Goal: Task Accomplishment & Management: Complete application form

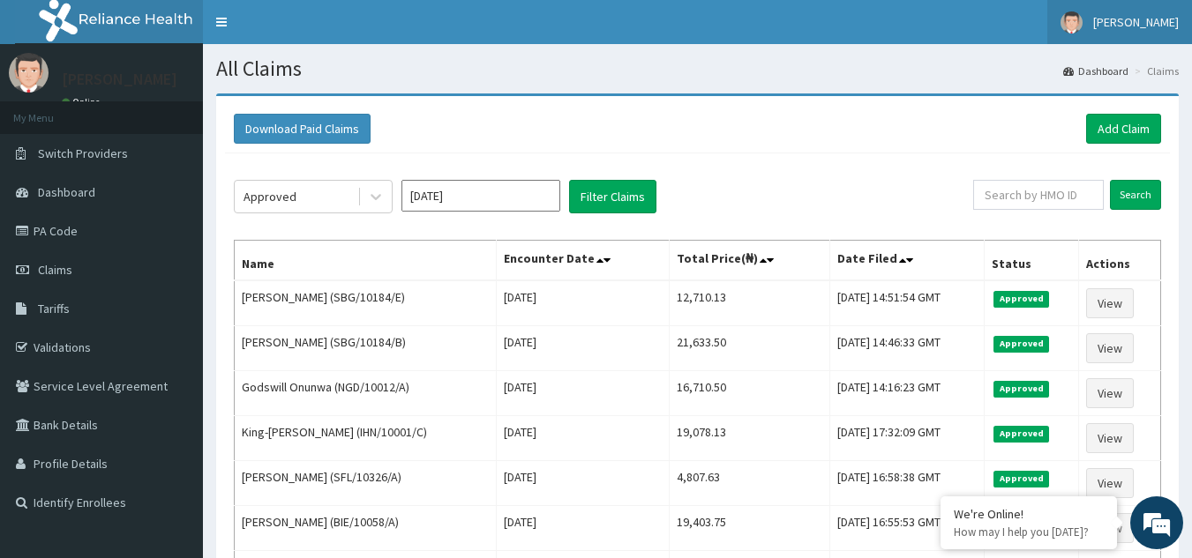
click at [1126, 27] on span "[PERSON_NAME]" at bounding box center [1136, 22] width 86 height 16
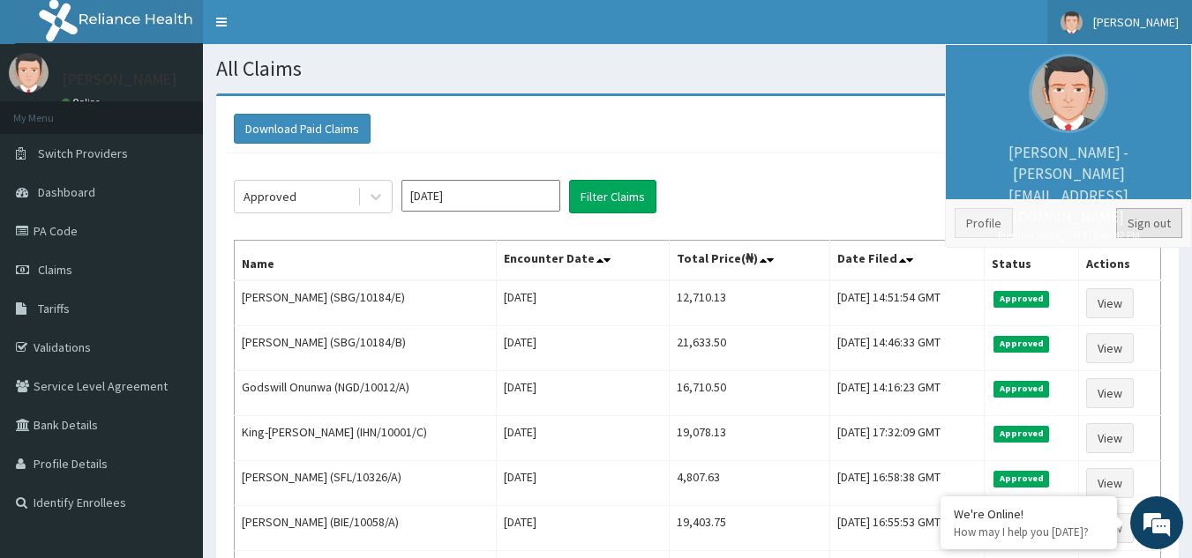
click at [1143, 223] on link "Sign out" at bounding box center [1149, 223] width 66 height 30
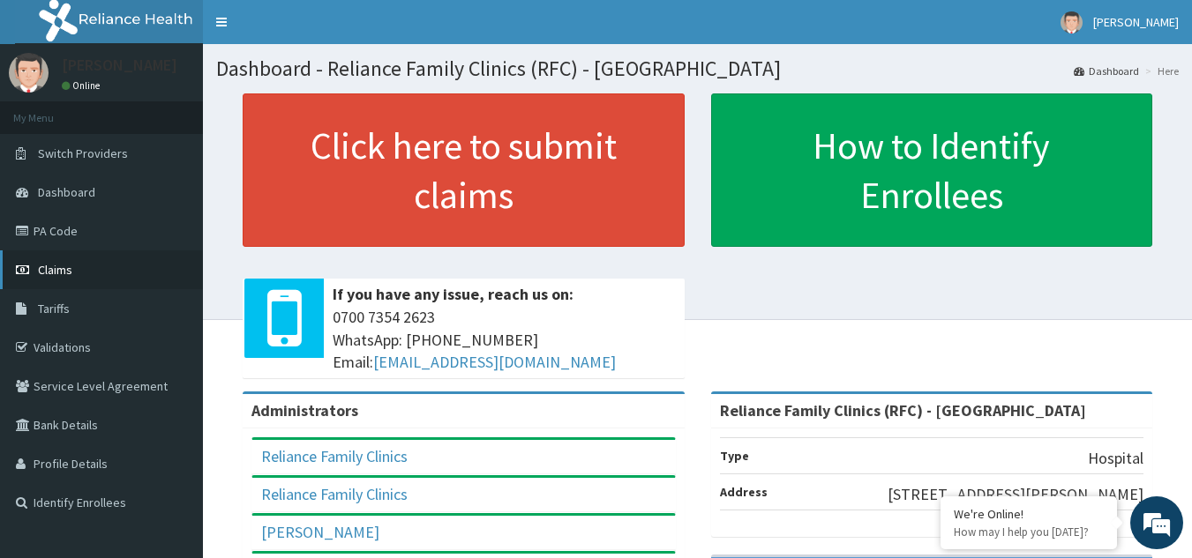
click at [57, 283] on link "Claims" at bounding box center [101, 270] width 203 height 39
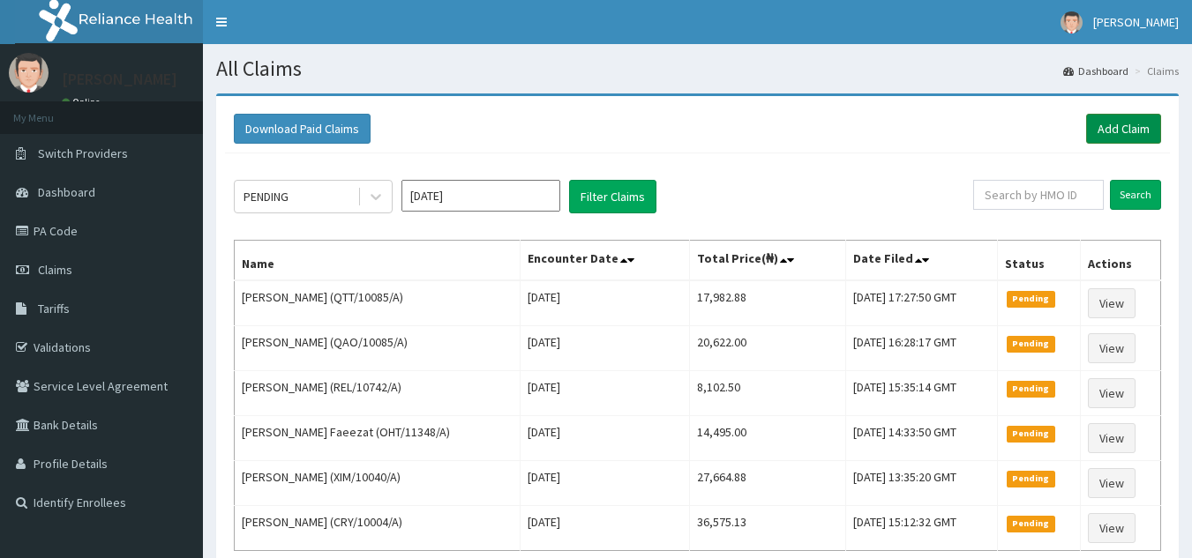
click at [1133, 134] on link "Add Claim" at bounding box center [1123, 129] width 75 height 30
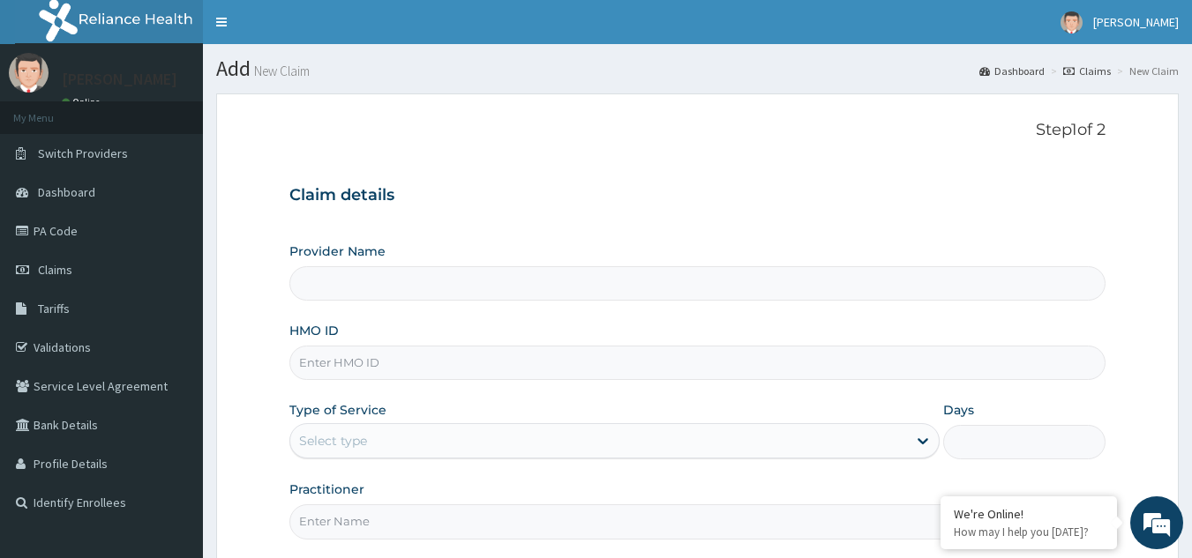
type input "Reliance Family Clinics (RFC) - [GEOGRAPHIC_DATA]"
click at [395, 363] on input "HMO ID" at bounding box center [697, 363] width 817 height 34
paste input "LSH/10127/B"
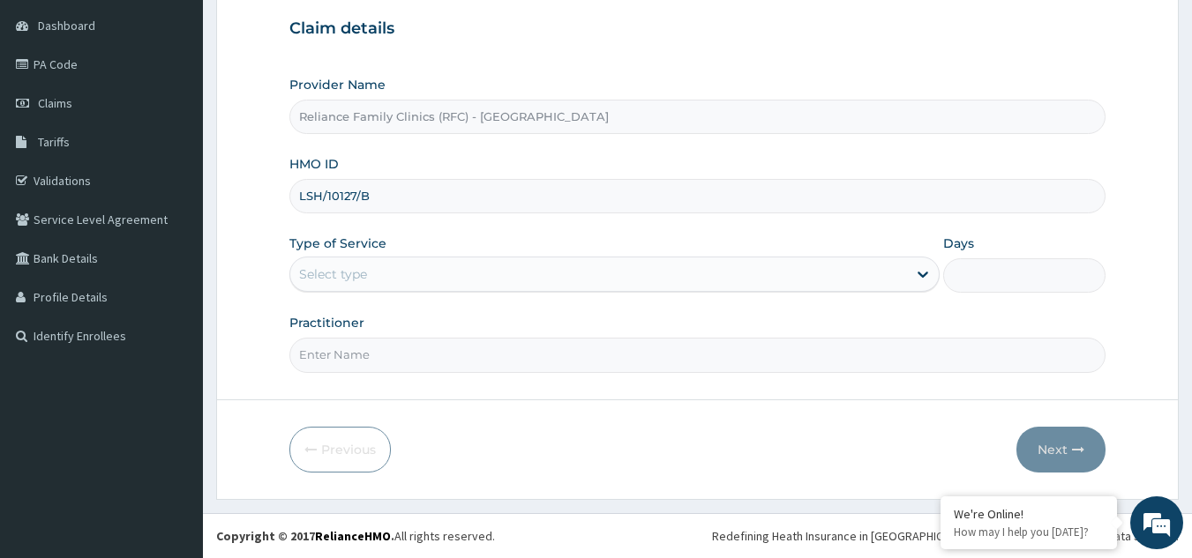
type input "LSH/10127/B"
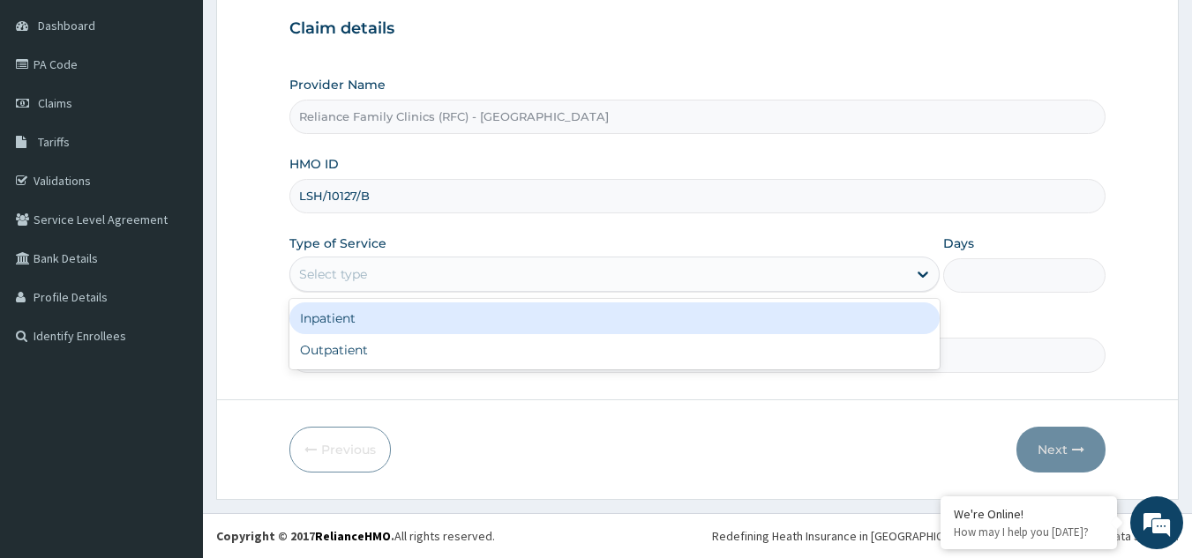
click at [425, 278] on div "Select type" at bounding box center [598, 274] width 617 height 28
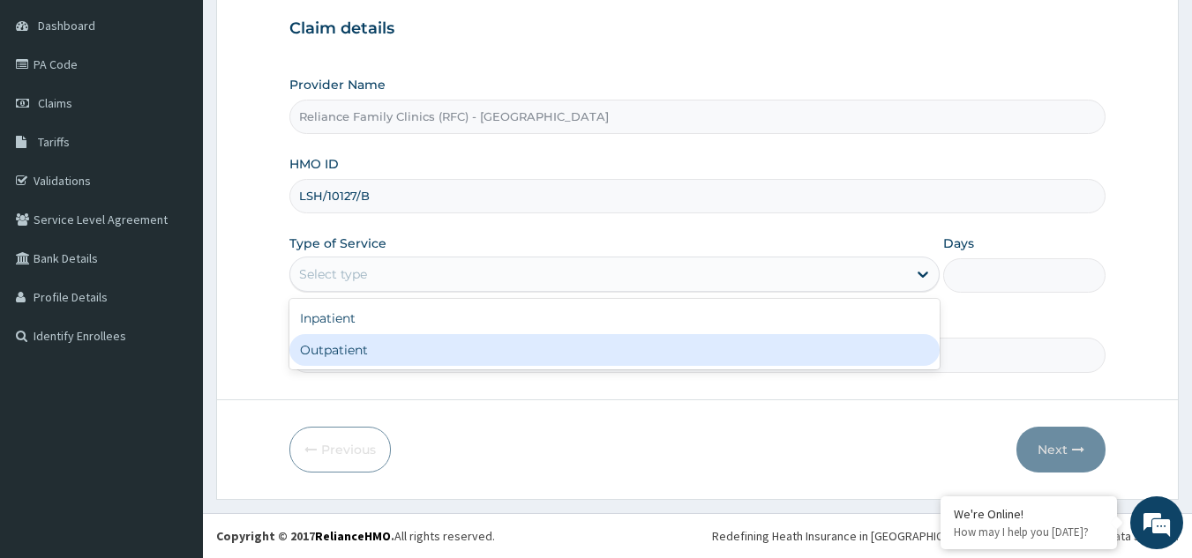
click at [408, 339] on div "Outpatient" at bounding box center [614, 350] width 650 height 32
type input "1"
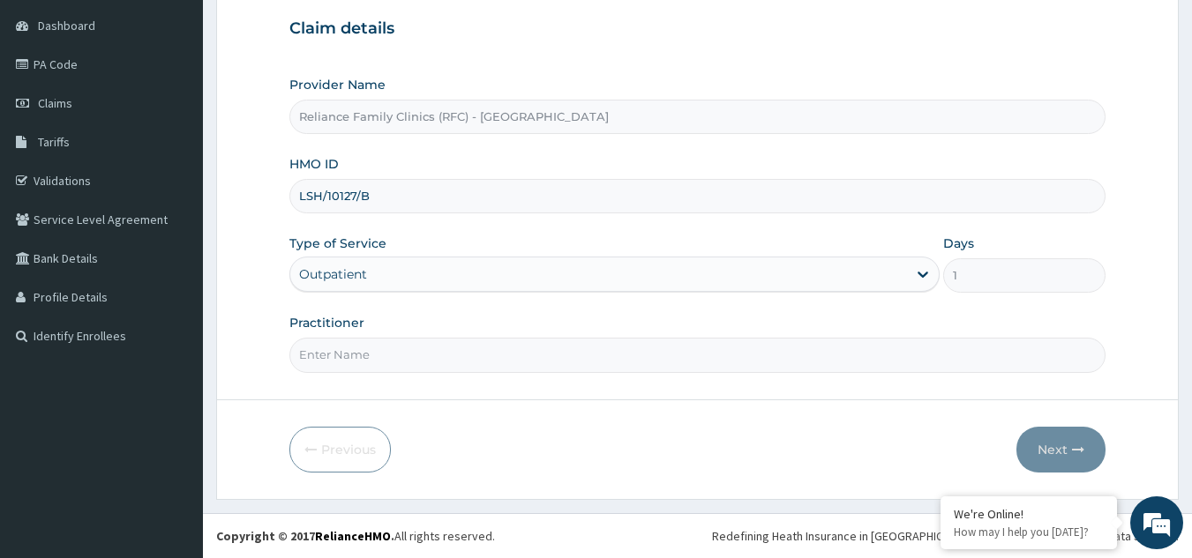
click at [408, 339] on input "Practitioner" at bounding box center [697, 355] width 817 height 34
click at [315, 353] on input "LOOCUM" at bounding box center [697, 355] width 817 height 34
type input "LOCUM"
click at [1046, 437] on button "Next" at bounding box center [1060, 450] width 89 height 46
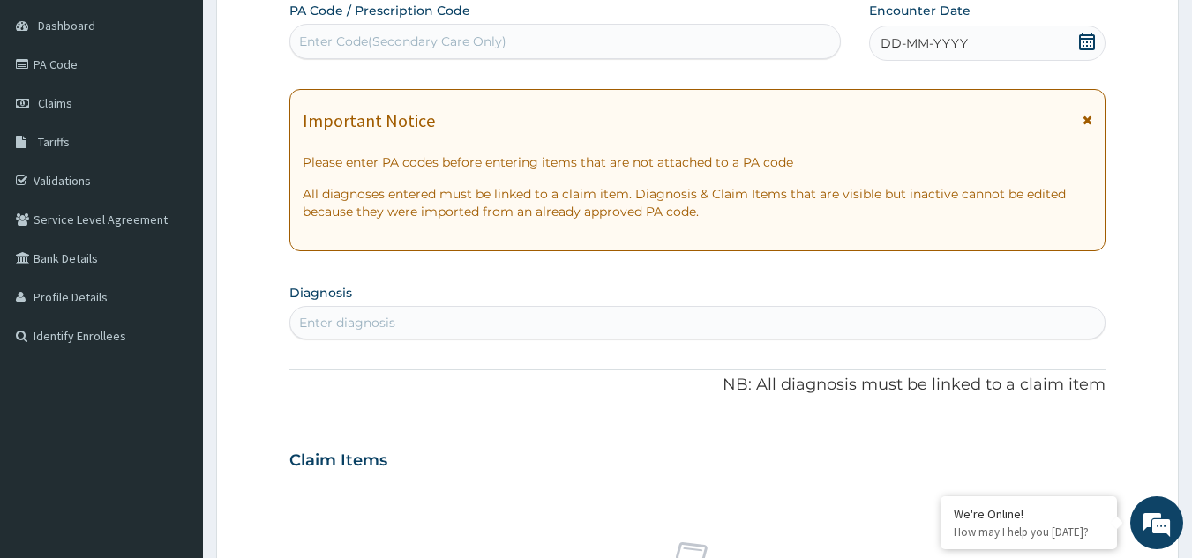
click at [643, 318] on div "Enter diagnosis" at bounding box center [697, 323] width 815 height 28
type input "BACTER"
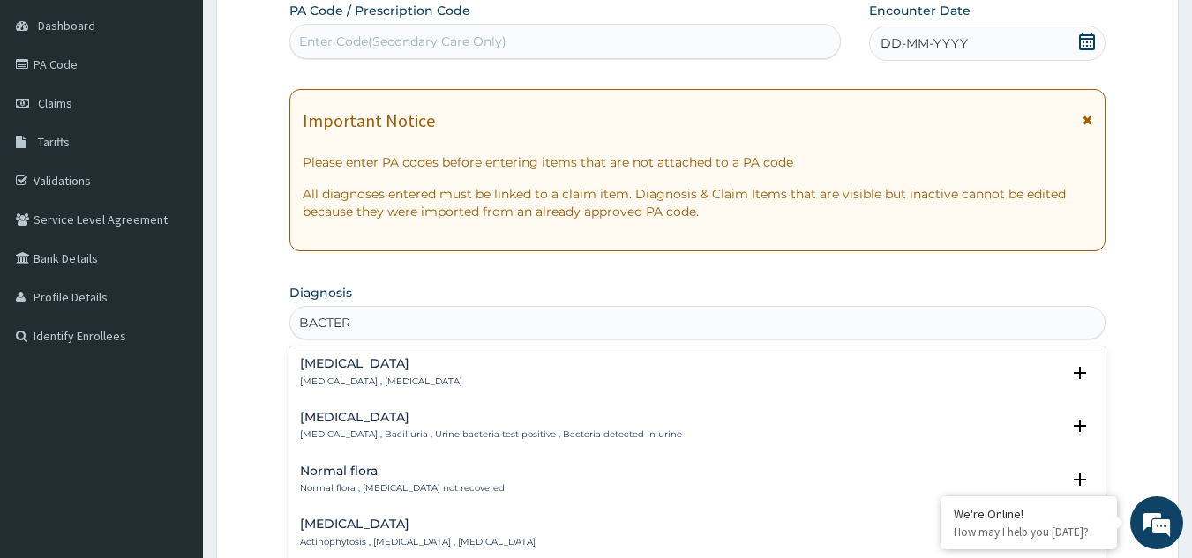
click at [368, 376] on p "Bacteremia , Bacteraemia" at bounding box center [381, 382] width 162 height 12
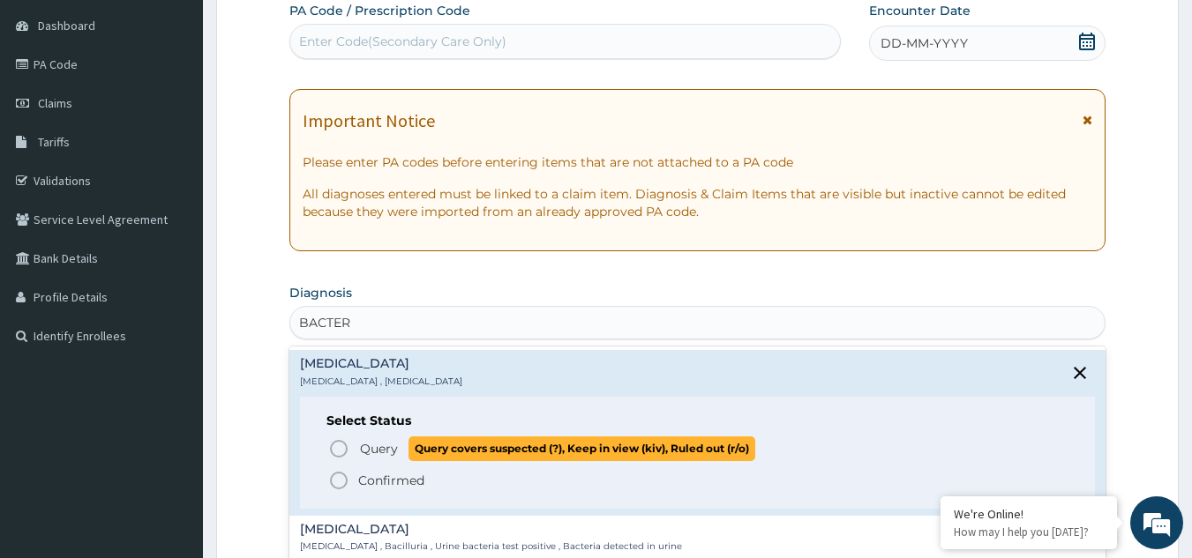
click at [380, 443] on span "Query" at bounding box center [379, 449] width 38 height 18
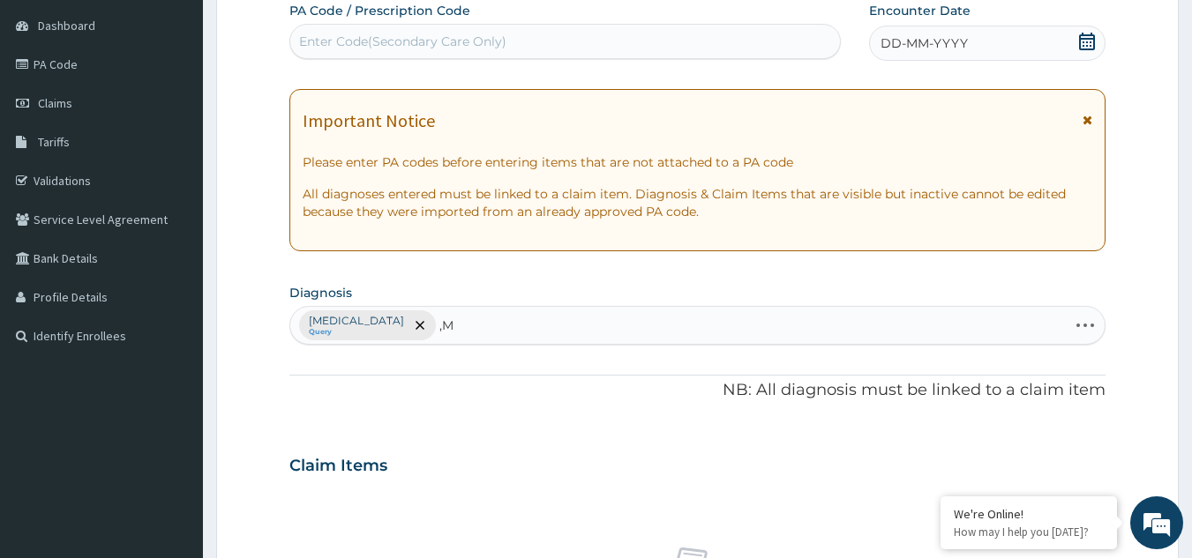
type input ","
type input "MALA"
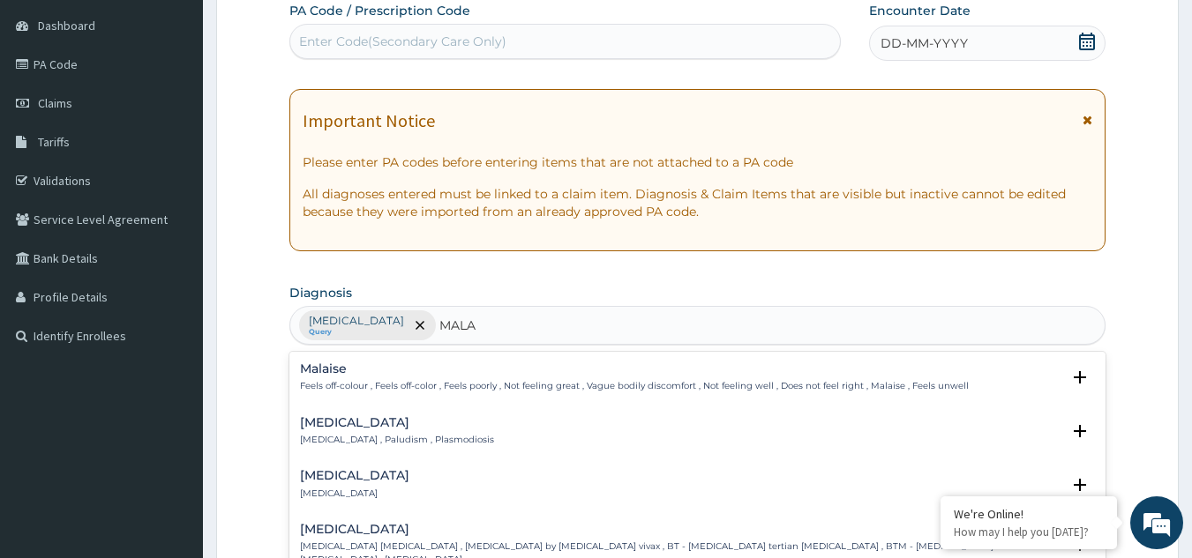
click at [342, 423] on h4 "Malaria" at bounding box center [397, 422] width 194 height 13
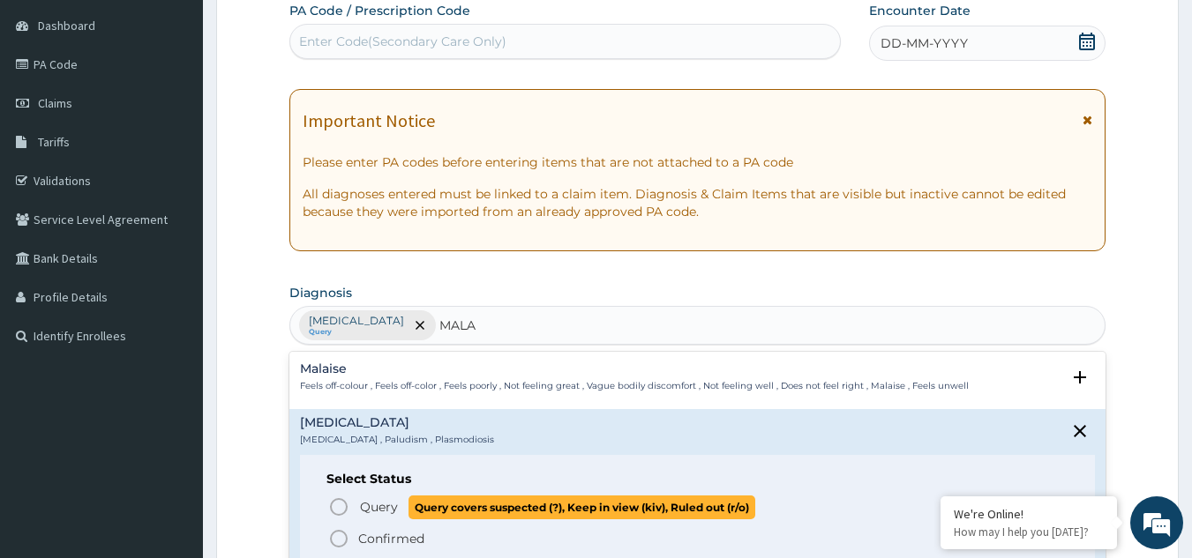
click at [364, 501] on span "Query" at bounding box center [379, 507] width 38 height 18
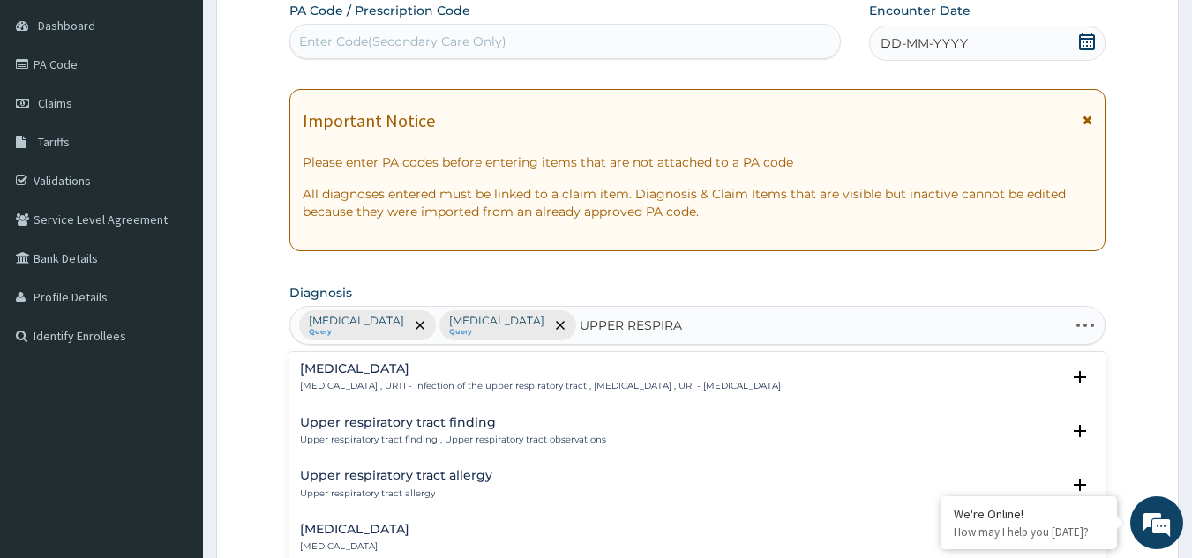
type input "UPPER RESPIRAT"
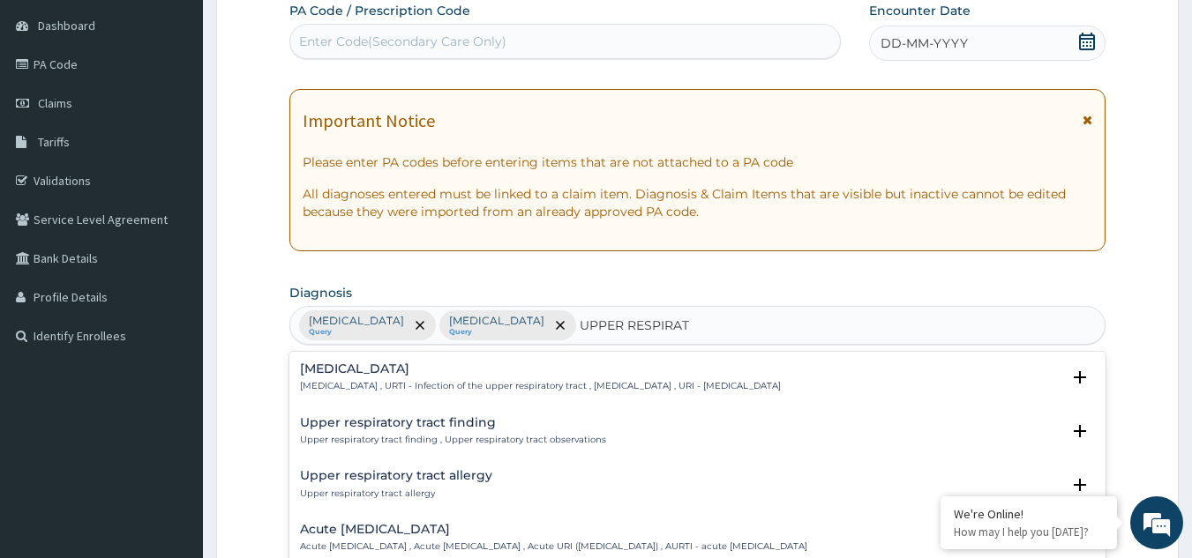
click at [396, 381] on p "Upper respiratory infection , URTI - Infection of the upper respiratory tract ,…" at bounding box center [540, 386] width 481 height 12
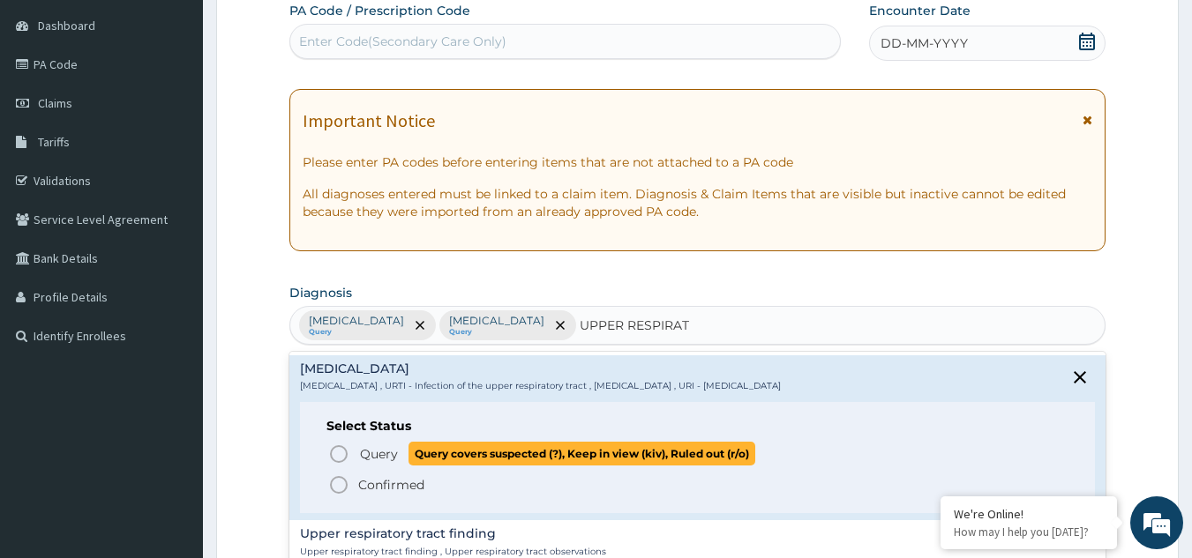
click at [381, 460] on span "Query" at bounding box center [379, 454] width 38 height 18
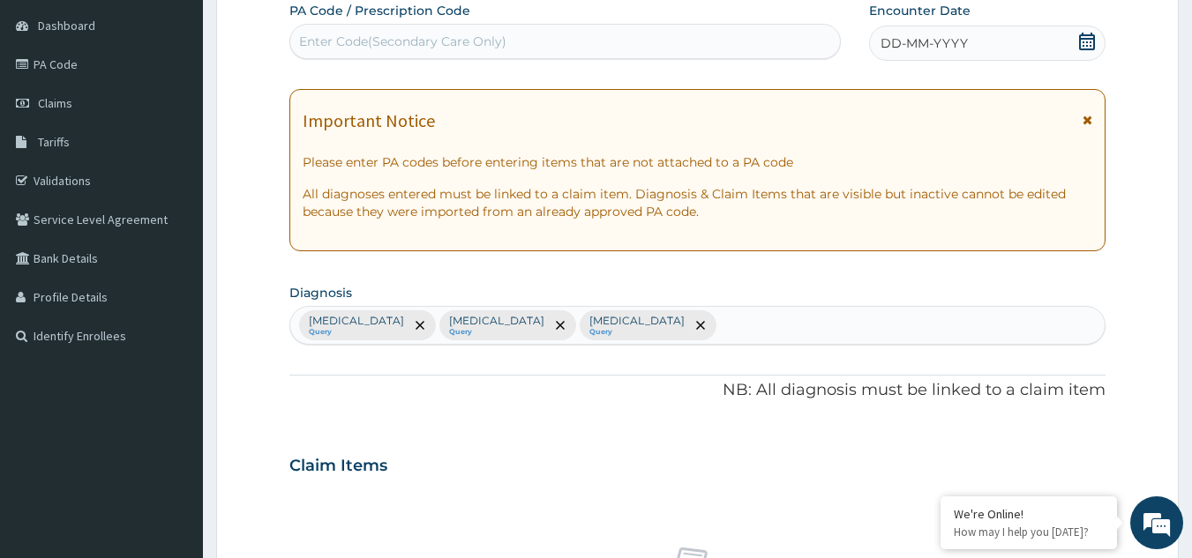
click at [1088, 119] on icon at bounding box center [1087, 120] width 10 height 12
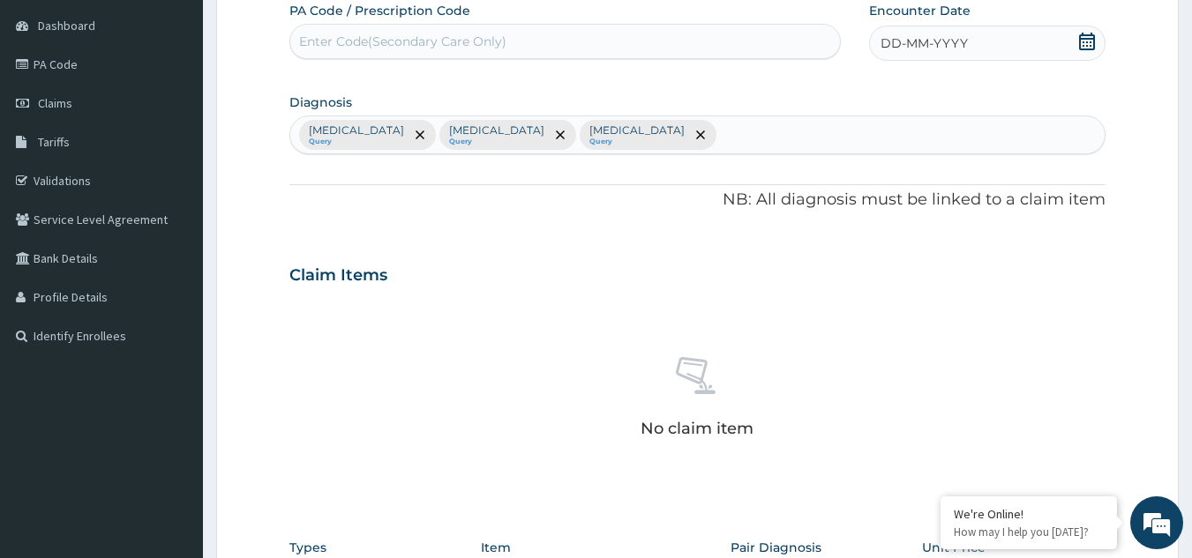
click at [1008, 44] on div "DD-MM-YYYY" at bounding box center [987, 43] width 236 height 35
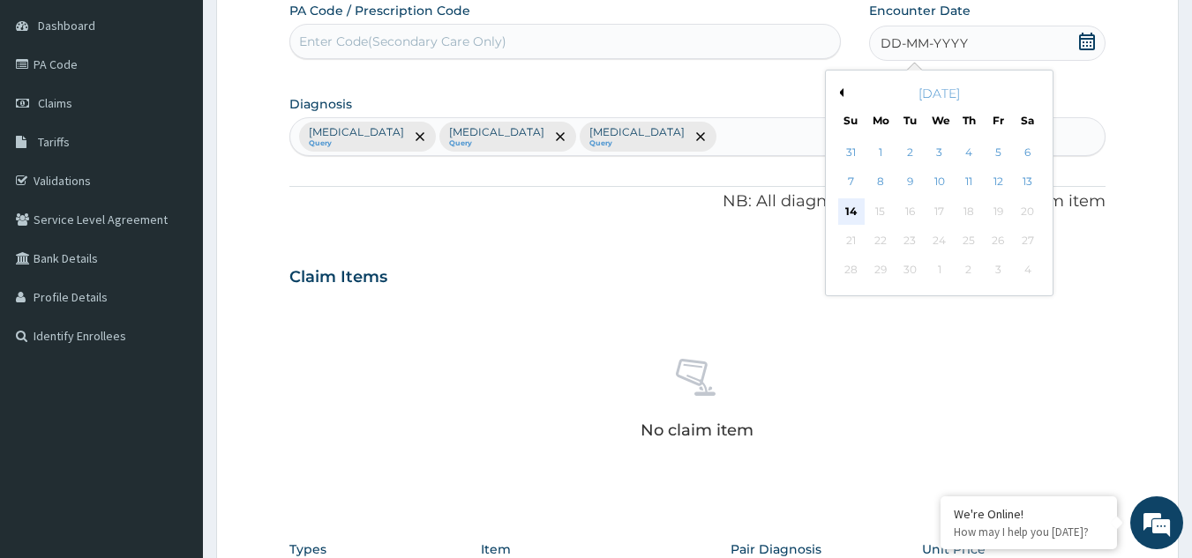
click at [856, 213] on div "14" at bounding box center [851, 211] width 26 height 26
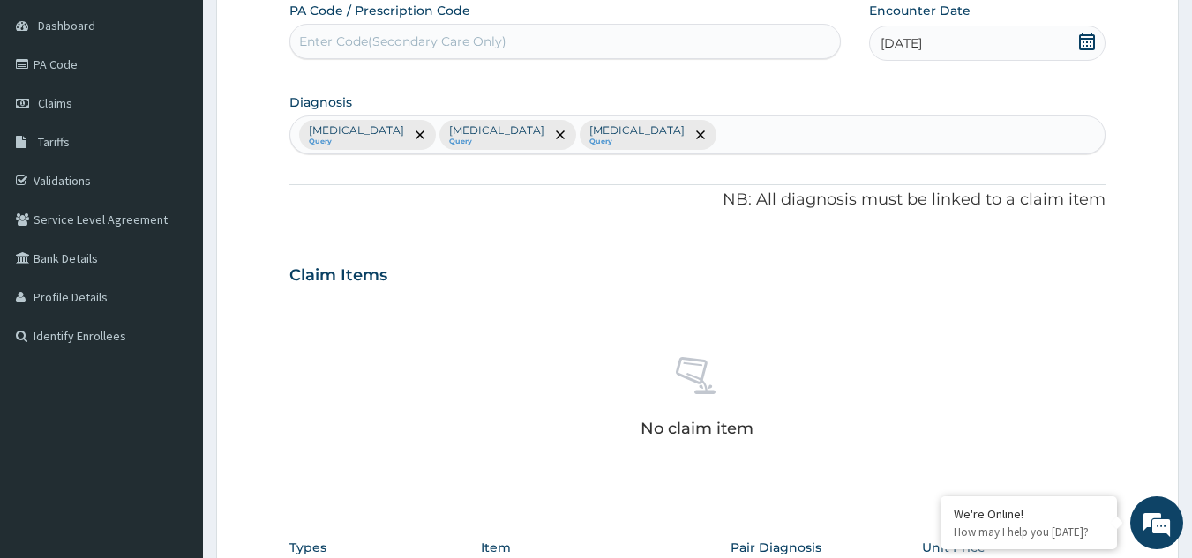
scroll to position [523, 0]
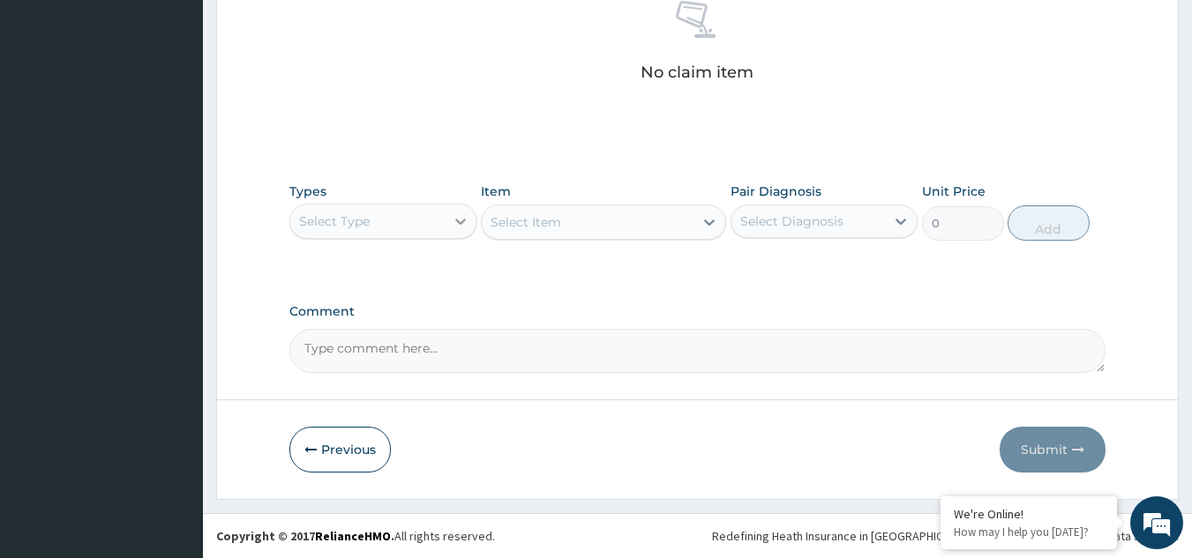
click at [450, 221] on div at bounding box center [461, 222] width 32 height 32
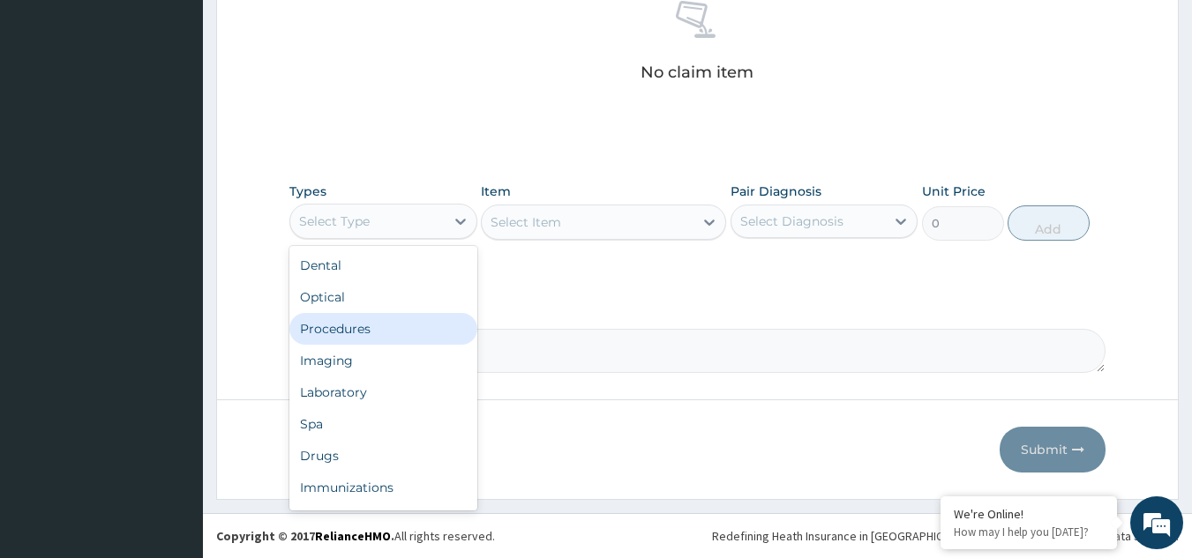
click at [334, 329] on div "Procedures" at bounding box center [383, 329] width 188 height 32
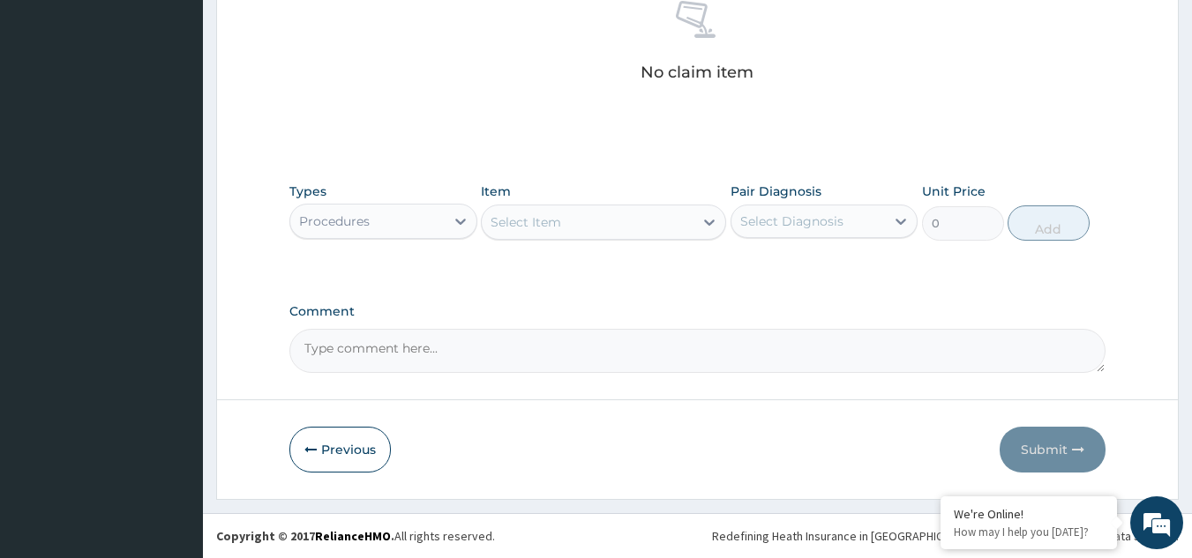
click at [579, 212] on div "Select Item" at bounding box center [588, 222] width 212 height 28
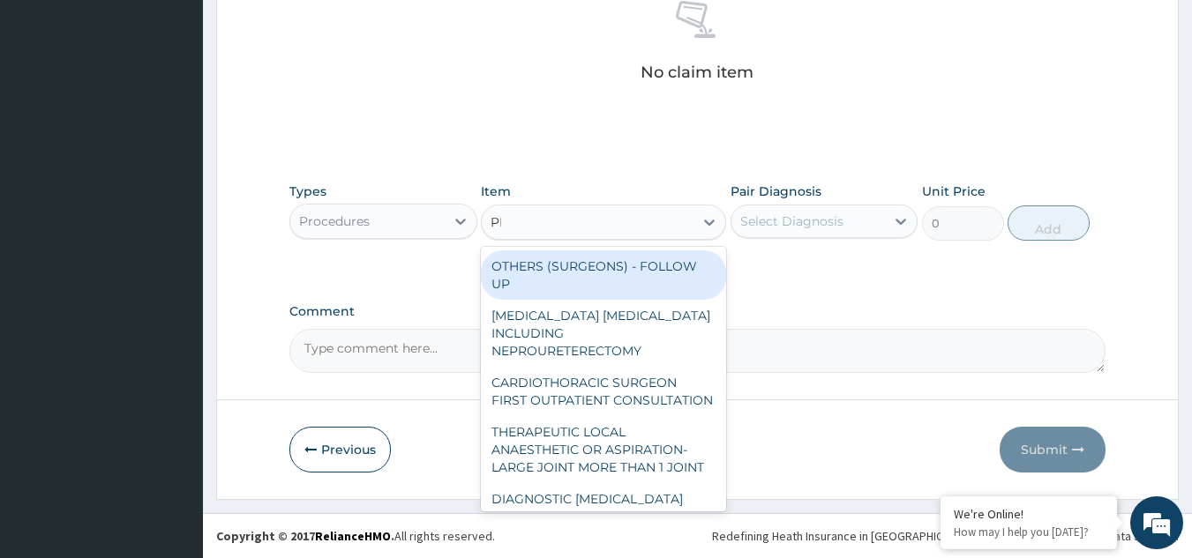
type input "PRAC"
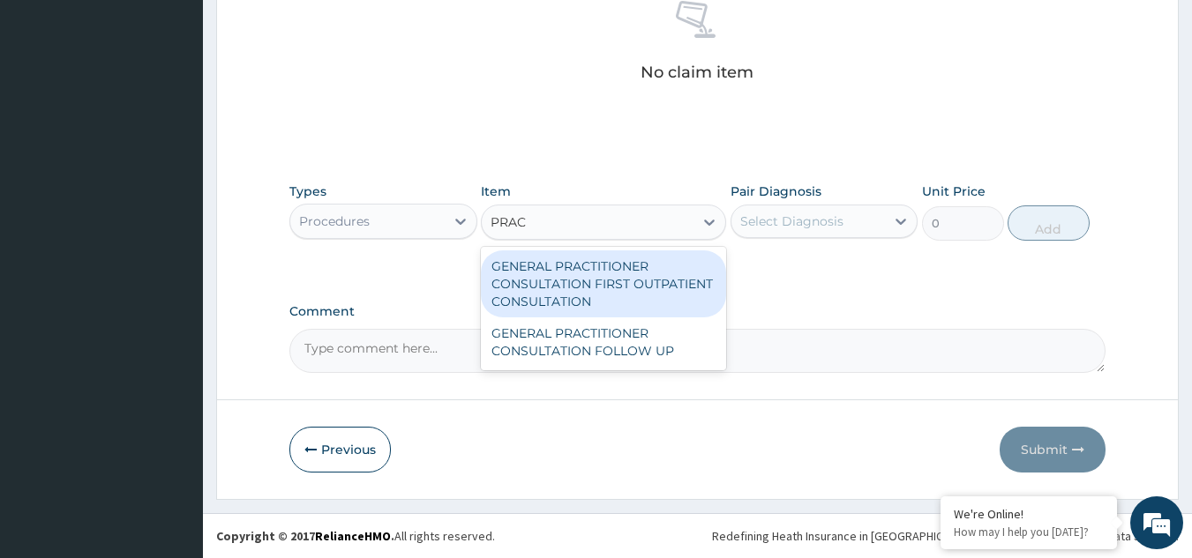
click at [581, 272] on div "GENERAL PRACTITIONER CONSULTATION FIRST OUTPATIENT CONSULTATION" at bounding box center [603, 284] width 245 height 67
type input "3370.125"
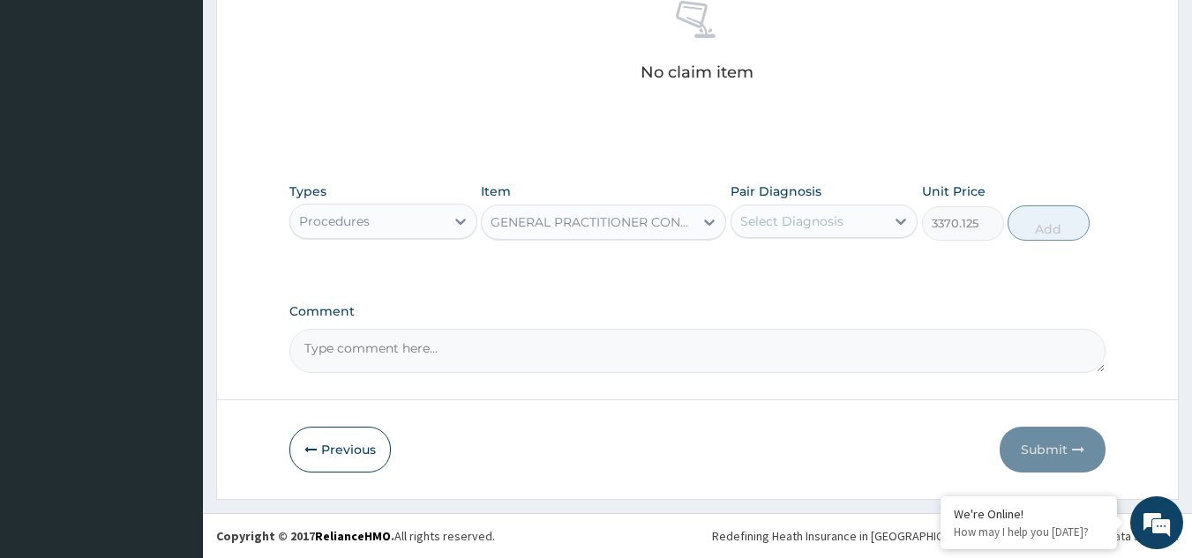
click at [784, 226] on div "Select Diagnosis" at bounding box center [791, 222] width 103 height 18
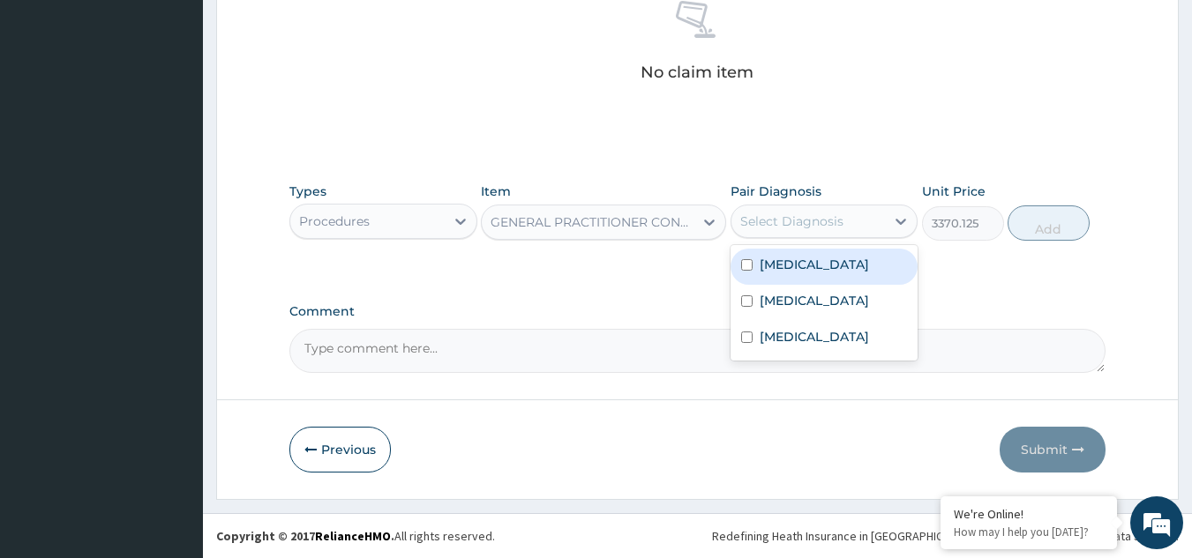
click at [786, 283] on div "Bacteremia" at bounding box center [824, 267] width 188 height 36
checkbox input "true"
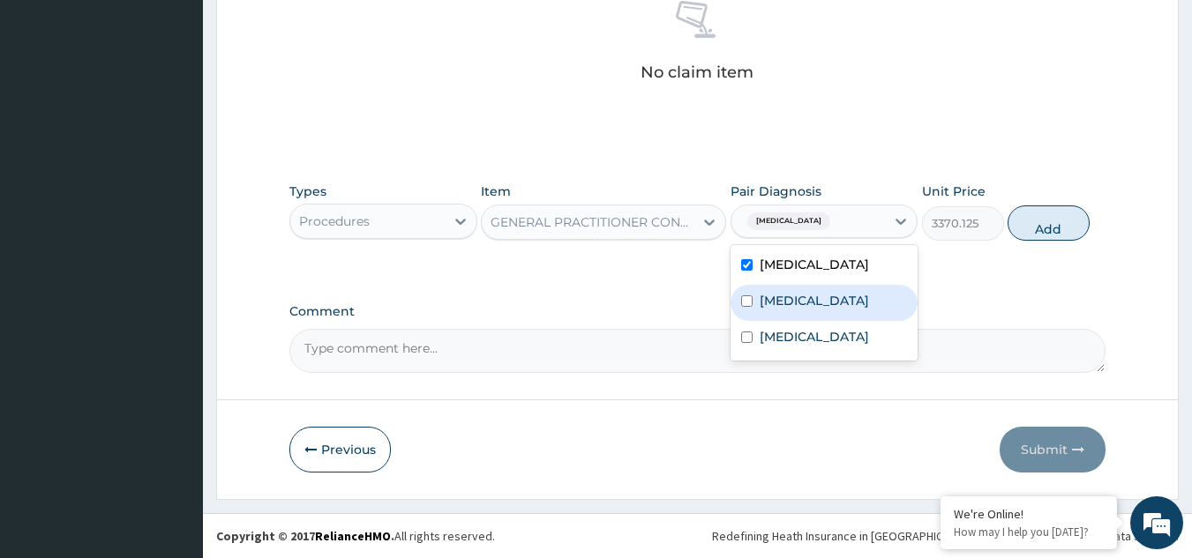
click at [789, 300] on label "[MEDICAL_DATA]" at bounding box center [813, 301] width 109 height 18
checkbox input "true"
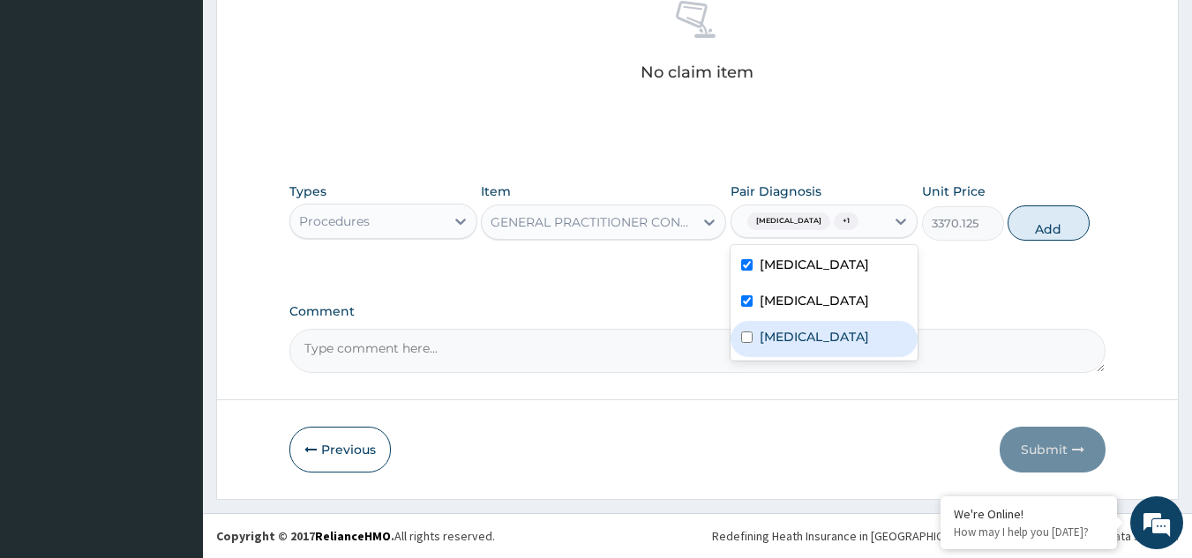
click at [793, 333] on label "[MEDICAL_DATA]" at bounding box center [813, 337] width 109 height 18
checkbox input "true"
click at [1043, 208] on button "Add" at bounding box center [1048, 223] width 82 height 35
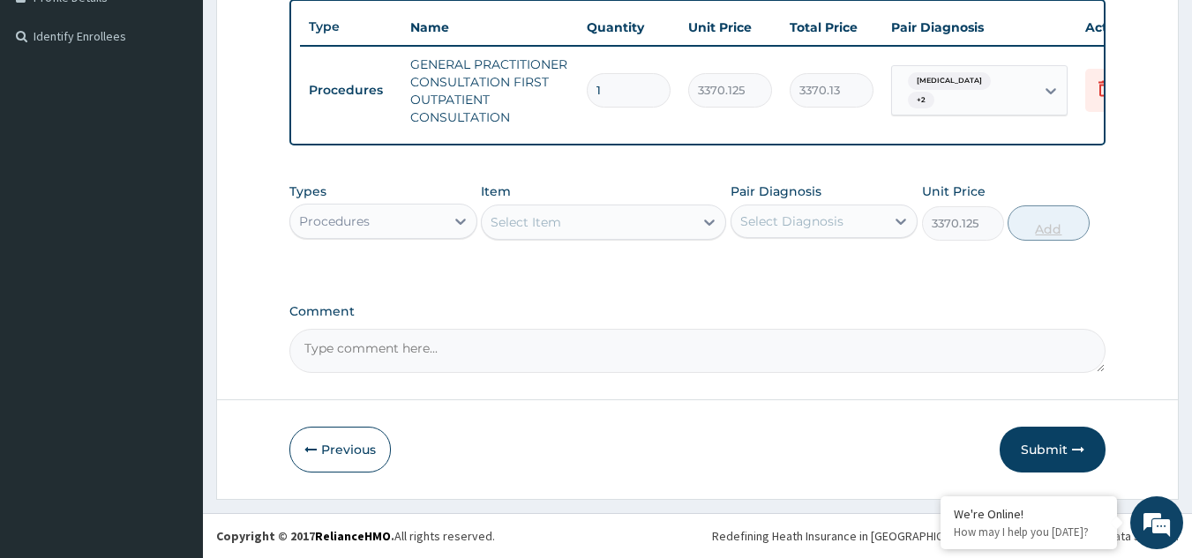
type input "0"
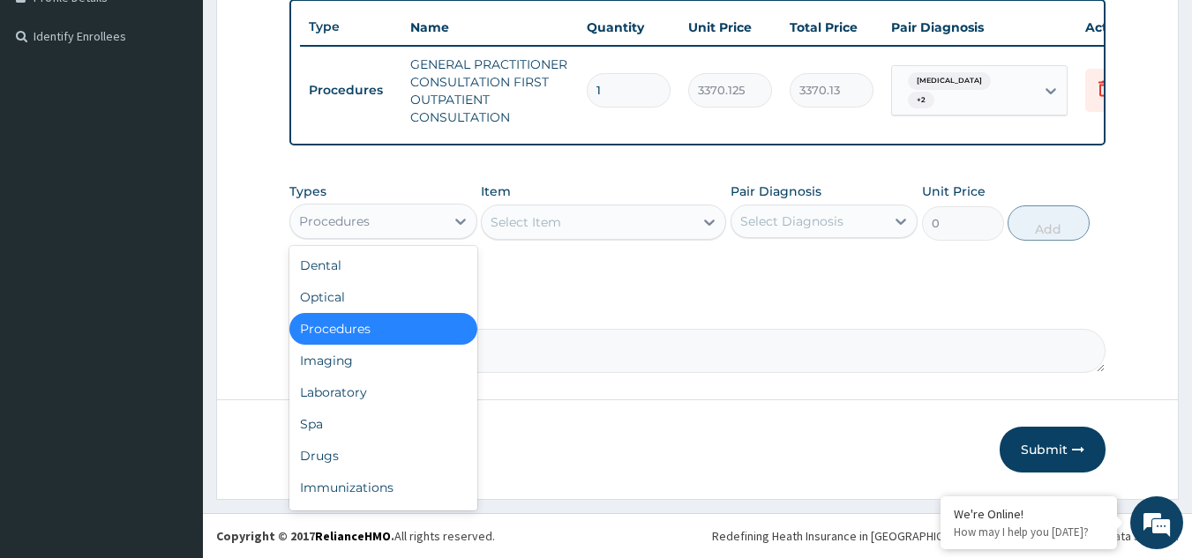
click at [387, 225] on div "Procedures" at bounding box center [367, 221] width 154 height 28
click at [373, 398] on div "Laboratory" at bounding box center [383, 393] width 188 height 32
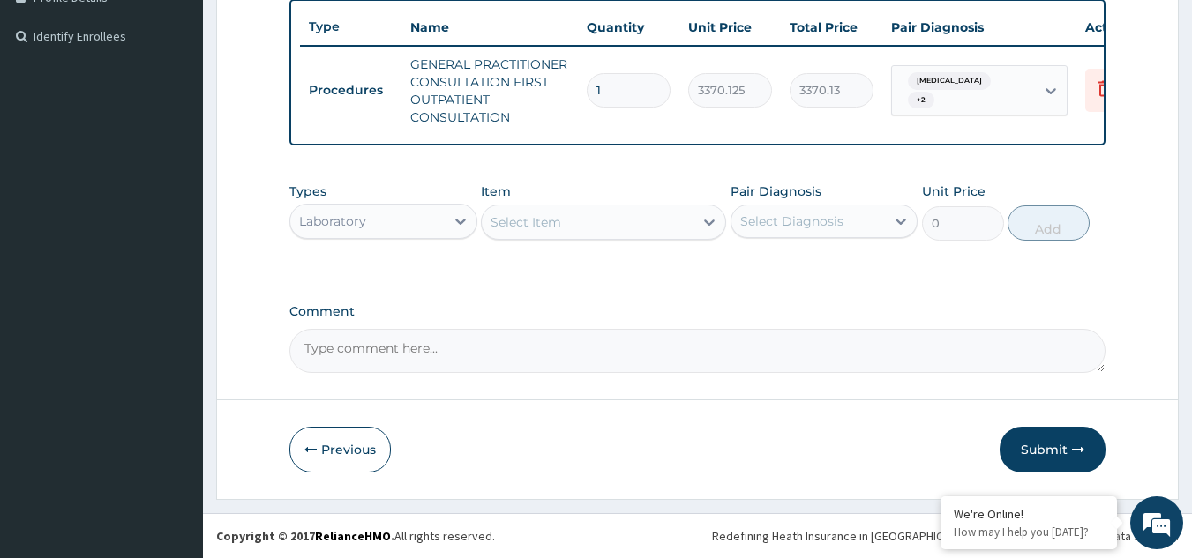
click at [593, 221] on div "Select Item" at bounding box center [588, 222] width 212 height 28
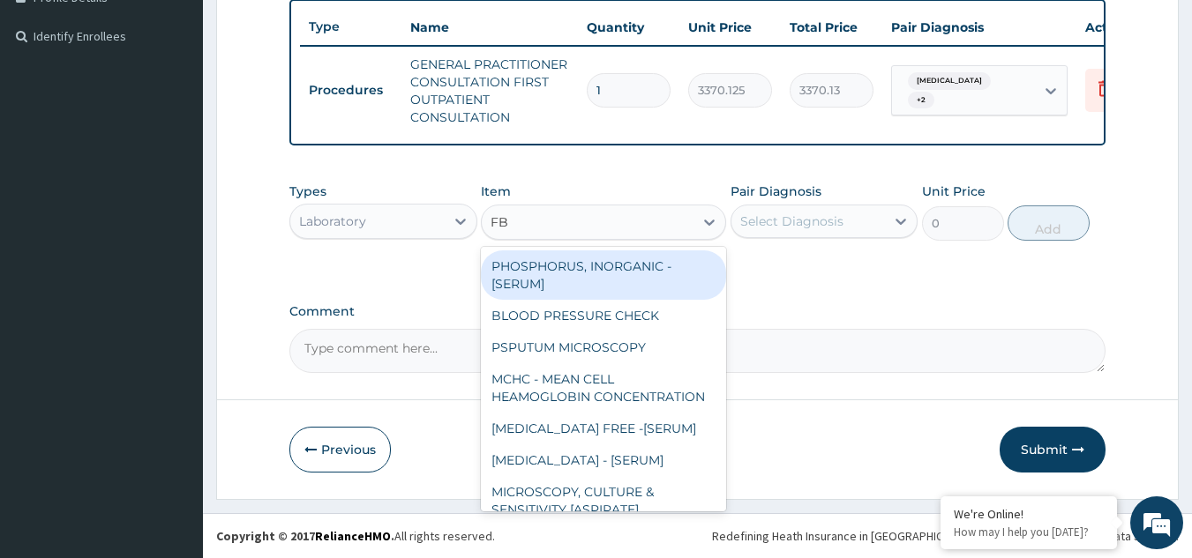
type input "FBC"
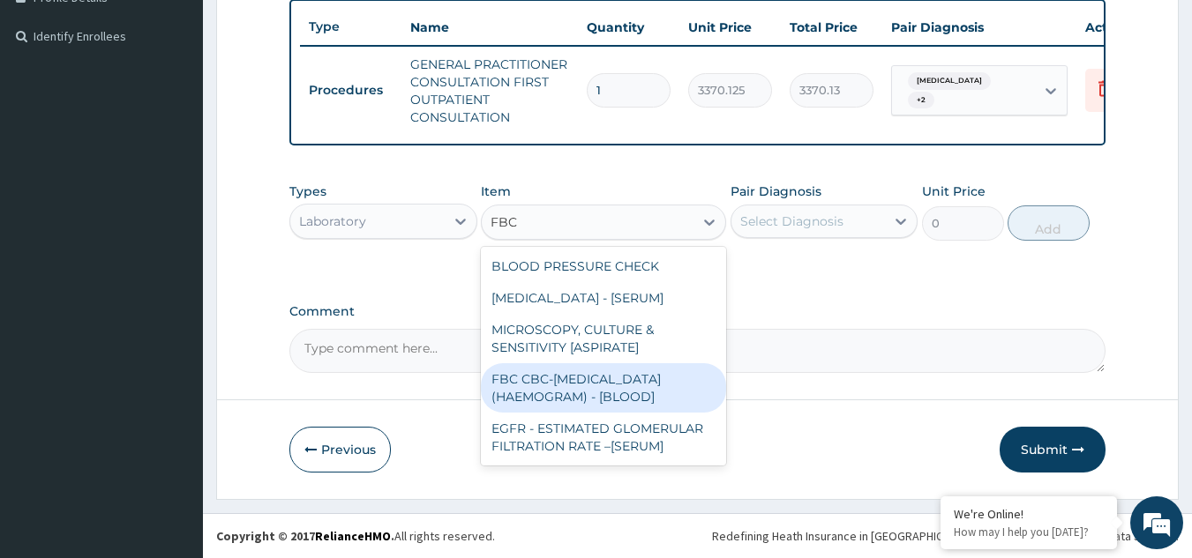
click at [640, 378] on div "FBC CBC-[MEDICAL_DATA] (HAEMOGRAM) - [BLOOD]" at bounding box center [603, 387] width 245 height 49
type input "4085"
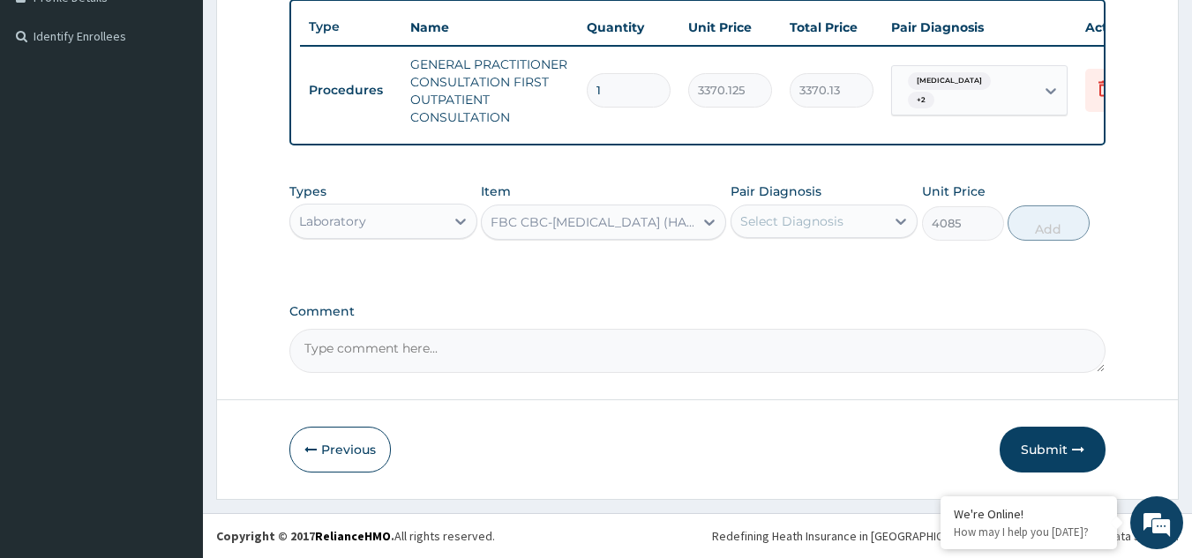
click at [805, 208] on div "Select Diagnosis" at bounding box center [808, 221] width 154 height 28
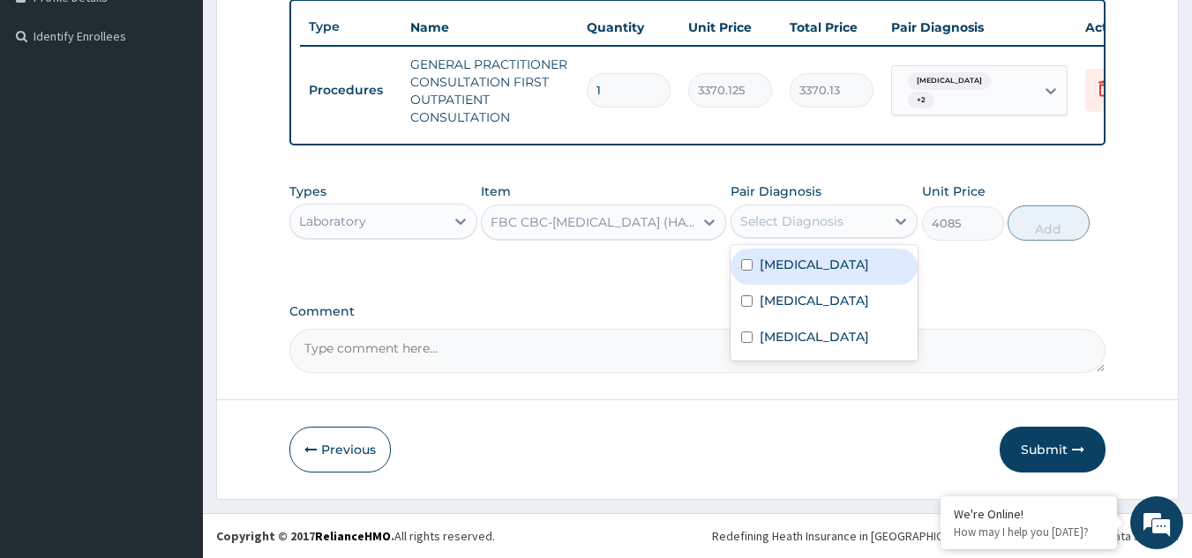
click at [806, 264] on label "Bacteremia" at bounding box center [813, 265] width 109 height 18
checkbox input "true"
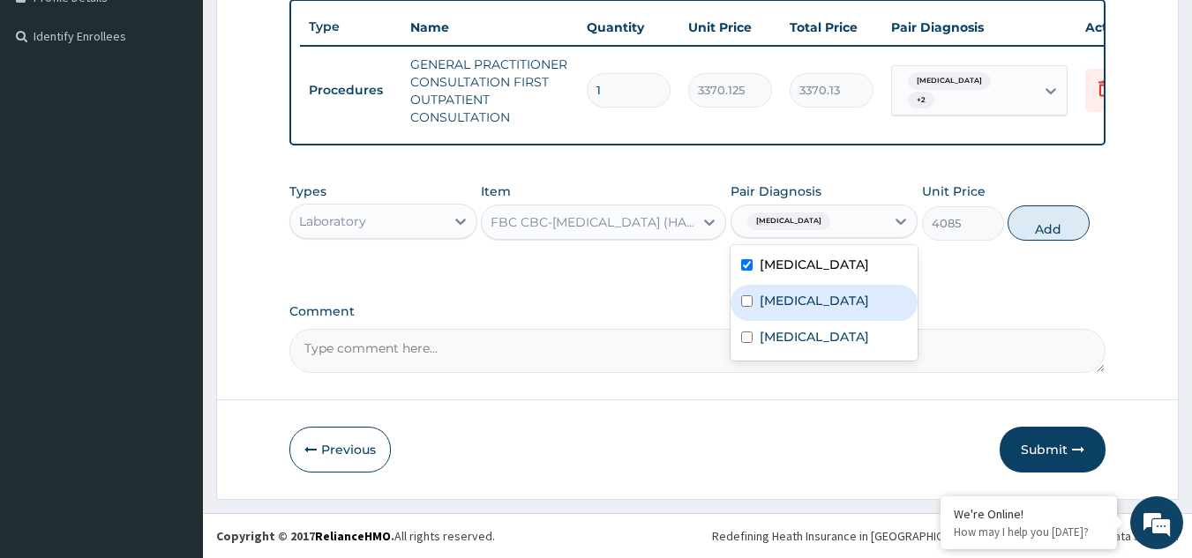
click at [802, 318] on div "[MEDICAL_DATA]" at bounding box center [824, 303] width 188 height 36
checkbox input "true"
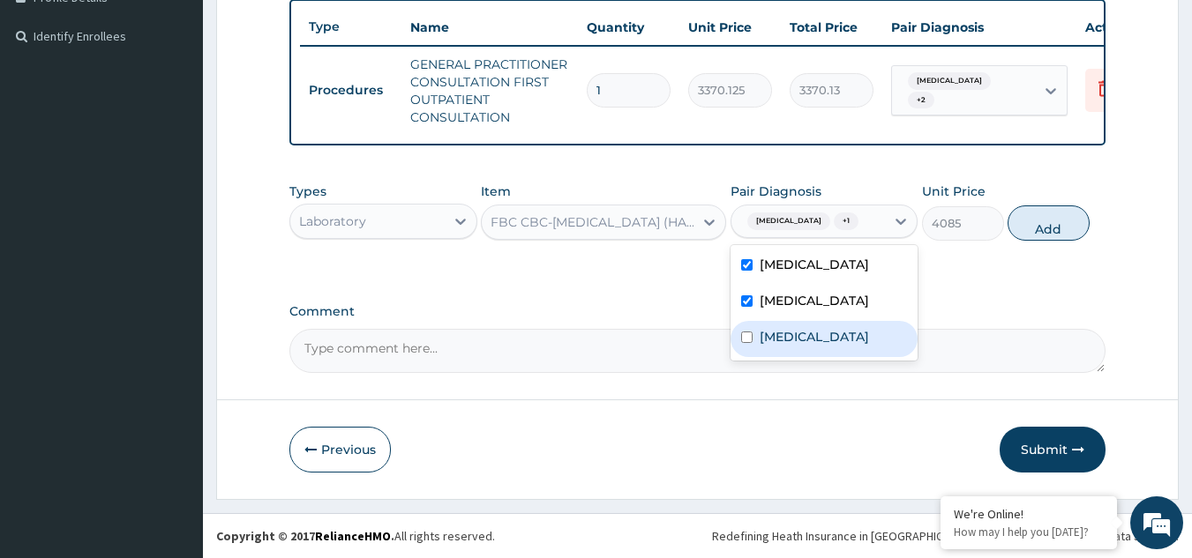
click at [803, 346] on label "[MEDICAL_DATA]" at bounding box center [813, 337] width 109 height 18
checkbox input "true"
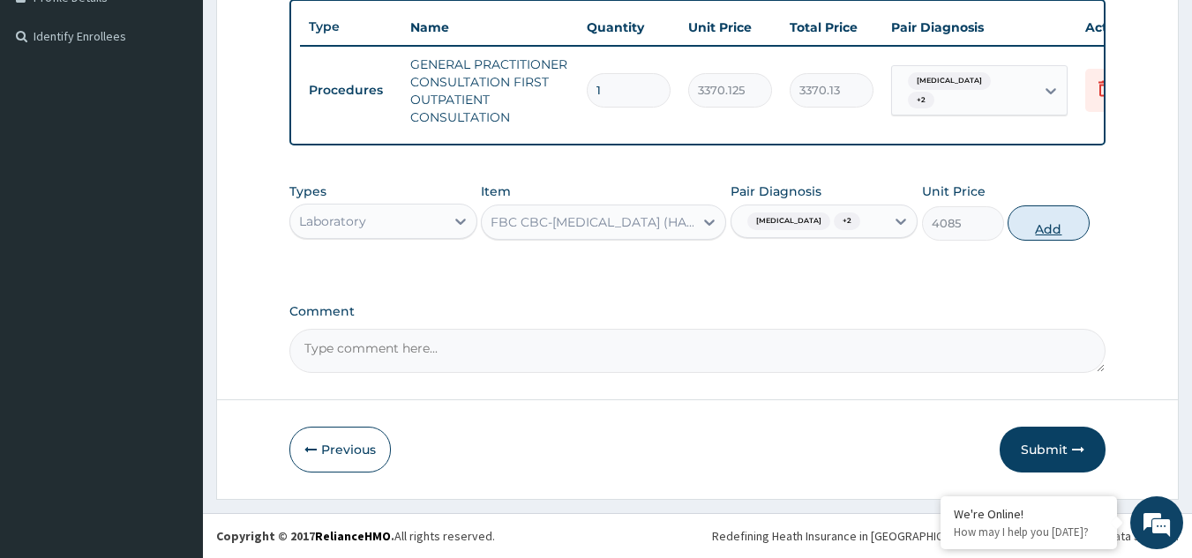
click at [1046, 221] on button "Add" at bounding box center [1048, 223] width 82 height 35
type input "0"
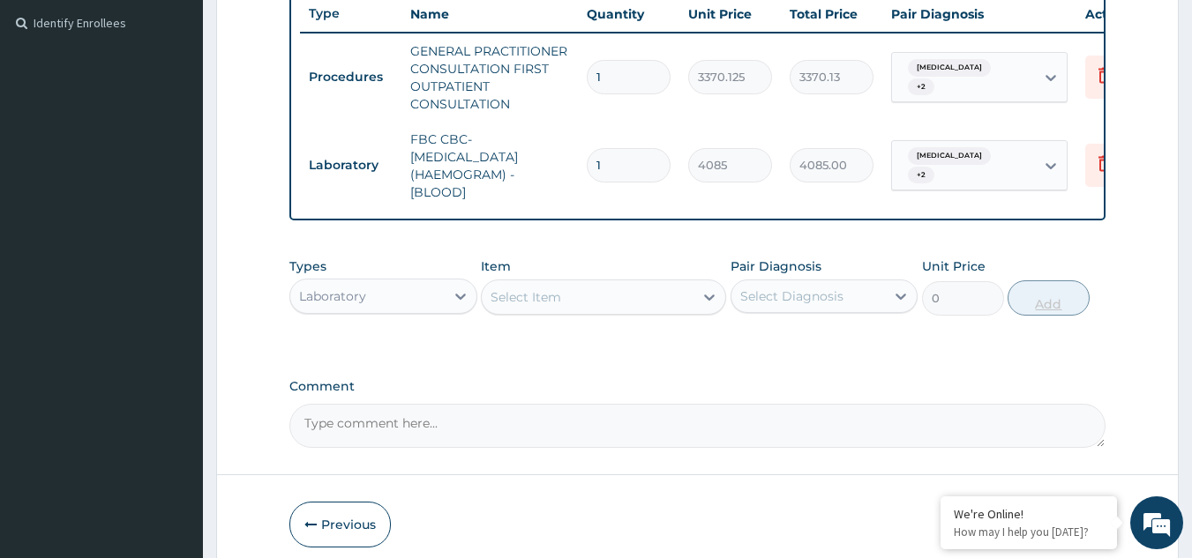
type input "0.00"
click at [645, 311] on div "Select Item" at bounding box center [588, 297] width 212 height 28
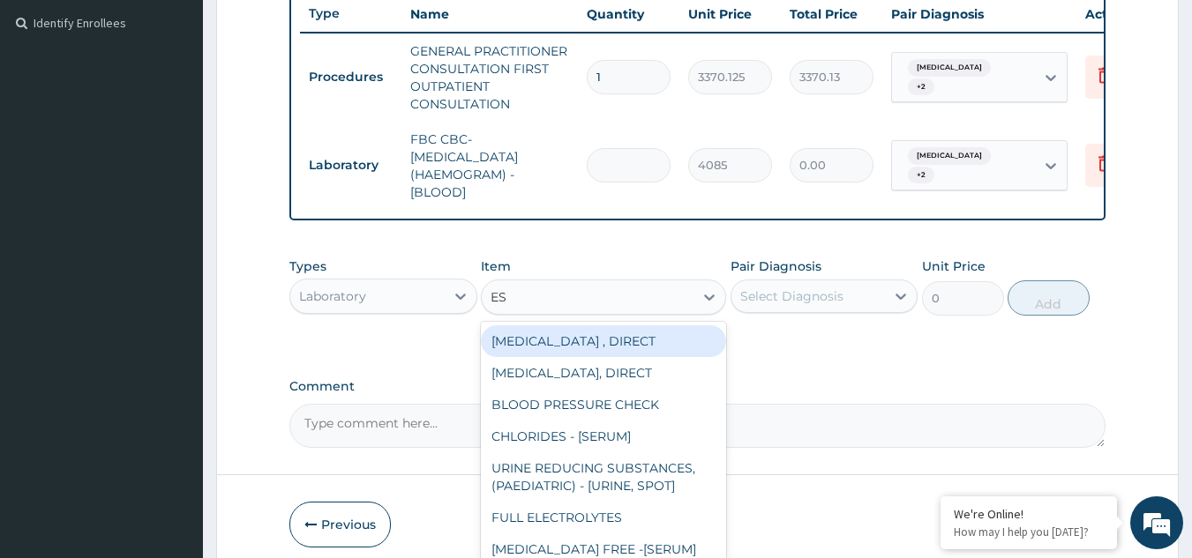
type input "ESR"
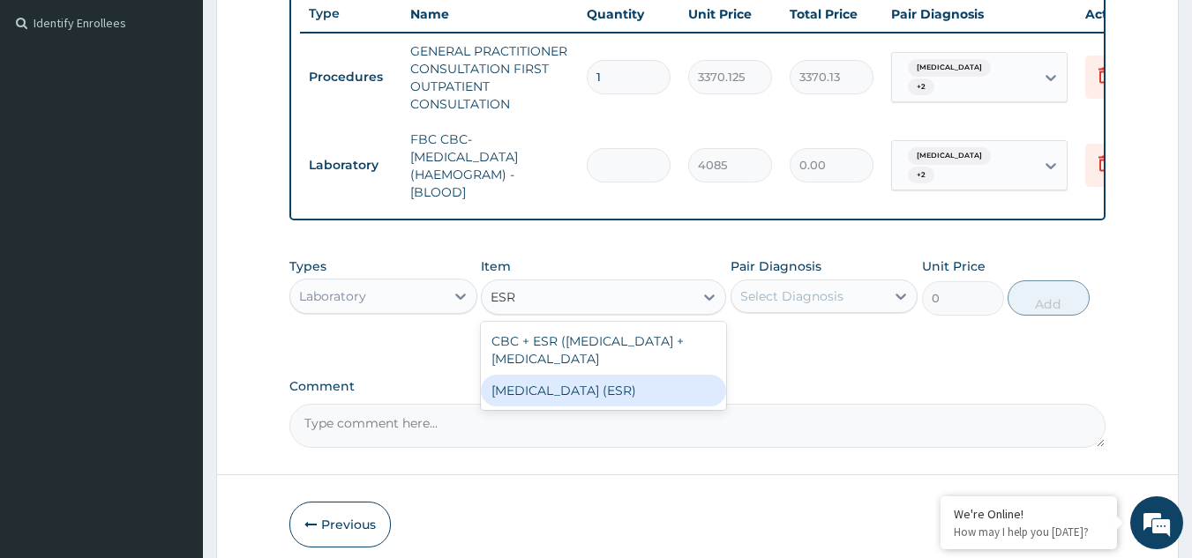
click at [570, 407] on div "[MEDICAL_DATA] (ESR)" at bounding box center [603, 391] width 245 height 32
type input "2553.125"
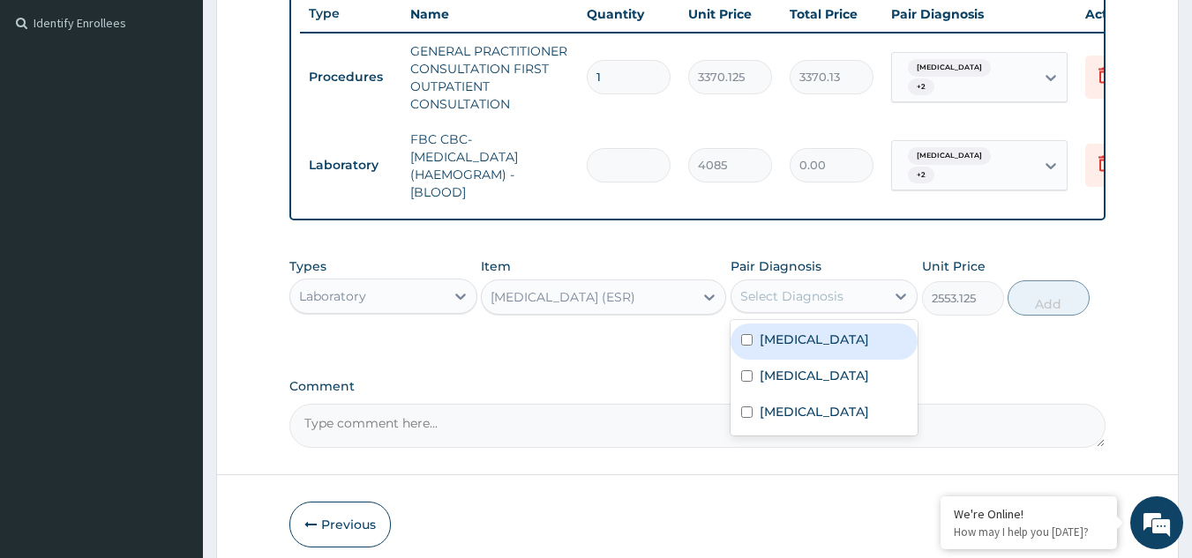
click at [791, 305] on div "Select Diagnosis" at bounding box center [791, 297] width 103 height 18
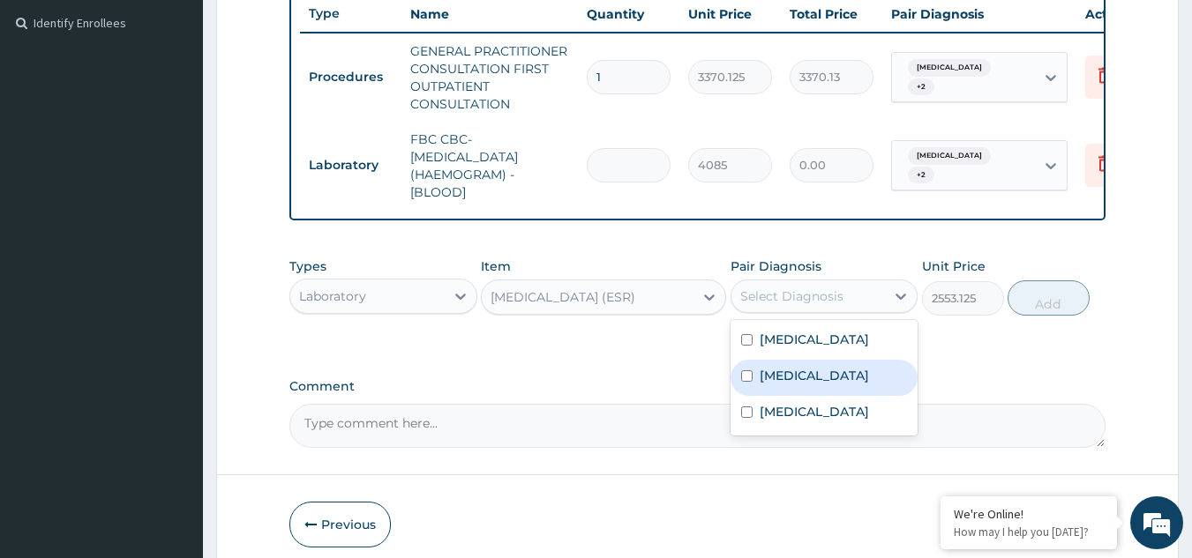
click at [776, 384] on label "[MEDICAL_DATA]" at bounding box center [813, 376] width 109 height 18
checkbox input "true"
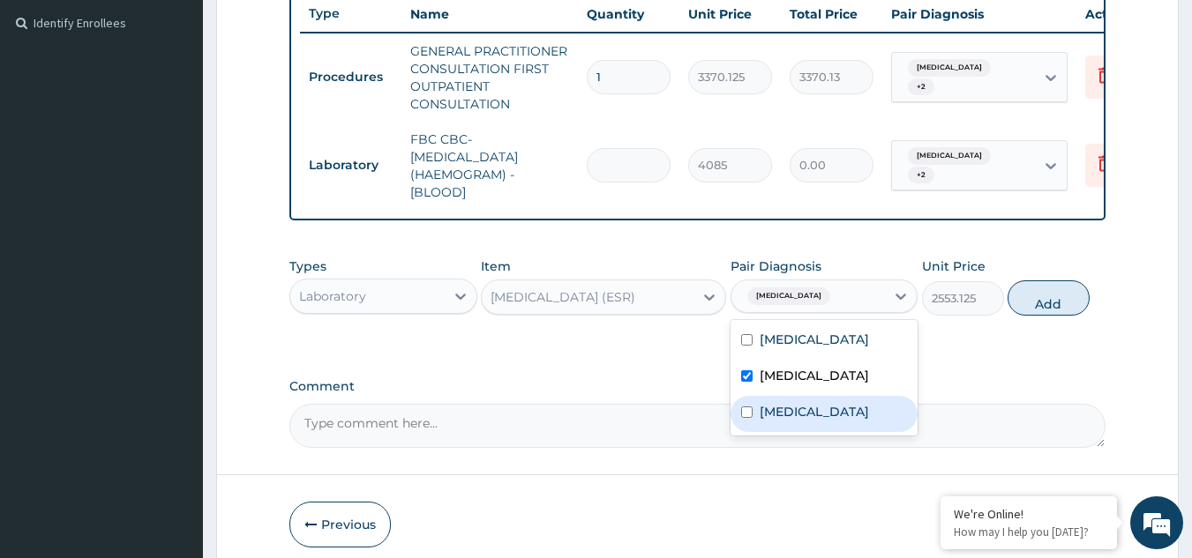
click at [766, 421] on label "[MEDICAL_DATA]" at bounding box center [813, 412] width 109 height 18
checkbox input "true"
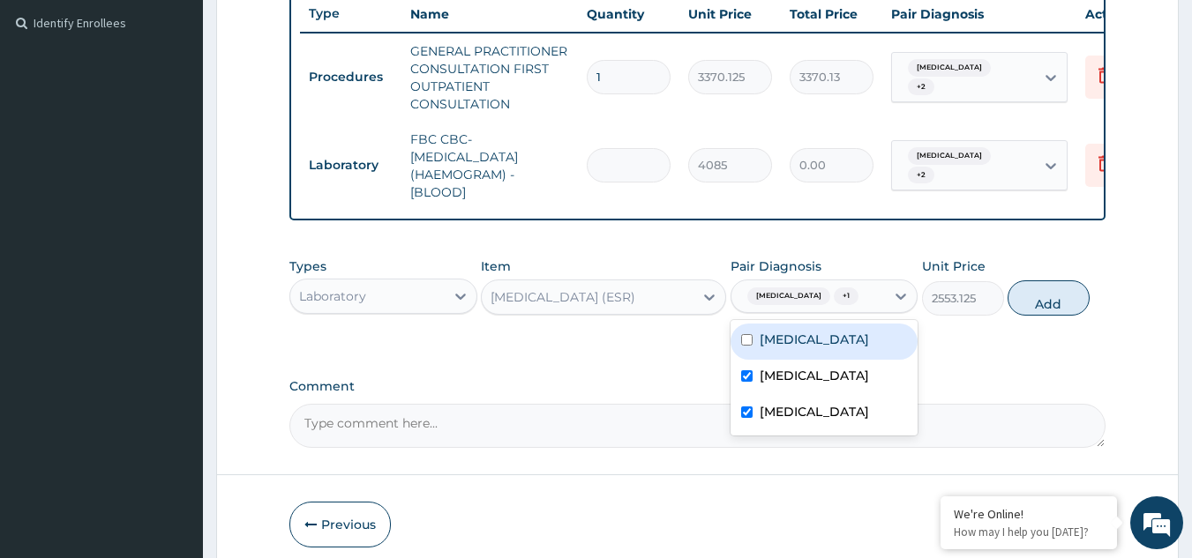
click at [758, 353] on div "Bacteremia" at bounding box center [824, 342] width 188 height 36
checkbox input "true"
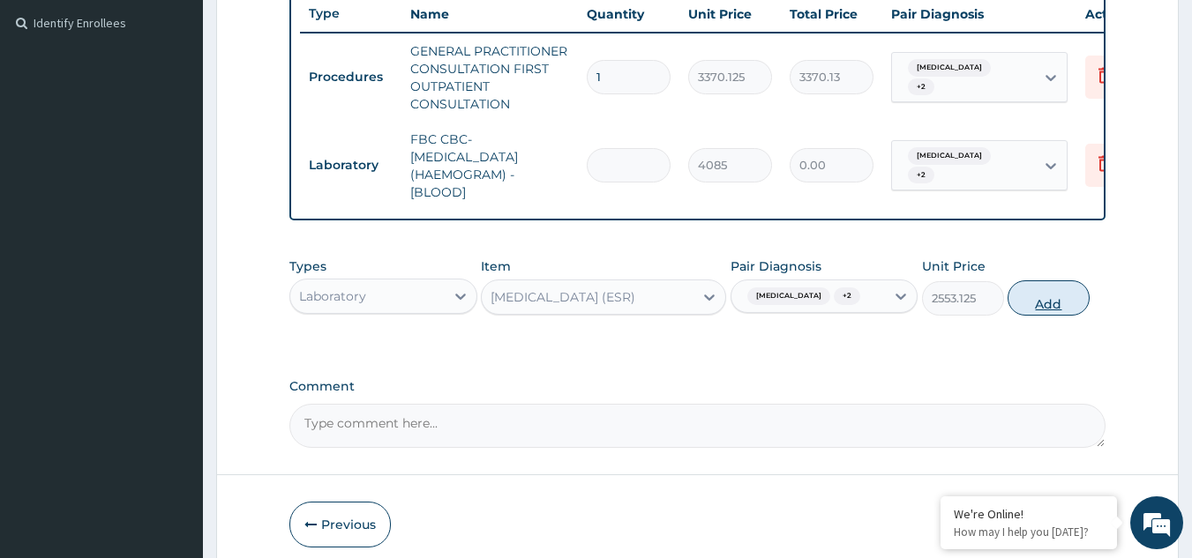
click at [1041, 316] on button "Add" at bounding box center [1048, 298] width 82 height 35
type input "0"
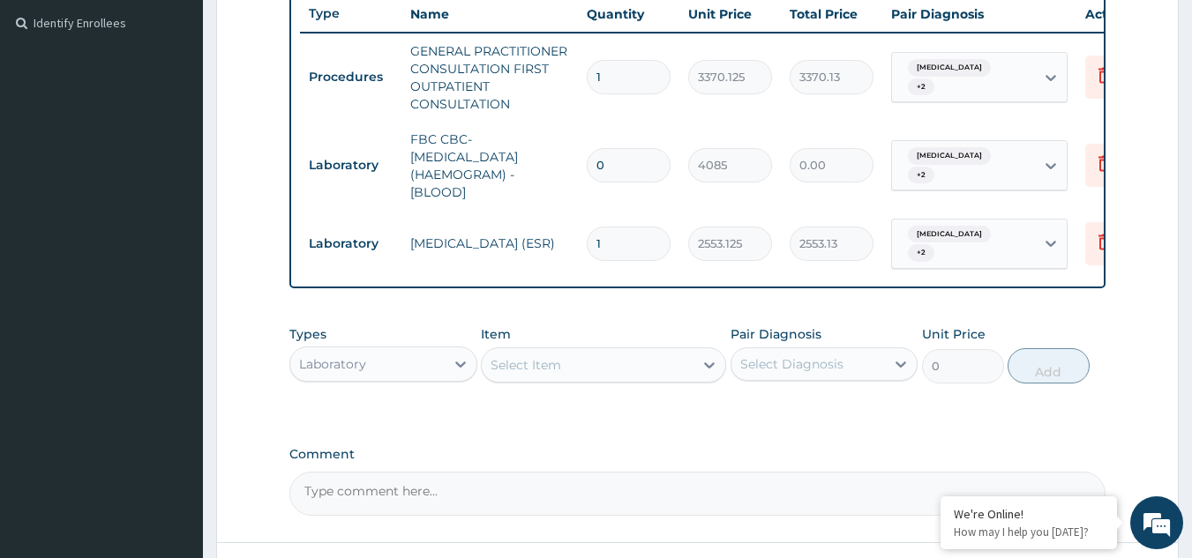
click at [621, 378] on div "Select Item" at bounding box center [588, 365] width 212 height 28
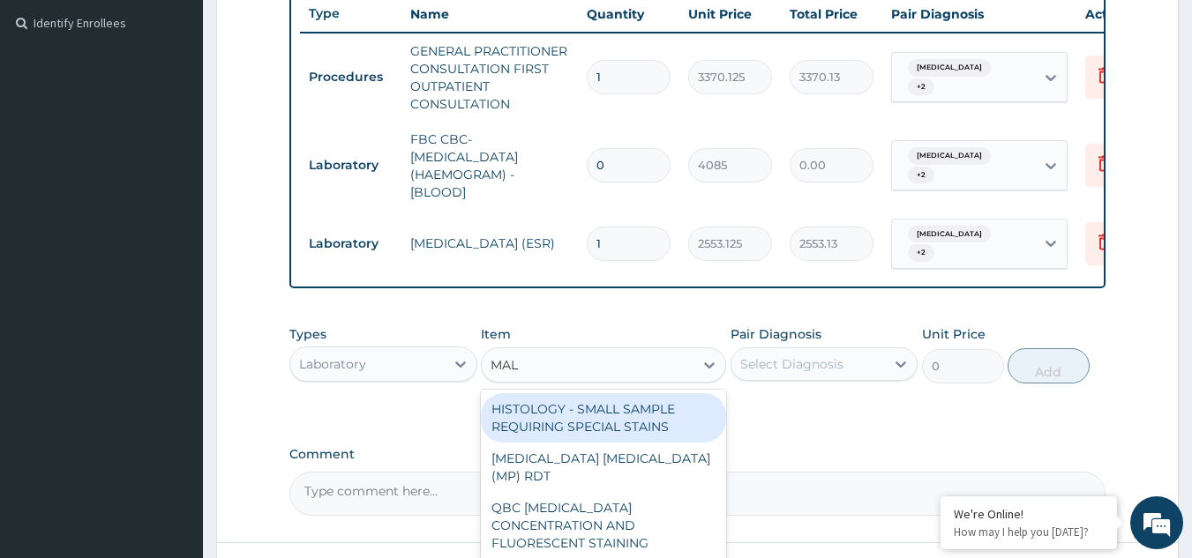
type input "MALA"
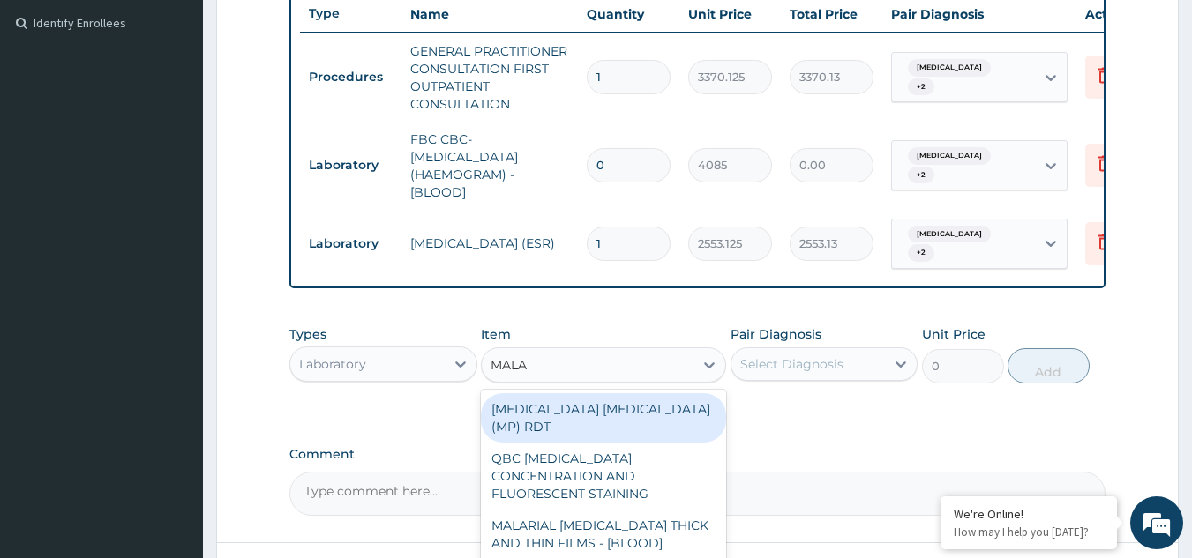
click at [609, 428] on div "[MEDICAL_DATA] [MEDICAL_DATA] (MP) RDT" at bounding box center [603, 417] width 245 height 49
type input "1531.875"
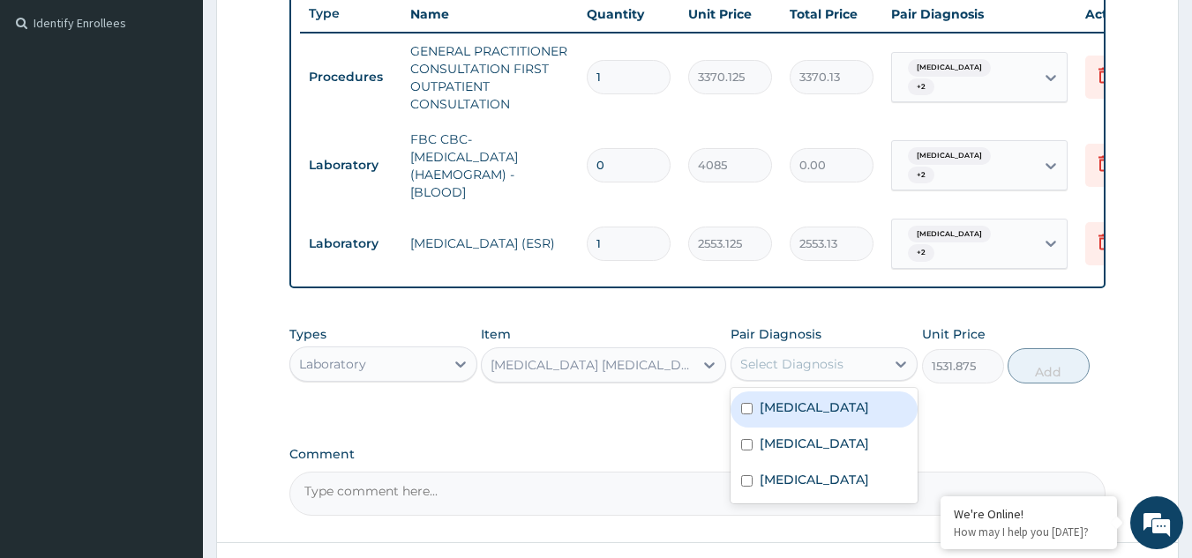
click at [828, 373] on div "Select Diagnosis" at bounding box center [791, 364] width 103 height 18
click at [798, 428] on div "Bacteremia" at bounding box center [824, 410] width 188 height 36
checkbox input "true"
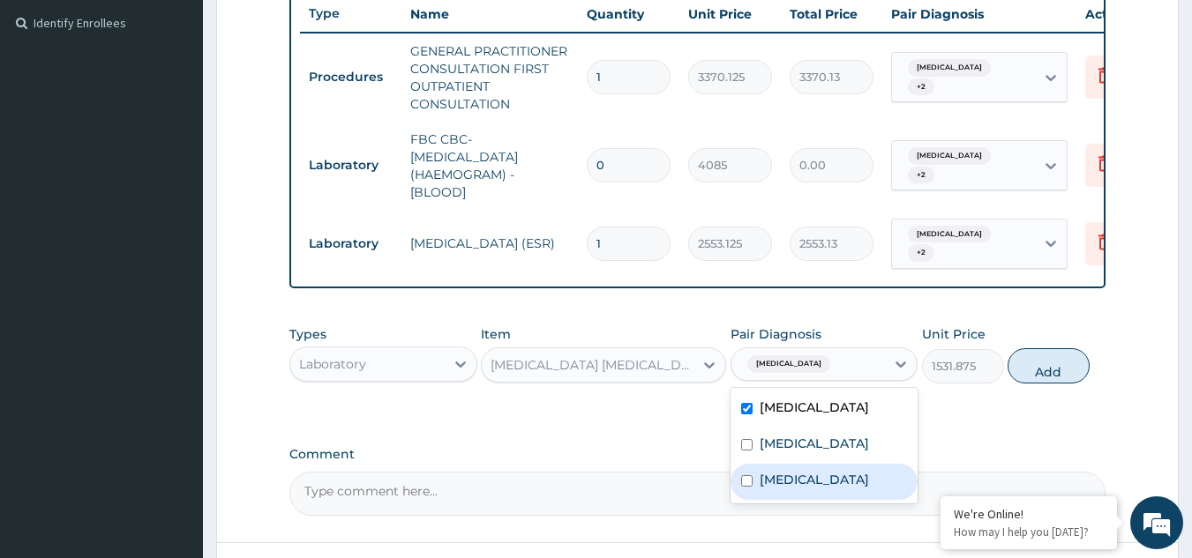
click at [804, 479] on div "[MEDICAL_DATA]" at bounding box center [824, 482] width 188 height 36
checkbox input "true"
click at [807, 504] on div "Bacteremia Malaria Upper respiratory infection" at bounding box center [824, 446] width 188 height 116
click at [851, 379] on div "Bacteremia + 1" at bounding box center [808, 364] width 154 height 30
click at [819, 489] on label "[MEDICAL_DATA]" at bounding box center [813, 480] width 109 height 18
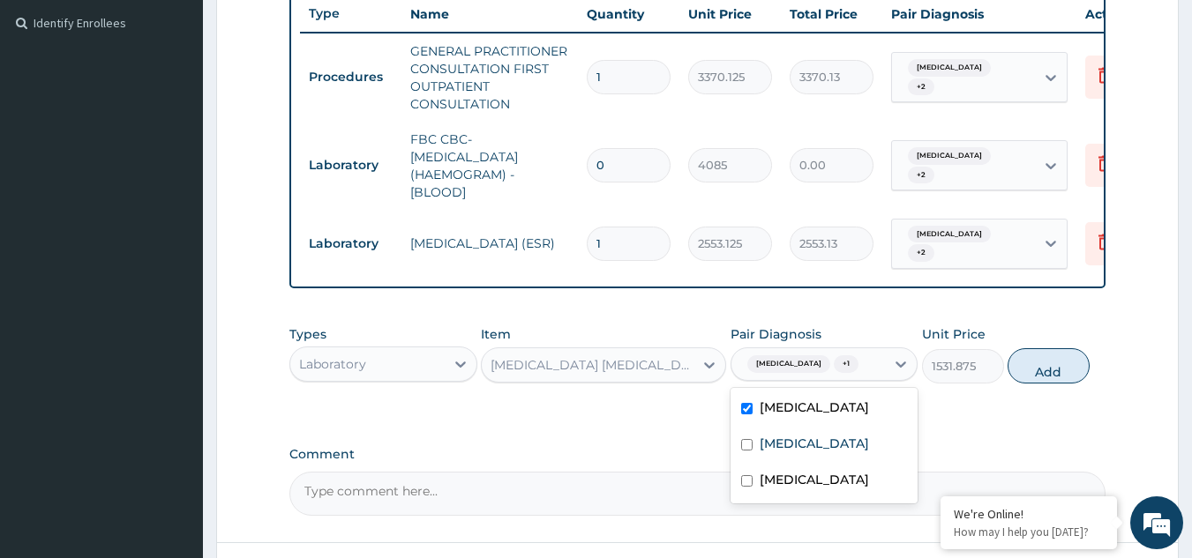
checkbox input "false"
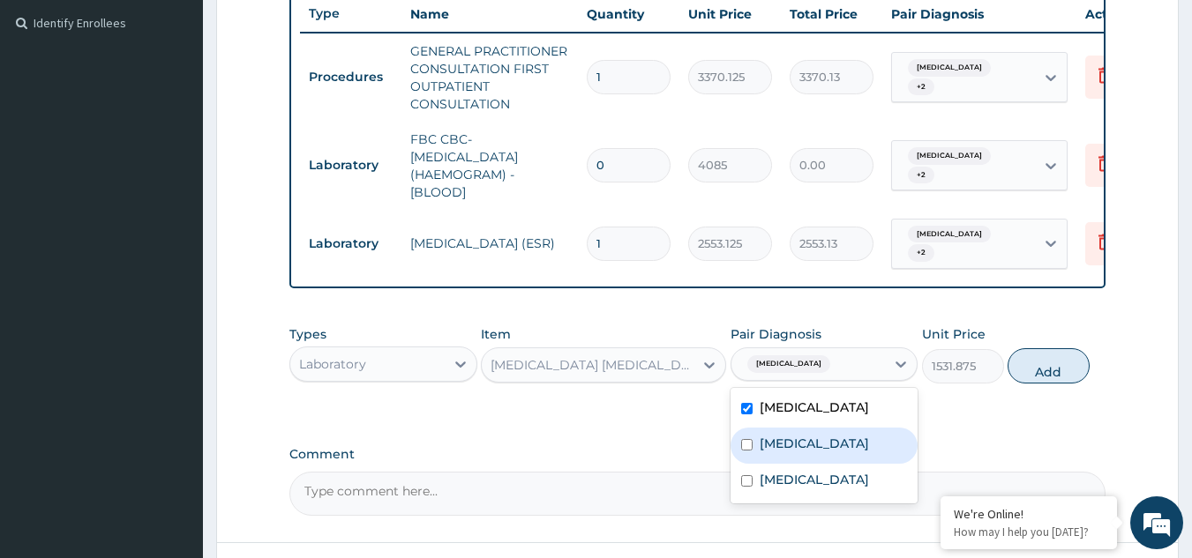
click at [801, 453] on label "[MEDICAL_DATA]" at bounding box center [813, 444] width 109 height 18
checkbox input "true"
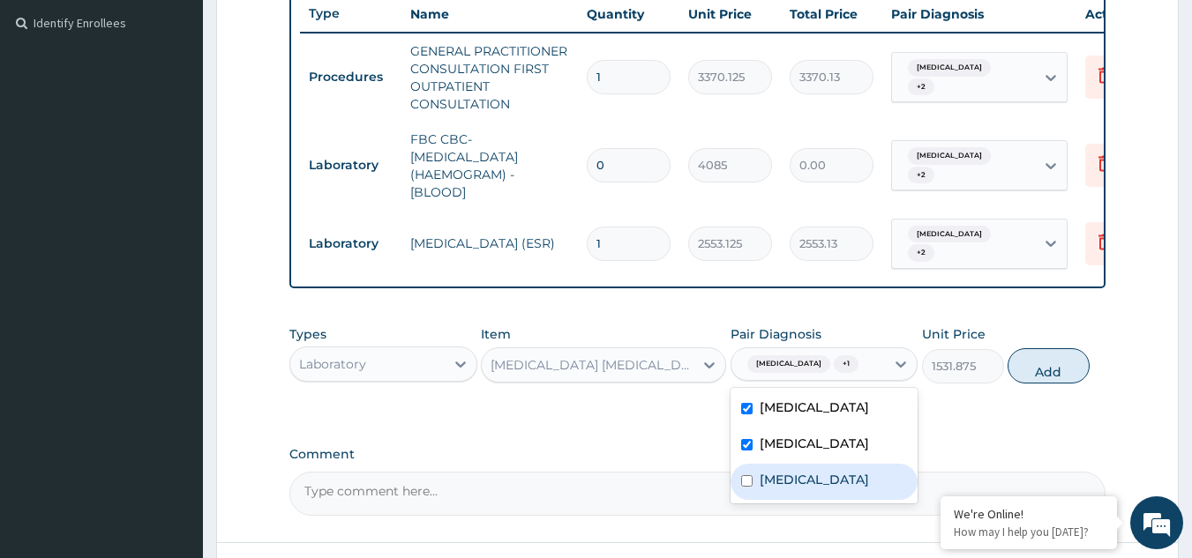
click at [802, 489] on label "[MEDICAL_DATA]" at bounding box center [813, 480] width 109 height 18
checkbox input "true"
click at [1058, 380] on button "Add" at bounding box center [1048, 365] width 82 height 35
type input "0"
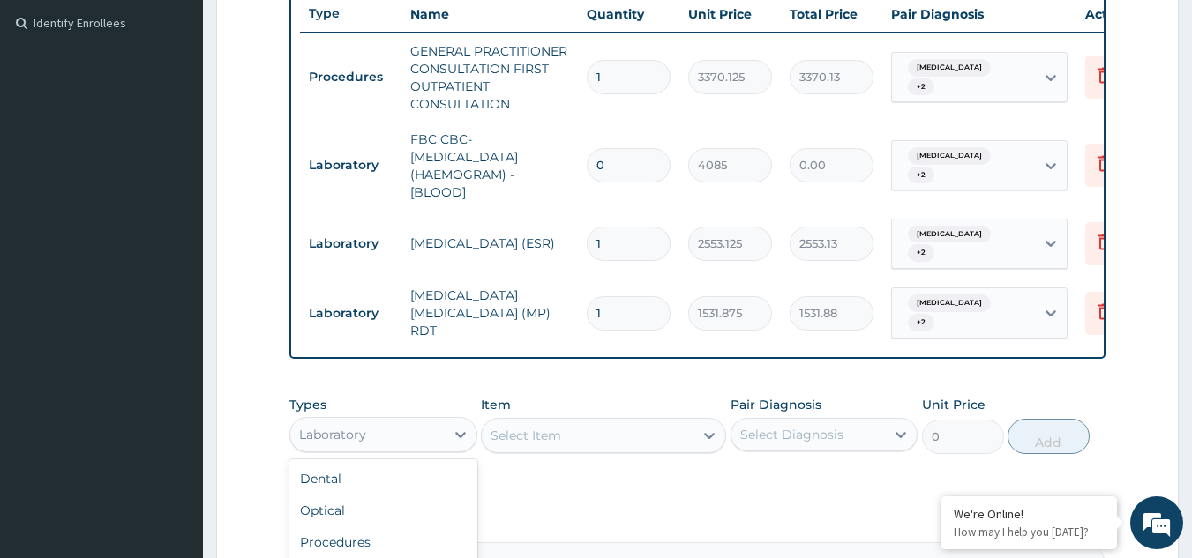
click at [426, 432] on div "Laboratory" at bounding box center [367, 435] width 154 height 28
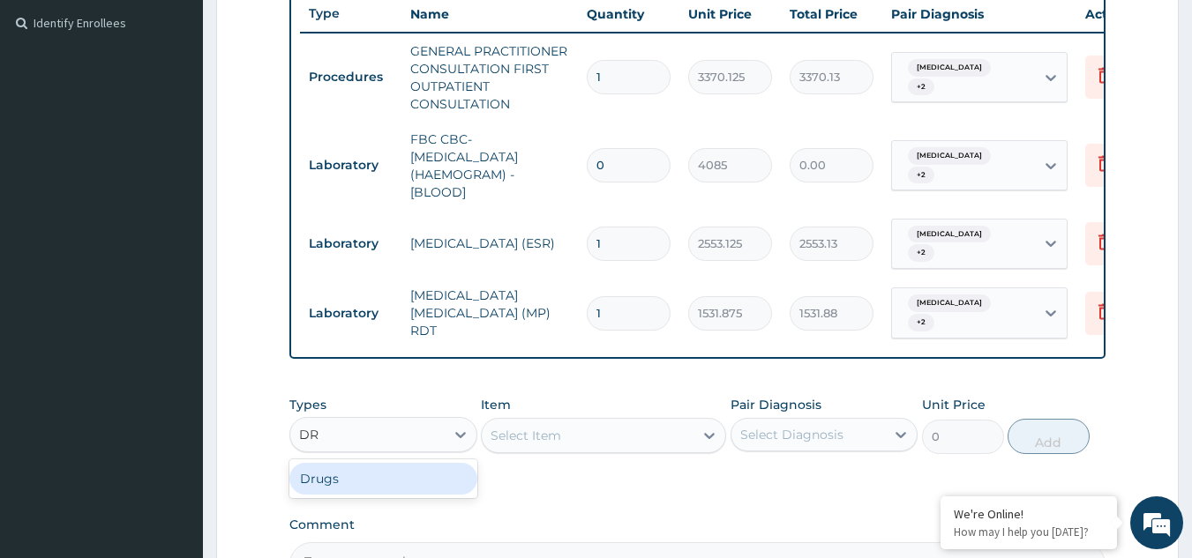
type input "DRU"
click at [572, 435] on div "Select Item" at bounding box center [588, 436] width 212 height 28
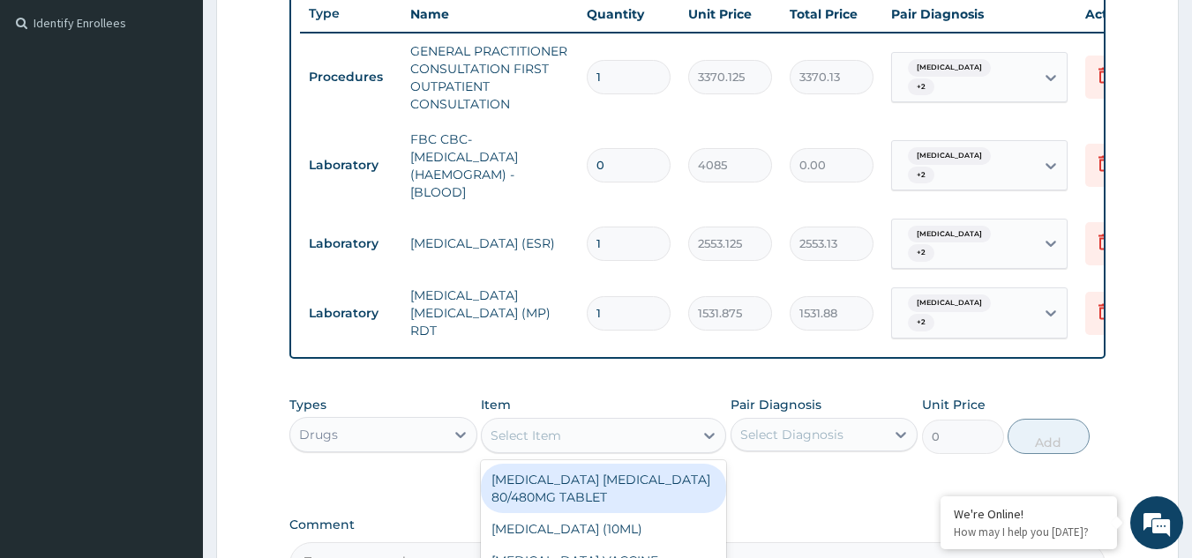
click at [551, 439] on div "Select Item" at bounding box center [525, 436] width 71 height 18
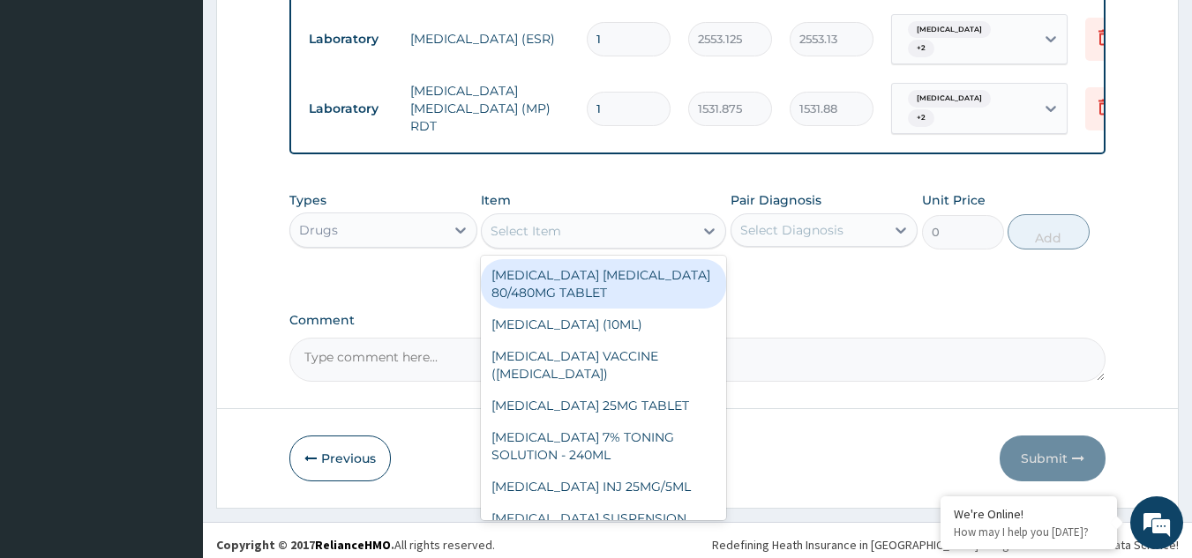
scroll to position [699, 0]
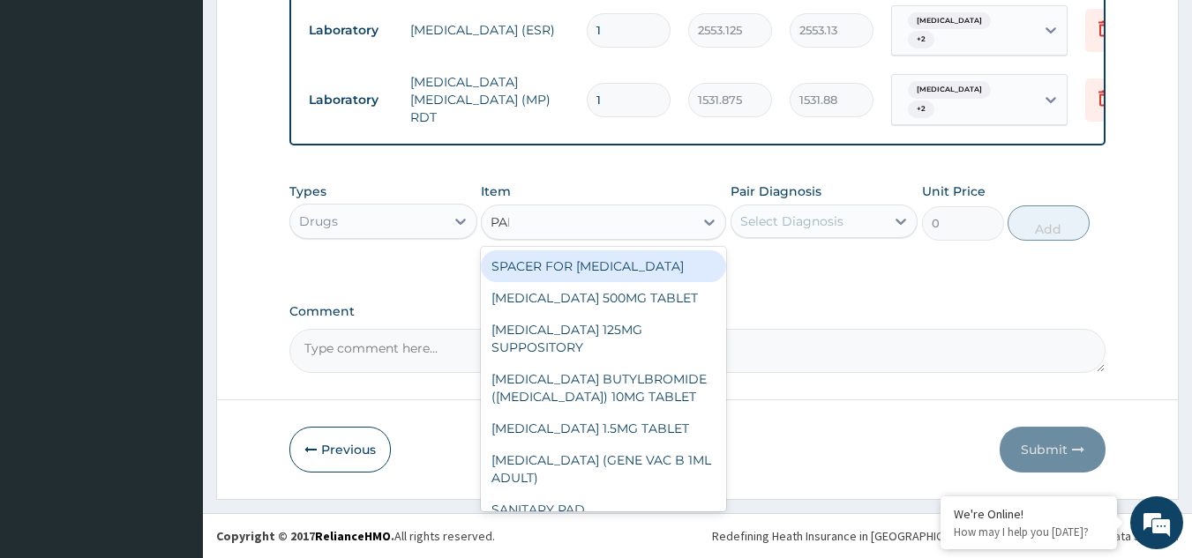
type input "PARA"
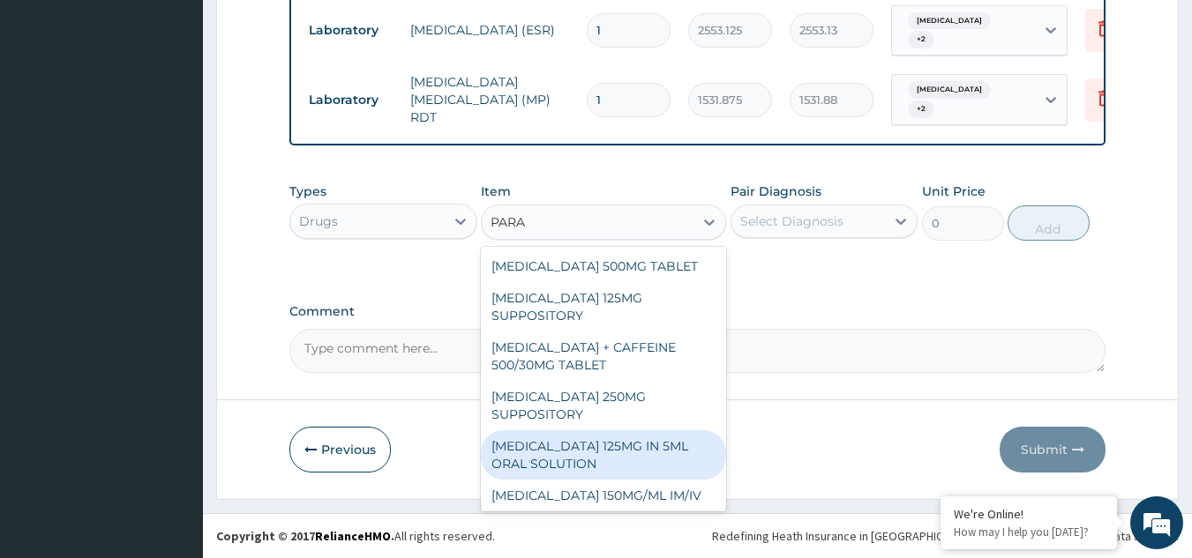
click at [544, 455] on div "[MEDICAL_DATA] 125MG IN 5ML ORAL SOLUTION" at bounding box center [603, 454] width 245 height 49
type input "1032"
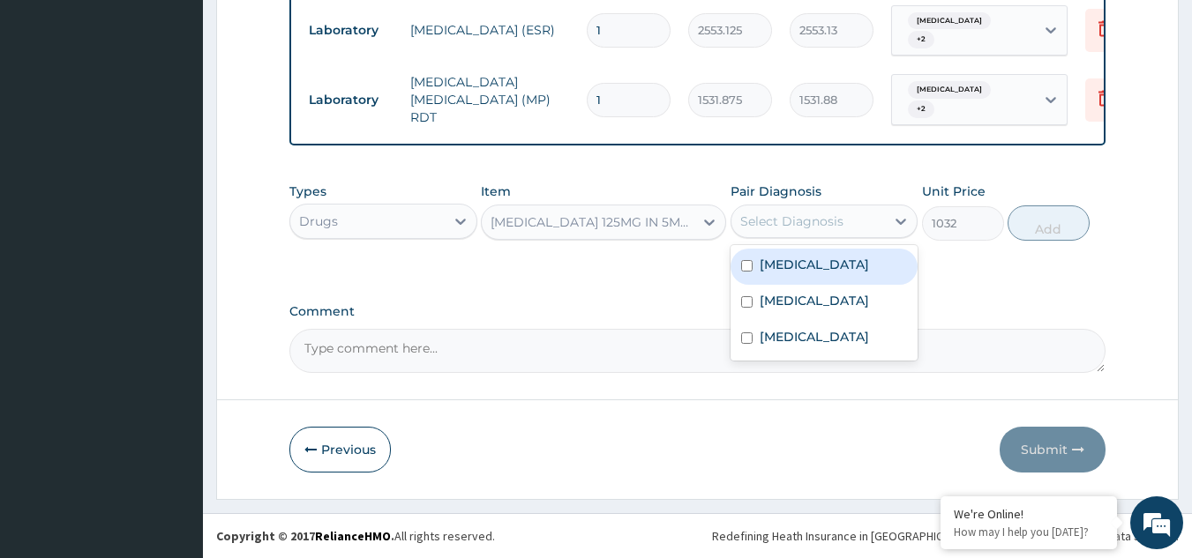
click at [812, 226] on div "Select Diagnosis" at bounding box center [791, 222] width 103 height 18
click at [808, 266] on label "Bacteremia" at bounding box center [813, 265] width 109 height 18
checkbox input "true"
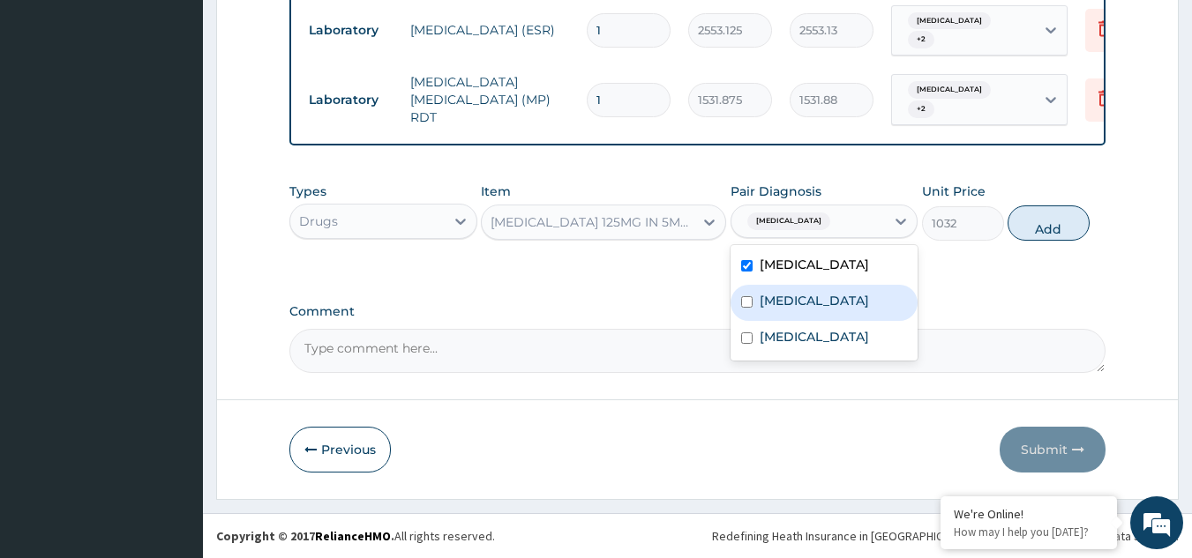
click at [804, 303] on label "[MEDICAL_DATA]" at bounding box center [813, 301] width 109 height 18
checkbox input "true"
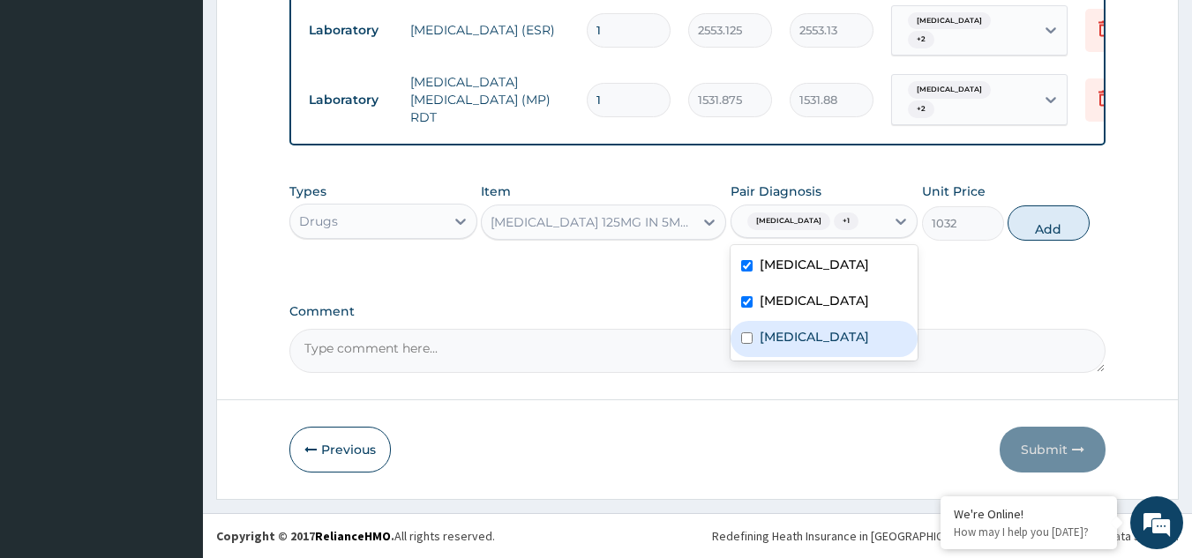
click at [803, 338] on label "[MEDICAL_DATA]" at bounding box center [813, 337] width 109 height 18
checkbox input "true"
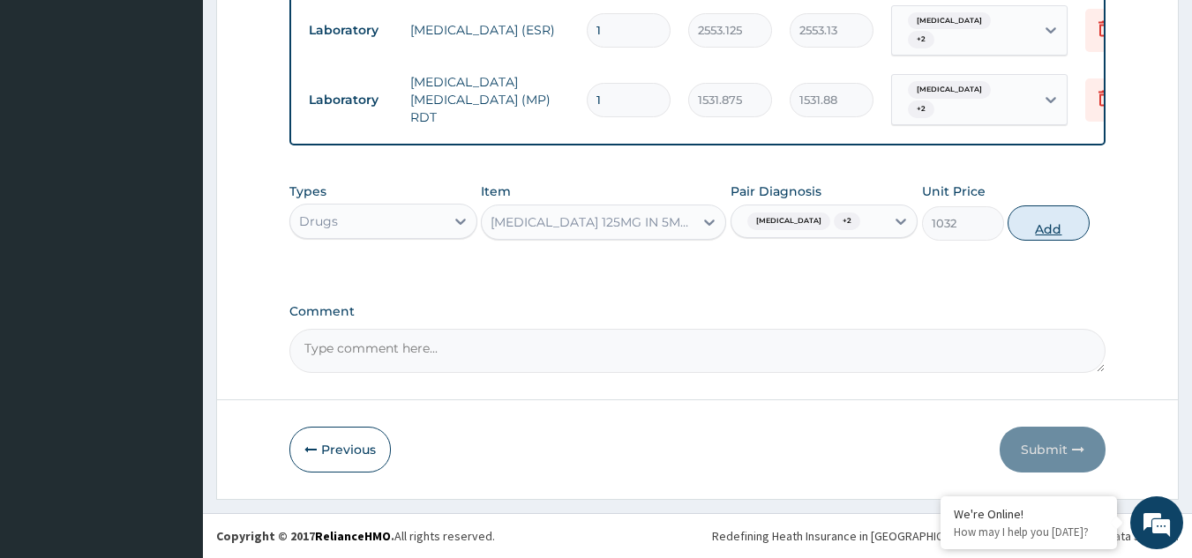
click at [1043, 220] on button "Add" at bounding box center [1048, 223] width 82 height 35
type input "0"
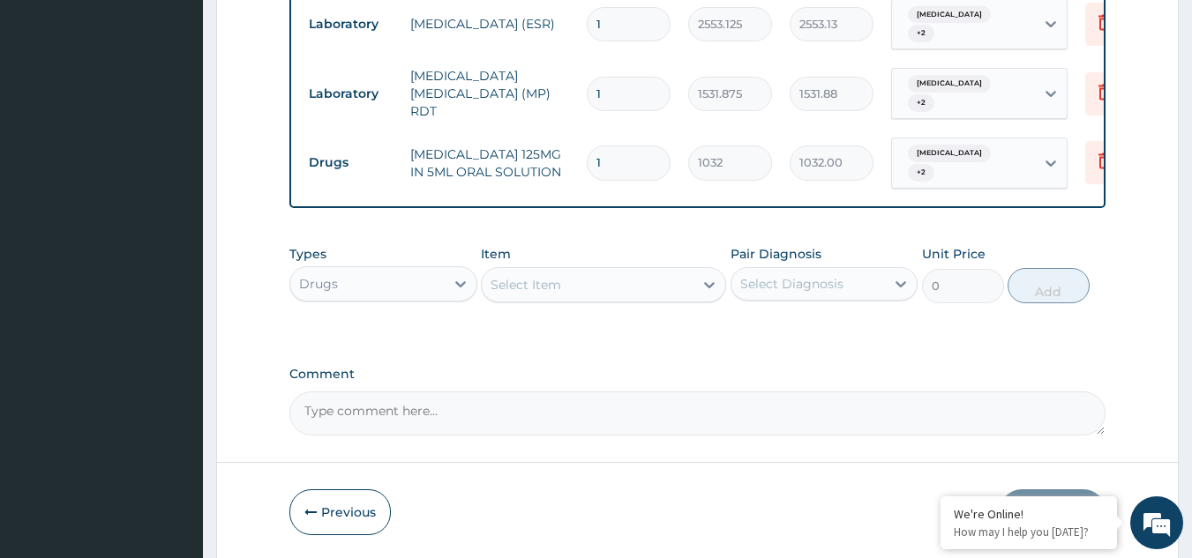
click at [669, 282] on div "Select Item" at bounding box center [588, 285] width 212 height 28
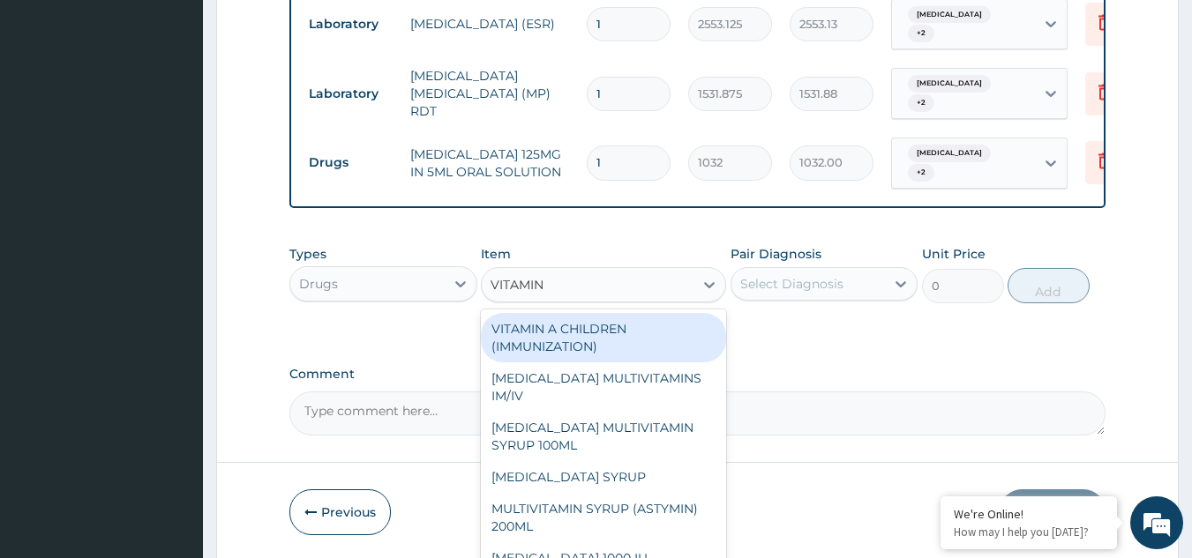
type input "VITAMIN C"
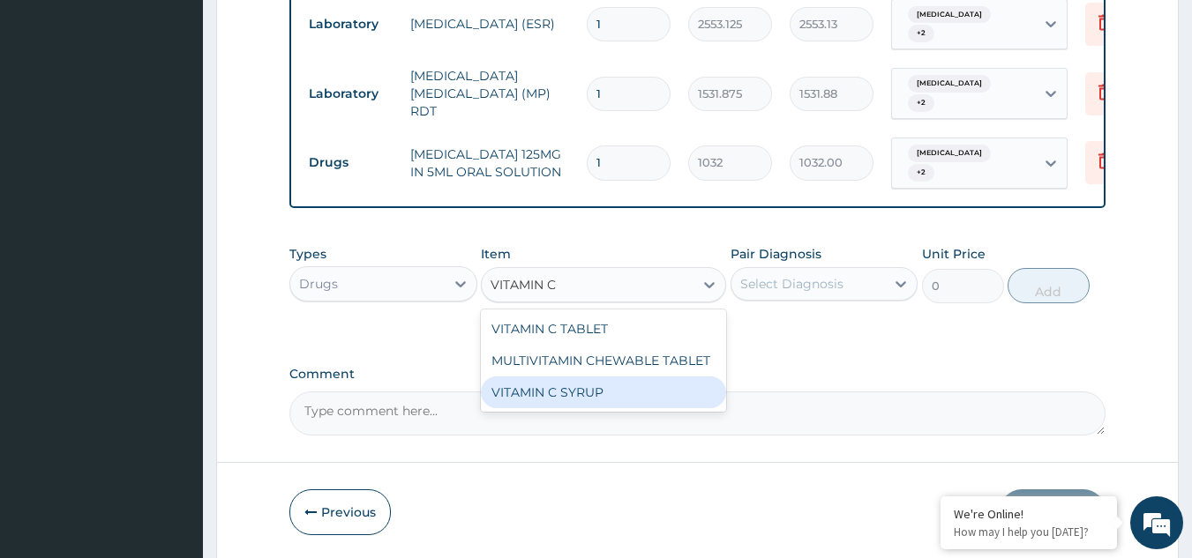
click at [607, 392] on div "VITAMIN C SYRUP" at bounding box center [603, 393] width 245 height 32
type input "906"
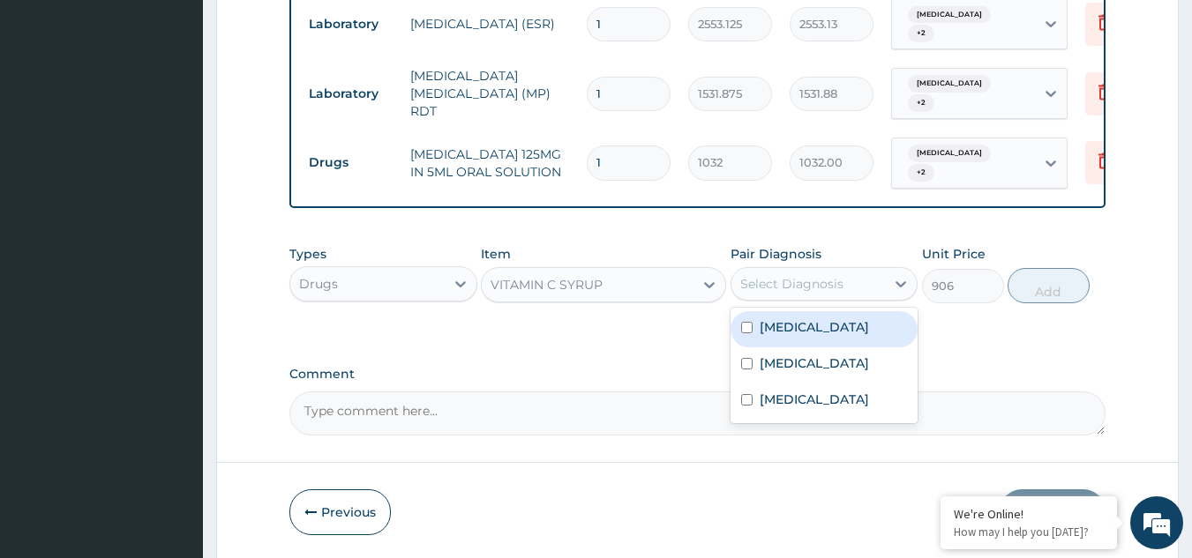
click at [866, 282] on div "Select Diagnosis" at bounding box center [808, 284] width 154 height 28
click at [846, 321] on div "Bacteremia" at bounding box center [824, 329] width 188 height 36
checkbox input "true"
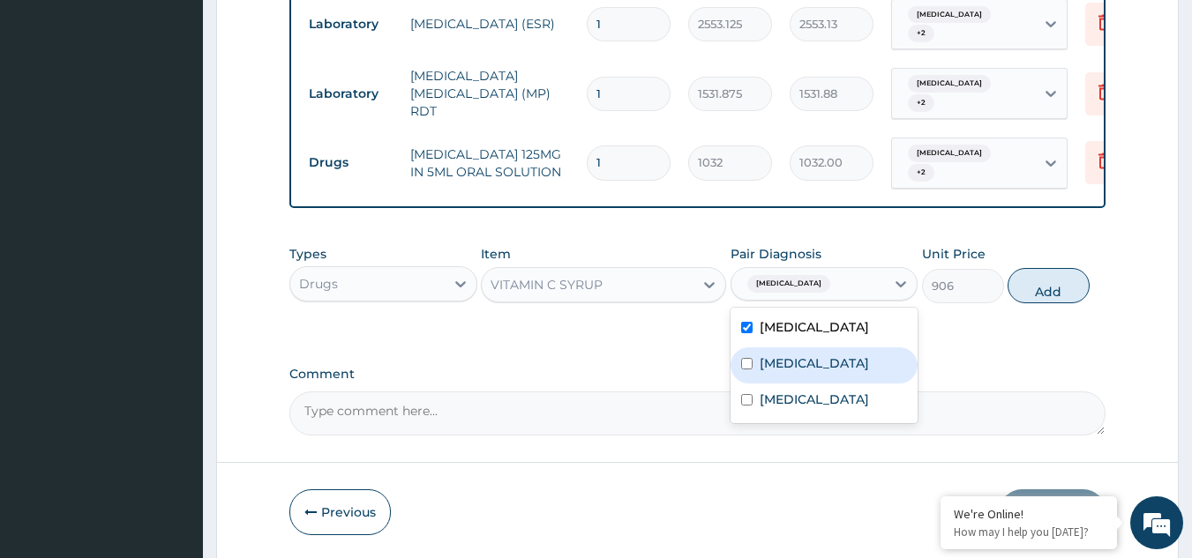
click at [829, 373] on div "[MEDICAL_DATA]" at bounding box center [824, 366] width 188 height 36
checkbox input "true"
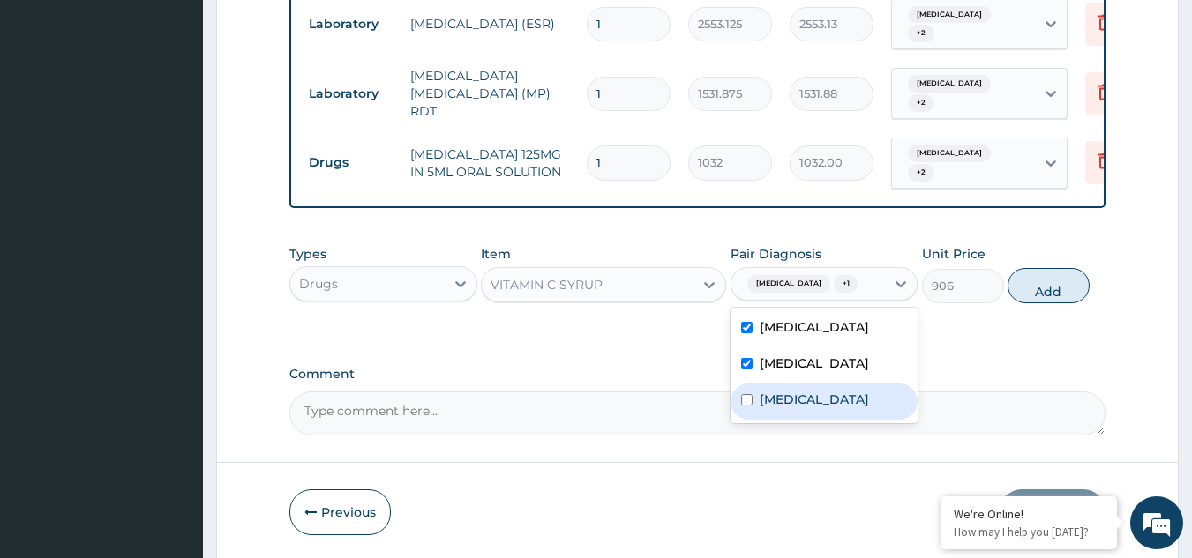
click at [827, 400] on label "[MEDICAL_DATA]" at bounding box center [813, 400] width 109 height 18
checkbox input "true"
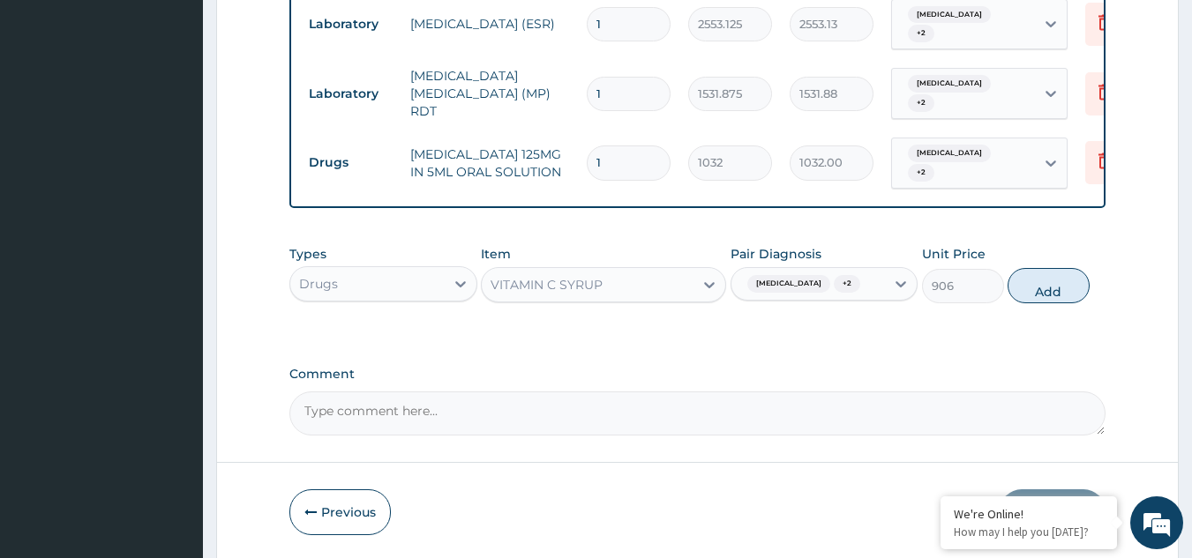
click at [1056, 264] on div "Types Drugs Item VITAMIN C SYRUP Pair Diagnosis Bacteremia + 2 Unit Price 906 A…" at bounding box center [697, 274] width 817 height 76
click at [1056, 272] on button "Add" at bounding box center [1048, 285] width 82 height 35
type input "0"
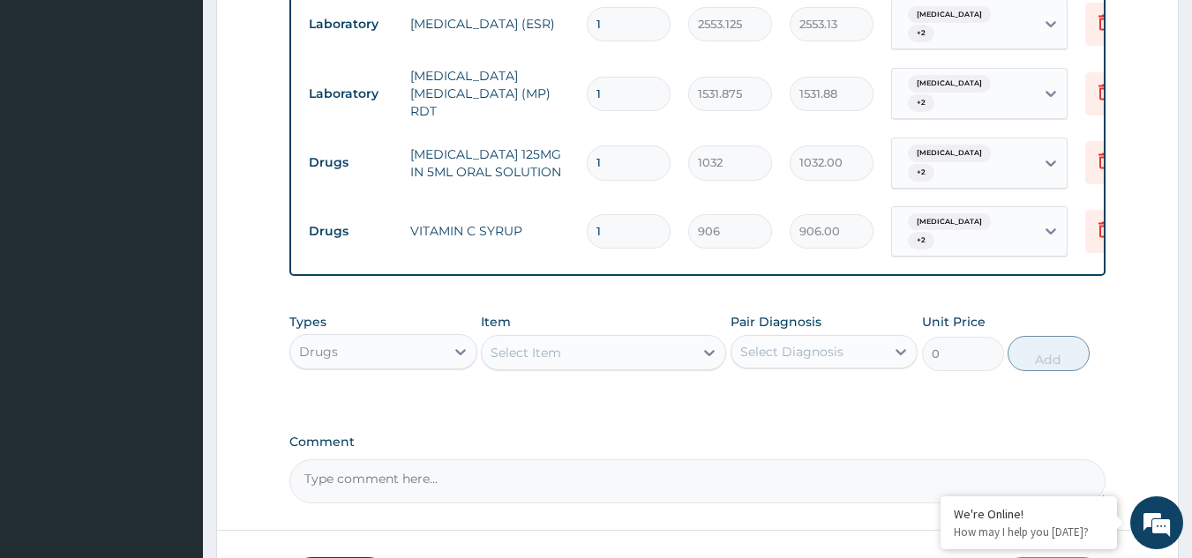
scroll to position [821, 0]
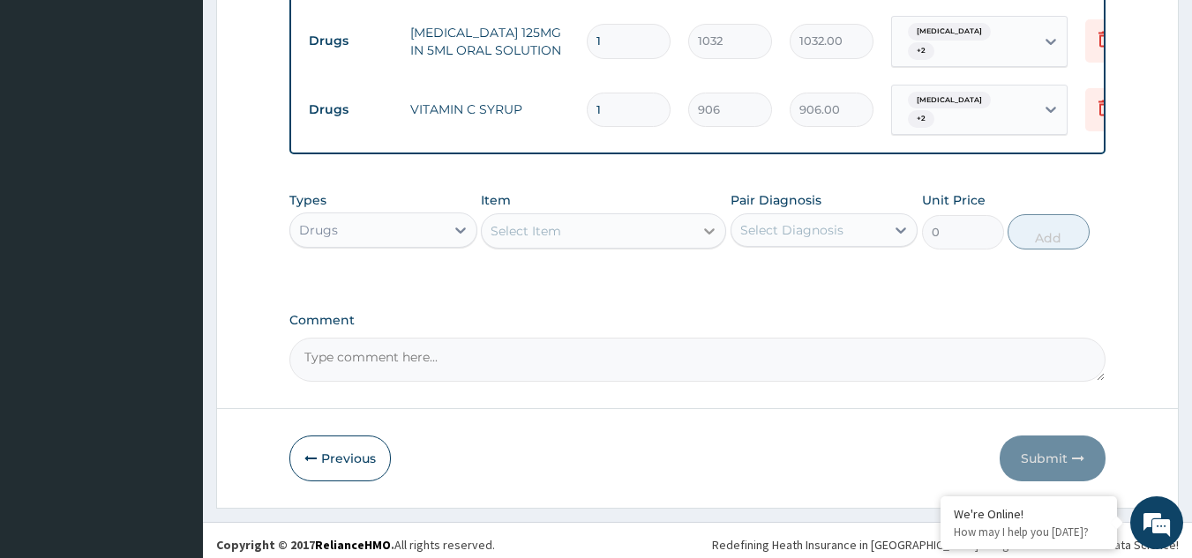
click at [694, 221] on div at bounding box center [709, 231] width 32 height 32
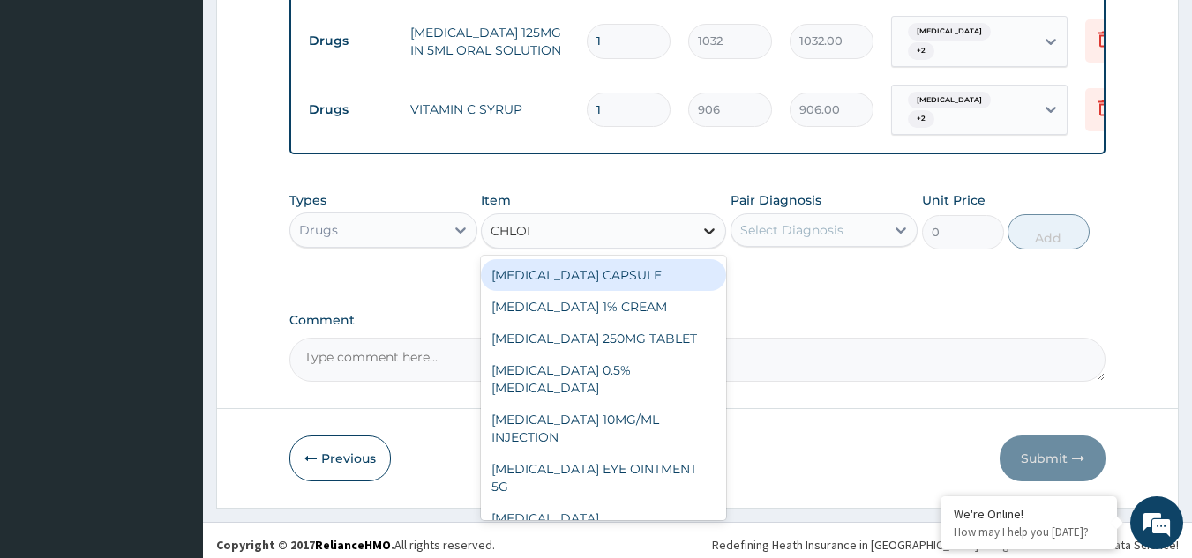
type input "CHLORP"
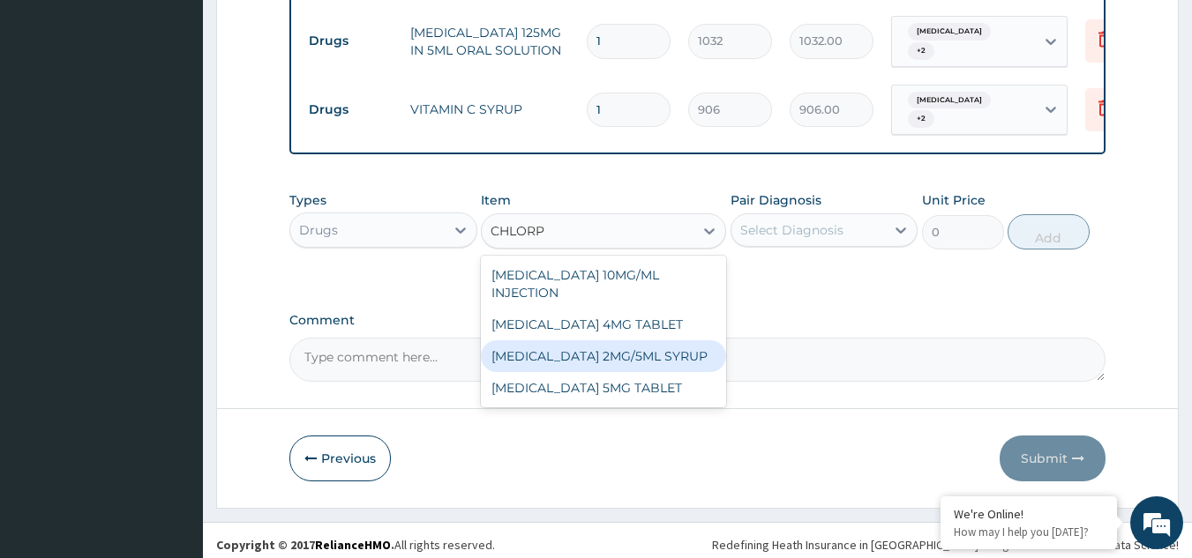
click at [624, 353] on div "[MEDICAL_DATA] 2MG/5ML SYRUP" at bounding box center [603, 356] width 245 height 32
type input "900"
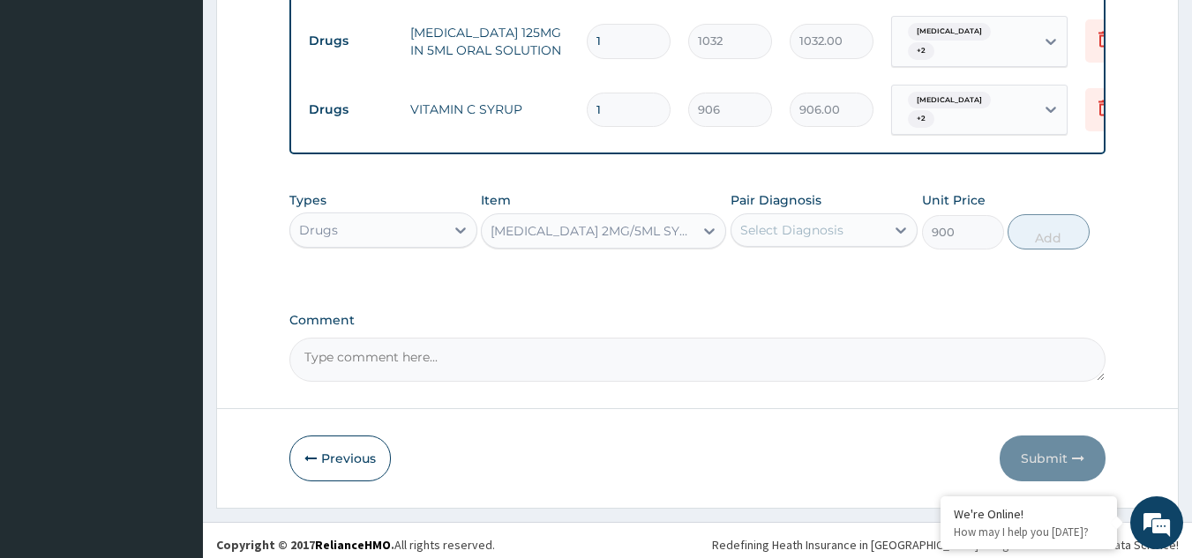
click at [792, 229] on div "Select Diagnosis" at bounding box center [791, 230] width 103 height 18
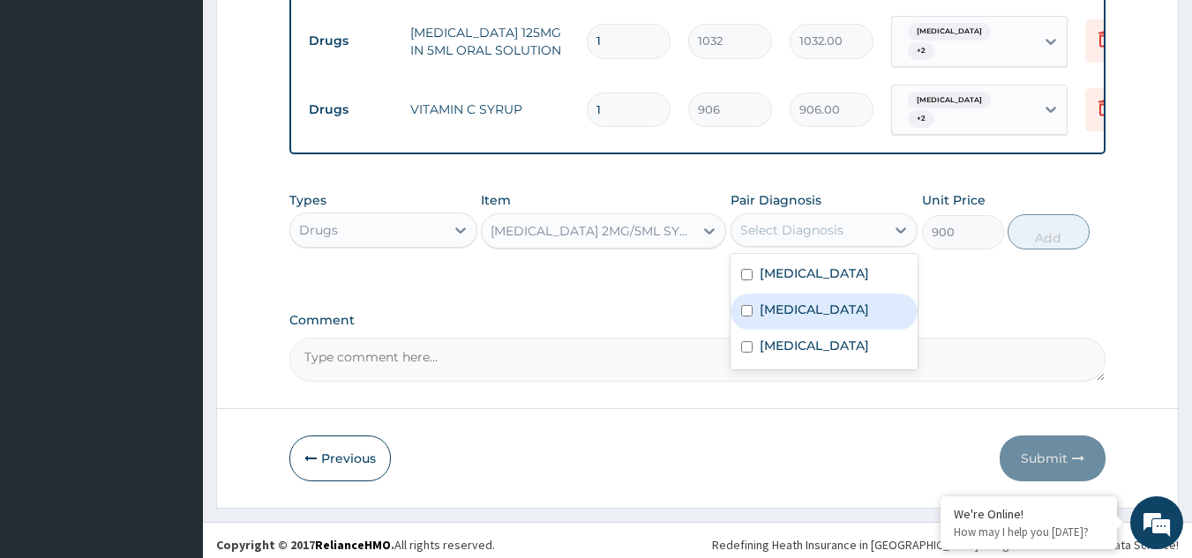
click at [794, 294] on div "[MEDICAL_DATA]" at bounding box center [824, 312] width 188 height 36
checkbox input "true"
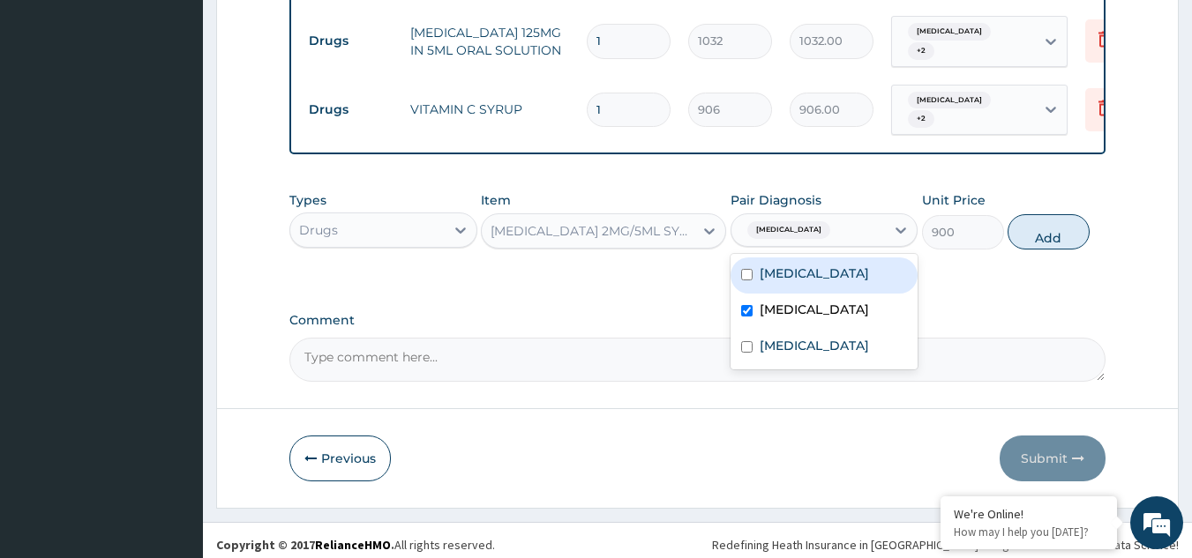
click at [789, 276] on div "Bacteremia" at bounding box center [824, 276] width 188 height 36
checkbox input "true"
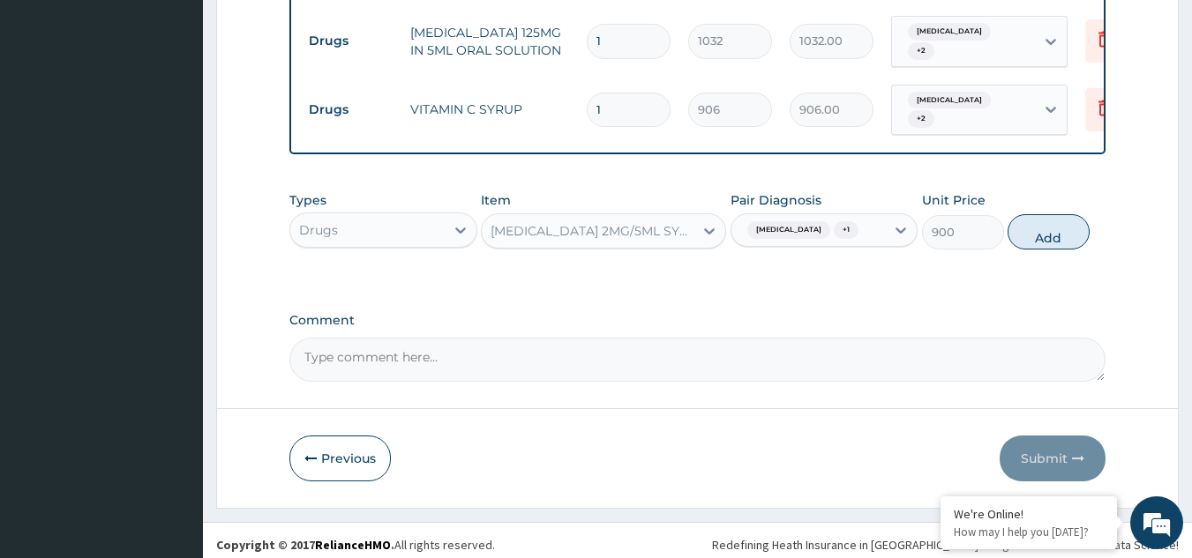
click at [834, 231] on div "Malaria + 1" at bounding box center [808, 230] width 154 height 30
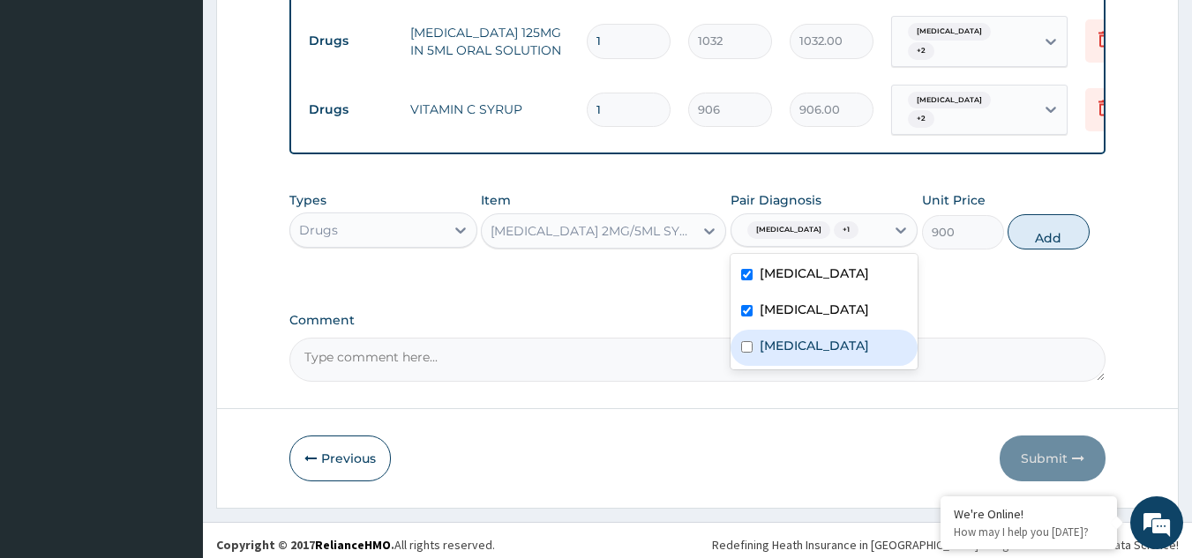
click at [835, 337] on label "[MEDICAL_DATA]" at bounding box center [813, 346] width 109 height 18
checkbox input "true"
click at [1037, 214] on button "Add" at bounding box center [1048, 231] width 82 height 35
type input "0"
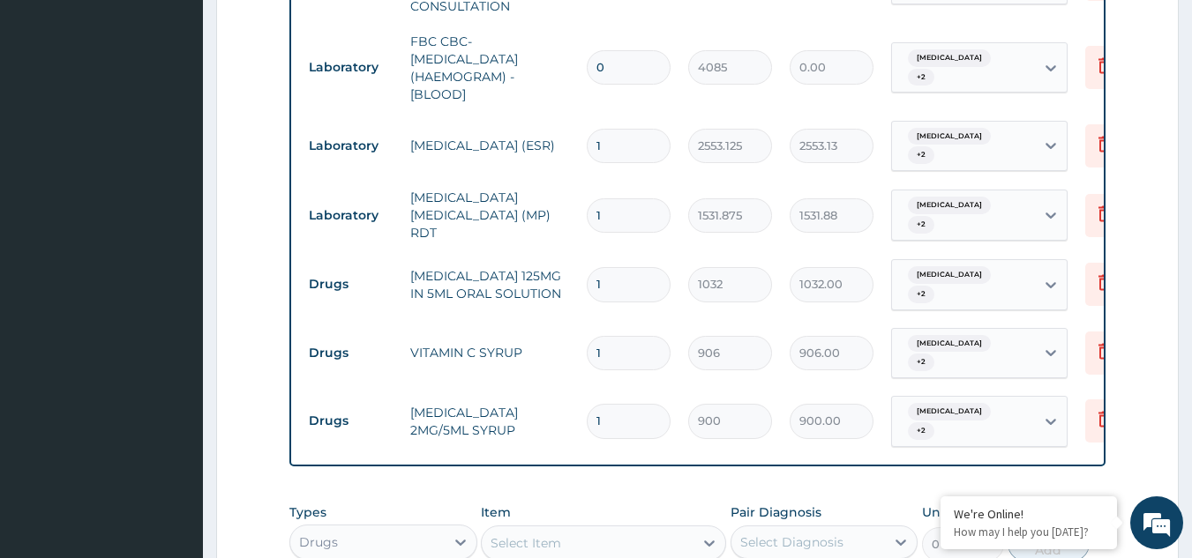
scroll to position [565, 0]
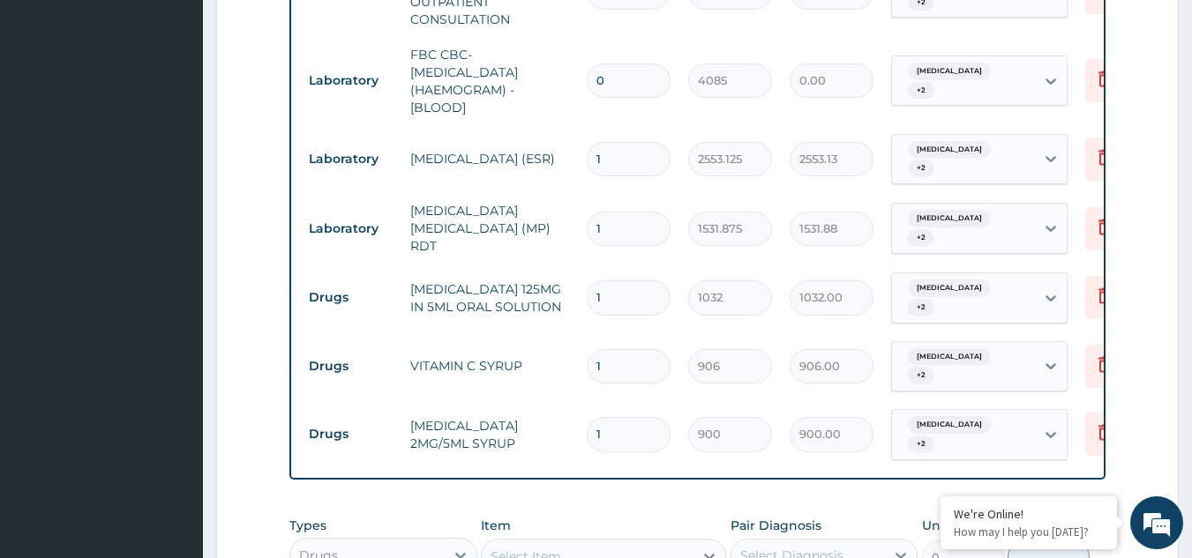
drag, startPoint x: 667, startPoint y: 75, endPoint x: 541, endPoint y: 48, distance: 129.1
click at [541, 48] on tr "Laboratory FBC CBC-COMPLETE BLOOD COUNT (HAEMOGRAM) - [BLOOD] 0 4085 0.00 Bacte…" at bounding box center [732, 81] width 864 height 88
type input "1"
type input "4085.00"
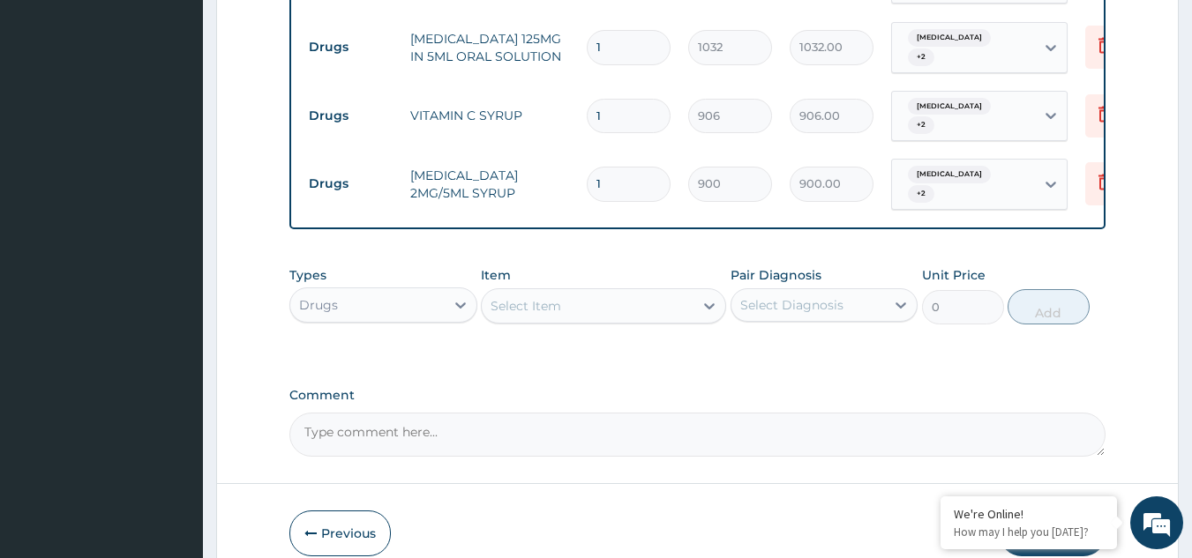
scroll to position [882, 0]
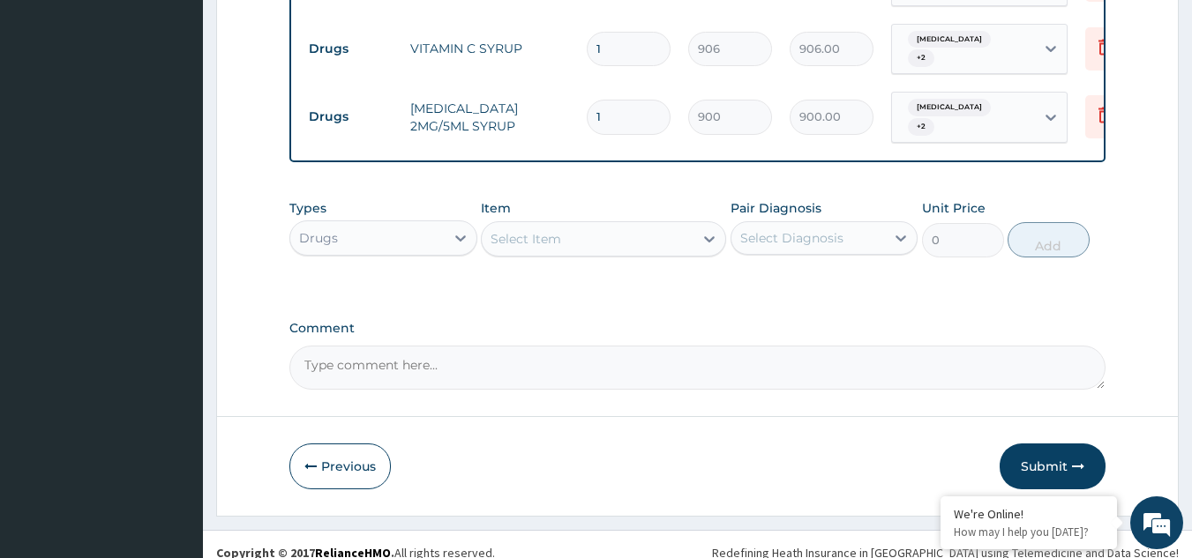
type input "1"
click at [1090, 444] on div "Submit" at bounding box center [1052, 467] width 106 height 46
click at [1054, 457] on button "Submit" at bounding box center [1052, 467] width 106 height 46
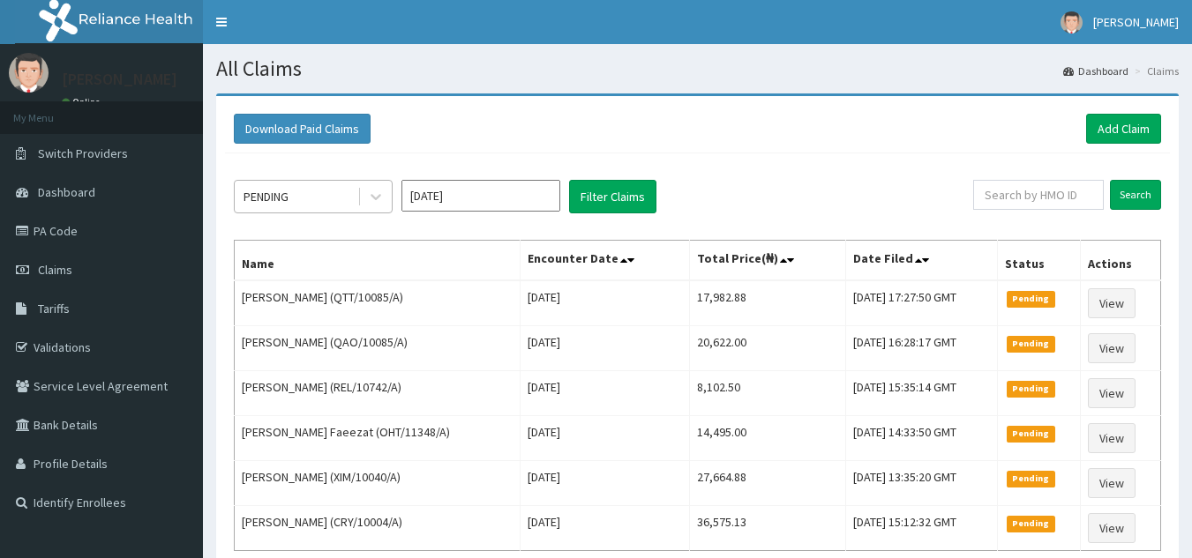
click at [272, 206] on div "PENDING" at bounding box center [265, 197] width 45 height 18
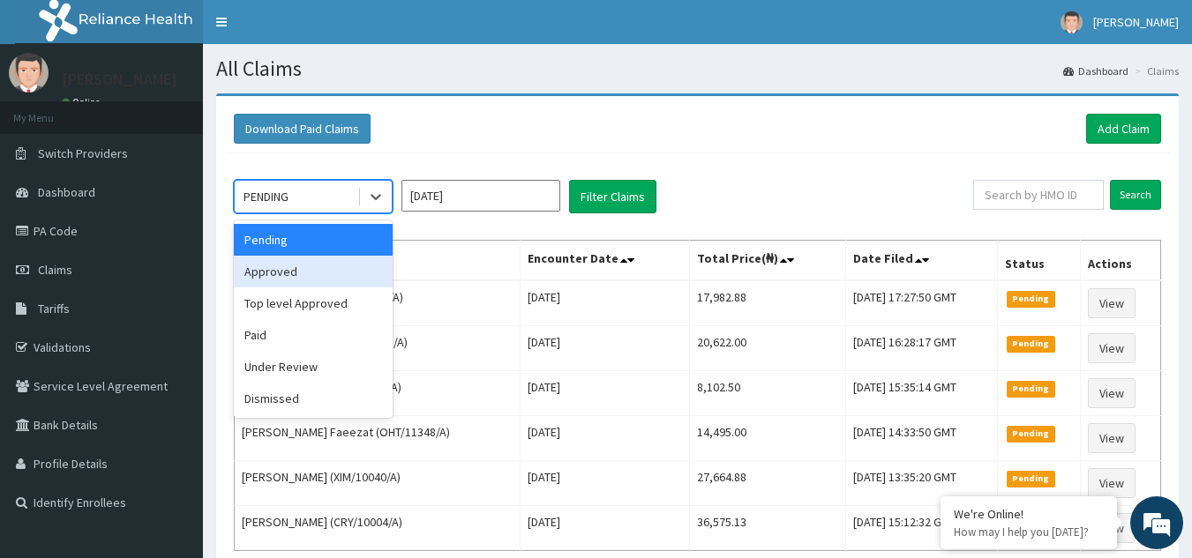
click at [295, 273] on div "Approved" at bounding box center [313, 272] width 159 height 32
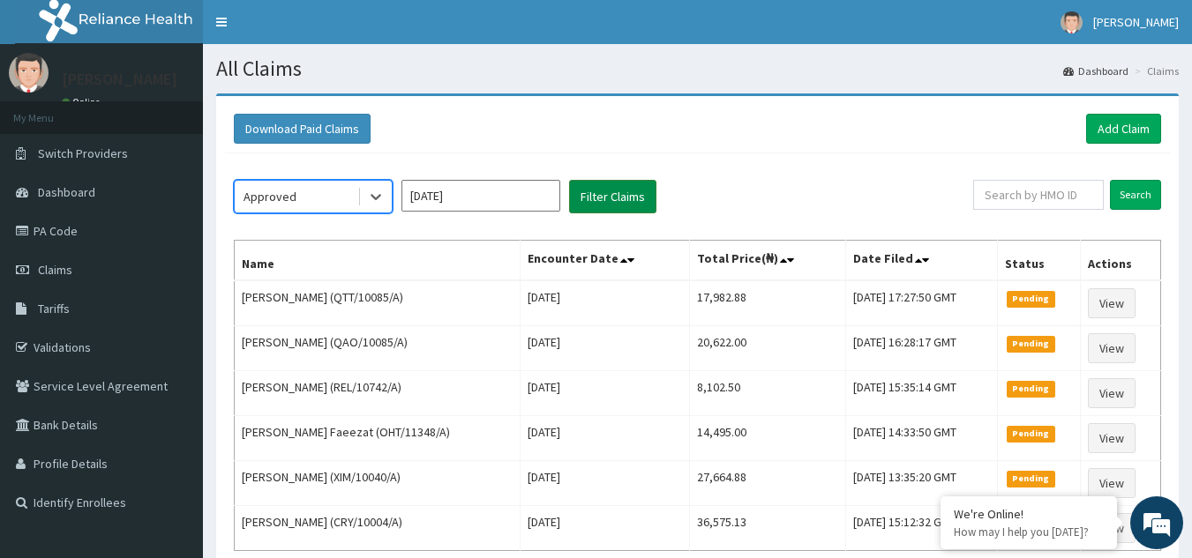
click at [611, 199] on button "Filter Claims" at bounding box center [612, 197] width 87 height 34
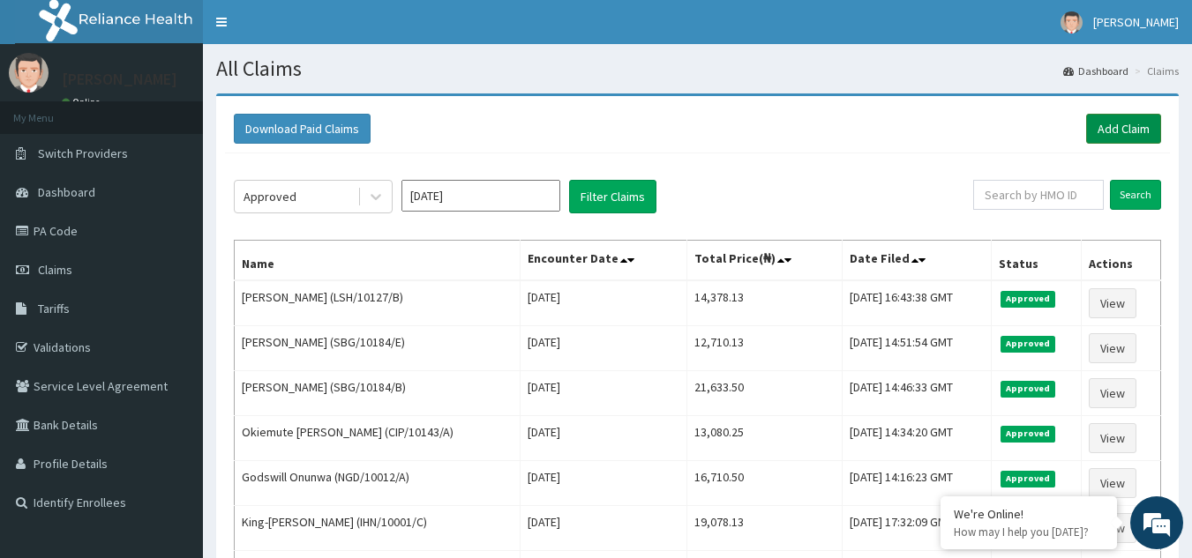
click at [1122, 124] on link "Add Claim" at bounding box center [1123, 129] width 75 height 30
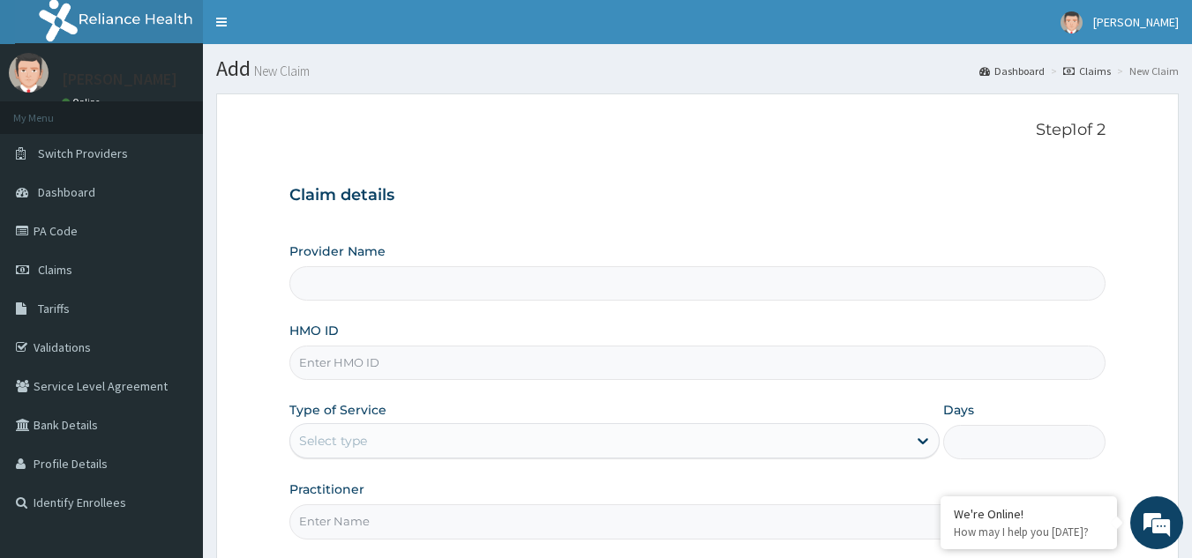
type input "Reliance Family Clinics (RFC) - [GEOGRAPHIC_DATA]"
click at [454, 355] on input "HMO ID" at bounding box center [697, 363] width 817 height 34
paste input "LSH/10127/D"
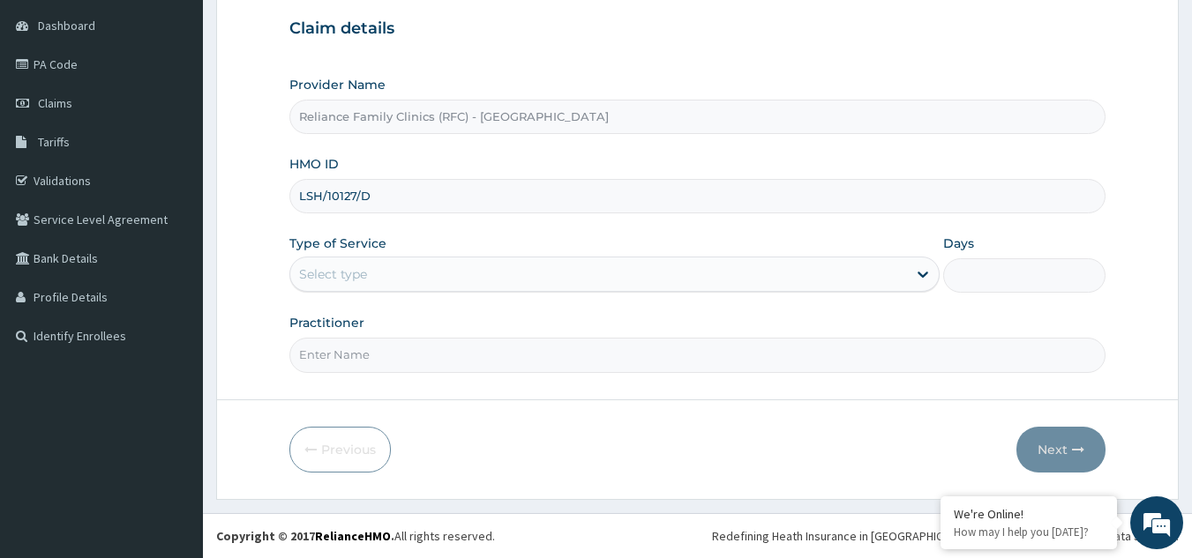
type input "LSH/10127/D"
click at [462, 270] on div "Select type" at bounding box center [598, 274] width 617 height 28
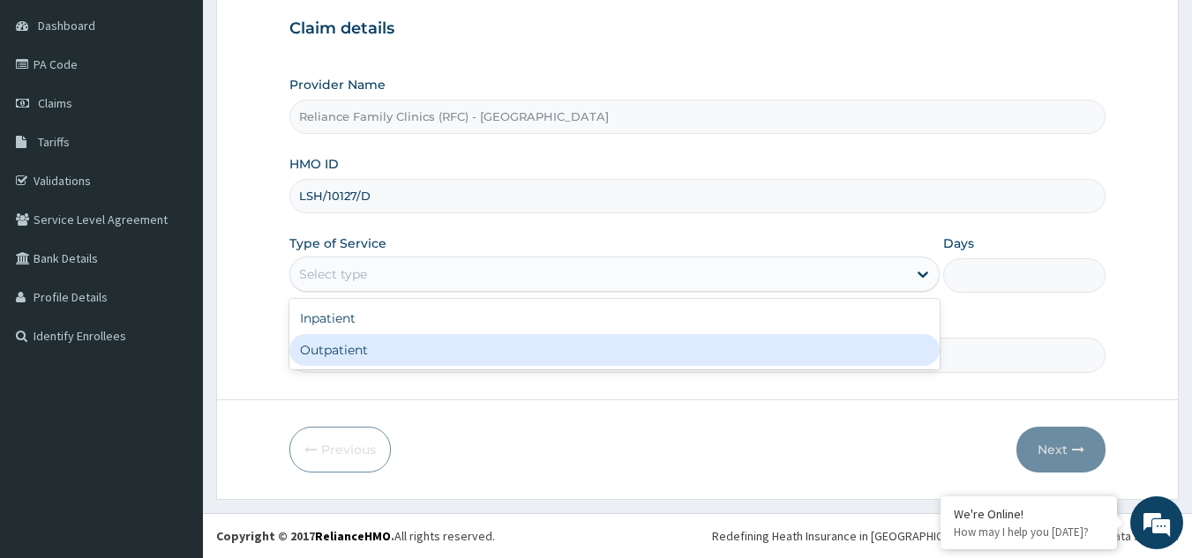
click at [431, 358] on div "Outpatient" at bounding box center [614, 350] width 650 height 32
type input "1"
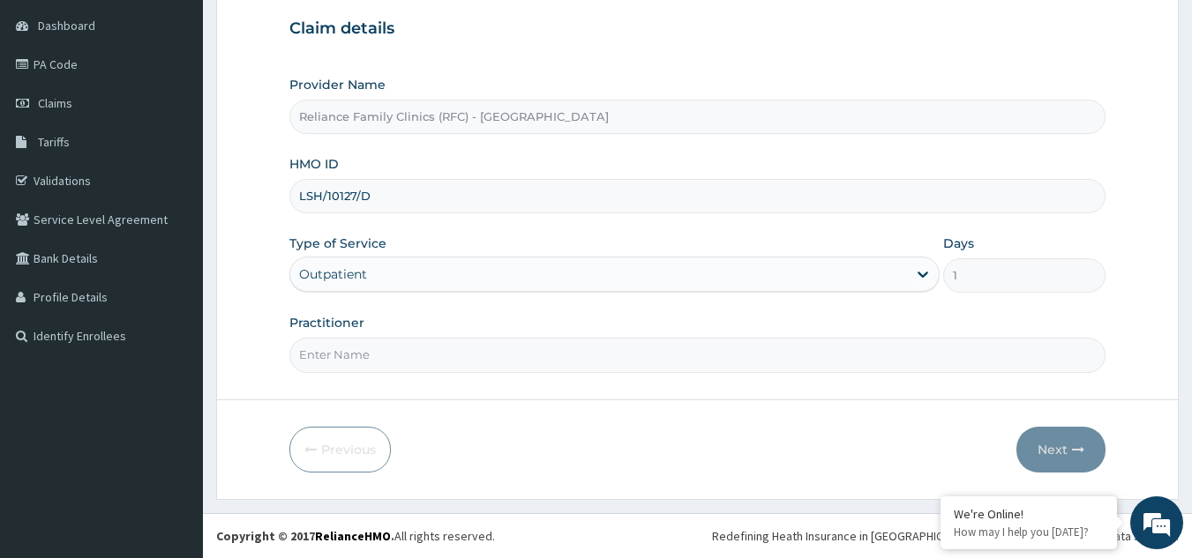
click at [426, 355] on input "Practitioner" at bounding box center [697, 355] width 817 height 34
type input "LOCUM"
click at [1079, 427] on button "Next" at bounding box center [1060, 450] width 89 height 46
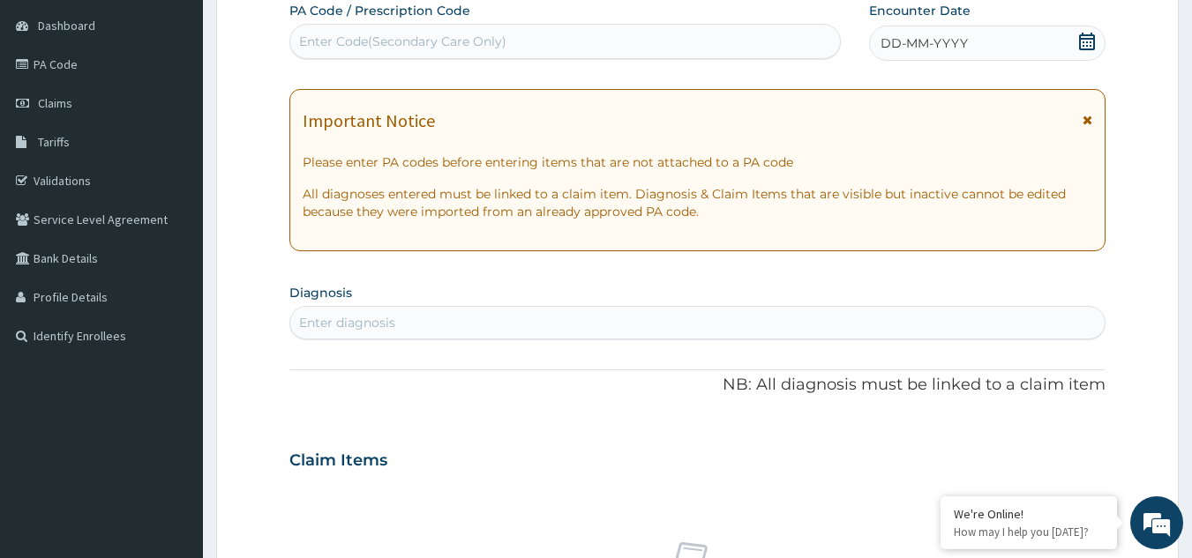
click at [605, 305] on section "Diagnosis Enter diagnosis" at bounding box center [697, 310] width 817 height 60
click at [991, 42] on div "DD-MM-YYYY" at bounding box center [987, 43] width 236 height 35
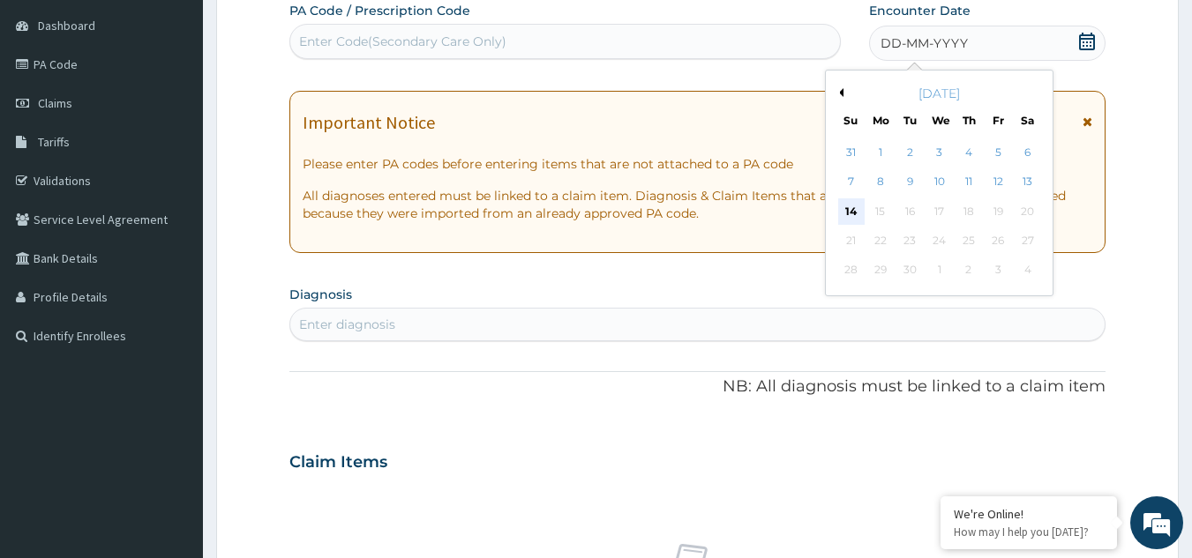
click at [840, 206] on div "14" at bounding box center [851, 211] width 26 height 26
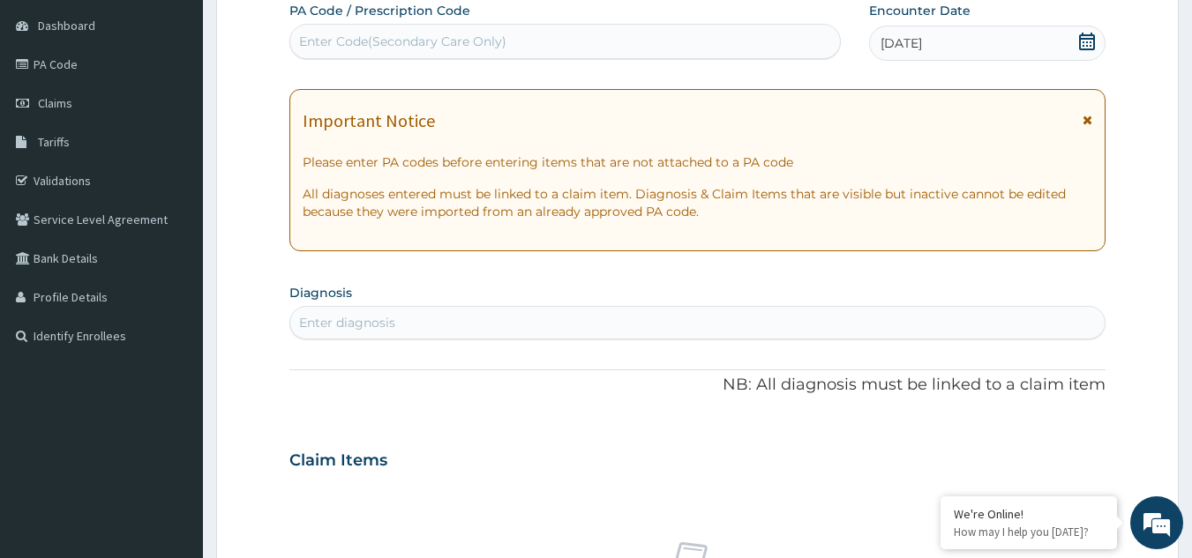
click at [1084, 119] on icon at bounding box center [1087, 120] width 10 height 12
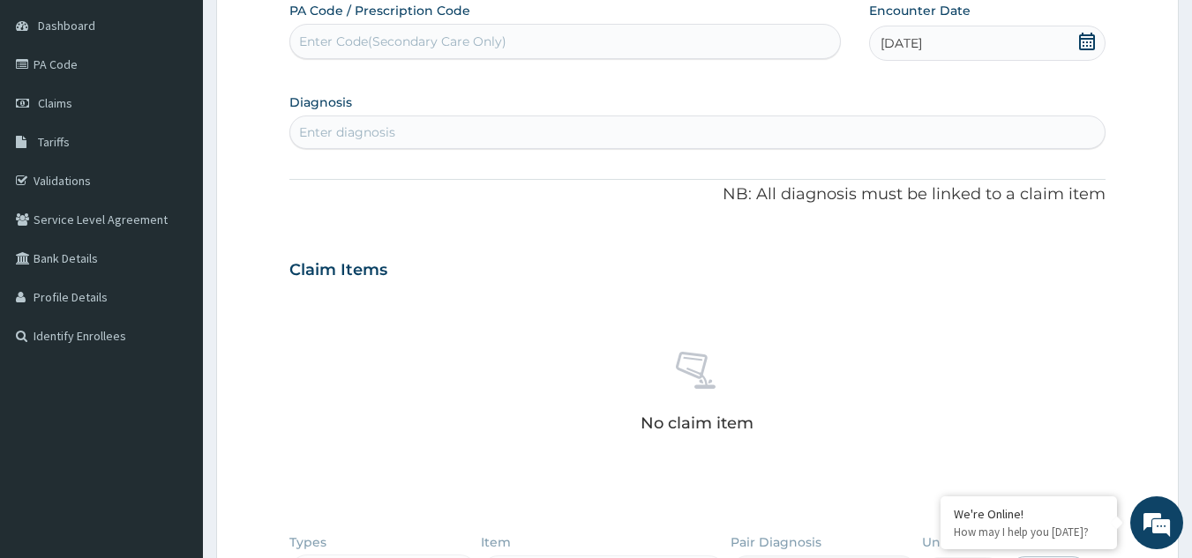
click at [741, 141] on div "Enter diagnosis" at bounding box center [697, 132] width 815 height 28
type input "BACTER"
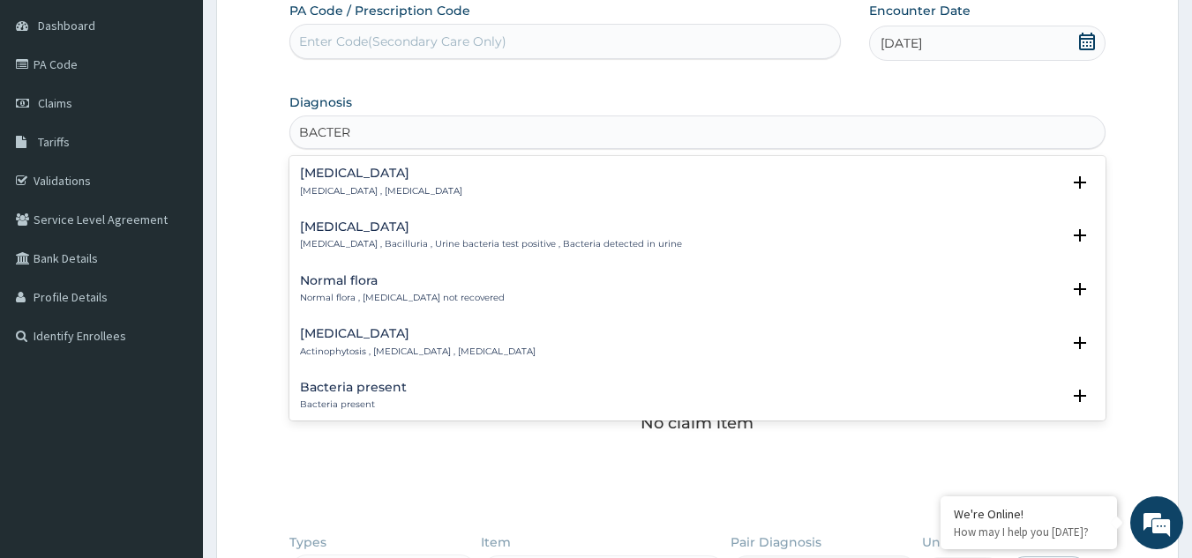
click at [365, 183] on div "Bacteremia Bacteremia , Bacteraemia" at bounding box center [381, 182] width 162 height 31
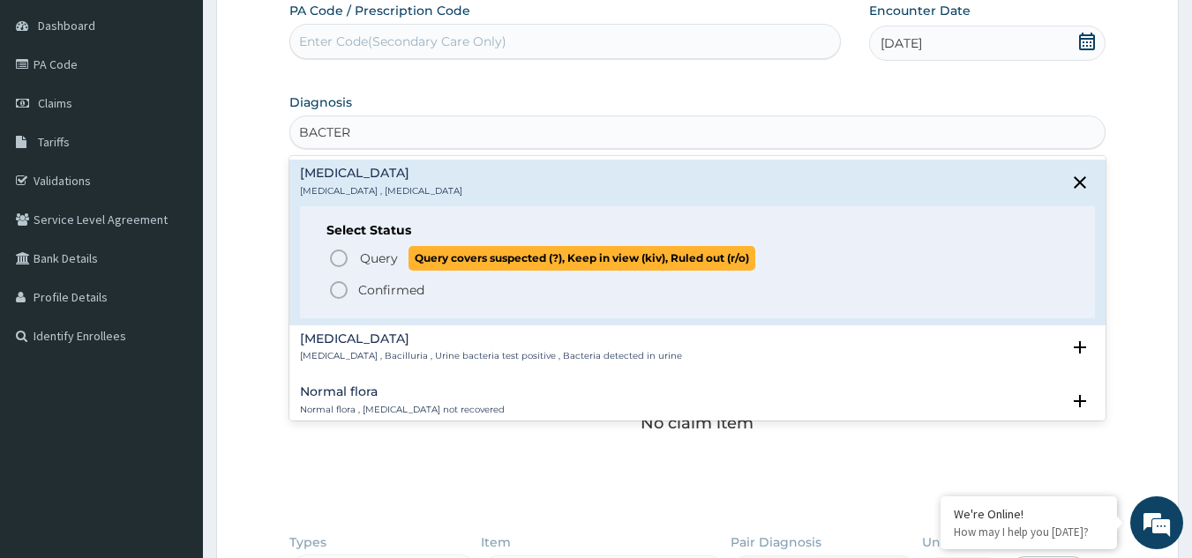
click at [364, 250] on span "Query" at bounding box center [379, 259] width 38 height 18
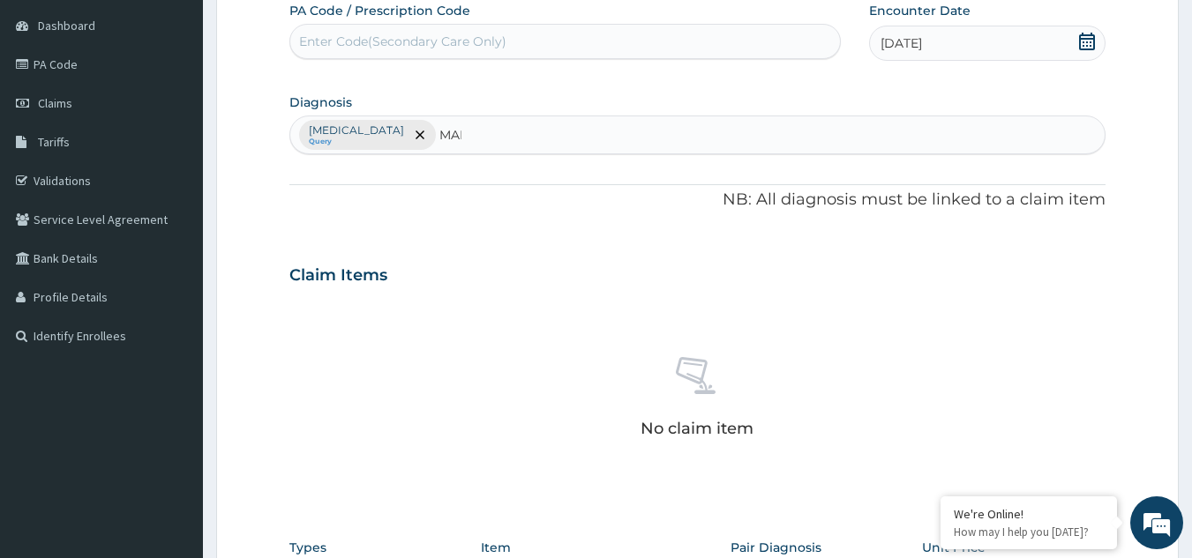
type input "MALA"
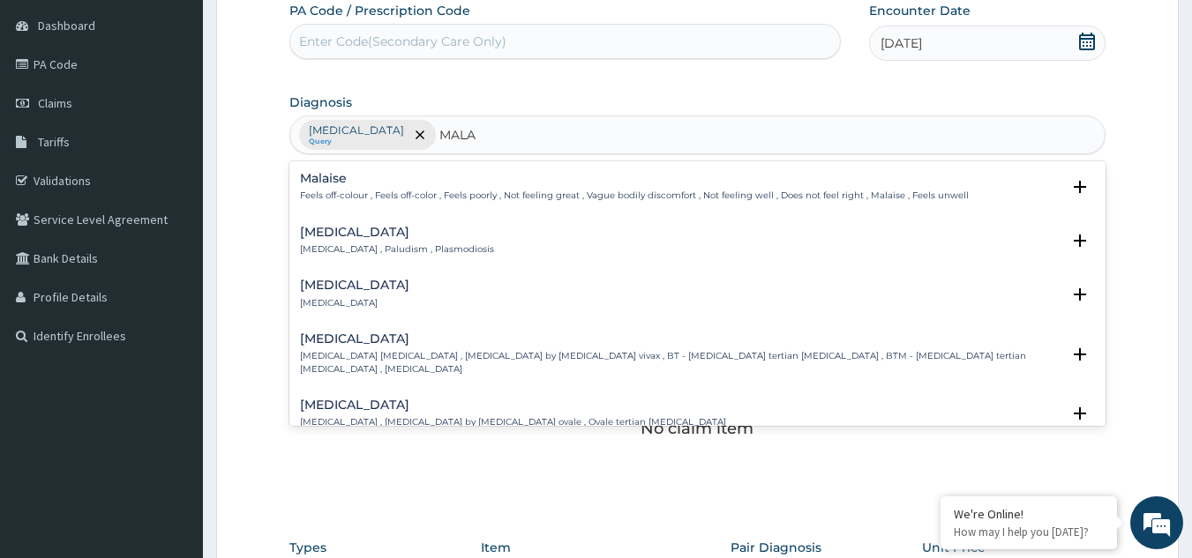
click at [345, 235] on h4 "[MEDICAL_DATA]" at bounding box center [397, 232] width 194 height 13
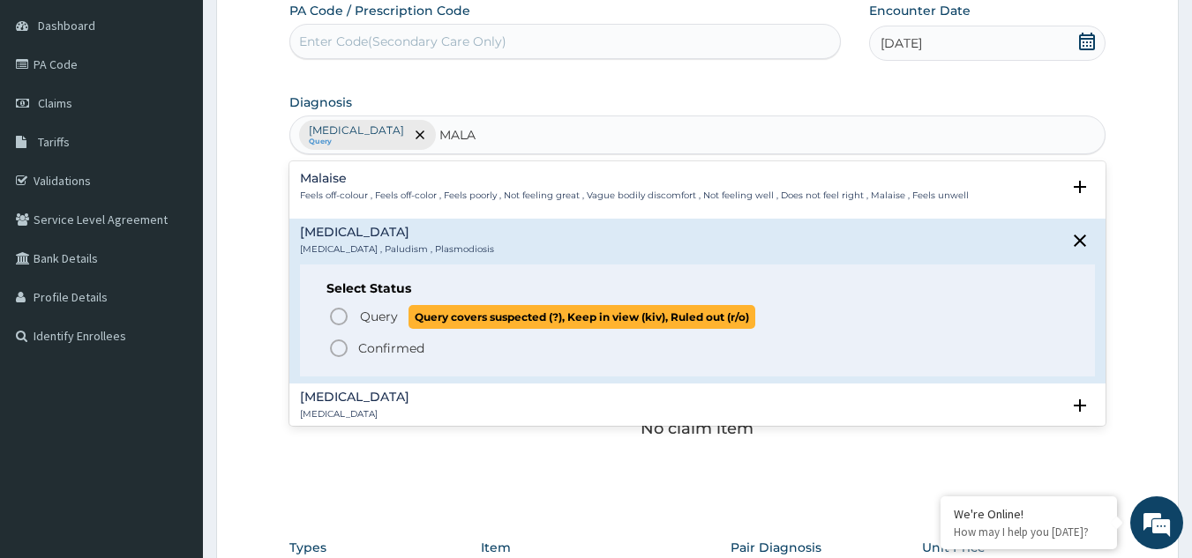
click at [356, 310] on span "Query Query covers suspected (?), Keep in view (kiv), Ruled out (r/o)" at bounding box center [698, 317] width 741 height 24
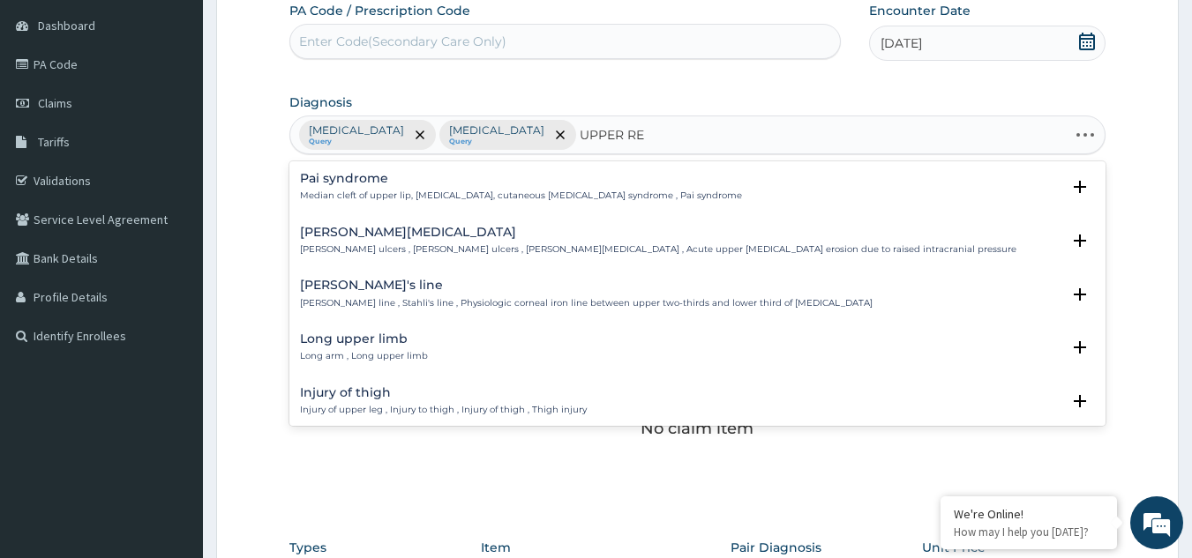
type input "UPPER RES"
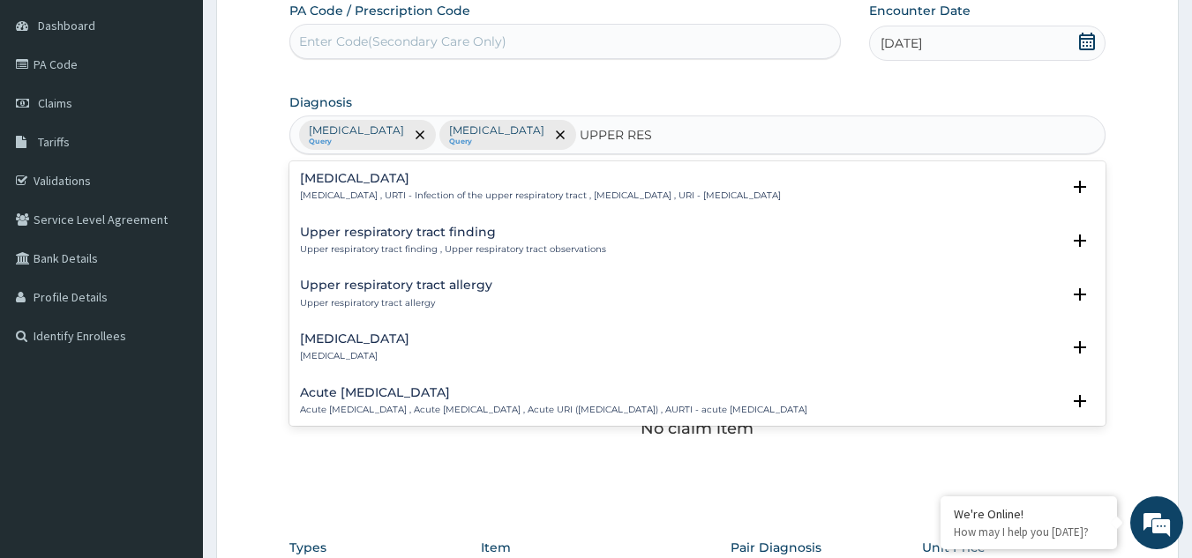
click at [431, 188] on div "Upper respiratory infection Upper respiratory infection , URTI - Infection of t…" at bounding box center [540, 187] width 481 height 31
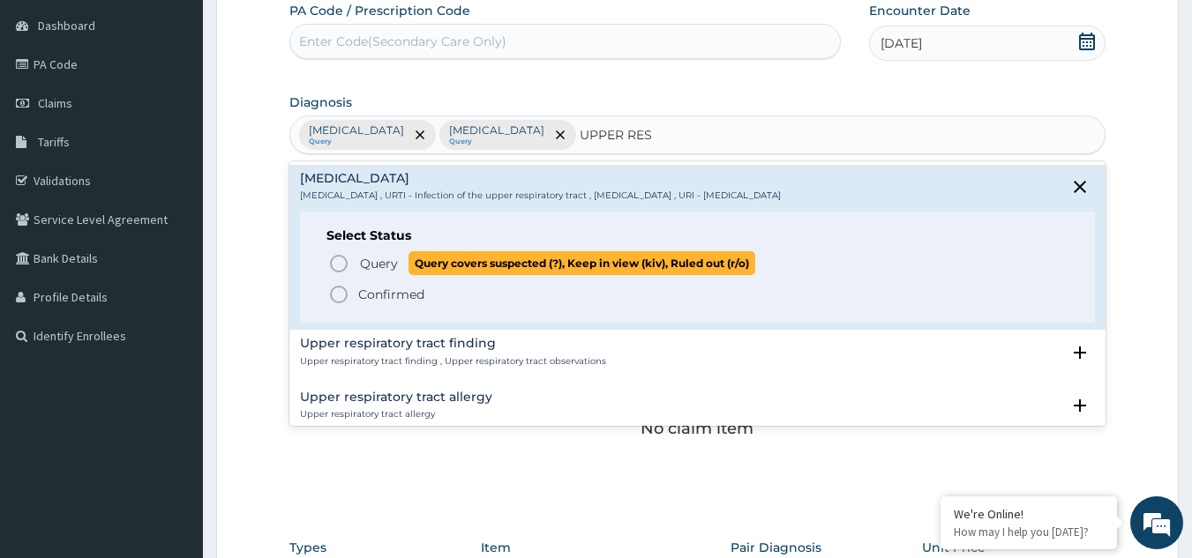
click at [410, 257] on span "Query covers suspected (?), Keep in view (kiv), Ruled out (r/o)" at bounding box center [581, 263] width 347 height 24
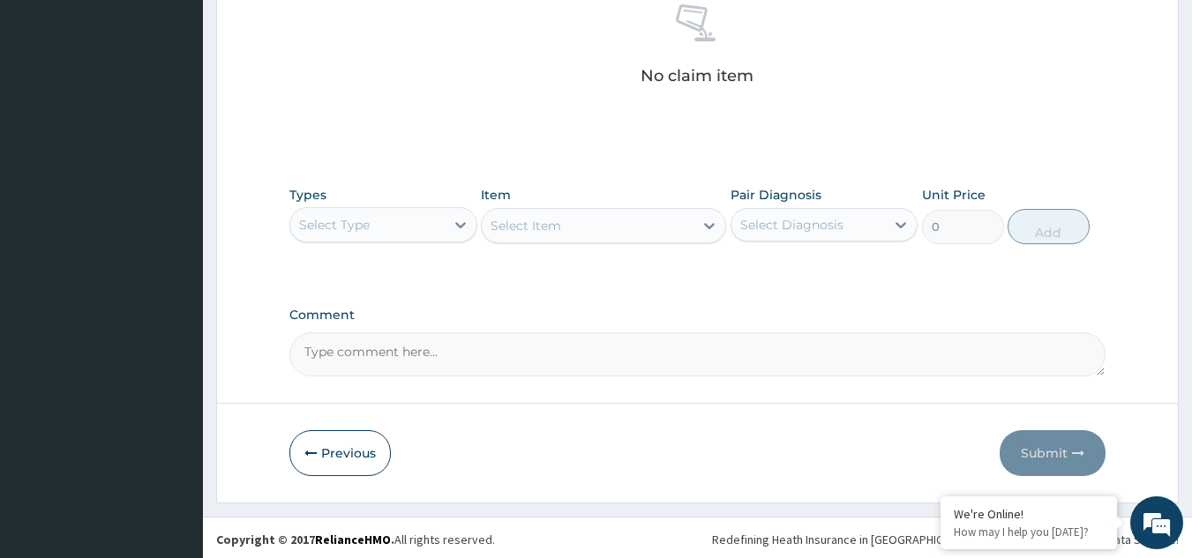
scroll to position [523, 0]
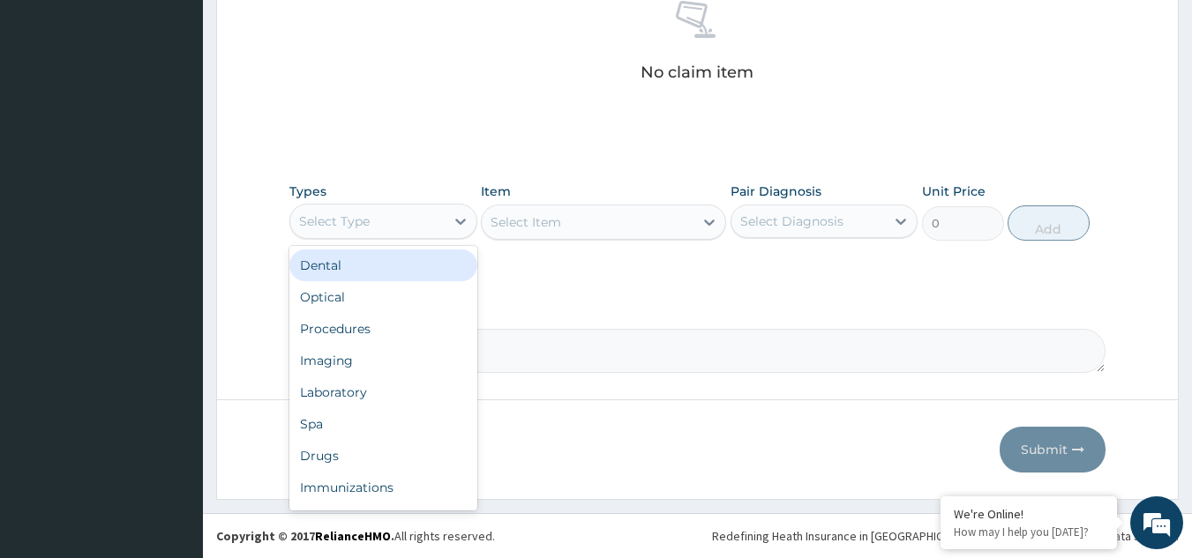
click at [370, 213] on div "Select Type" at bounding box center [383, 221] width 188 height 35
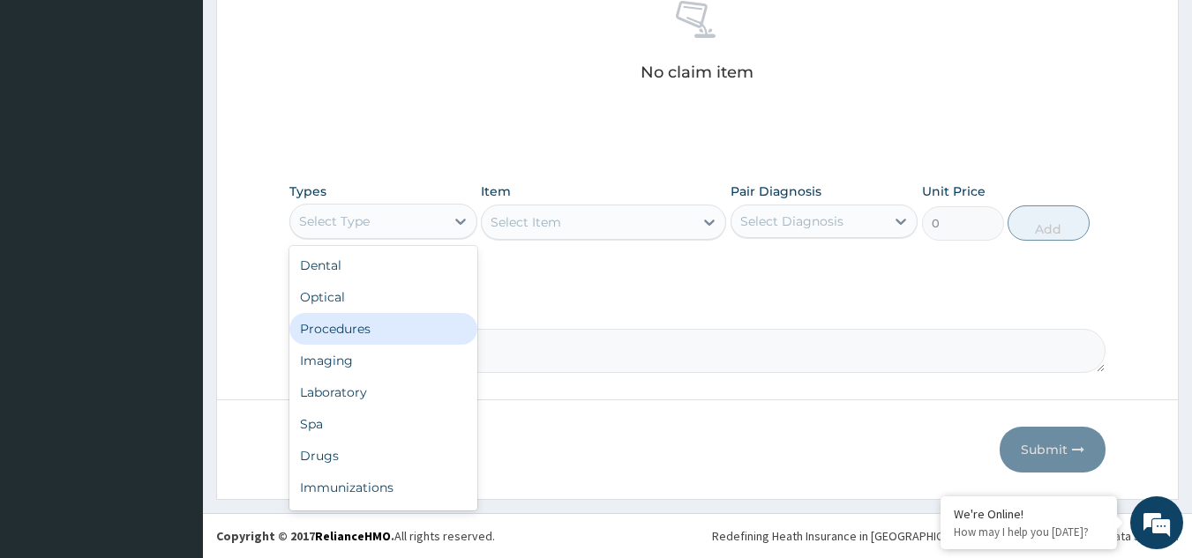
click at [357, 322] on div "Procedures" at bounding box center [383, 329] width 188 height 32
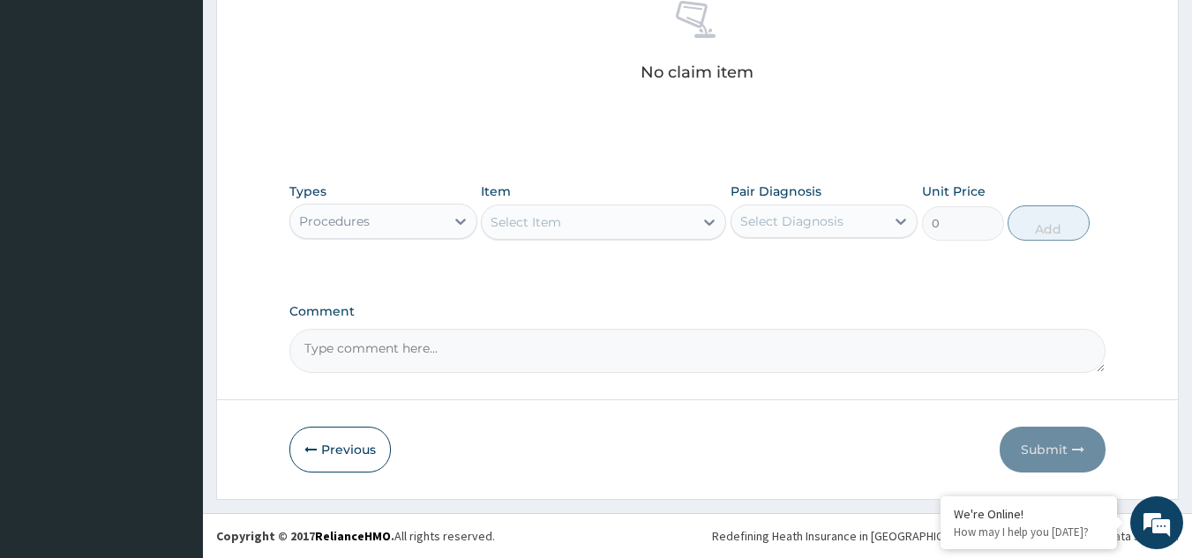
click at [625, 225] on div "Select Item" at bounding box center [588, 222] width 212 height 28
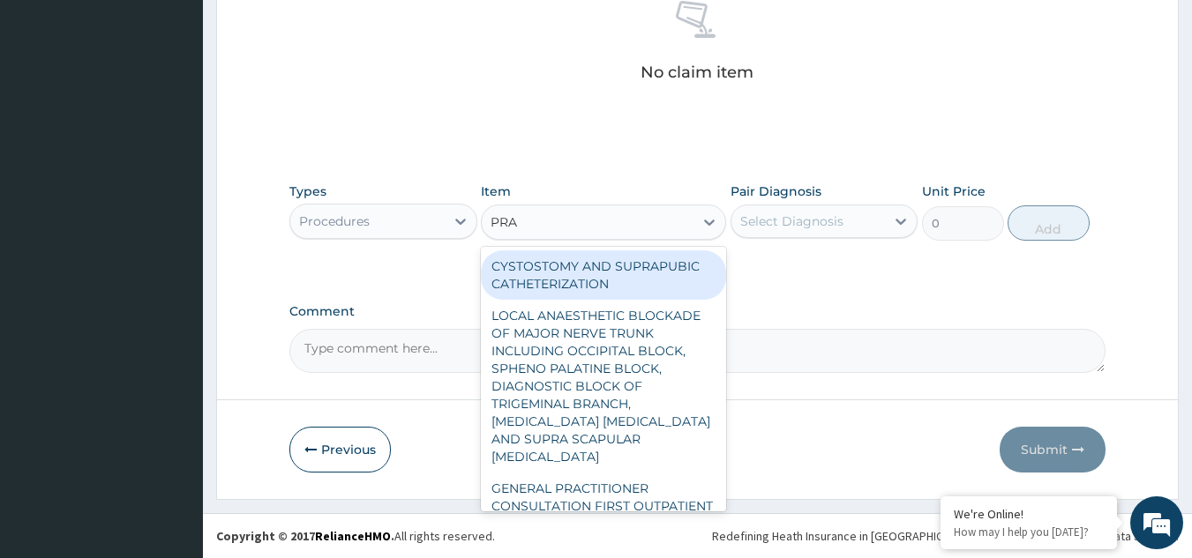
type input "PRAC"
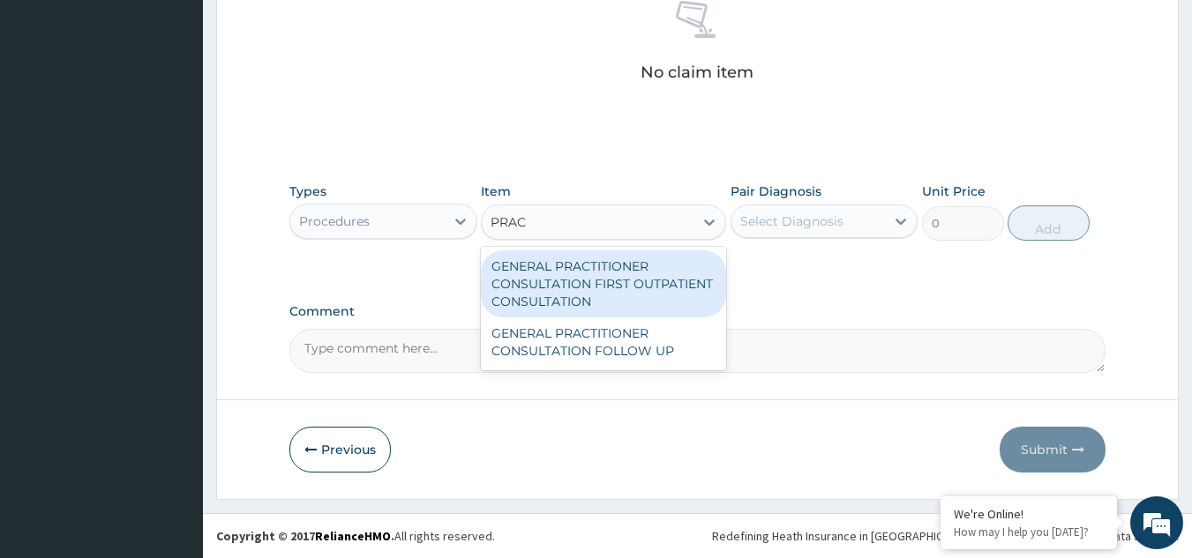
click at [622, 280] on div "GENERAL PRACTITIONER CONSULTATION FIRST OUTPATIENT CONSULTATION" at bounding box center [603, 284] width 245 height 67
type input "3370.125"
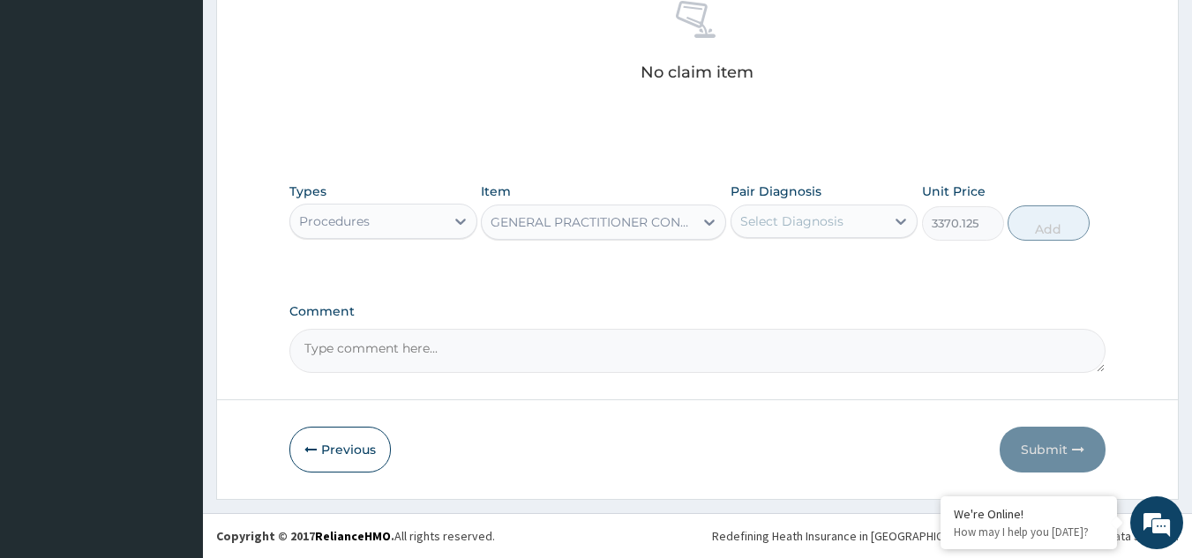
click at [781, 224] on div "Select Diagnosis" at bounding box center [791, 222] width 103 height 18
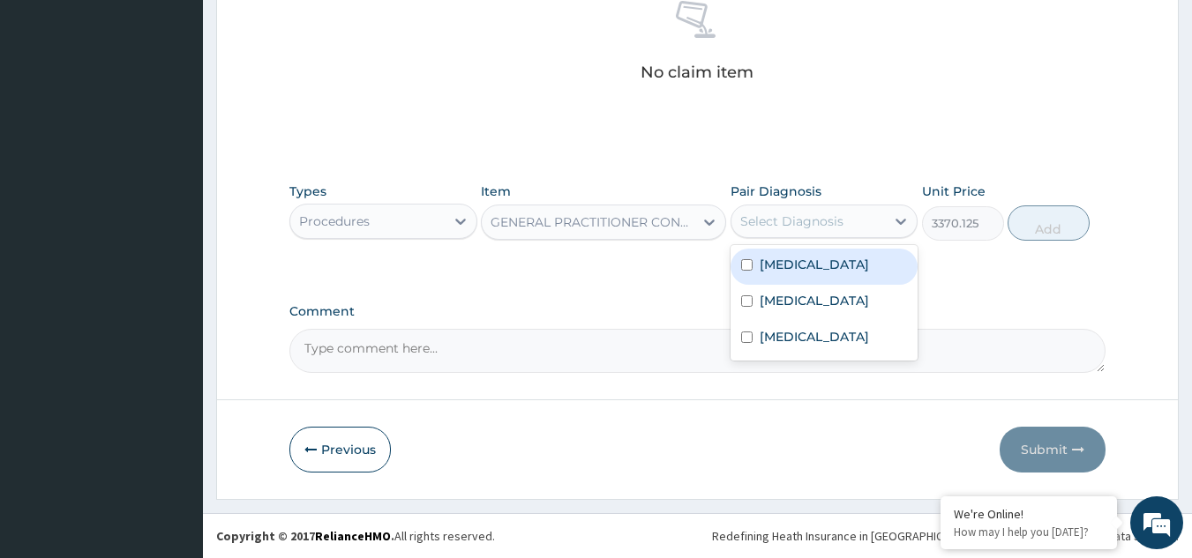
click at [785, 266] on label "Bacteremia" at bounding box center [813, 265] width 109 height 18
checkbox input "true"
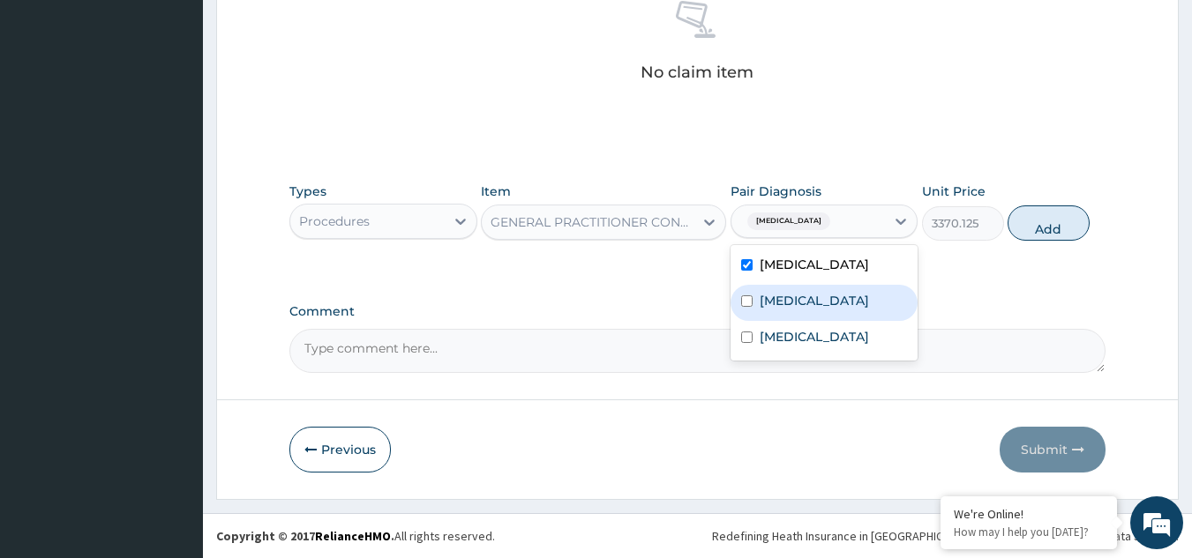
click at [789, 307] on label "[MEDICAL_DATA]" at bounding box center [813, 301] width 109 height 18
checkbox input "true"
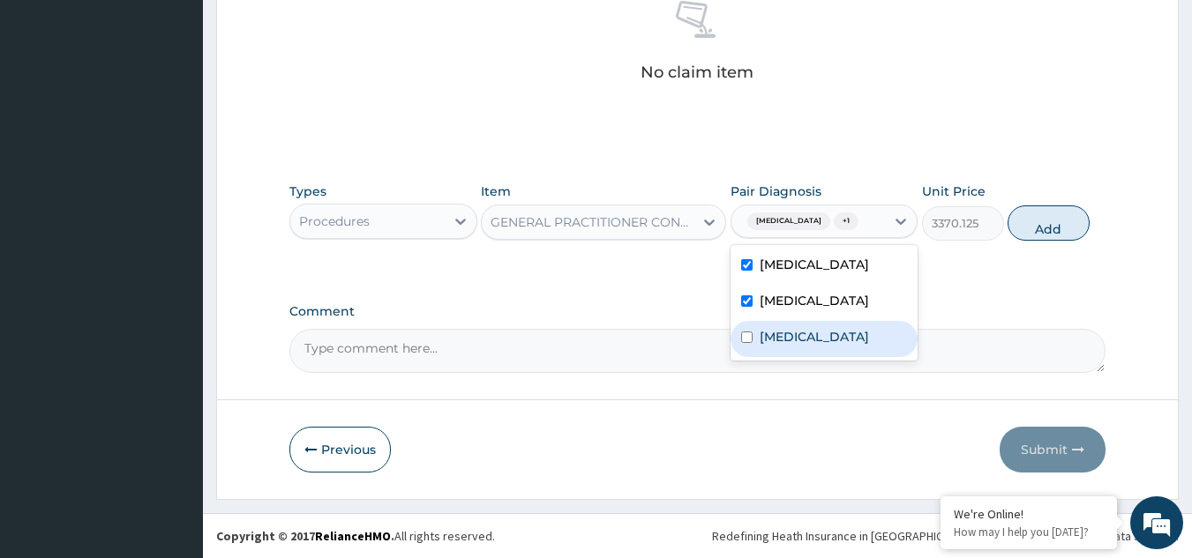
click at [795, 346] on label "[MEDICAL_DATA]" at bounding box center [813, 337] width 109 height 18
checkbox input "true"
click at [1029, 223] on button "Add" at bounding box center [1048, 223] width 82 height 35
type input "0"
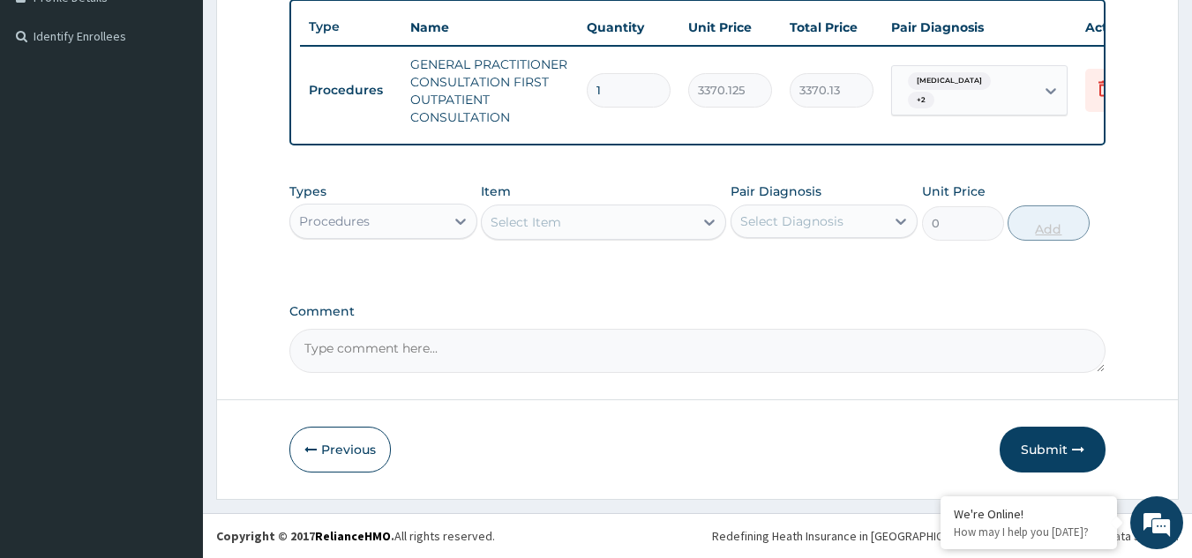
scroll to position [480, 0]
click at [404, 207] on div "Procedures" at bounding box center [367, 221] width 154 height 28
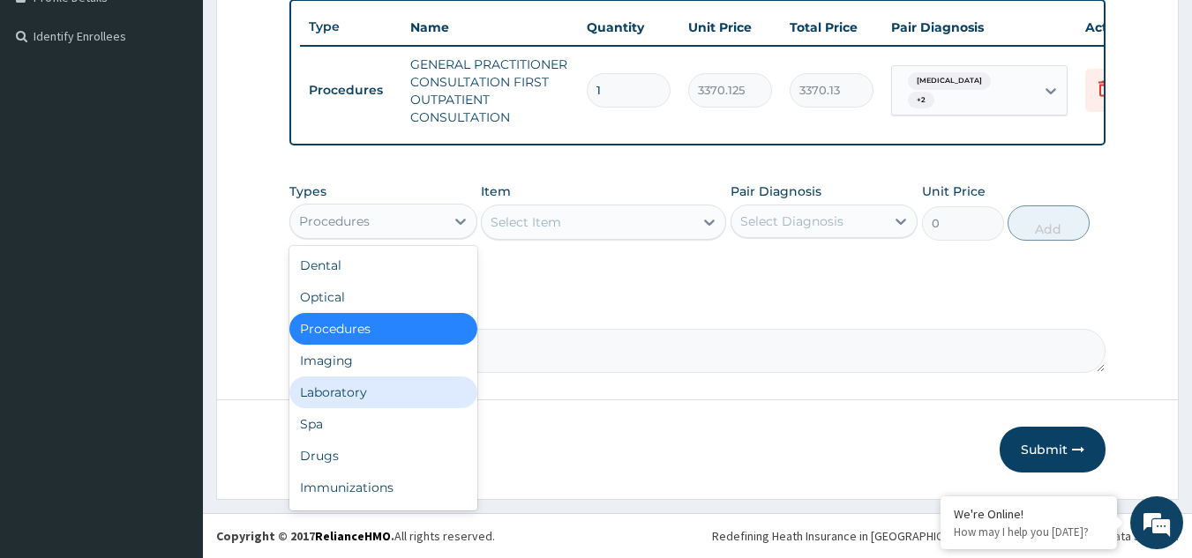
click at [377, 405] on div "Laboratory" at bounding box center [383, 393] width 188 height 32
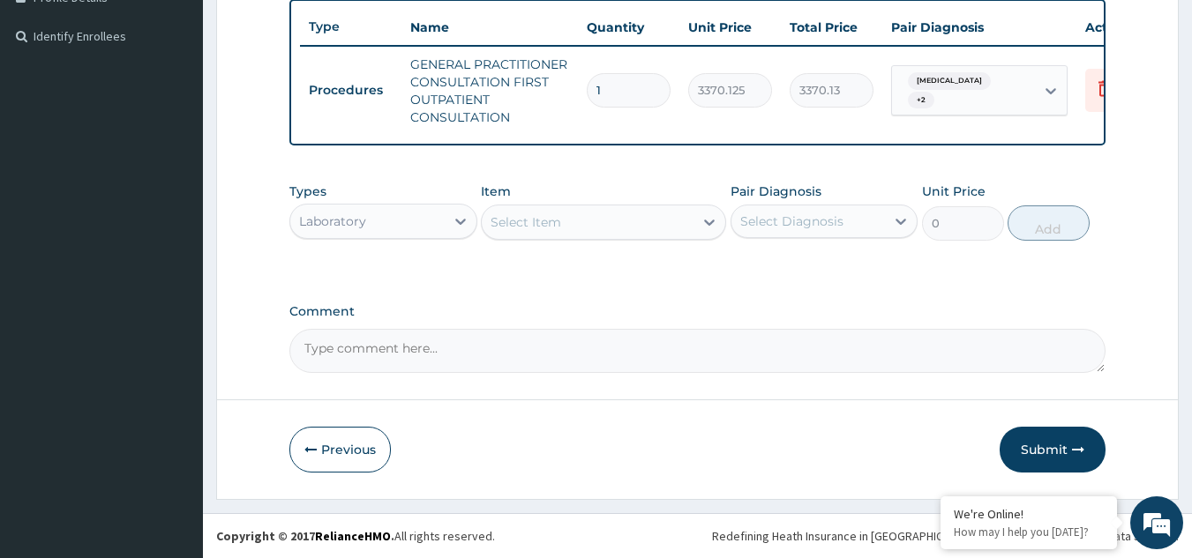
click at [579, 227] on div "Select Item" at bounding box center [588, 222] width 212 height 28
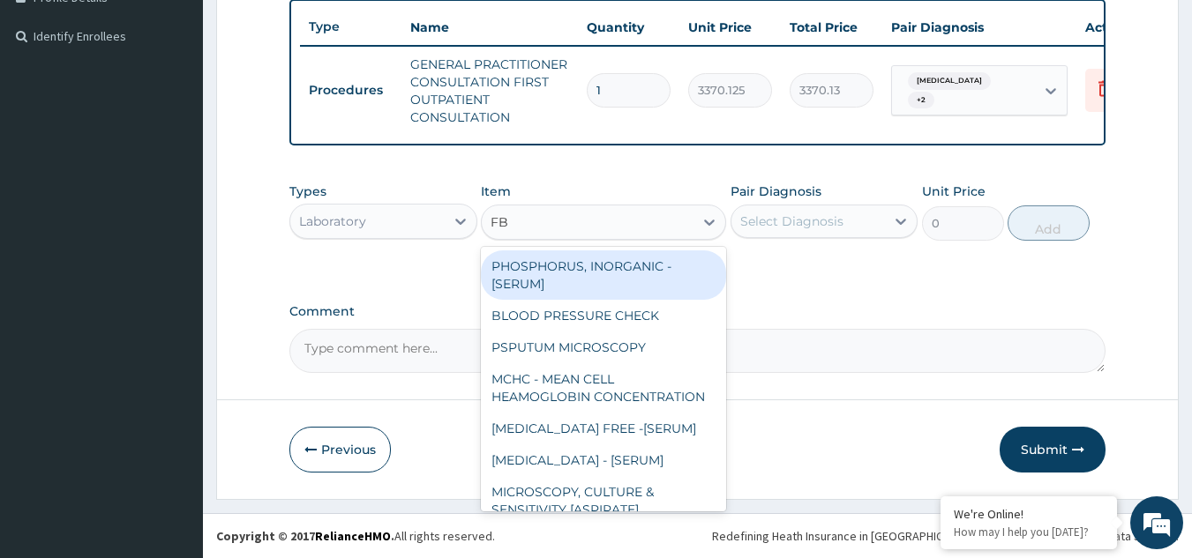
type input "FBC"
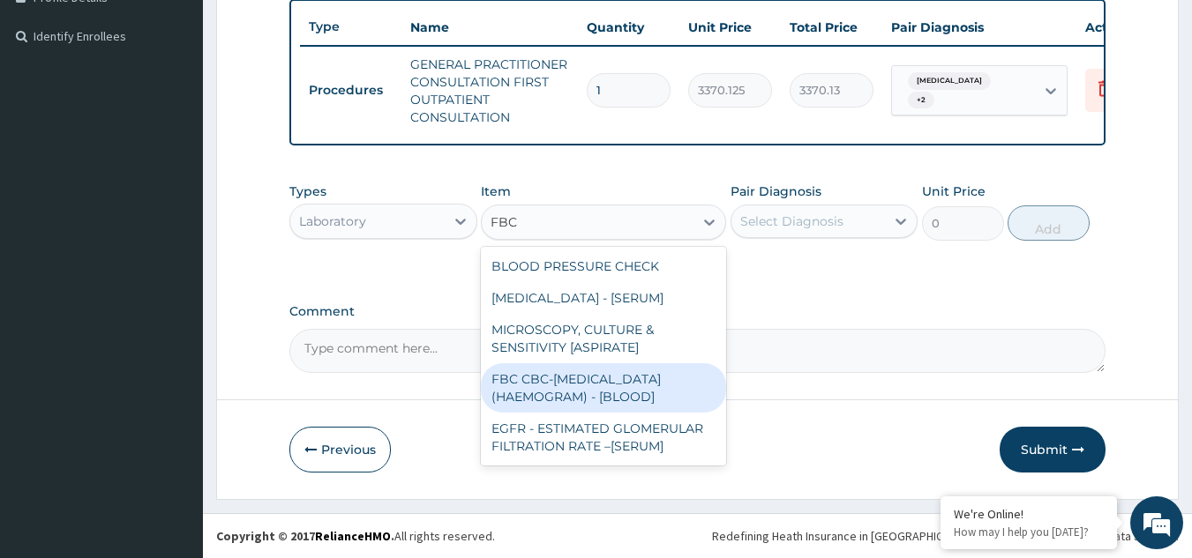
click at [604, 380] on div "FBC CBC-[MEDICAL_DATA] (HAEMOGRAM) - [BLOOD]" at bounding box center [603, 387] width 245 height 49
type input "4085"
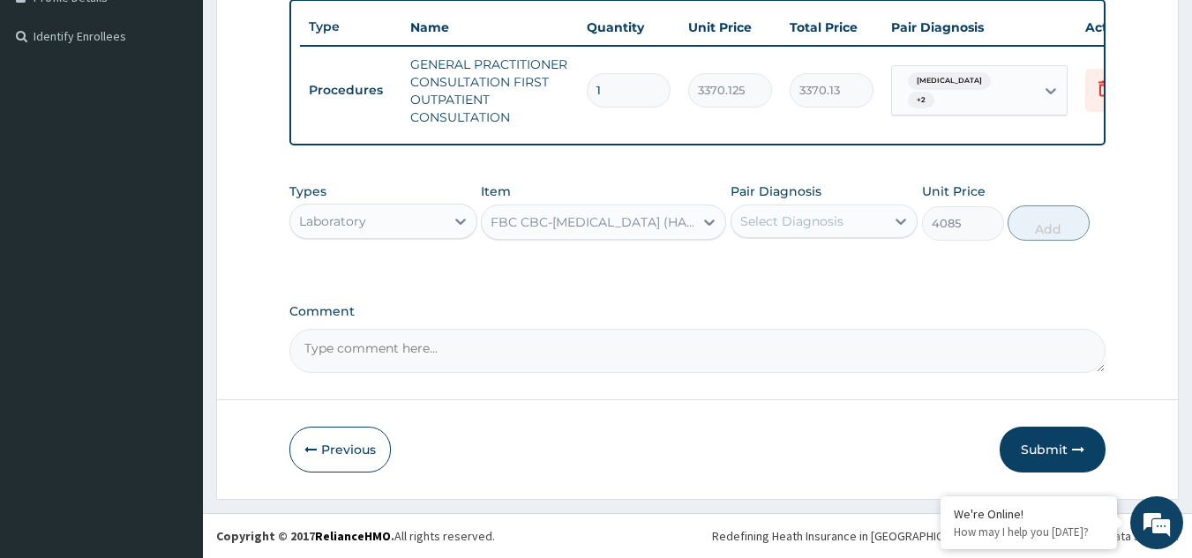
click at [808, 220] on div "Select Diagnosis" at bounding box center [791, 222] width 103 height 18
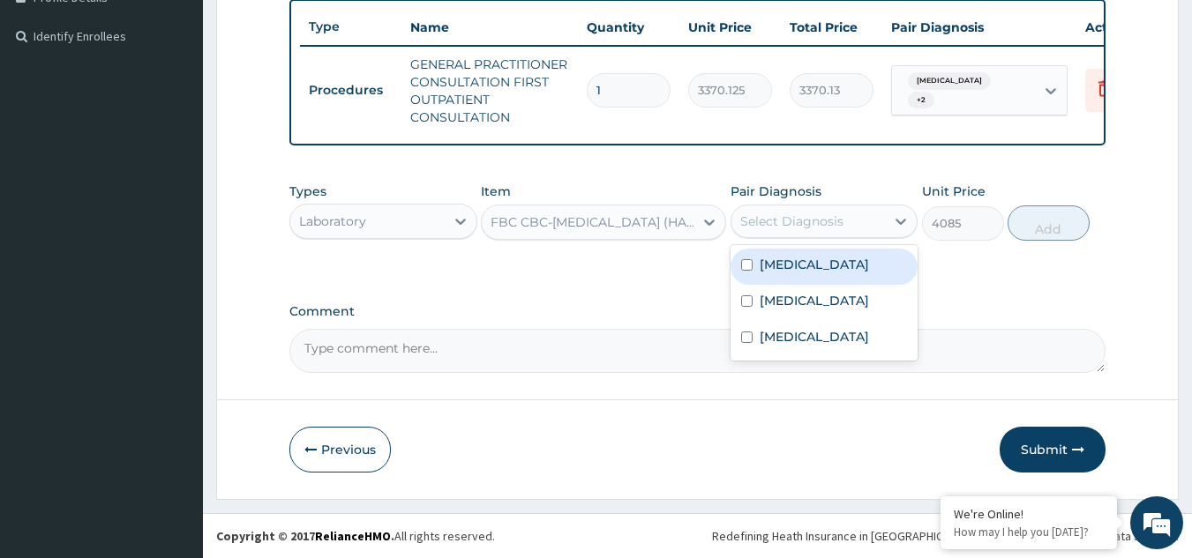
click at [810, 258] on label "Bacteremia" at bounding box center [813, 265] width 109 height 18
checkbox input "true"
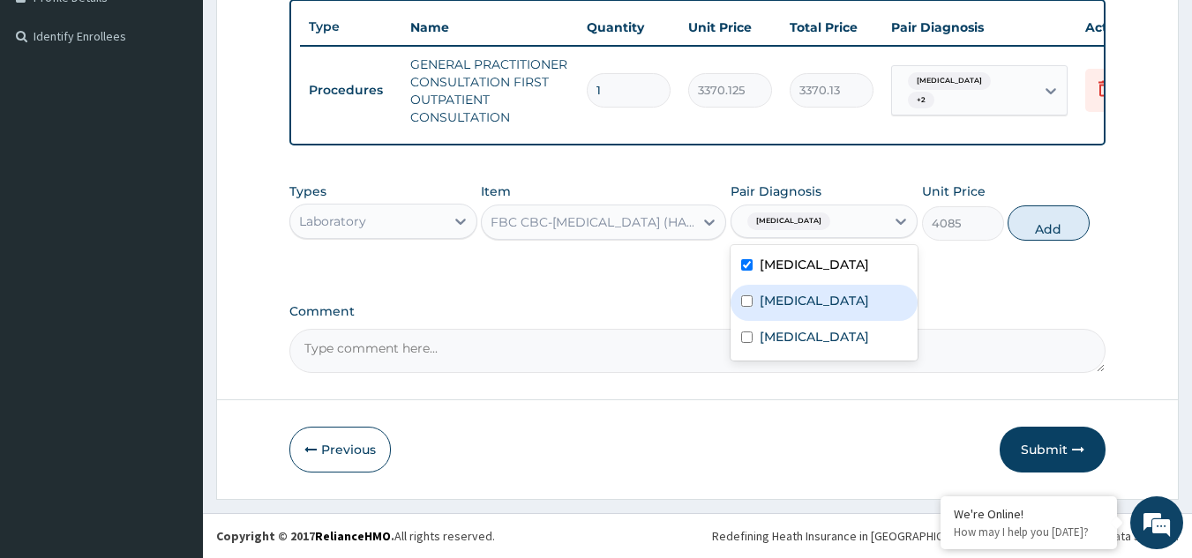
click at [806, 304] on div "[MEDICAL_DATA]" at bounding box center [824, 303] width 188 height 36
checkbox input "true"
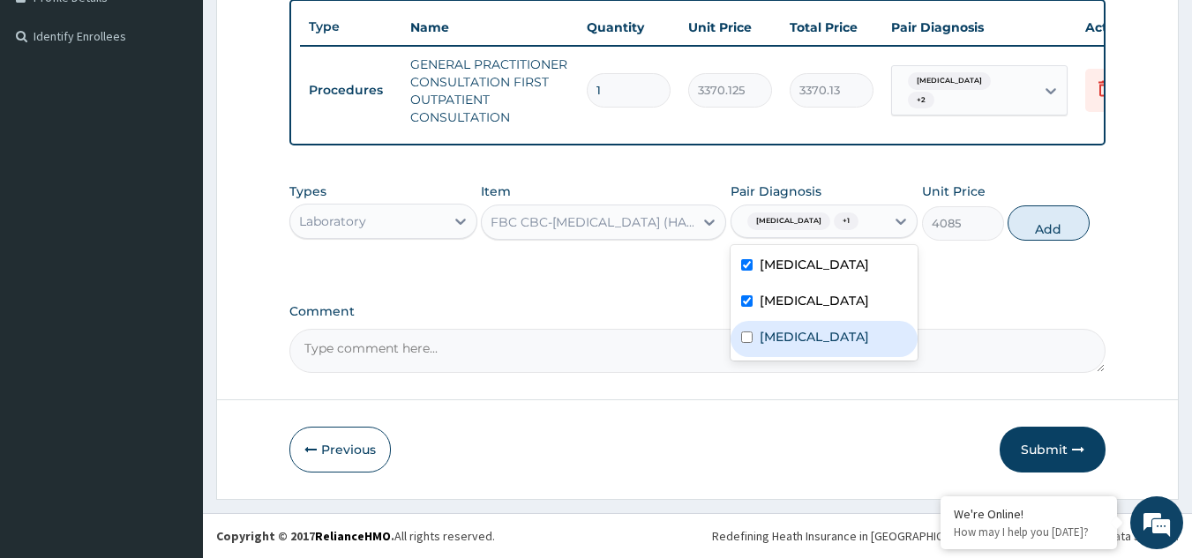
click at [808, 334] on label "[MEDICAL_DATA]" at bounding box center [813, 337] width 109 height 18
checkbox input "true"
click at [1036, 228] on button "Add" at bounding box center [1048, 223] width 82 height 35
type input "0"
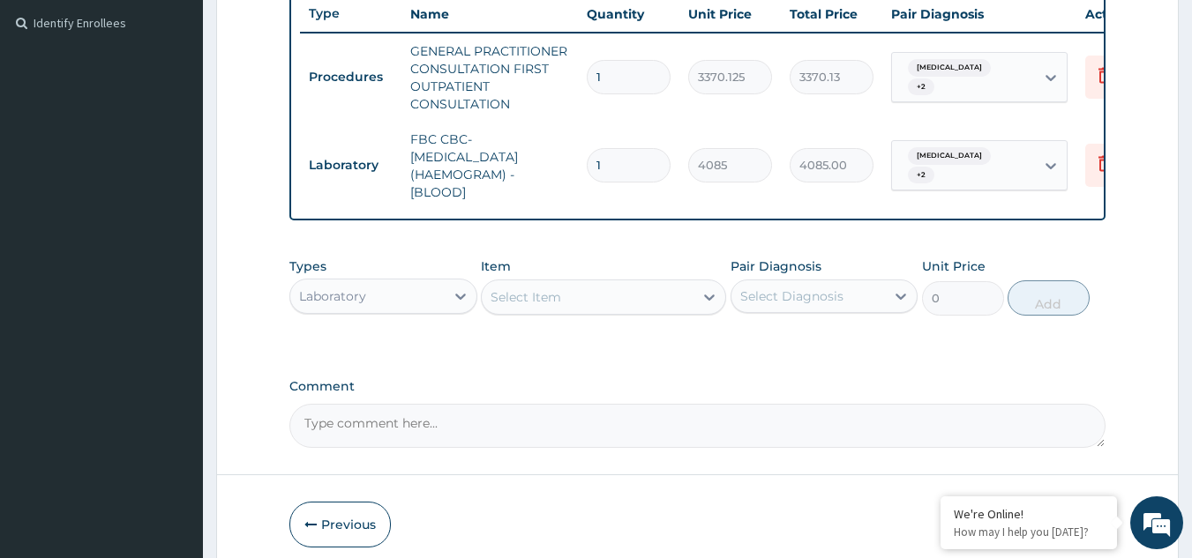
click at [625, 310] on div "Select Item" at bounding box center [588, 297] width 212 height 28
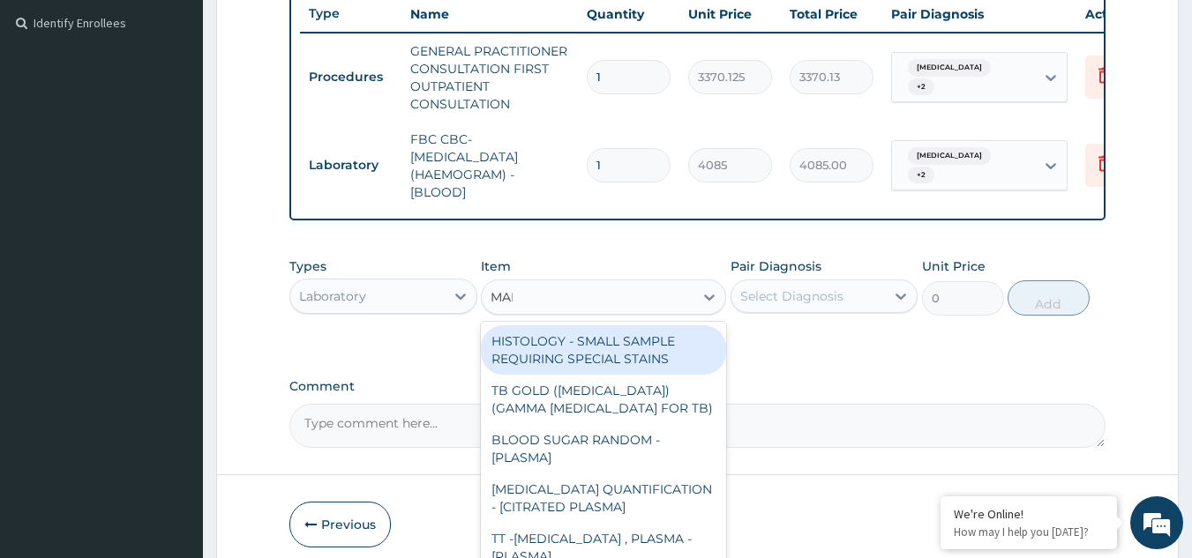
type input "MALA"
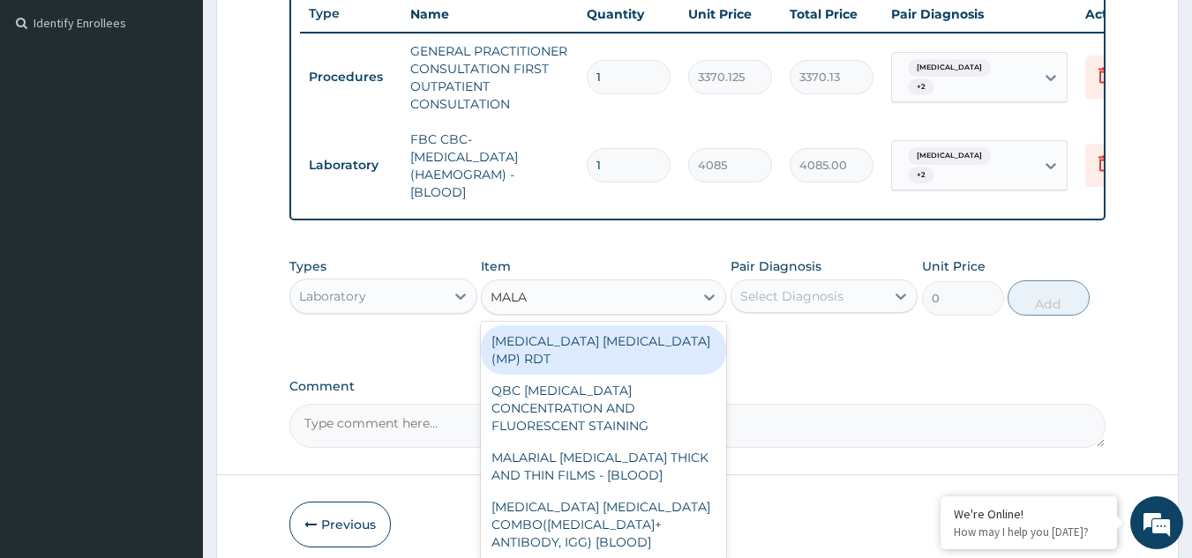
click at [633, 368] on div "[MEDICAL_DATA] [MEDICAL_DATA] (MP) RDT" at bounding box center [603, 349] width 245 height 49
type input "1531.875"
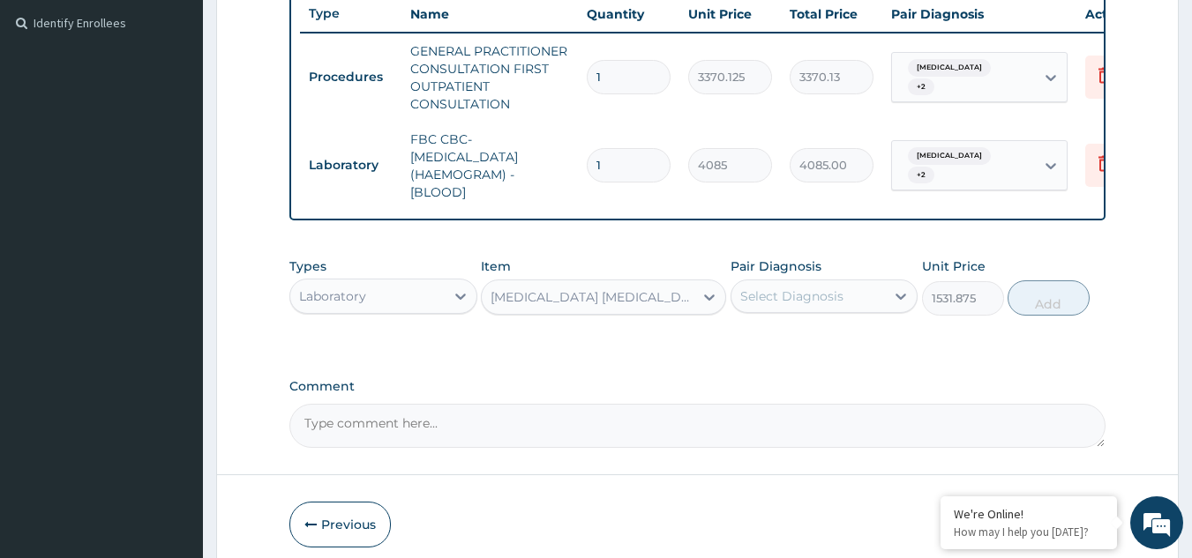
click at [811, 305] on div "Select Diagnosis" at bounding box center [791, 297] width 103 height 18
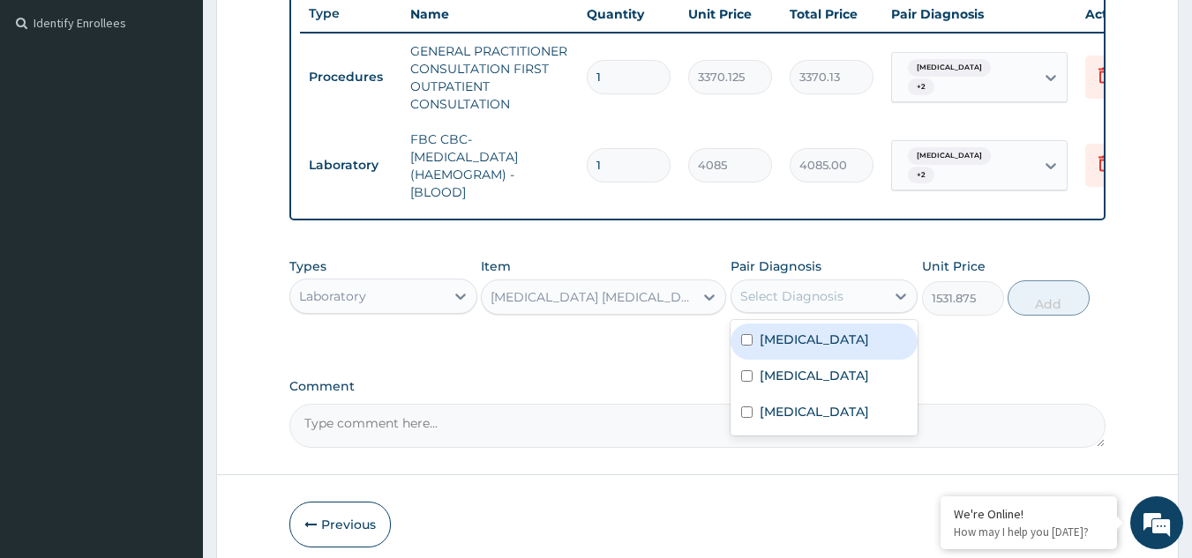
click at [812, 348] on label "Bacteremia" at bounding box center [813, 340] width 109 height 18
checkbox input "true"
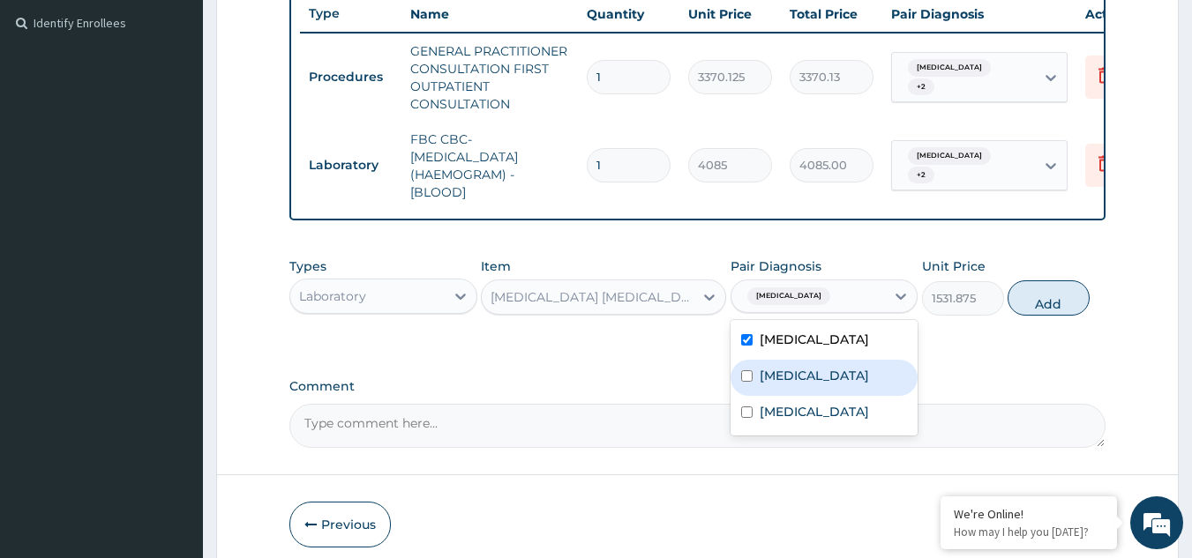
click at [812, 393] on div "[MEDICAL_DATA]" at bounding box center [824, 378] width 188 height 36
checkbox input "true"
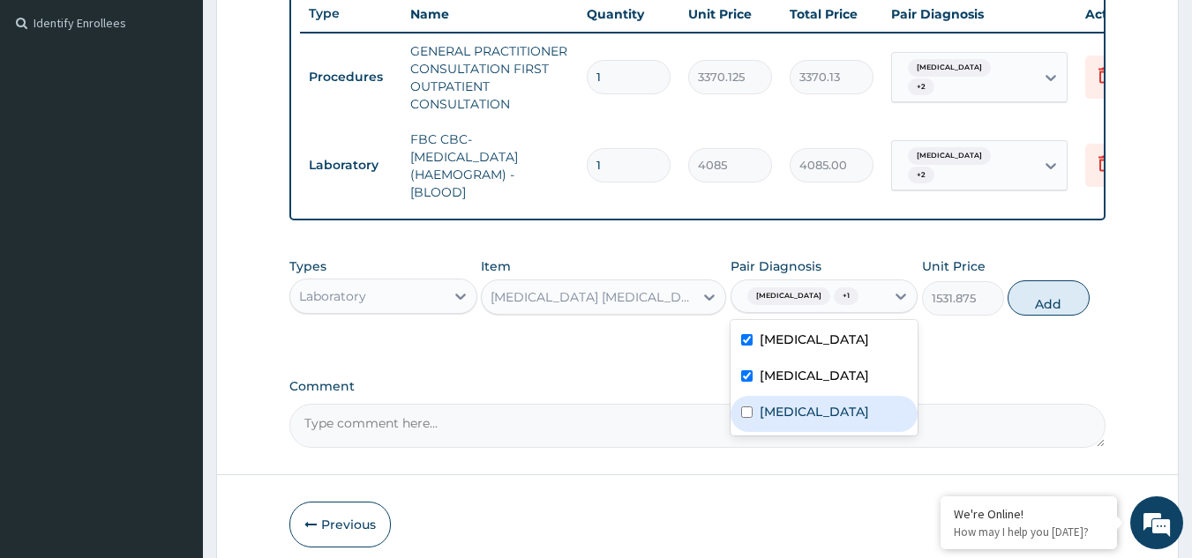
click at [812, 421] on label "[MEDICAL_DATA]" at bounding box center [813, 412] width 109 height 18
checkbox input "true"
click at [1053, 313] on button "Add" at bounding box center [1048, 298] width 82 height 35
type input "0"
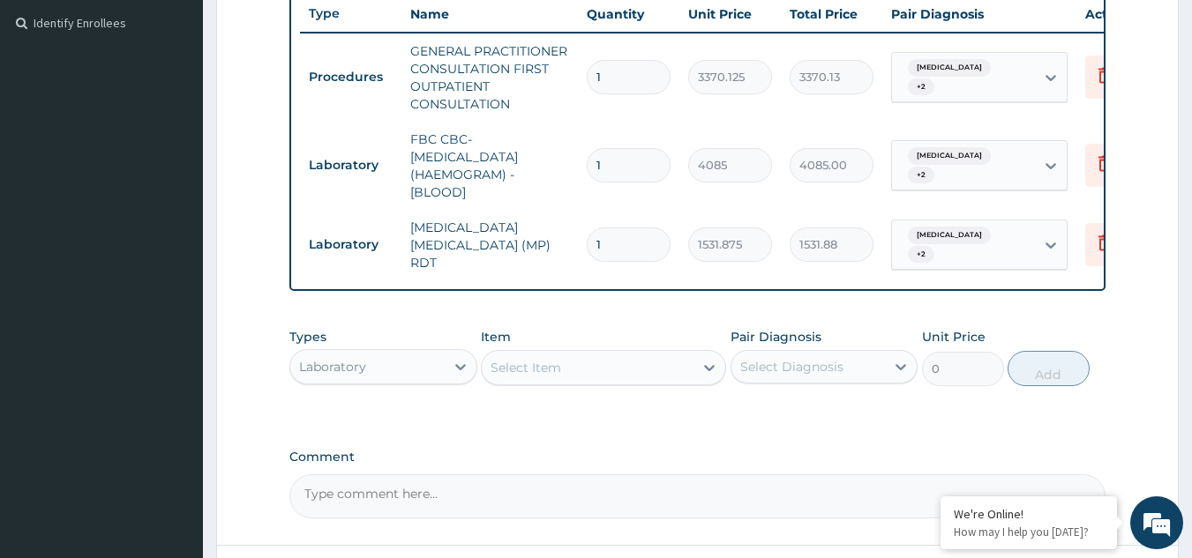
click at [624, 378] on div "Select Item" at bounding box center [588, 368] width 212 height 28
type input "ESR"
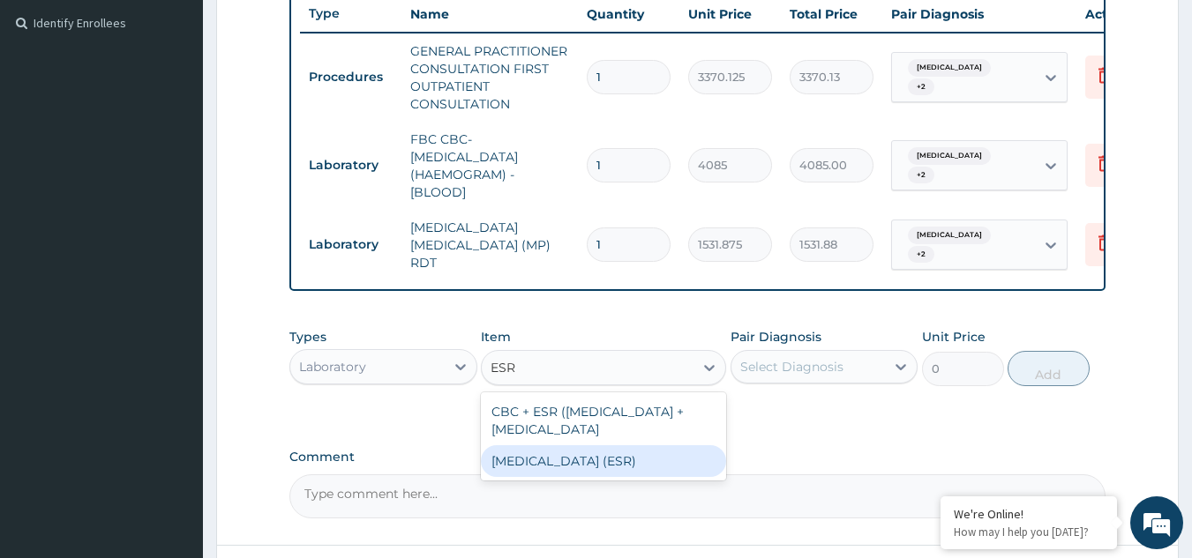
click at [583, 477] on div "[MEDICAL_DATA] (ESR)" at bounding box center [603, 461] width 245 height 32
type input "2553.125"
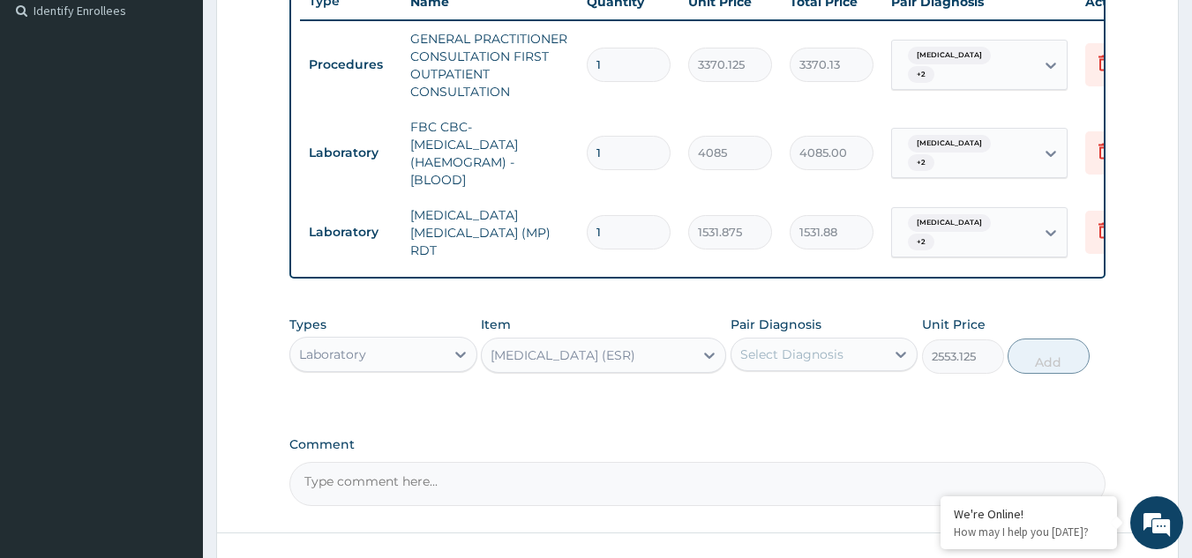
scroll to position [629, 0]
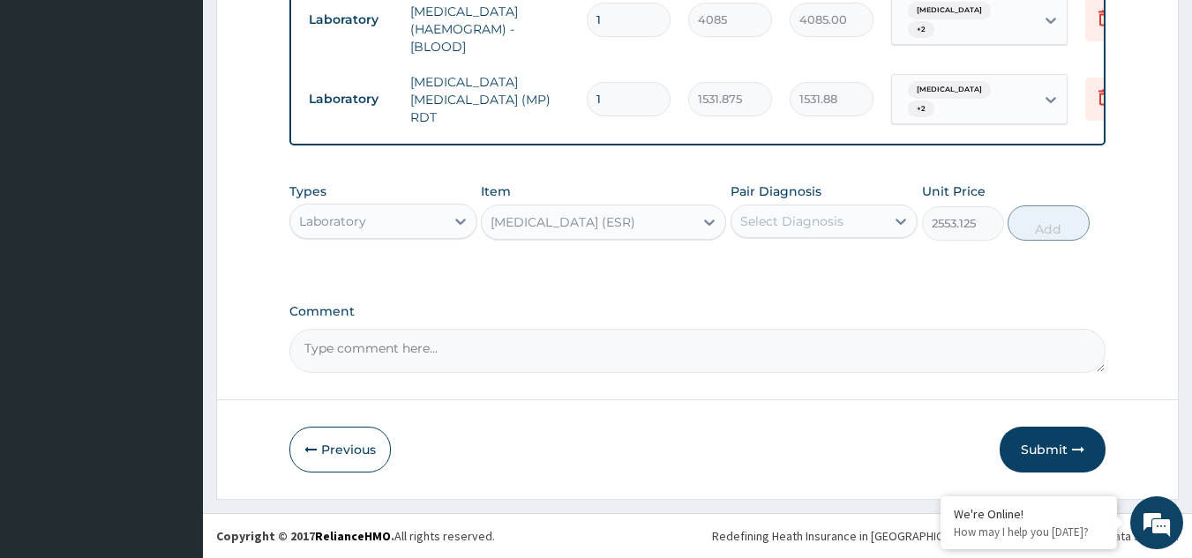
click at [846, 223] on div "Select Diagnosis" at bounding box center [808, 221] width 154 height 28
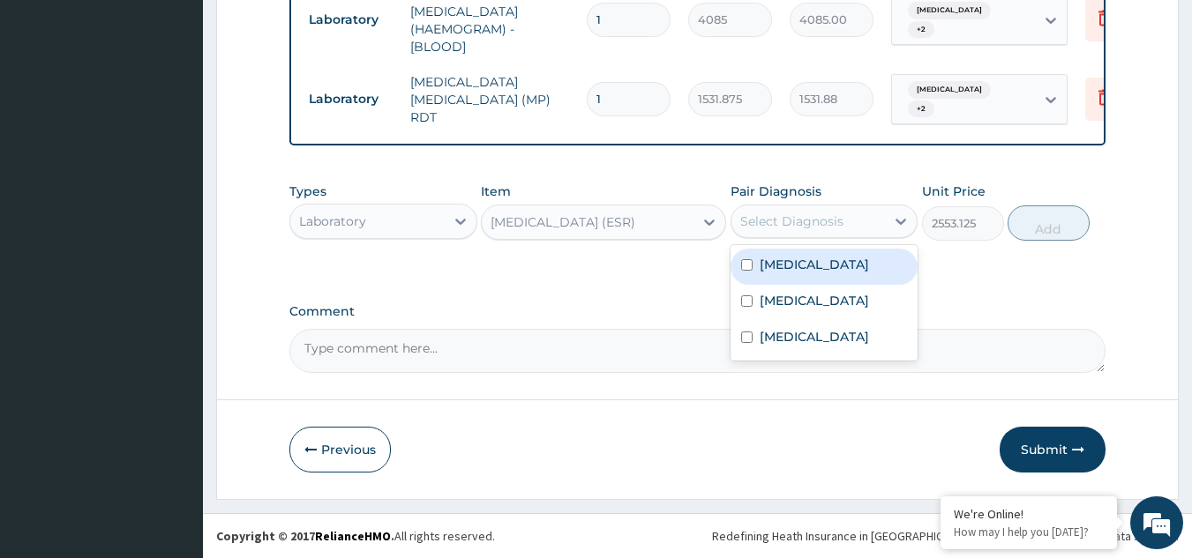
click at [832, 266] on div "Bacteremia" at bounding box center [824, 267] width 188 height 36
checkbox input "true"
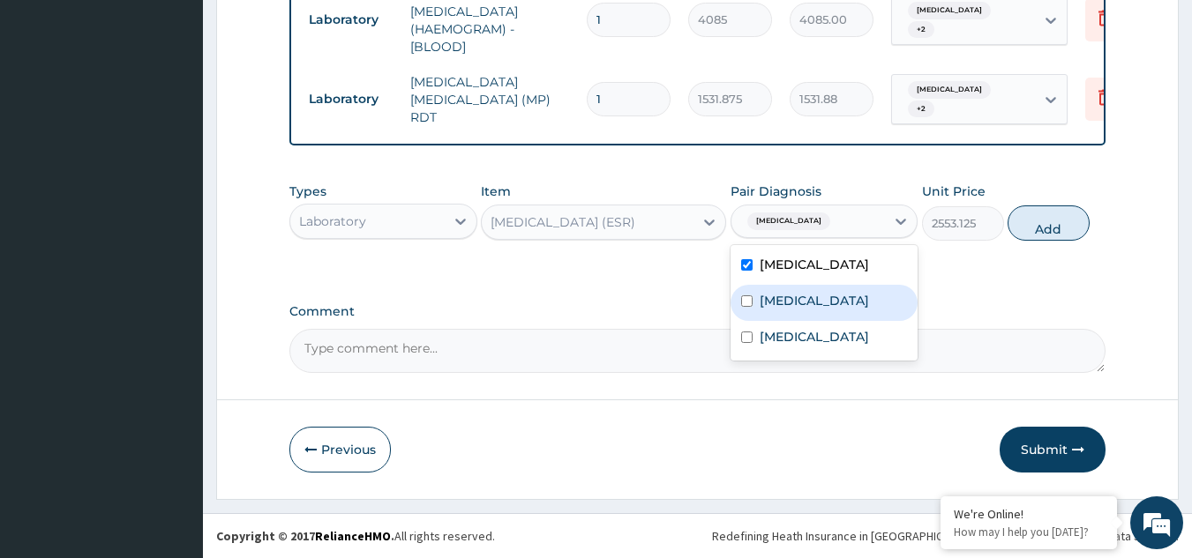
click at [820, 321] on div "[MEDICAL_DATA]" at bounding box center [824, 339] width 188 height 36
checkbox input "true"
click at [806, 293] on div "[MEDICAL_DATA]" at bounding box center [824, 303] width 188 height 36
checkbox input "true"
click at [1051, 212] on button "Add" at bounding box center [1048, 223] width 82 height 35
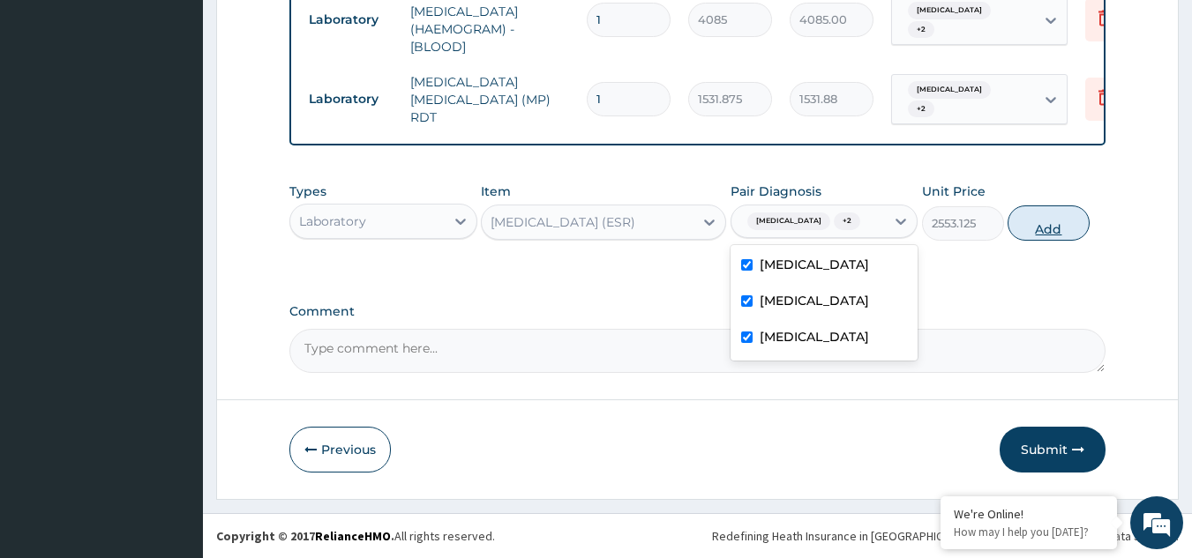
type input "0"
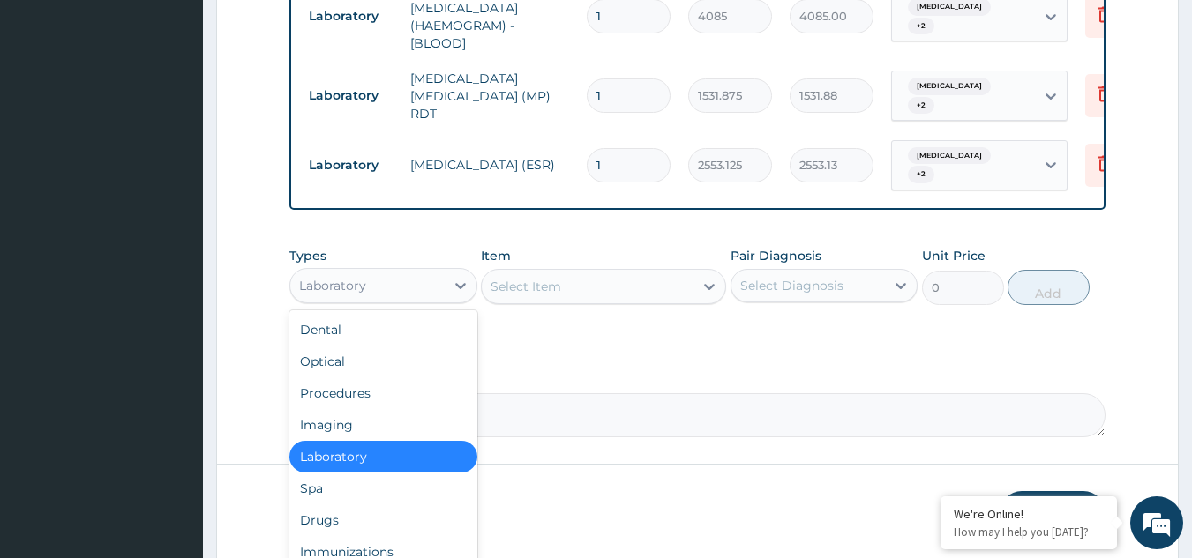
click at [401, 294] on div "Laboratory" at bounding box center [367, 286] width 154 height 28
click at [372, 524] on div "Drugs" at bounding box center [383, 521] width 188 height 32
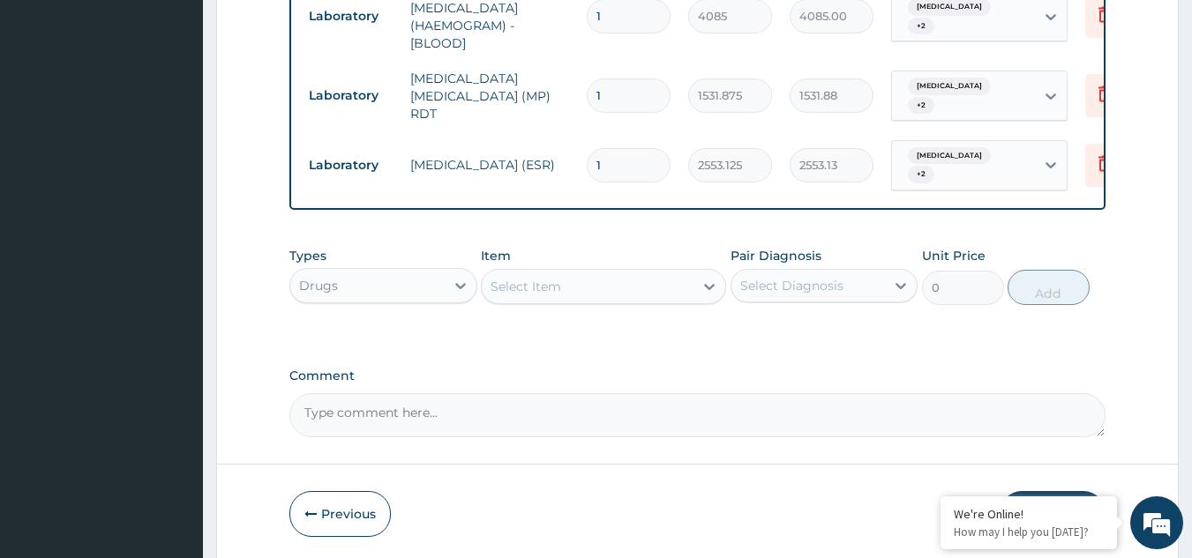
click at [526, 301] on div "Select Item" at bounding box center [588, 287] width 212 height 28
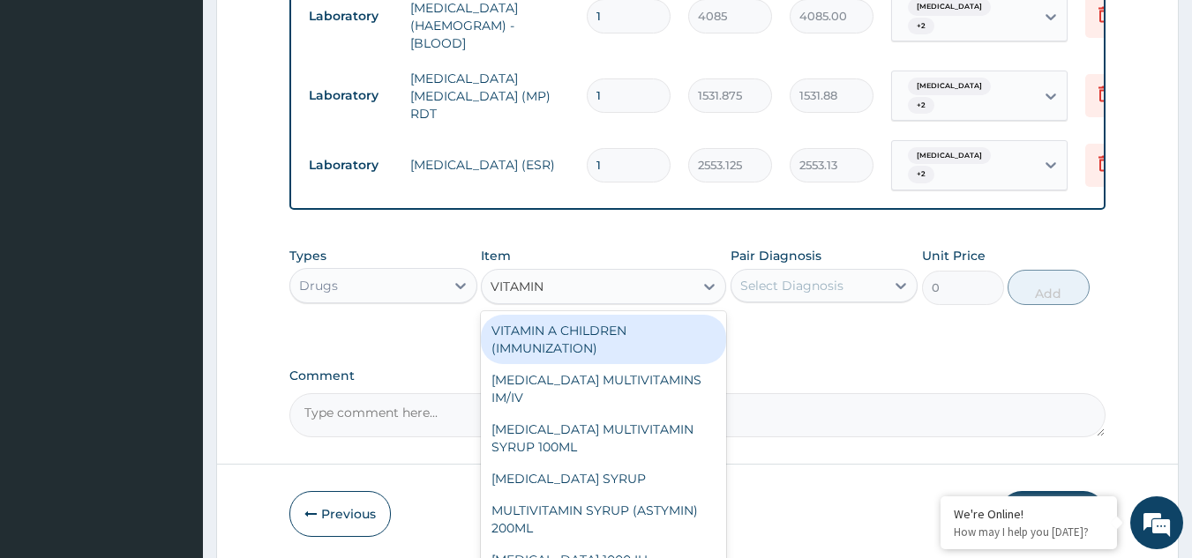
type input "VITAMIN C"
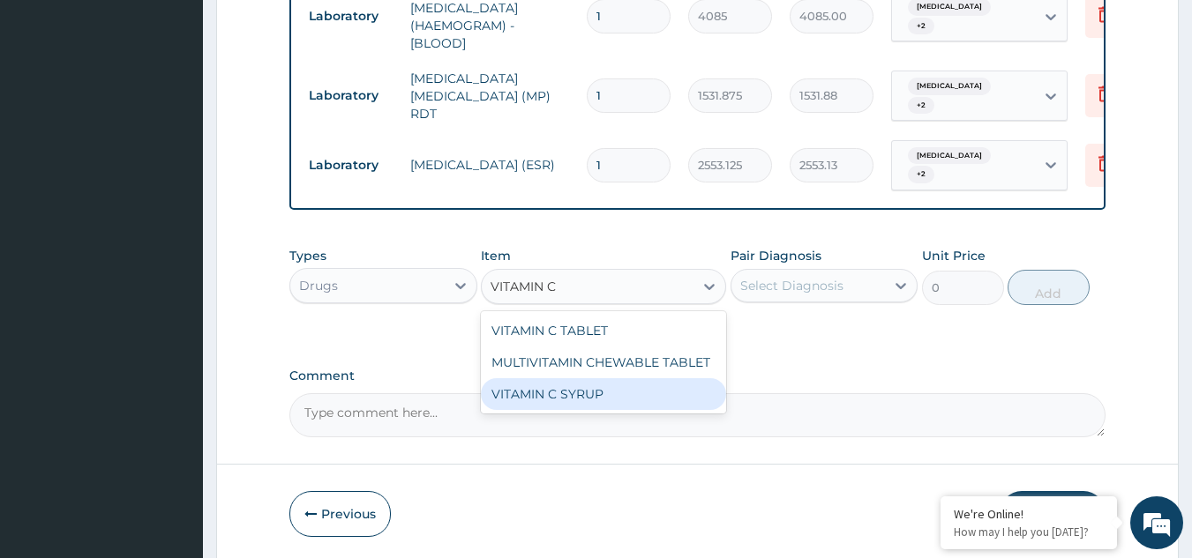
click at [622, 390] on div "VITAMIN C SYRUP" at bounding box center [603, 394] width 245 height 32
type input "906"
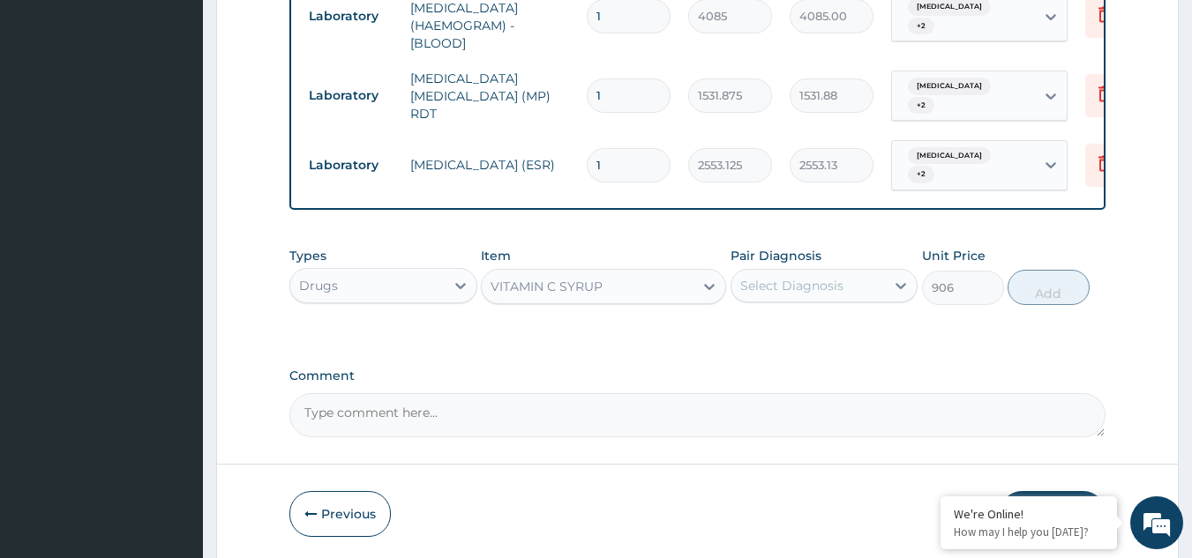
click at [836, 292] on div "Select Diagnosis" at bounding box center [791, 286] width 103 height 18
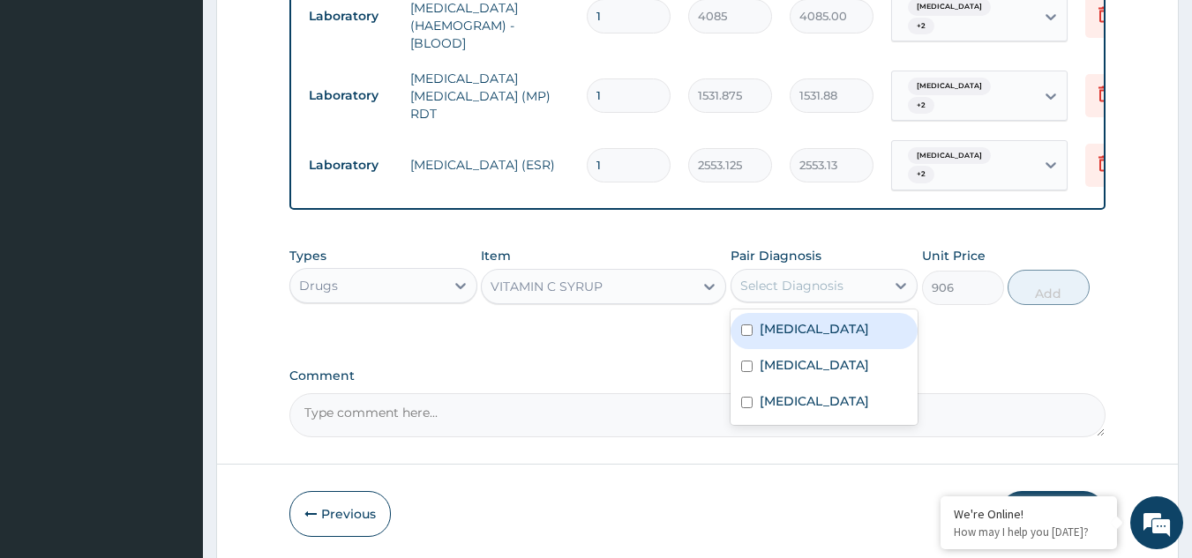
click at [812, 345] on div "Bacteremia" at bounding box center [824, 331] width 188 height 36
checkbox input "true"
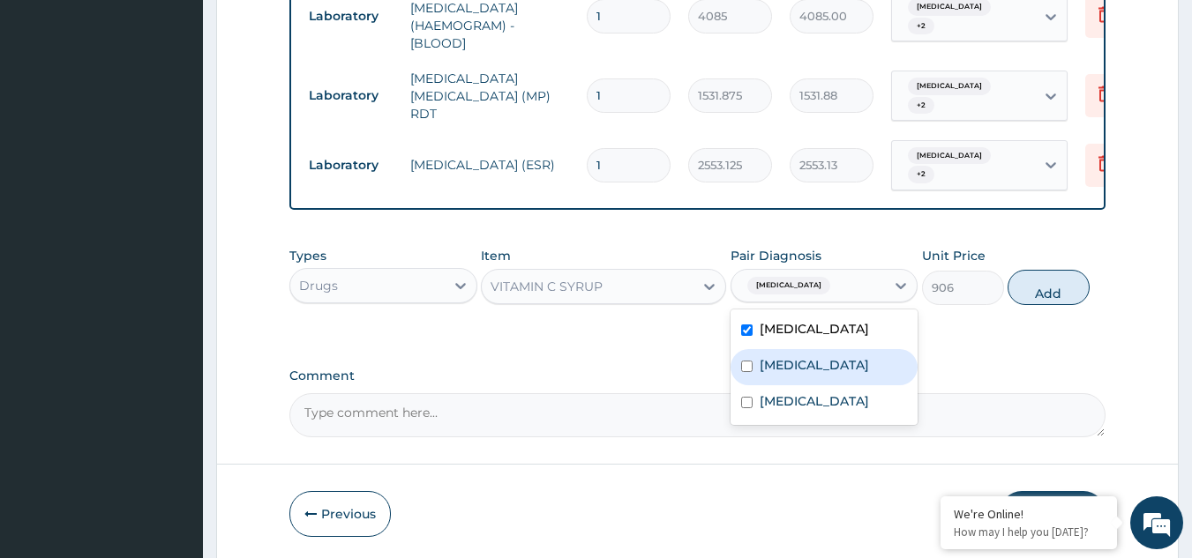
click at [801, 381] on div "Malaria" at bounding box center [824, 367] width 188 height 36
checkbox input "true"
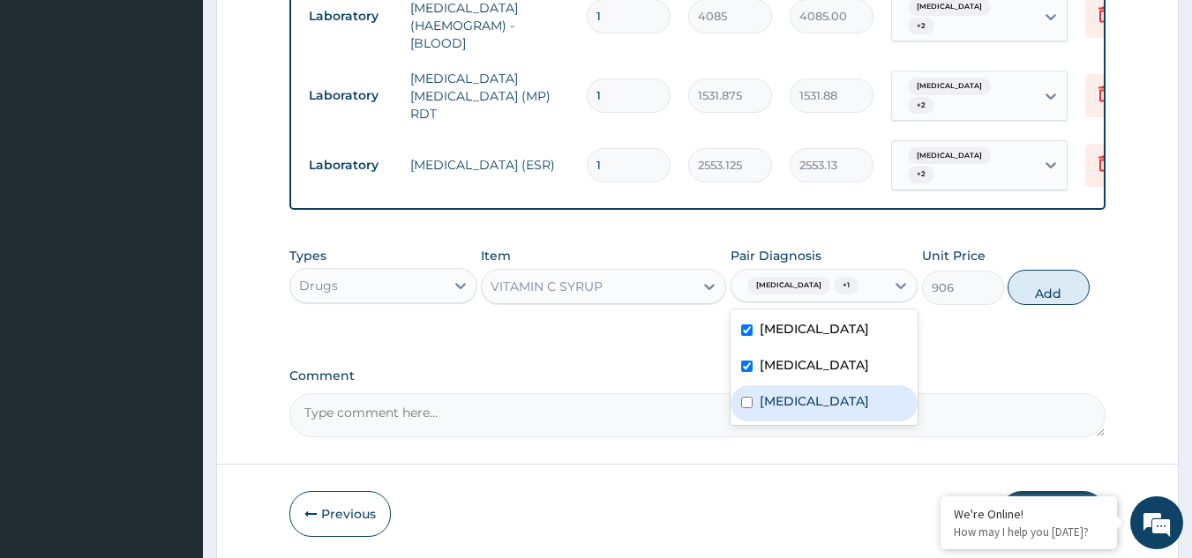
click at [800, 404] on label "Upper respiratory infection" at bounding box center [813, 402] width 109 height 18
checkbox input "true"
click at [1052, 286] on button "Add" at bounding box center [1048, 287] width 82 height 35
type input "0"
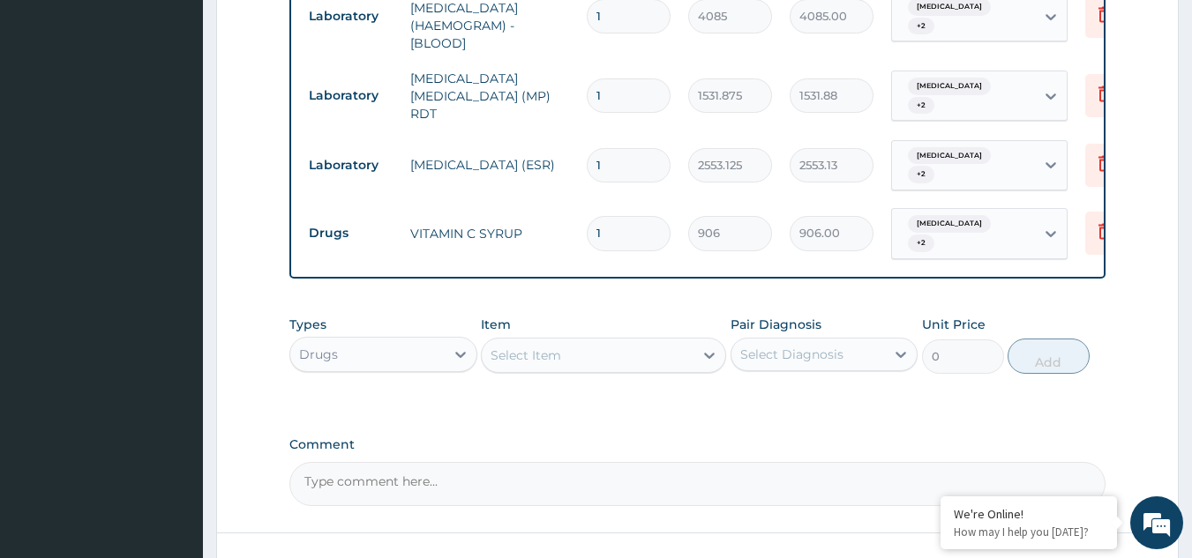
scroll to position [760, 0]
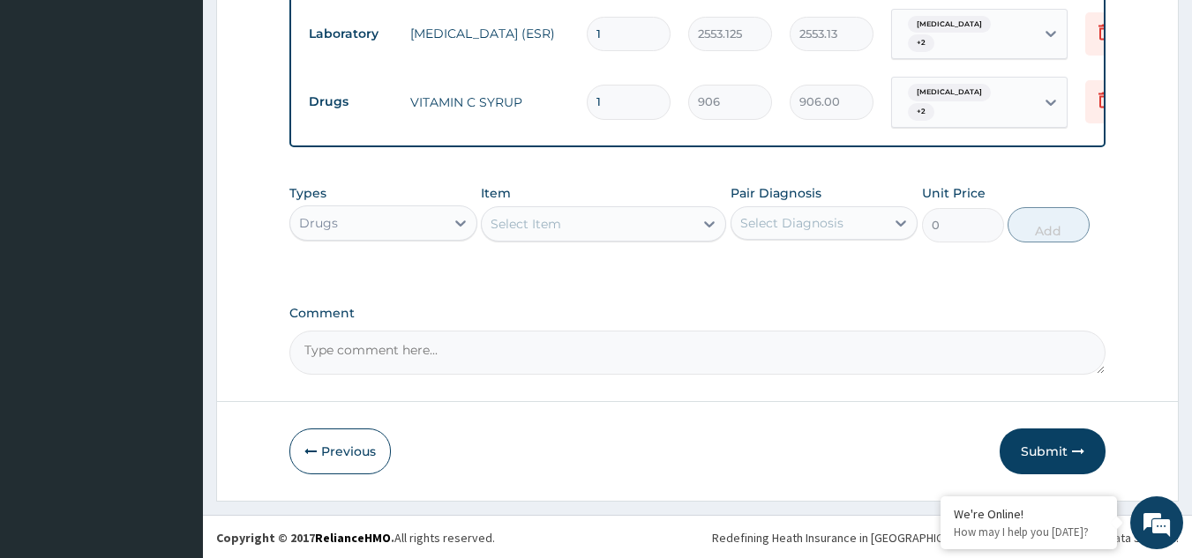
click at [524, 227] on div "Select Item" at bounding box center [525, 224] width 71 height 18
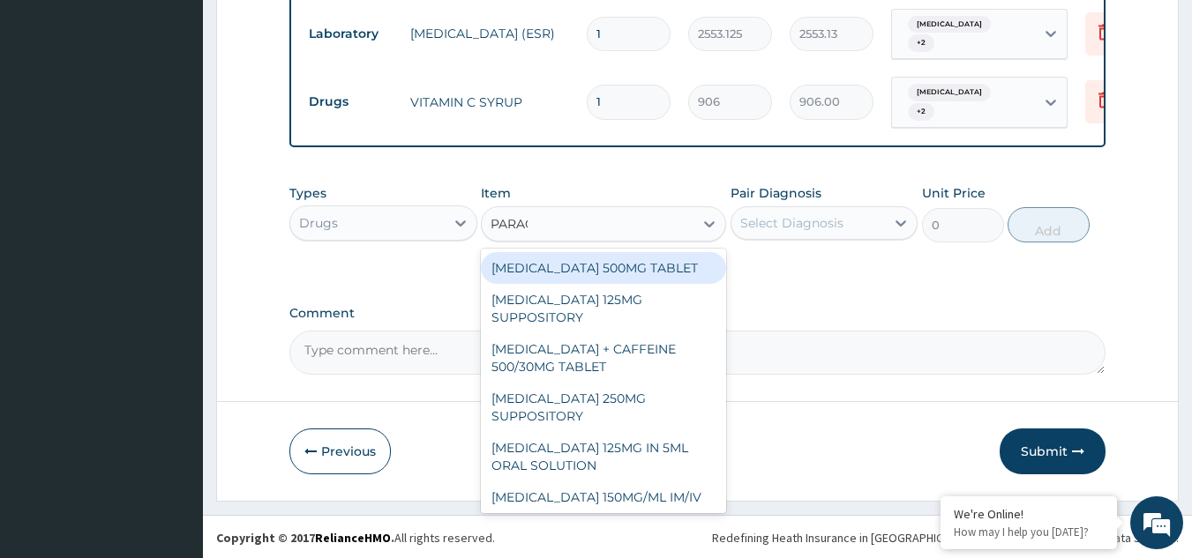
type input "PARACE"
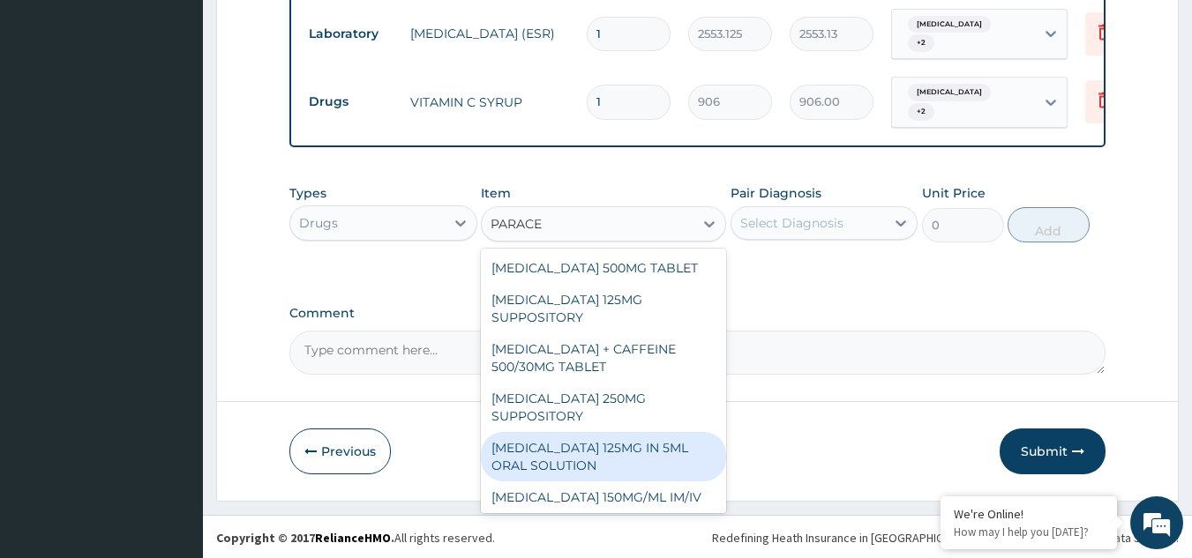
click at [628, 448] on div "PARACETAMOL 125MG IN 5ML ORAL SOLUTION" at bounding box center [603, 456] width 245 height 49
type input "1032"
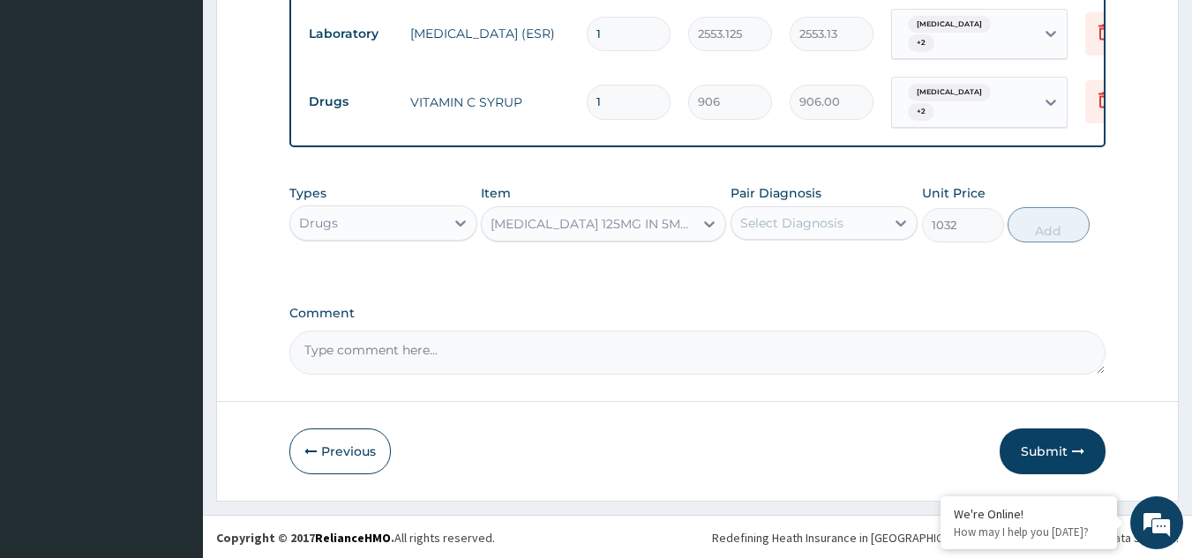
click at [824, 223] on div "Select Diagnosis" at bounding box center [791, 223] width 103 height 18
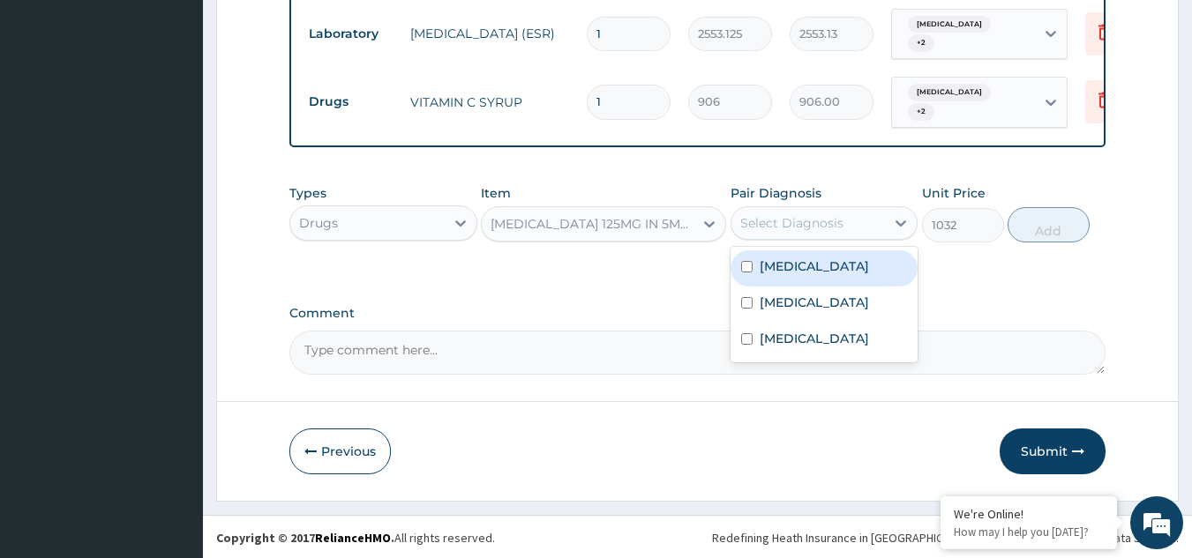
click at [820, 273] on div "Bacteremia" at bounding box center [824, 269] width 188 height 36
checkbox input "true"
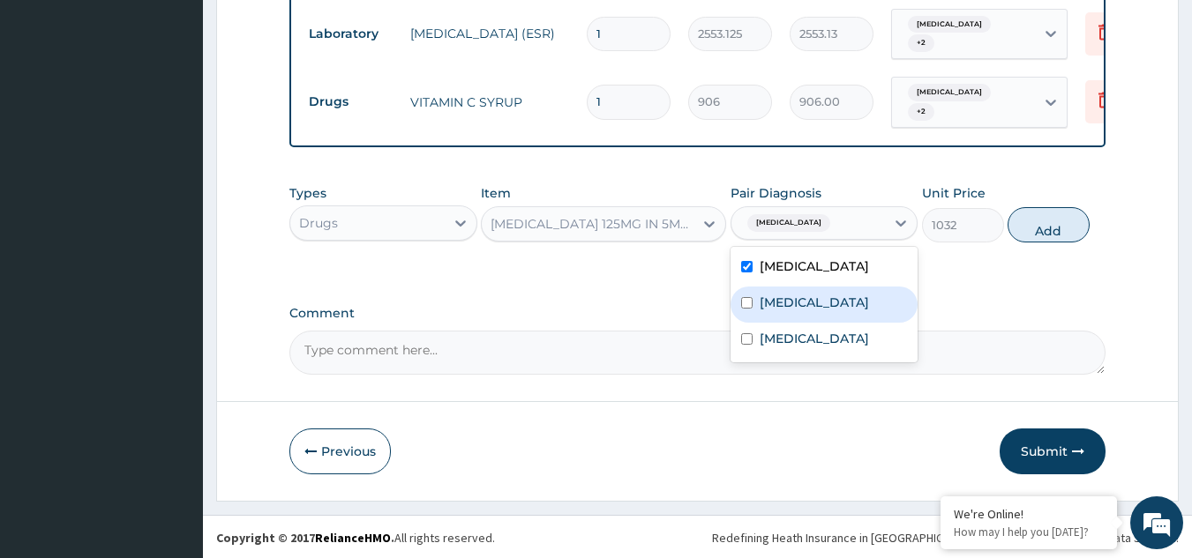
click at [819, 287] on div "Malaria" at bounding box center [824, 305] width 188 height 36
checkbox input "true"
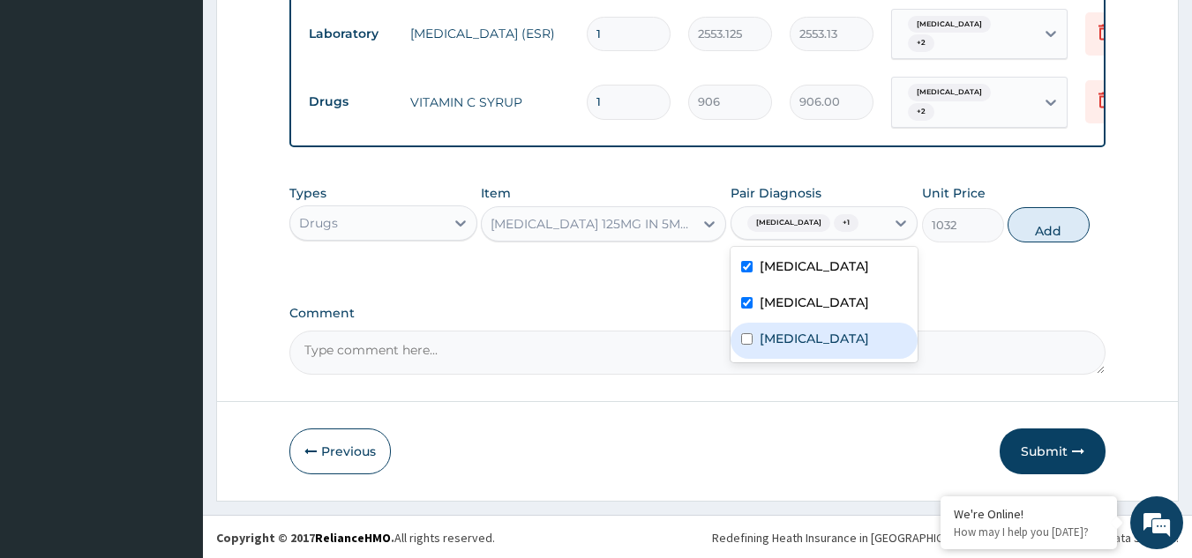
click at [808, 346] on label "Upper respiratory infection" at bounding box center [813, 339] width 109 height 18
checkbox input "true"
click at [1044, 219] on button "Add" at bounding box center [1048, 224] width 82 height 35
type input "0"
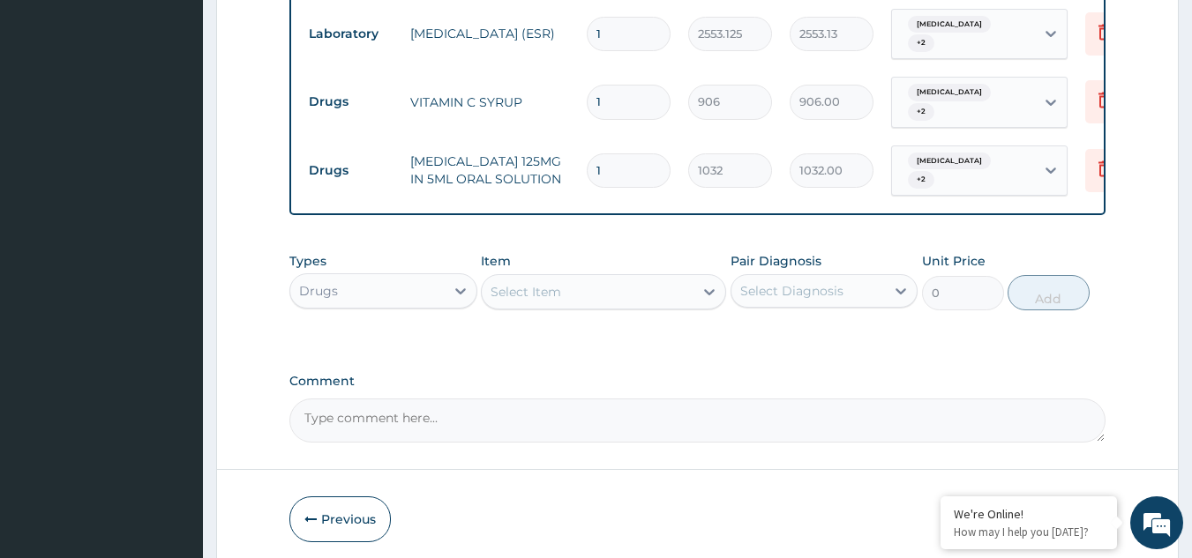
click at [667, 284] on div "Select Item" at bounding box center [588, 292] width 212 height 28
type input "CHLORP"
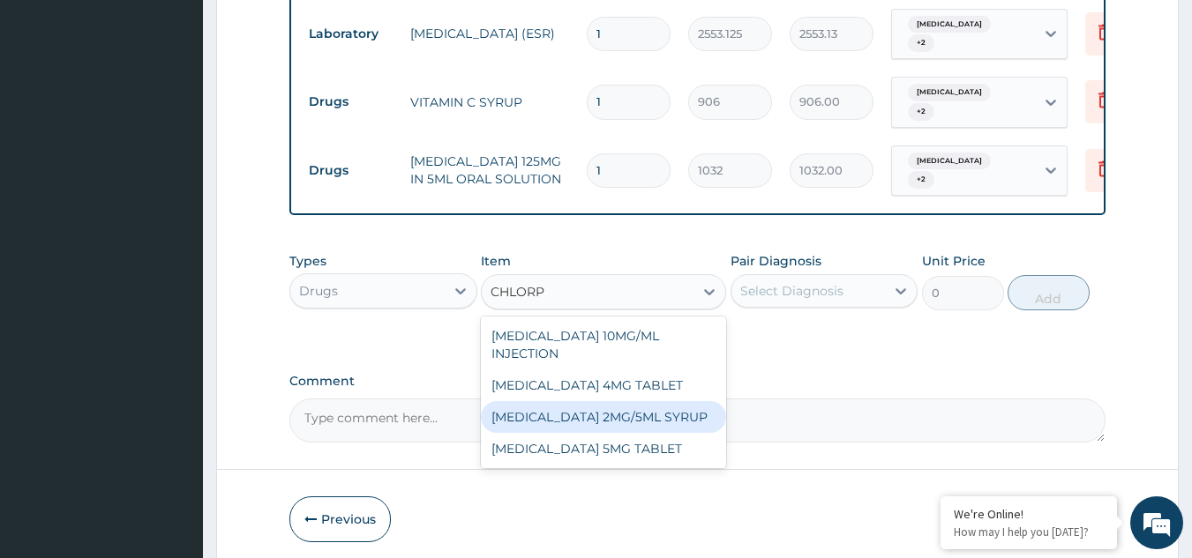
click at [592, 420] on div "CHLORPHENIRAMINE 2MG/5ML SYRUP" at bounding box center [603, 417] width 245 height 32
type input "900"
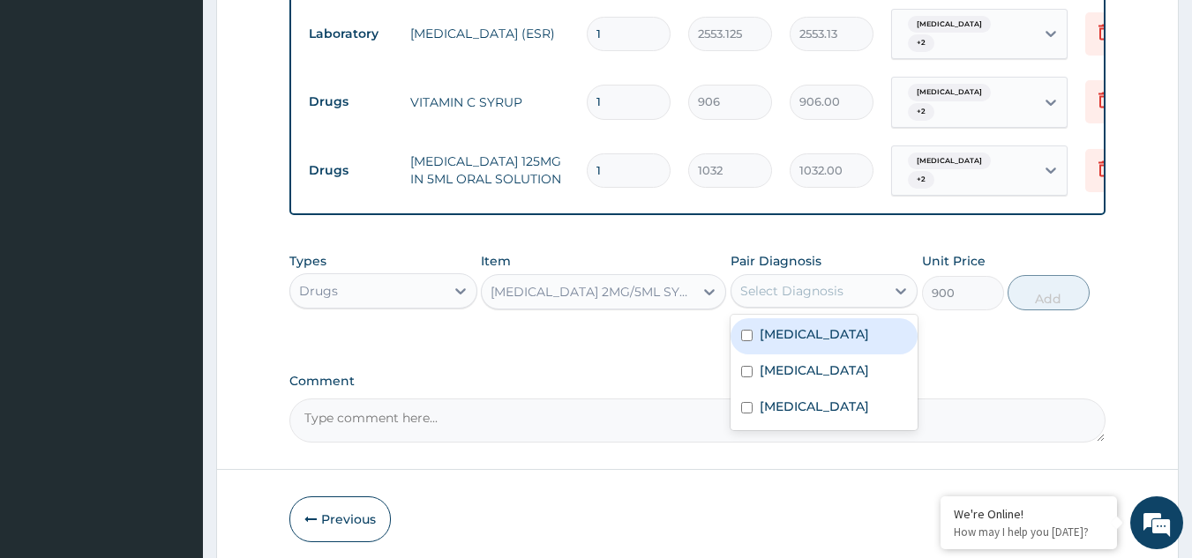
click at [849, 287] on div "Select Diagnosis" at bounding box center [808, 291] width 154 height 28
click at [836, 330] on div "Bacteremia" at bounding box center [824, 336] width 188 height 36
checkbox input "true"
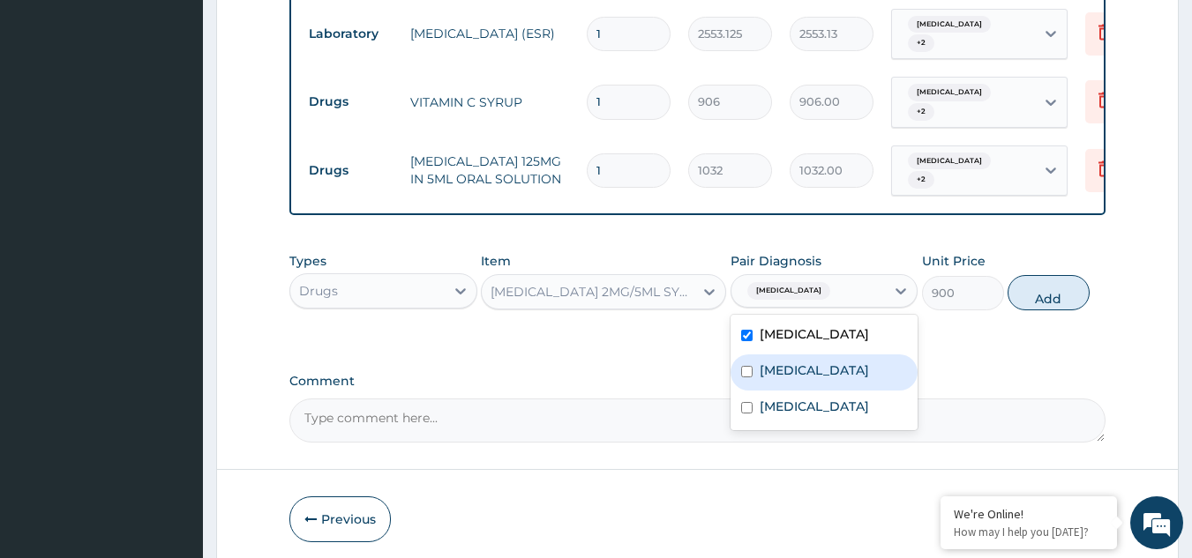
click at [831, 355] on div "Malaria" at bounding box center [824, 373] width 188 height 36
checkbox input "true"
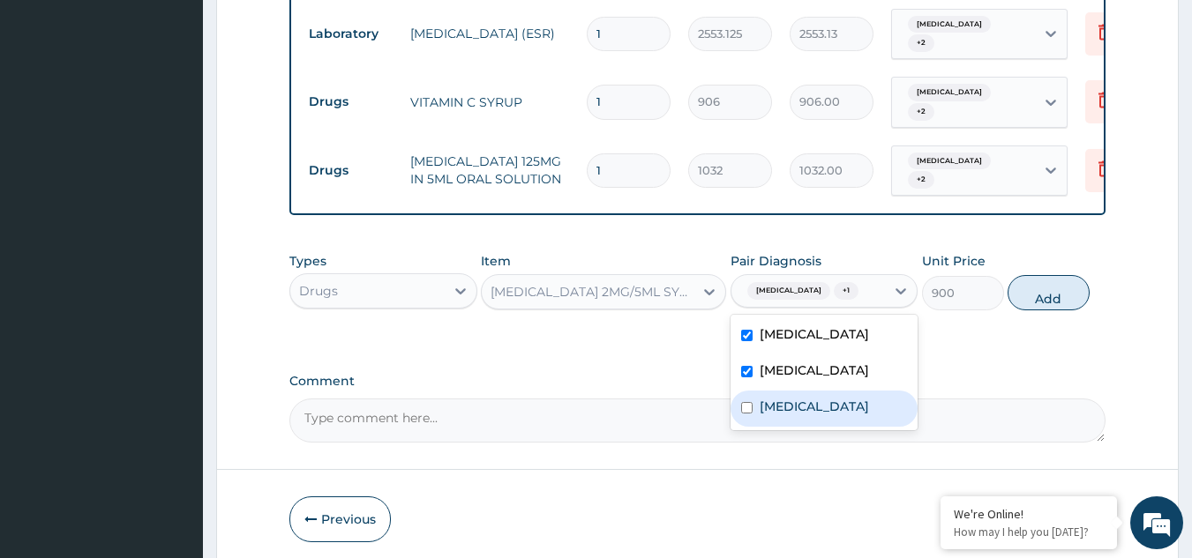
click at [827, 398] on label "Upper respiratory infection" at bounding box center [813, 407] width 109 height 18
checkbox input "true"
click at [1058, 291] on button "Add" at bounding box center [1048, 292] width 82 height 35
type input "0"
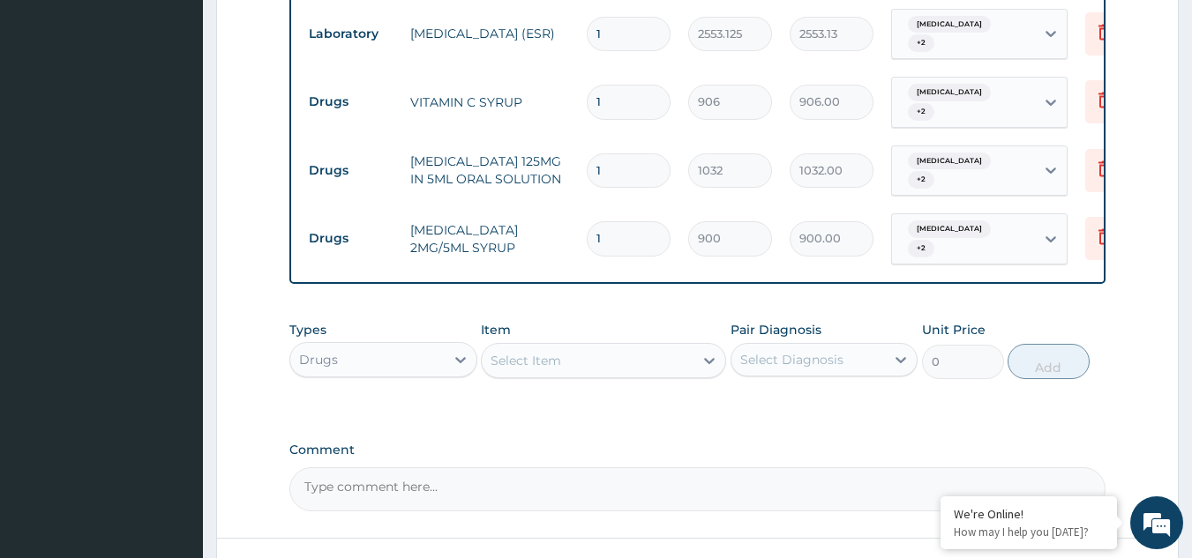
scroll to position [882, 0]
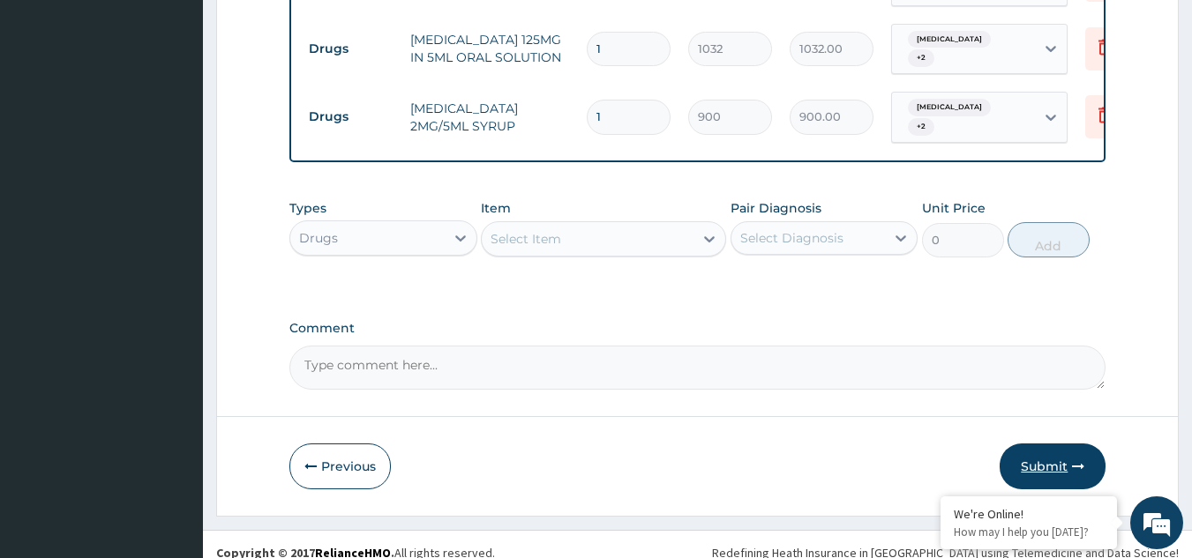
click at [1033, 448] on button "Submit" at bounding box center [1052, 467] width 106 height 46
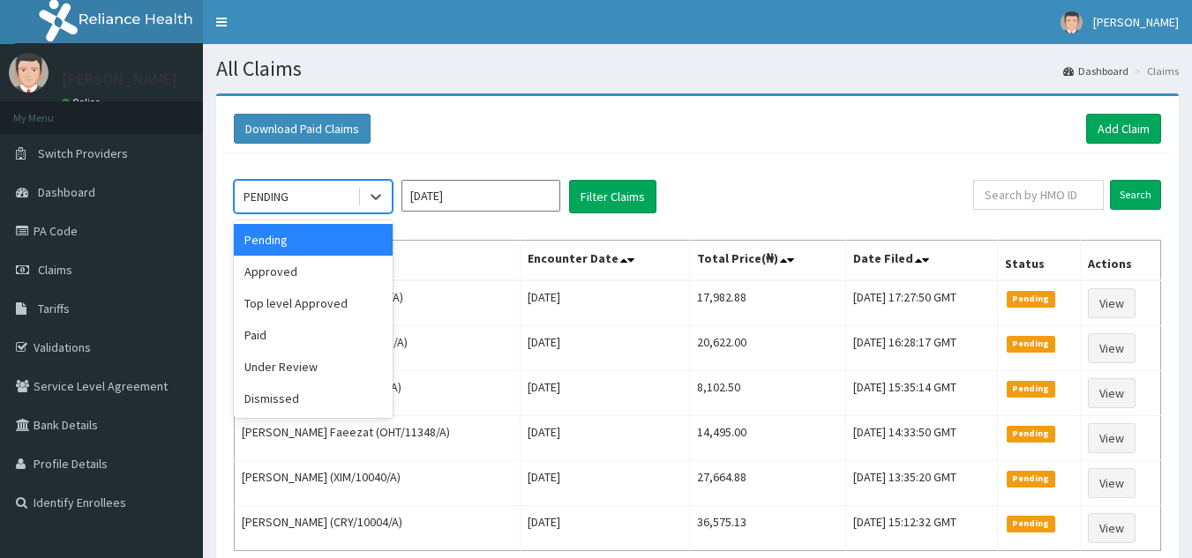
click at [344, 210] on div "PENDING" at bounding box center [296, 197] width 123 height 28
click at [336, 281] on div "Approved" at bounding box center [313, 272] width 159 height 32
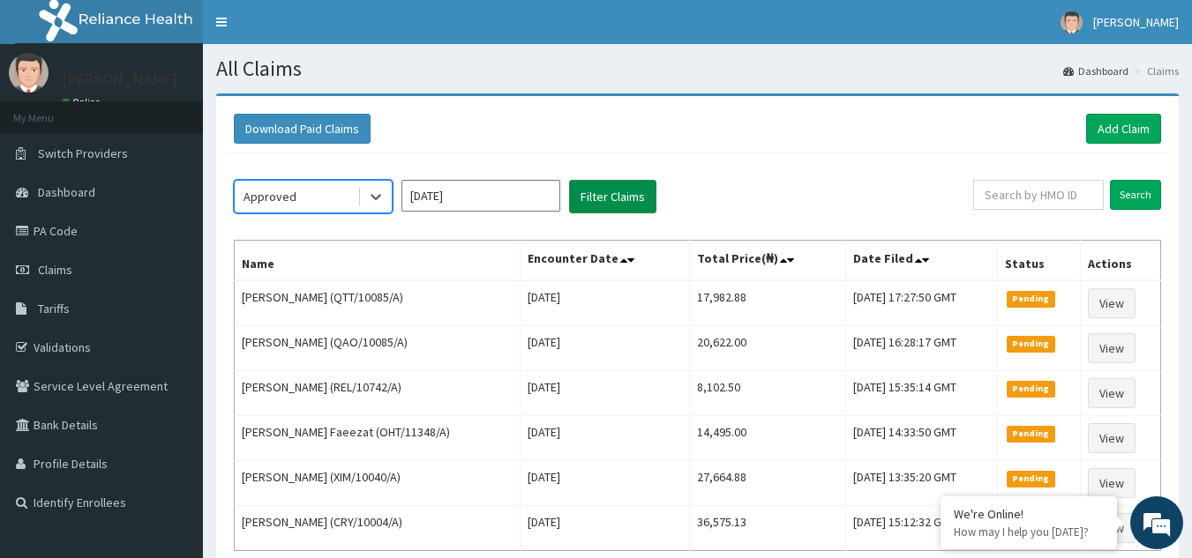
click at [636, 191] on button "Filter Claims" at bounding box center [612, 197] width 87 height 34
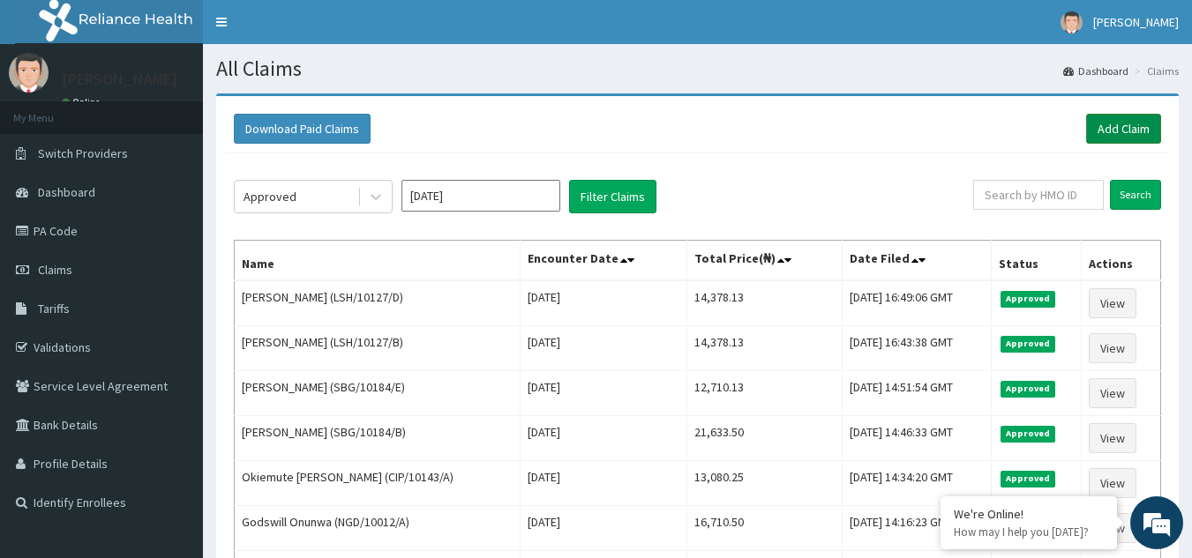
click at [1113, 134] on link "Add Claim" at bounding box center [1123, 129] width 75 height 30
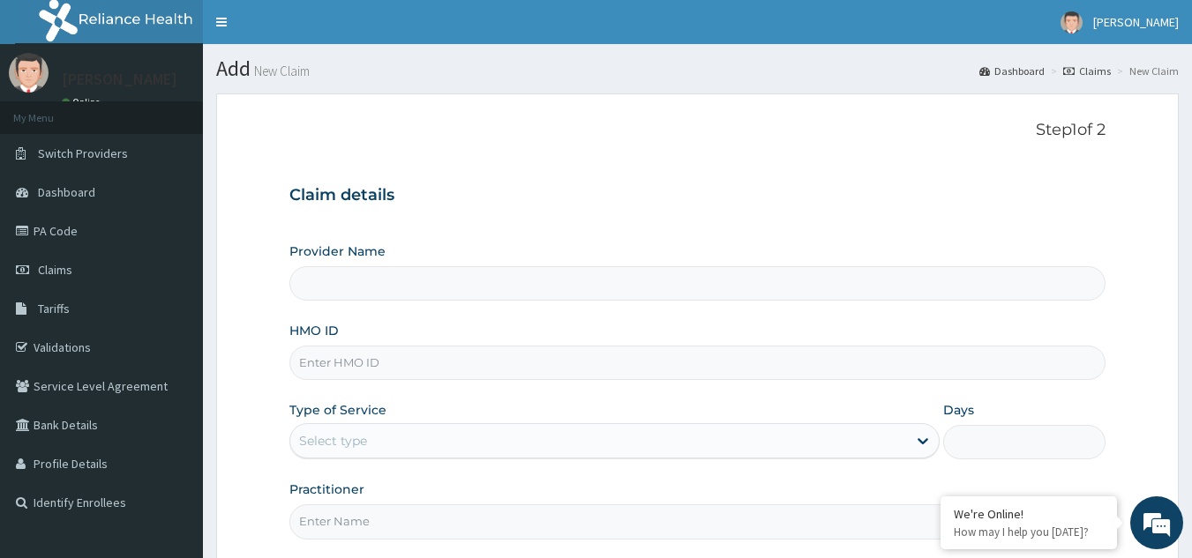
type input "Reliance Family Clinics (RFC) - [GEOGRAPHIC_DATA]"
click at [500, 363] on input "HMO ID" at bounding box center [697, 363] width 817 height 34
paste input "SQB/10002/A"
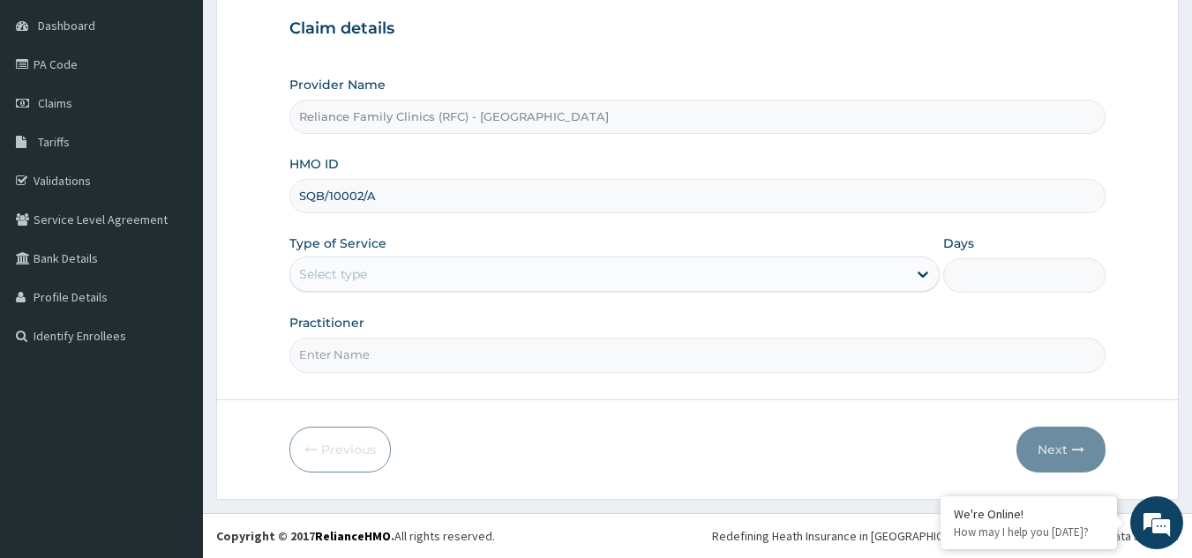
type input "SQB/10002/A"
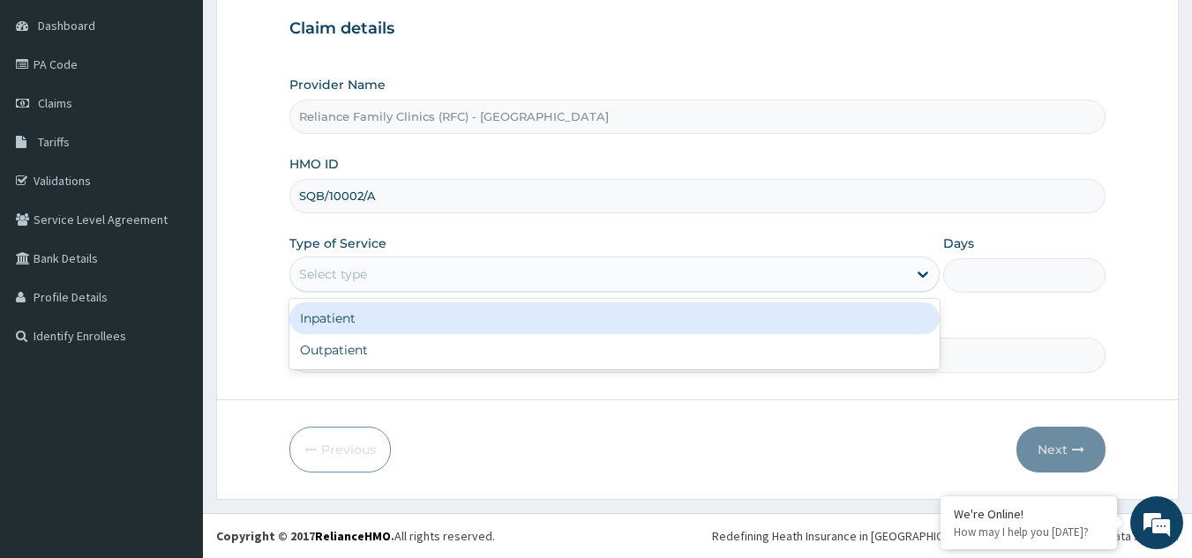
click at [419, 268] on div "Select type" at bounding box center [598, 274] width 617 height 28
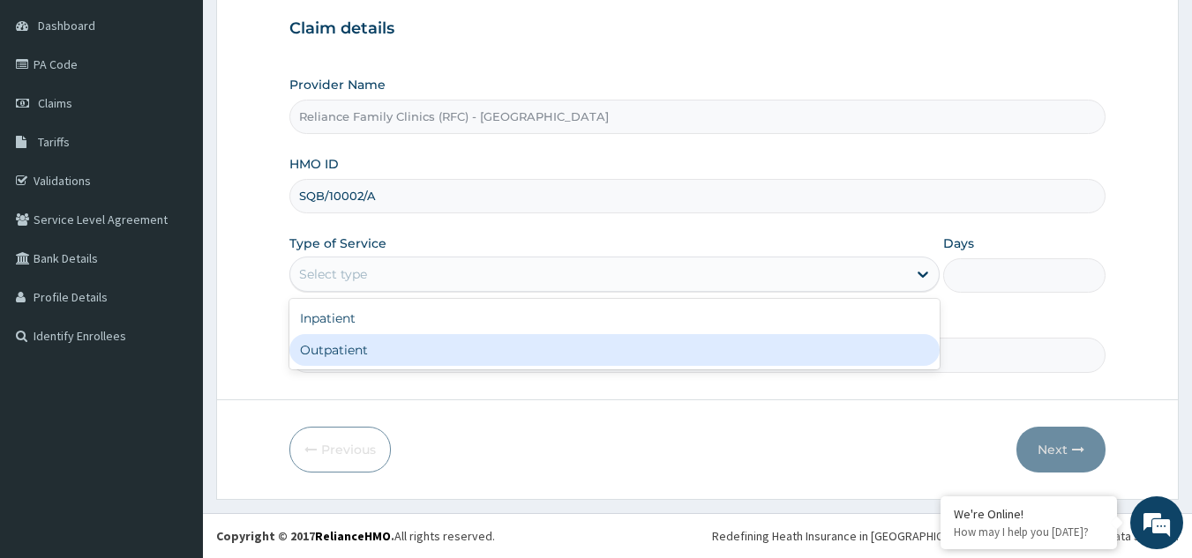
click at [371, 351] on div "Outpatient" at bounding box center [614, 350] width 650 height 32
type input "1"
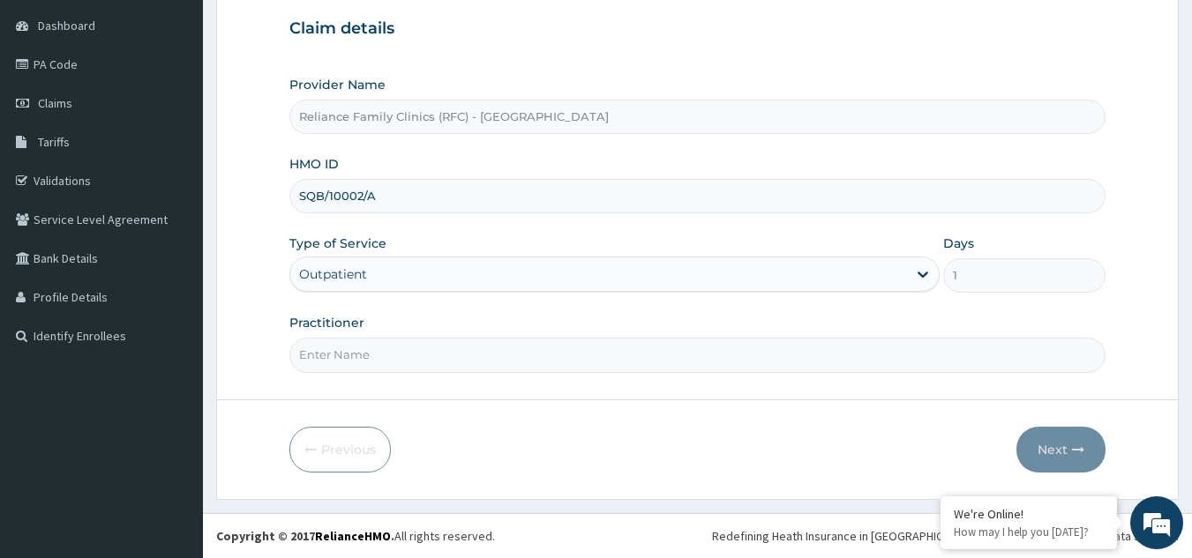
click at [371, 351] on input "Practitioner" at bounding box center [697, 355] width 817 height 34
type input "LOCUM"
click at [1042, 456] on button "Next" at bounding box center [1060, 450] width 89 height 46
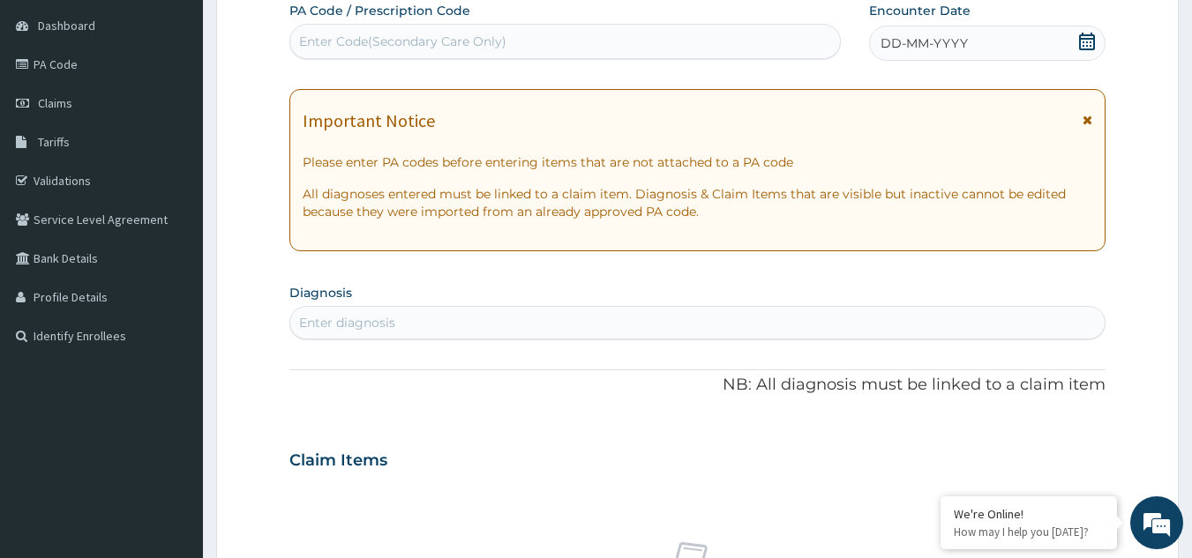
click at [338, 313] on div "Enter diagnosis" at bounding box center [697, 323] width 815 height 28
type input "UPPER RESPI"
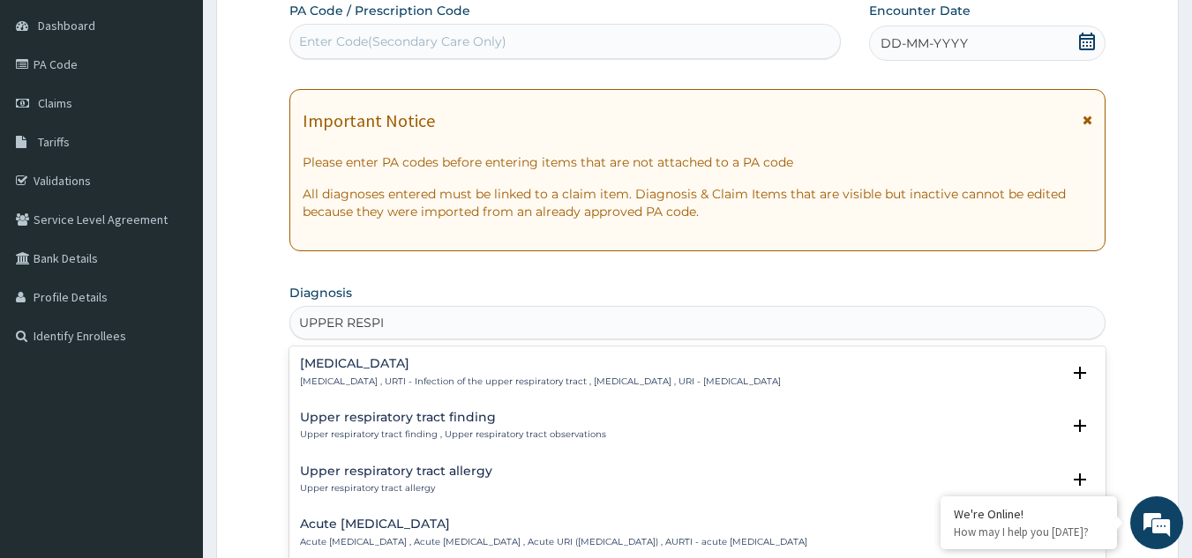
click at [339, 362] on h4 "[MEDICAL_DATA]" at bounding box center [540, 363] width 481 height 13
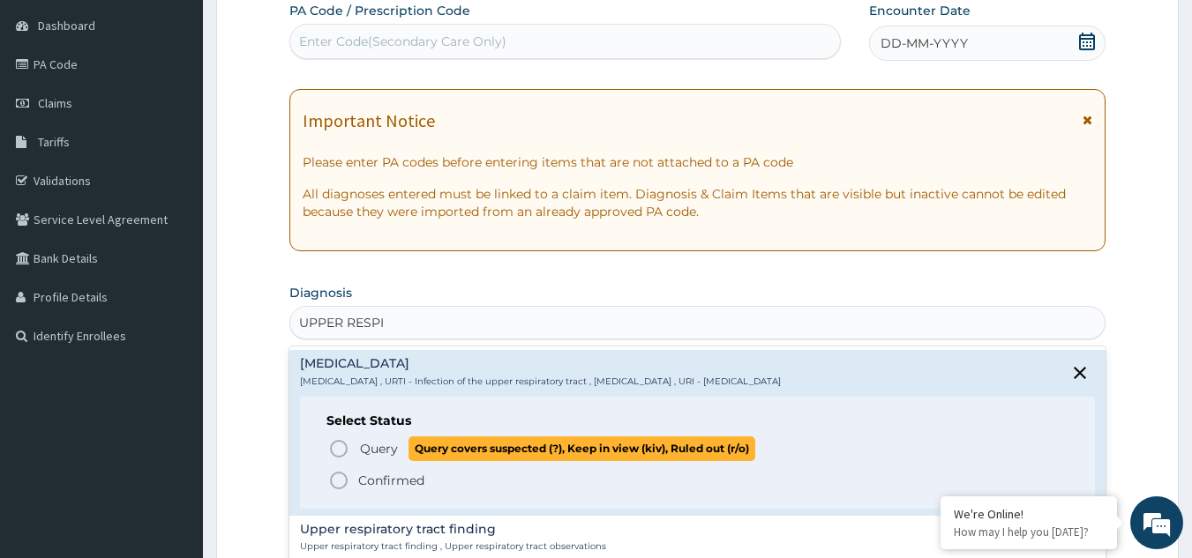
click at [339, 452] on icon "status option query" at bounding box center [338, 448] width 21 height 21
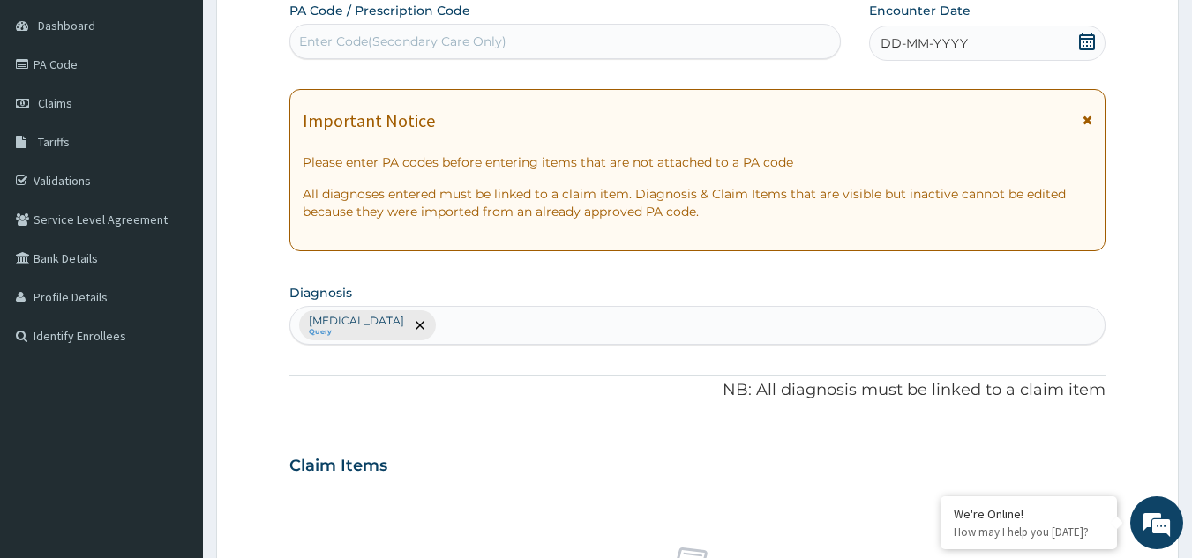
click at [1091, 123] on icon at bounding box center [1087, 120] width 10 height 12
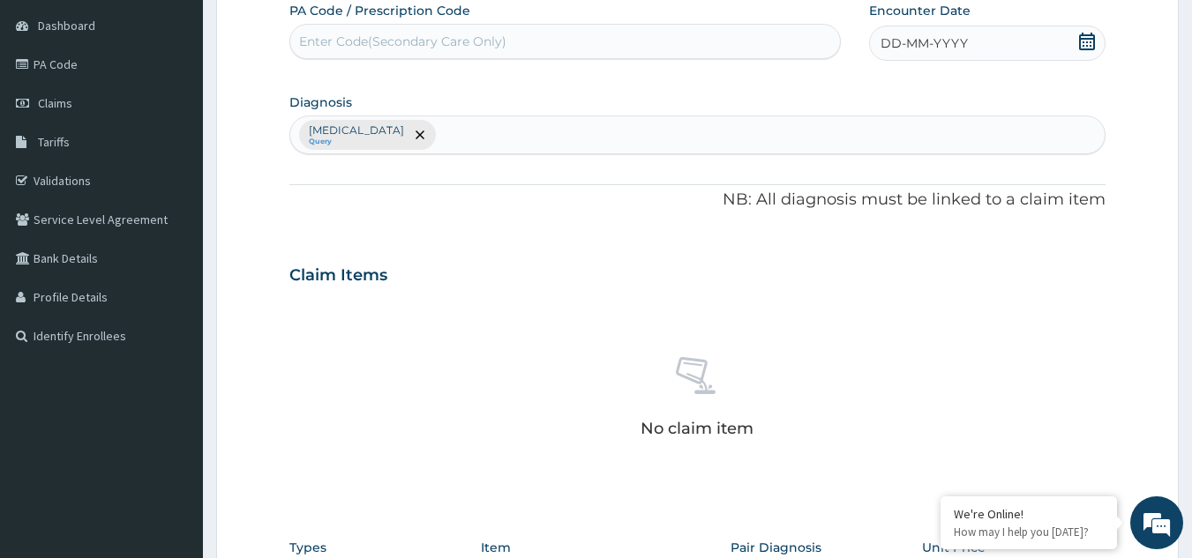
click at [1027, 42] on div "DD-MM-YYYY" at bounding box center [987, 43] width 236 height 35
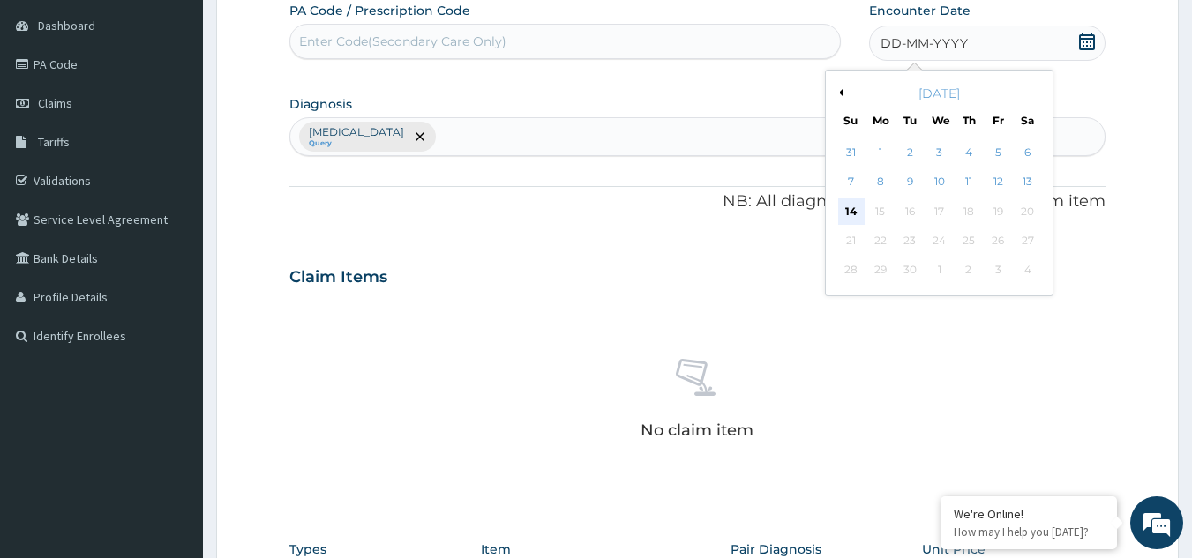
click at [851, 215] on div "14" at bounding box center [851, 211] width 26 height 26
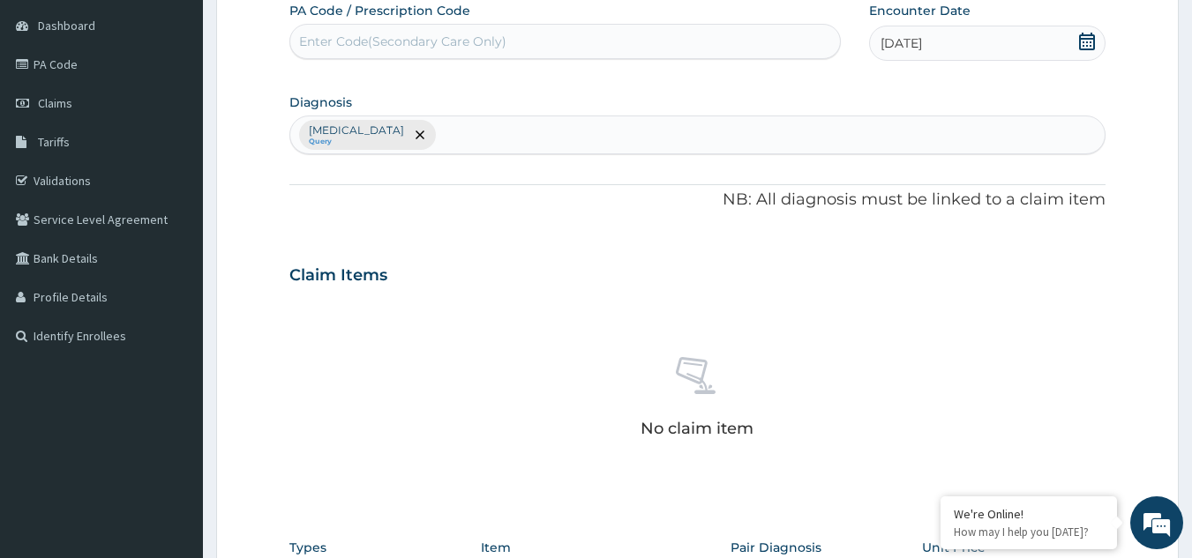
click at [503, 137] on div "[MEDICAL_DATA] Query" at bounding box center [697, 134] width 815 height 37
type input "MALA"
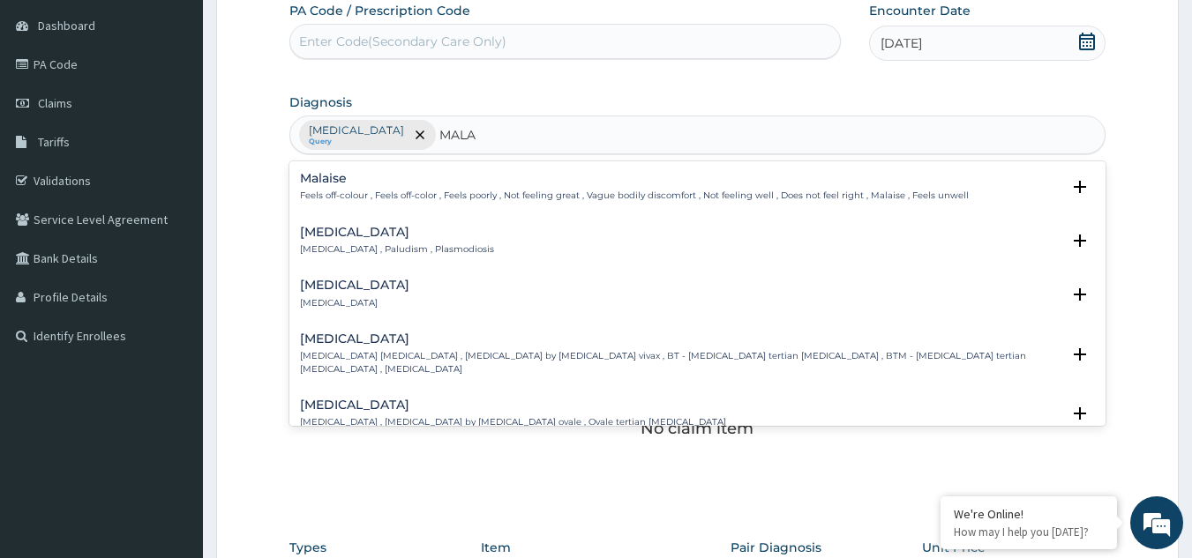
click at [348, 236] on h4 "[MEDICAL_DATA]" at bounding box center [397, 232] width 194 height 13
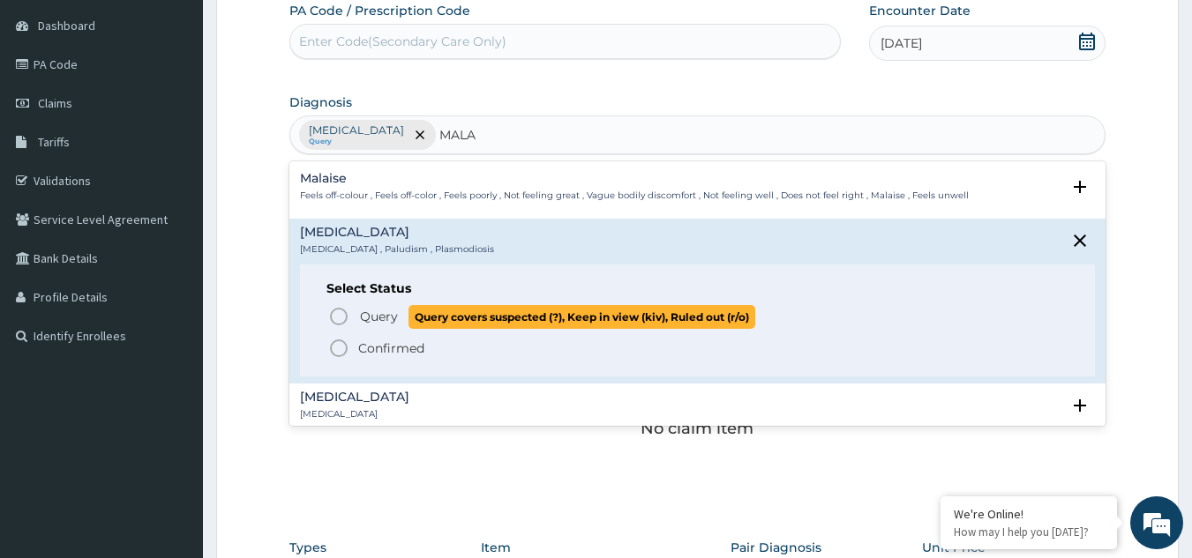
click at [393, 310] on span "Query" at bounding box center [379, 317] width 38 height 18
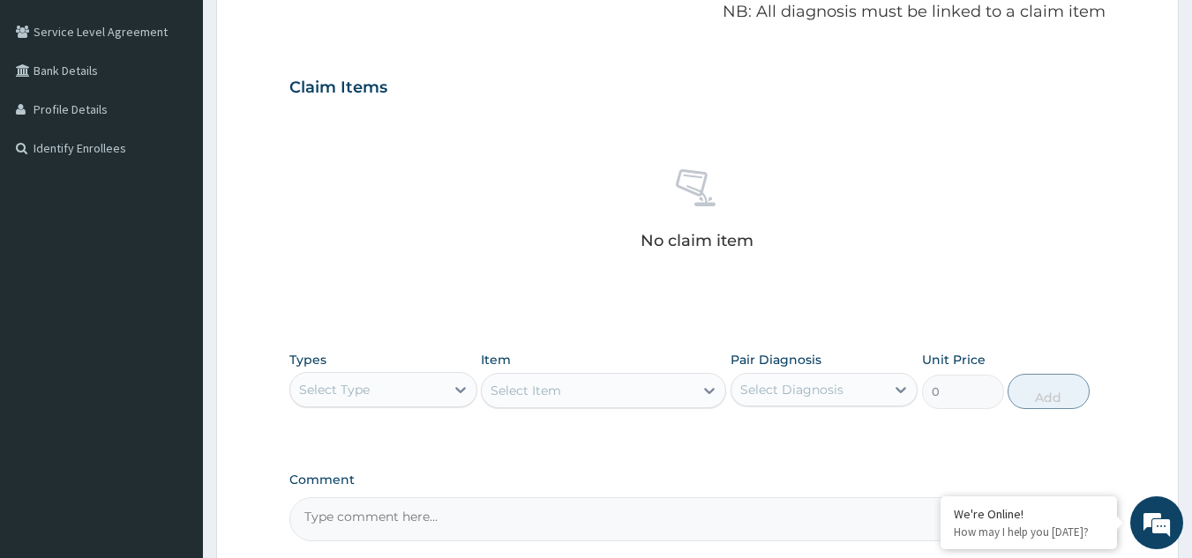
scroll to position [516, 0]
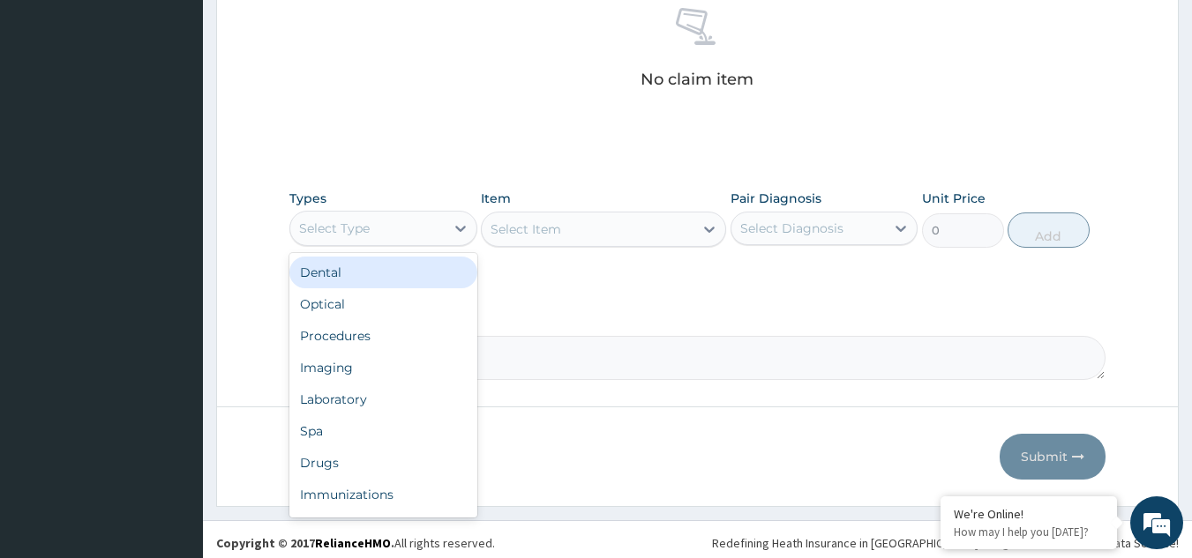
click at [430, 238] on div "Select Type" at bounding box center [367, 228] width 154 height 28
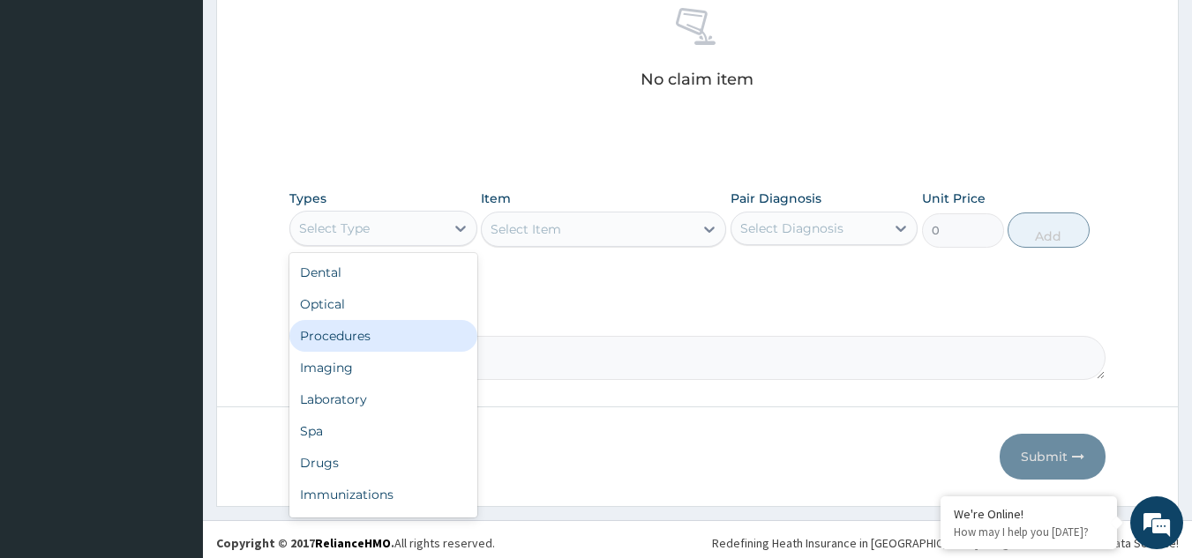
click at [388, 340] on div "Procedures" at bounding box center [383, 336] width 188 height 32
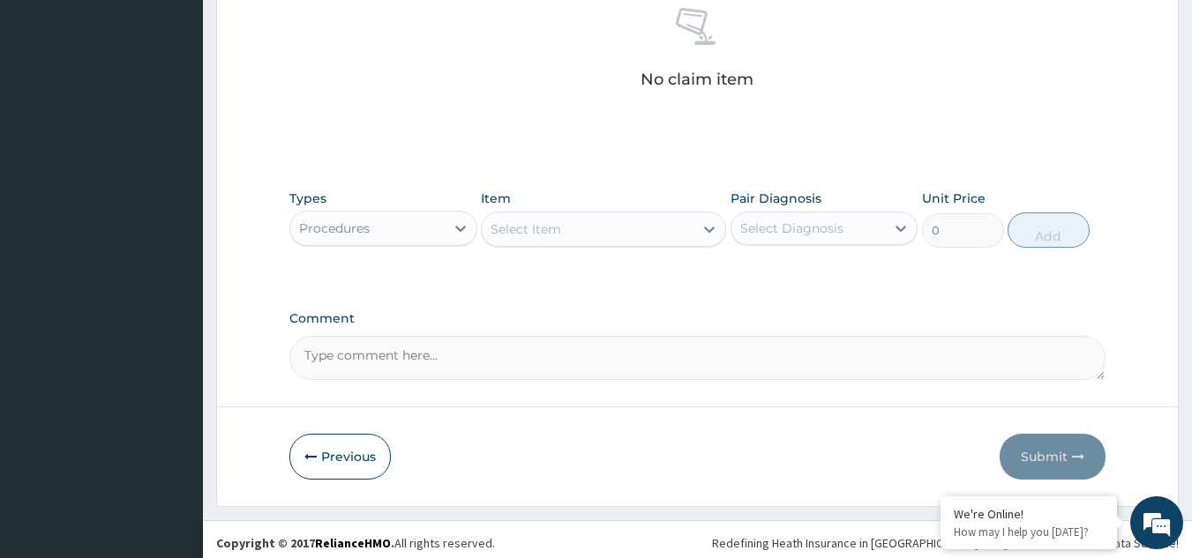
click at [602, 227] on div "Select Item" at bounding box center [588, 229] width 212 height 28
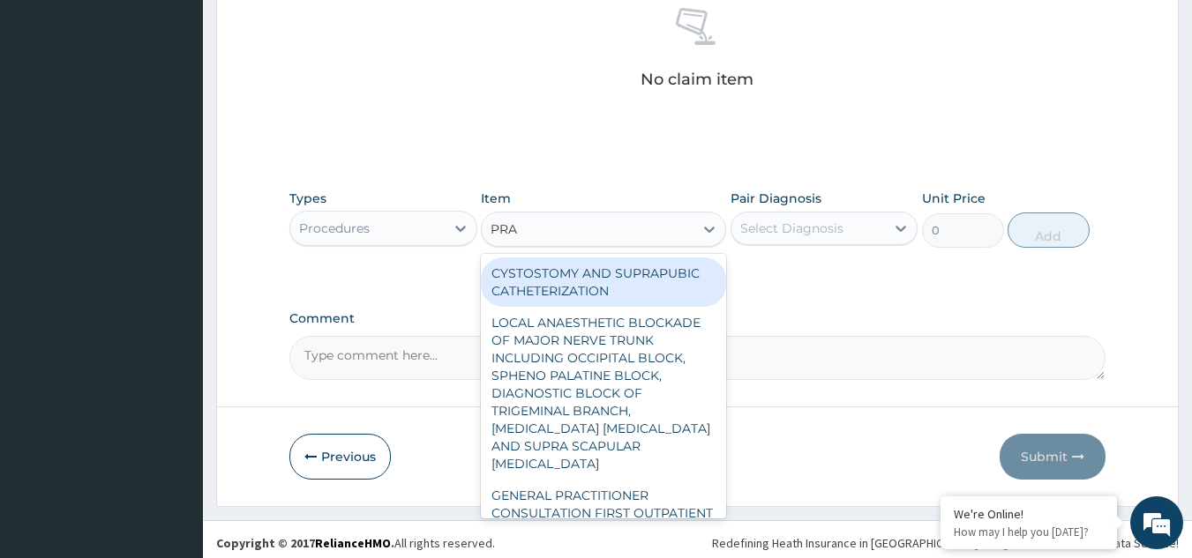
type input "PRAC"
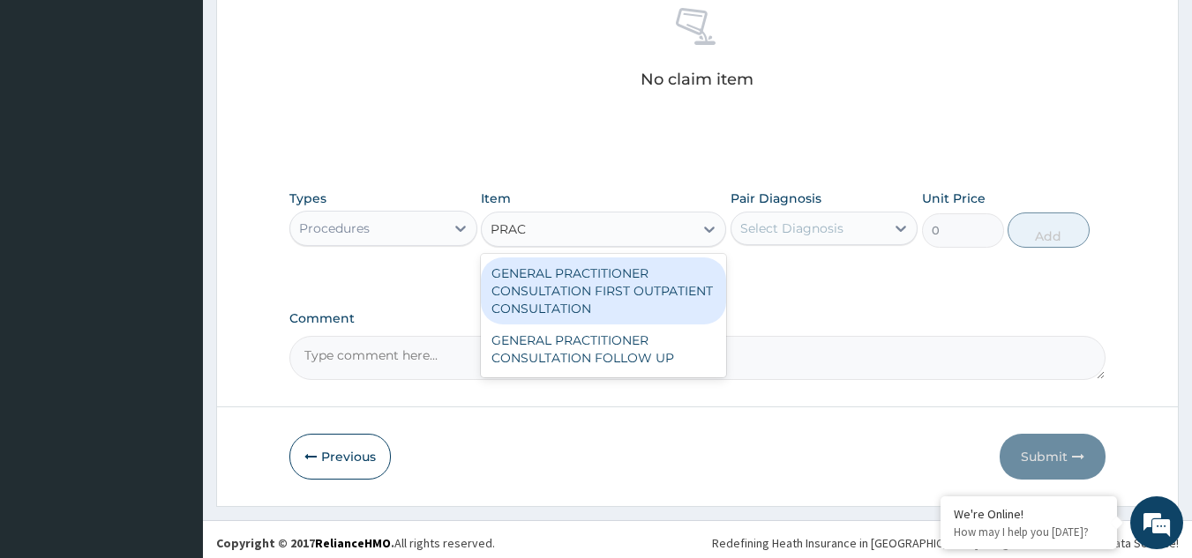
click at [606, 281] on div "GENERAL PRACTITIONER CONSULTATION FIRST OUTPATIENT CONSULTATION" at bounding box center [603, 291] width 245 height 67
type input "3370.125"
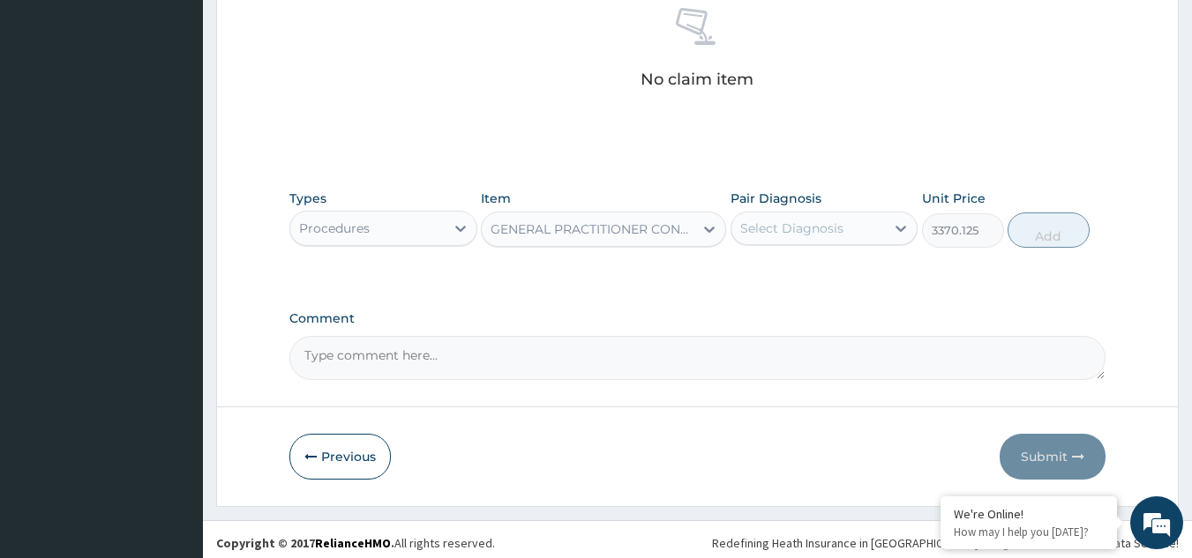
click at [774, 228] on div "Select Diagnosis" at bounding box center [791, 229] width 103 height 18
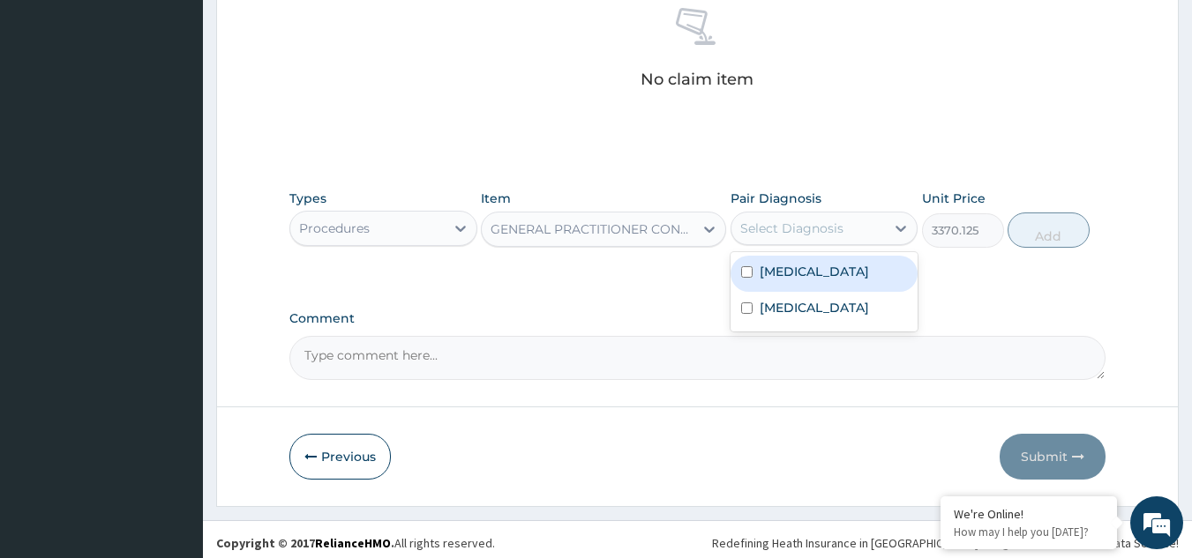
click at [782, 281] on label "Upper respiratory infection" at bounding box center [813, 272] width 109 height 18
checkbox input "true"
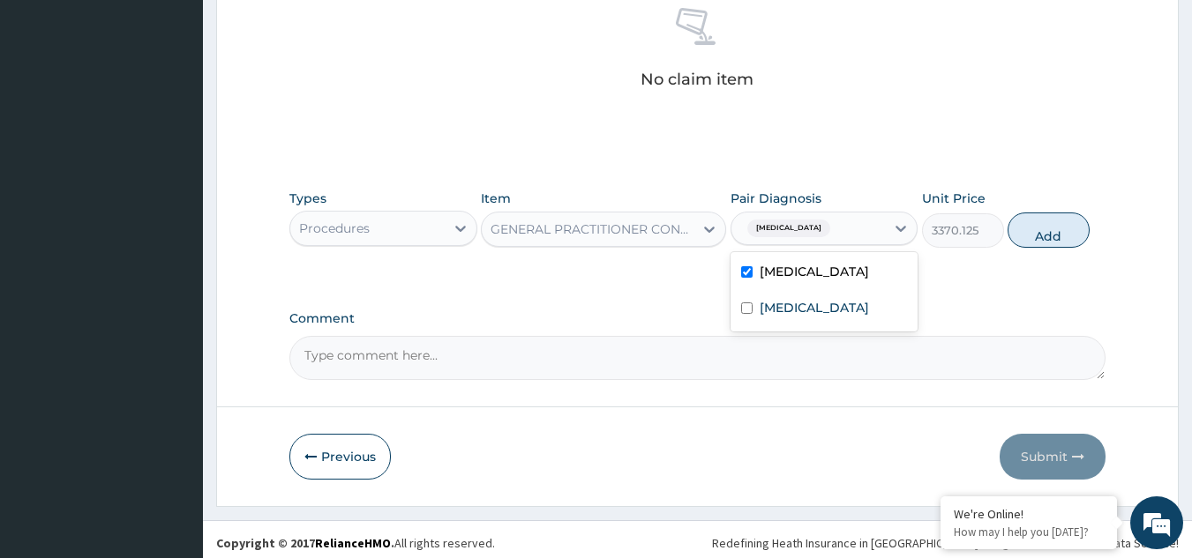
click at [784, 317] on label "Malaria" at bounding box center [813, 308] width 109 height 18
checkbox input "true"
click at [1030, 246] on button "Add" at bounding box center [1048, 230] width 82 height 35
type input "0"
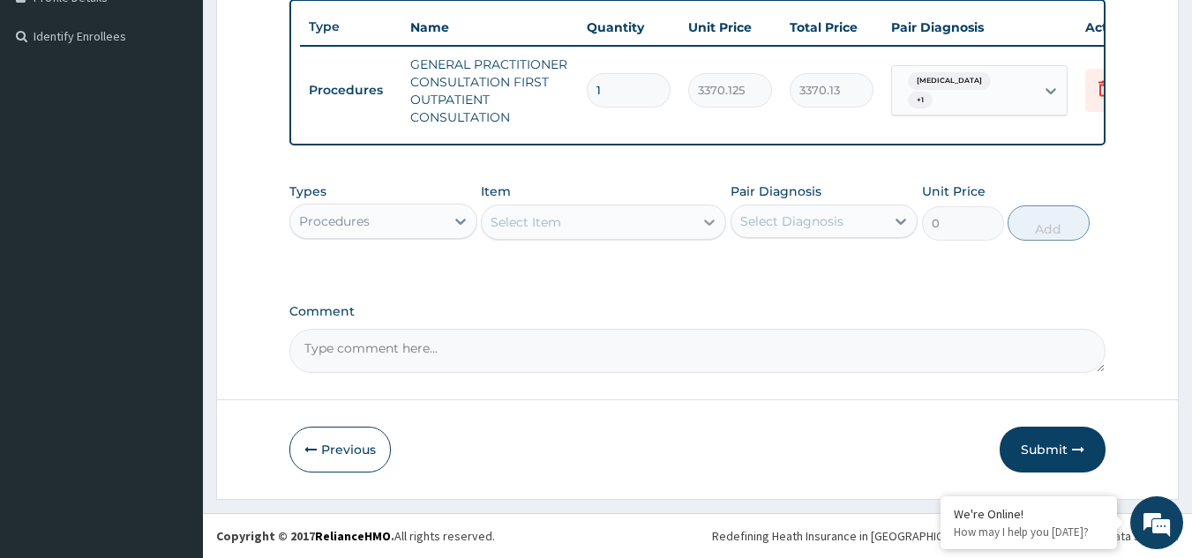
scroll to position [480, 0]
click at [434, 209] on div "Procedures" at bounding box center [367, 221] width 154 height 28
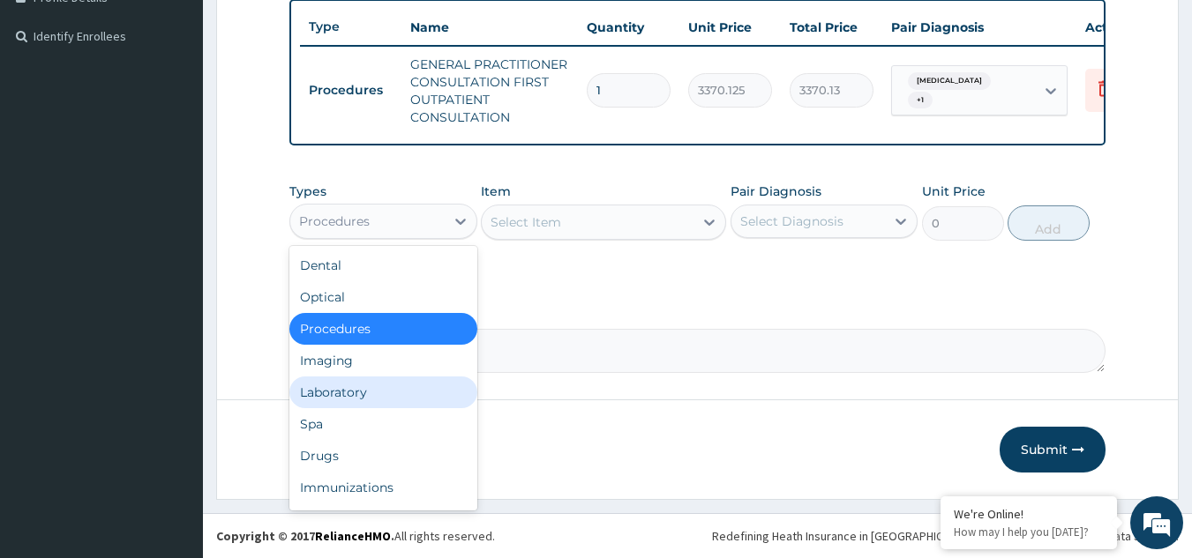
click at [364, 393] on div "Laboratory" at bounding box center [383, 393] width 188 height 32
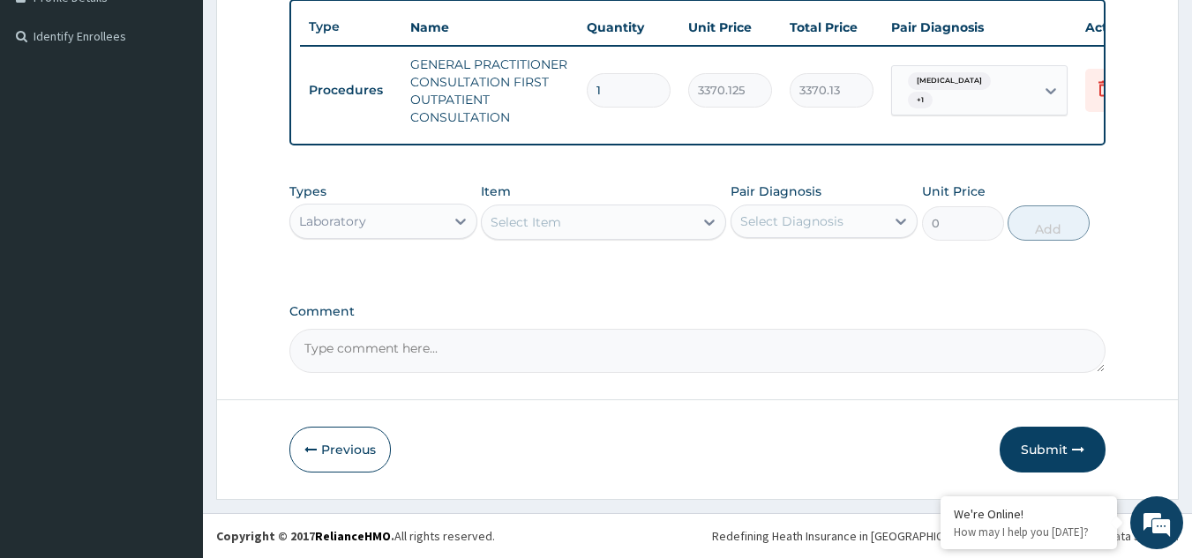
click at [556, 222] on div "Select Item" at bounding box center [525, 222] width 71 height 18
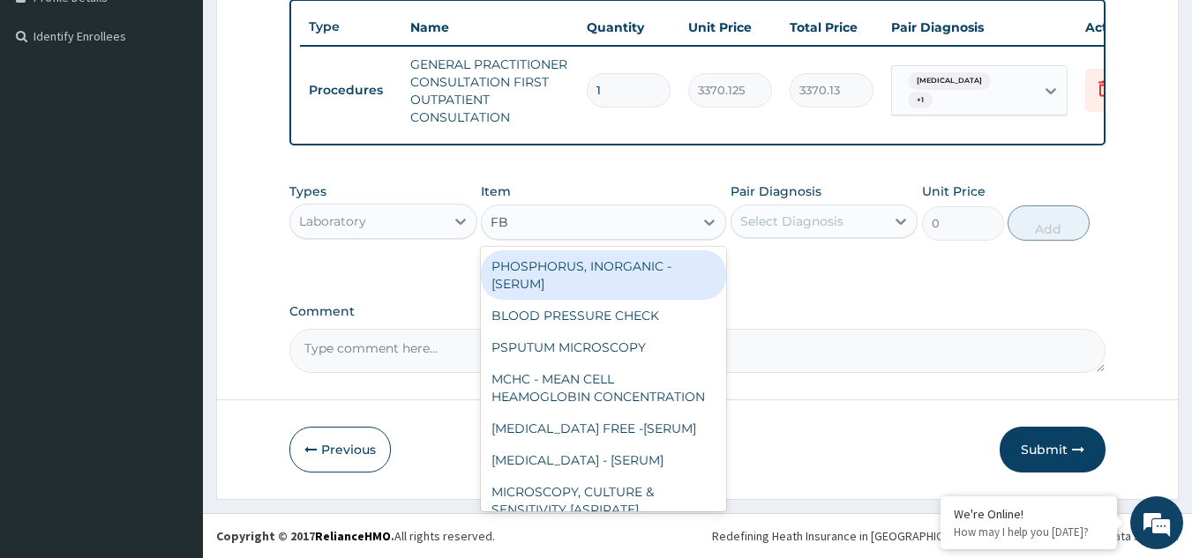
type input "FBC"
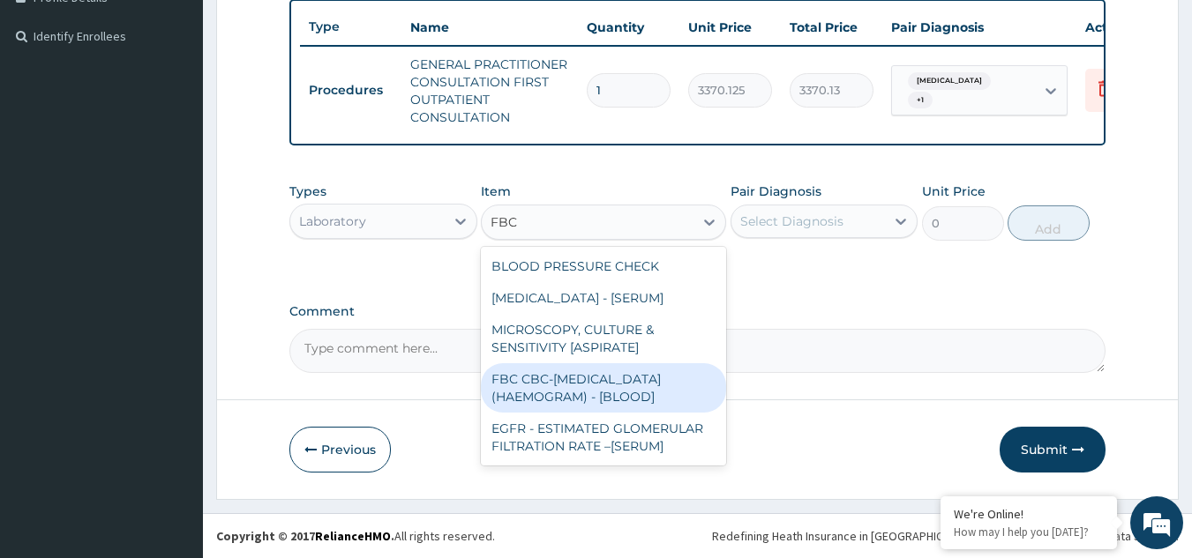
click at [617, 391] on div "FBC CBC-[MEDICAL_DATA] (HAEMOGRAM) - [BLOOD]" at bounding box center [603, 387] width 245 height 49
type input "4085"
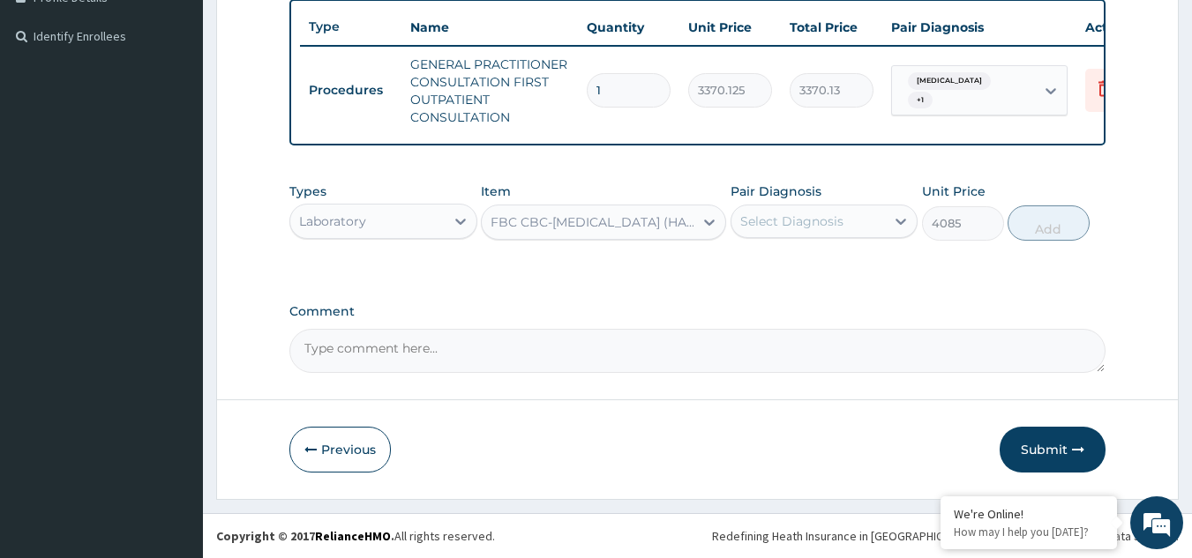
click at [789, 232] on div "Select Diagnosis" at bounding box center [808, 221] width 154 height 28
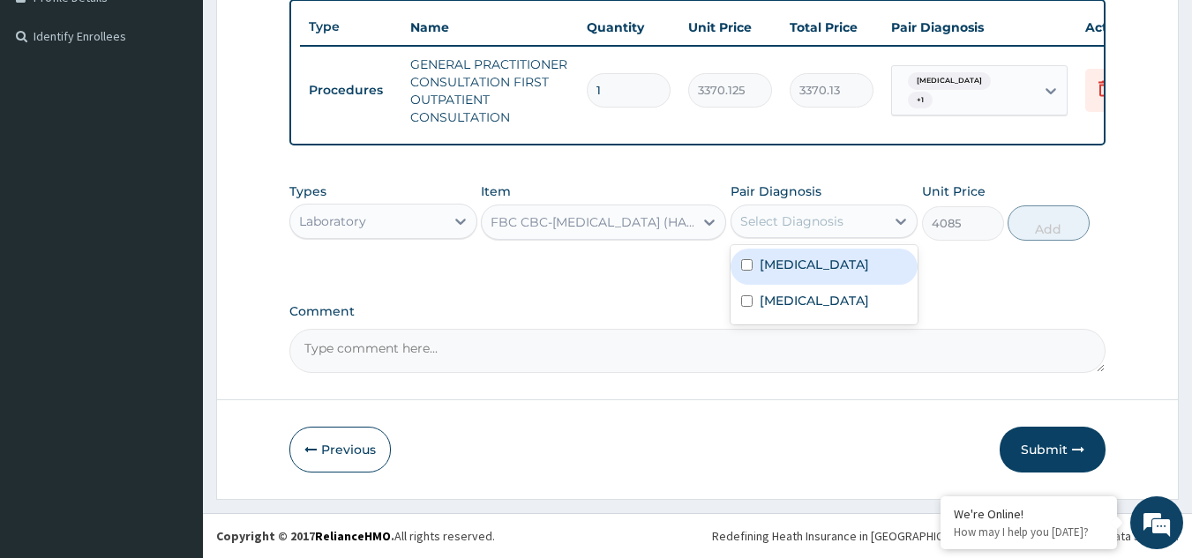
click at [788, 273] on label "[MEDICAL_DATA]" at bounding box center [813, 265] width 109 height 18
checkbox input "true"
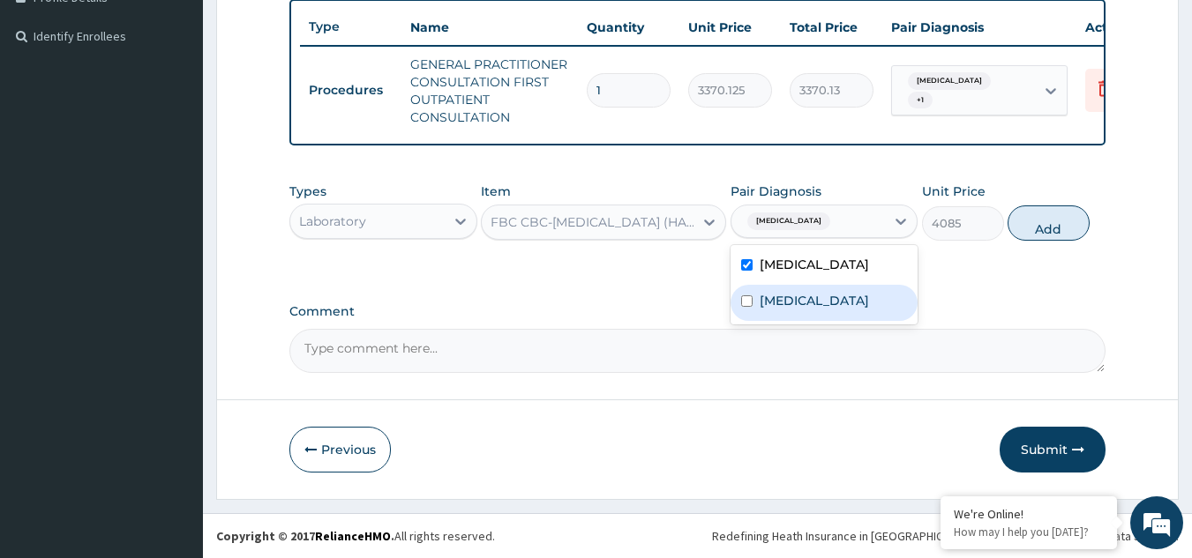
click at [785, 310] on label "Malaria" at bounding box center [813, 301] width 109 height 18
checkbox input "true"
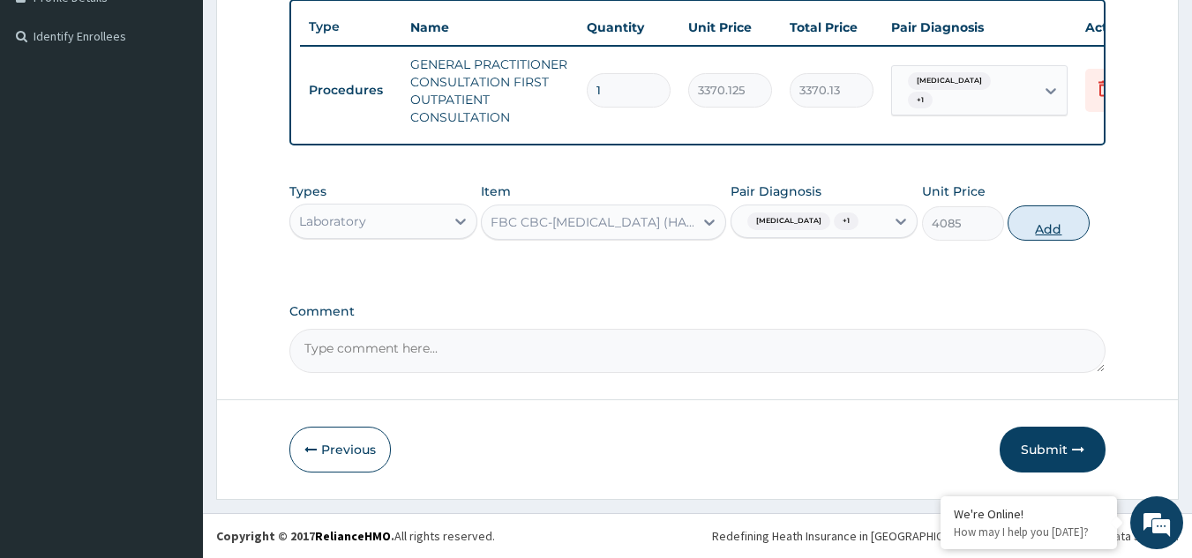
click at [1043, 234] on button "Add" at bounding box center [1048, 223] width 82 height 35
type input "0"
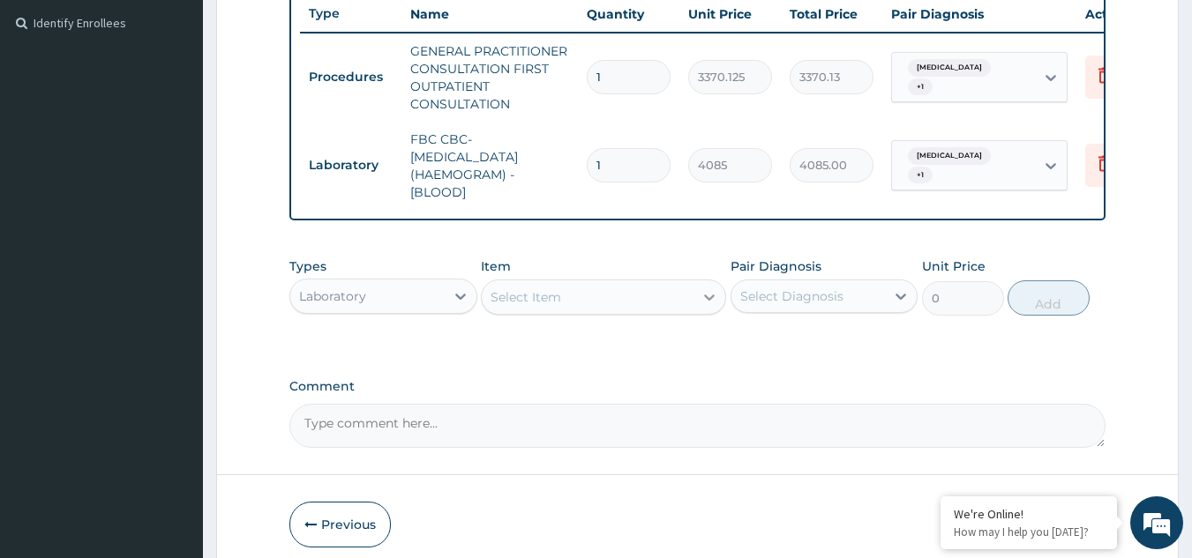
click at [698, 313] on div at bounding box center [709, 297] width 32 height 32
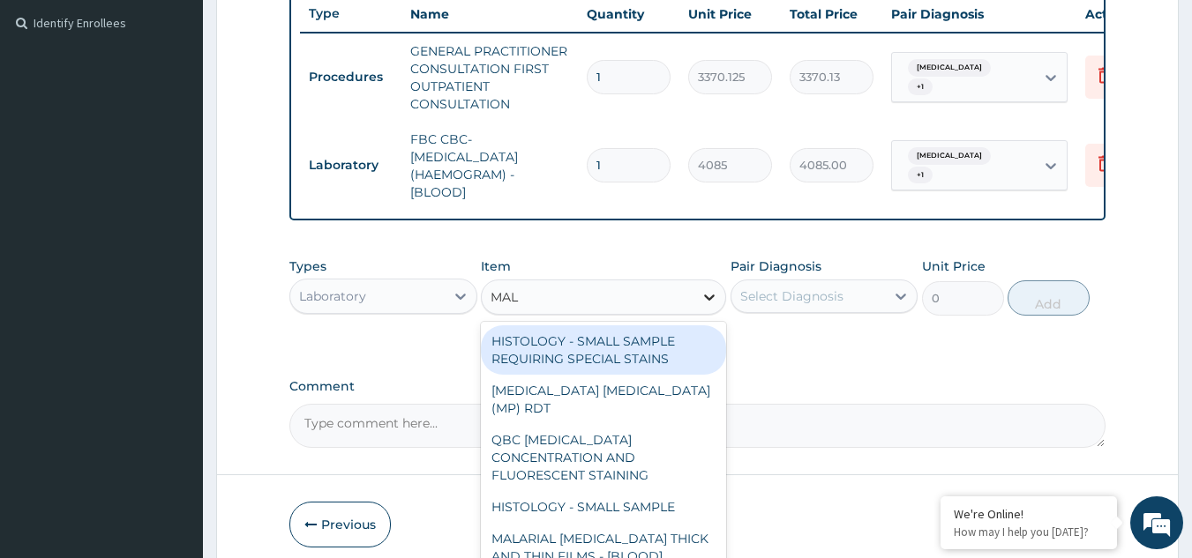
type input "MALA"
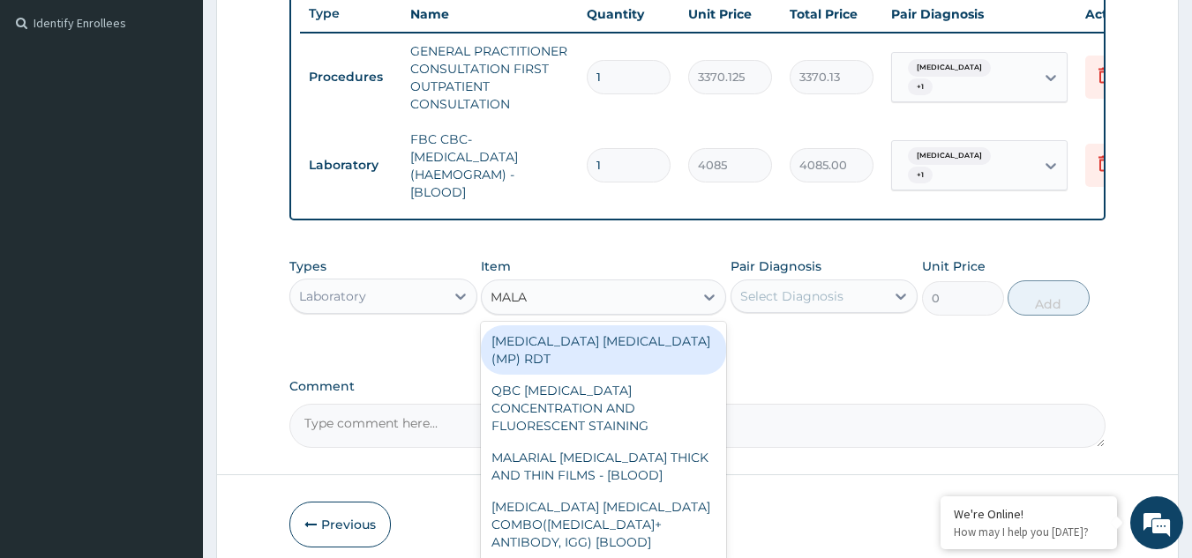
click at [687, 336] on div "MALARIA PARASITE (MP) RDT QBC MALARIA CONCENTRATION AND FLUORESCENT STAINING MA…" at bounding box center [603, 442] width 245 height 240
click at [693, 355] on div "[MEDICAL_DATA] [MEDICAL_DATA] (MP) RDT" at bounding box center [603, 349] width 245 height 49
type input "1531.875"
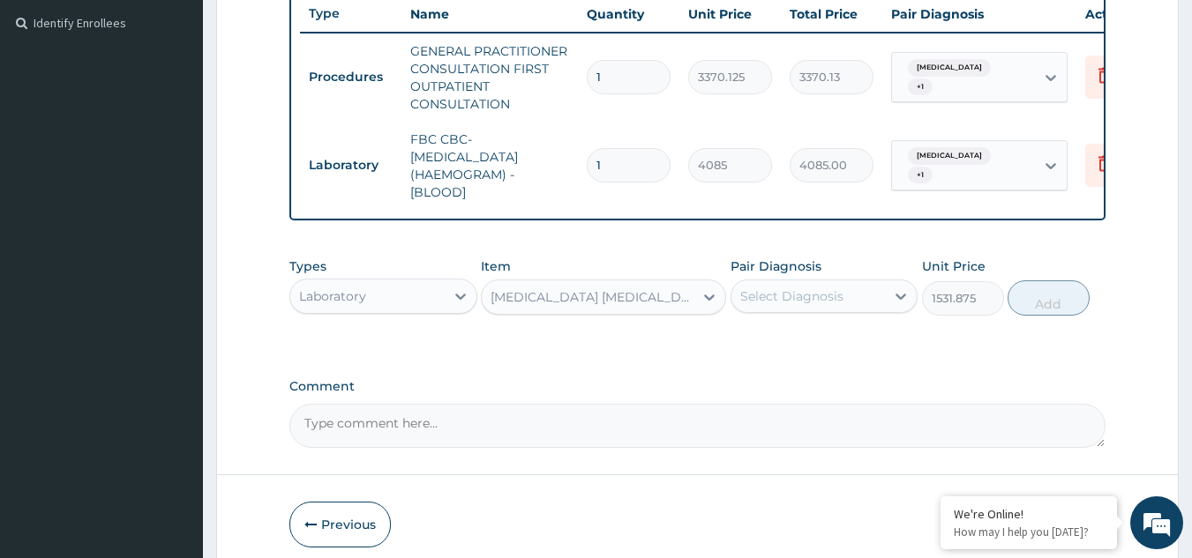
click at [749, 325] on div "Types Laboratory Item option MALARIA PARASITE (MP) RDT, selected. Select is foc…" at bounding box center [697, 287] width 817 height 76
click at [782, 305] on div "Select Diagnosis" at bounding box center [791, 297] width 103 height 18
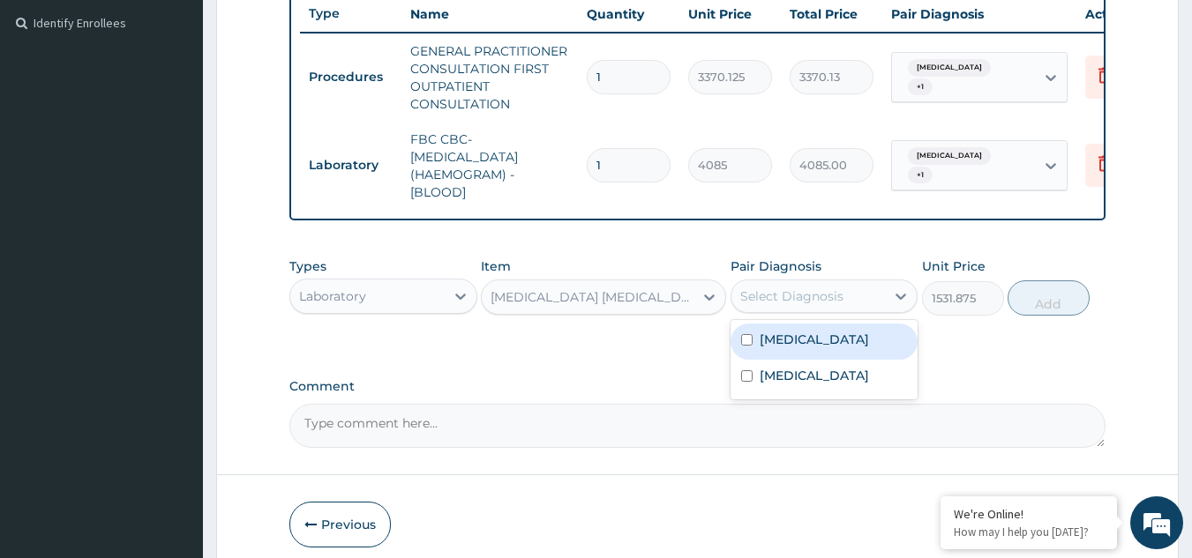
click at [793, 348] on label "[MEDICAL_DATA]" at bounding box center [813, 340] width 109 height 18
checkbox input "true"
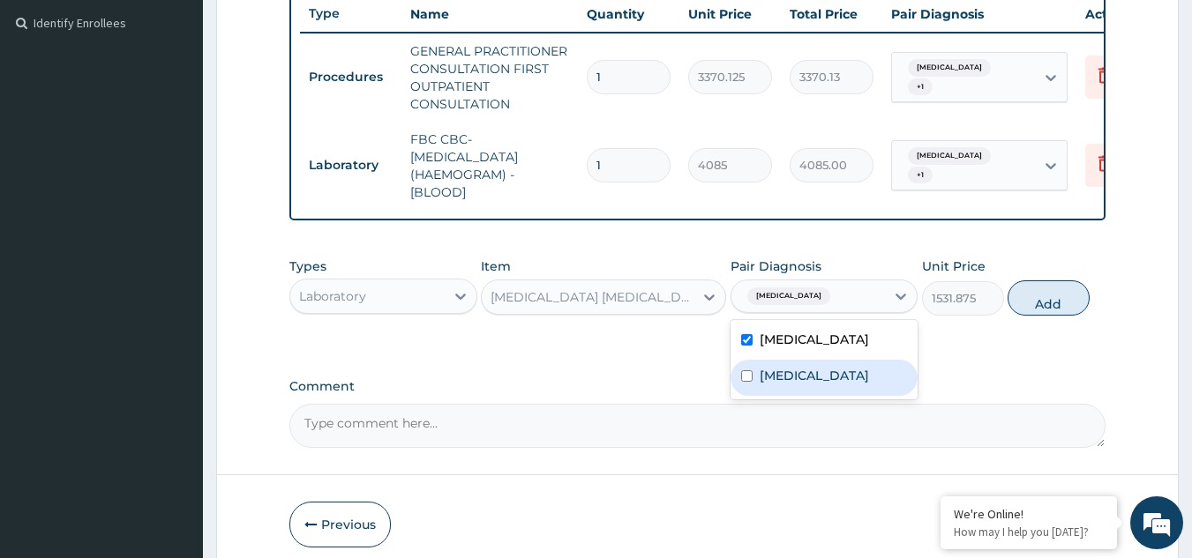
click at [796, 385] on label "Malaria" at bounding box center [813, 376] width 109 height 18
checkbox input "true"
click at [1066, 316] on button "Add" at bounding box center [1048, 298] width 82 height 35
type input "0"
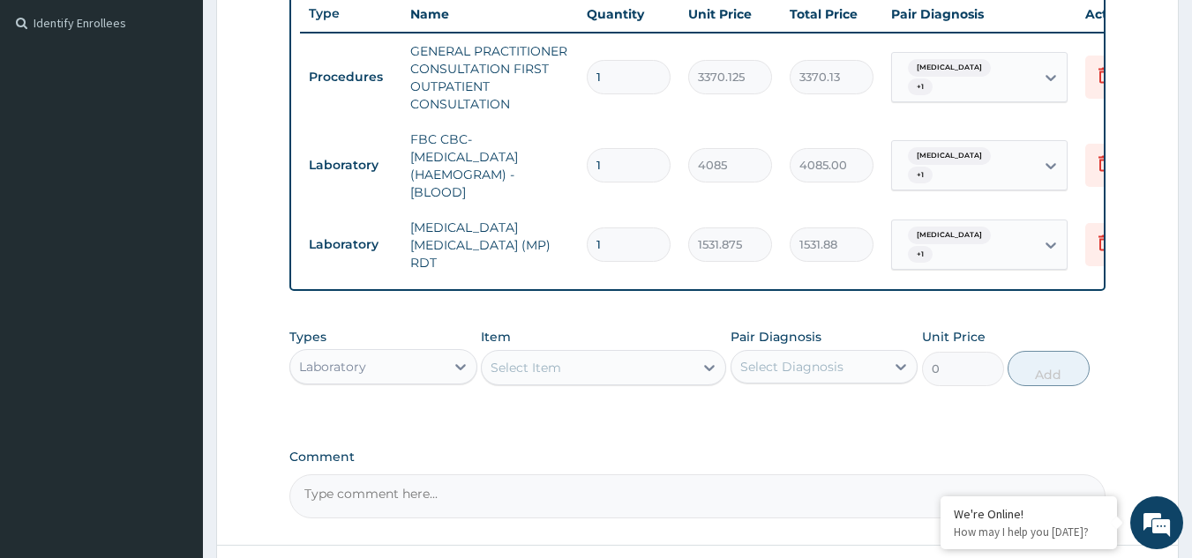
click at [432, 378] on div "Laboratory" at bounding box center [367, 367] width 154 height 28
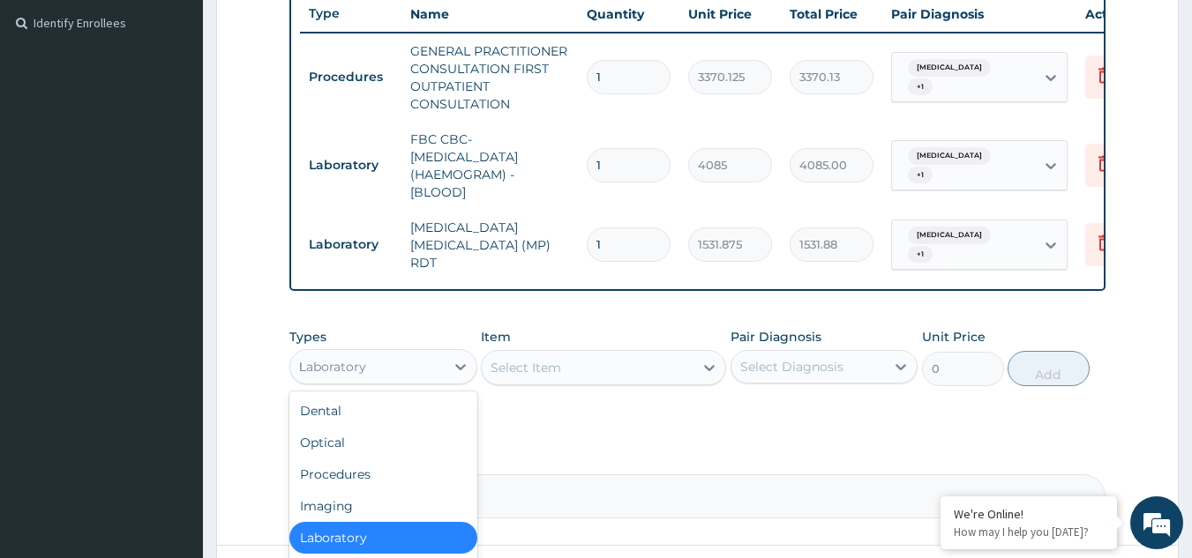
type input "DR"
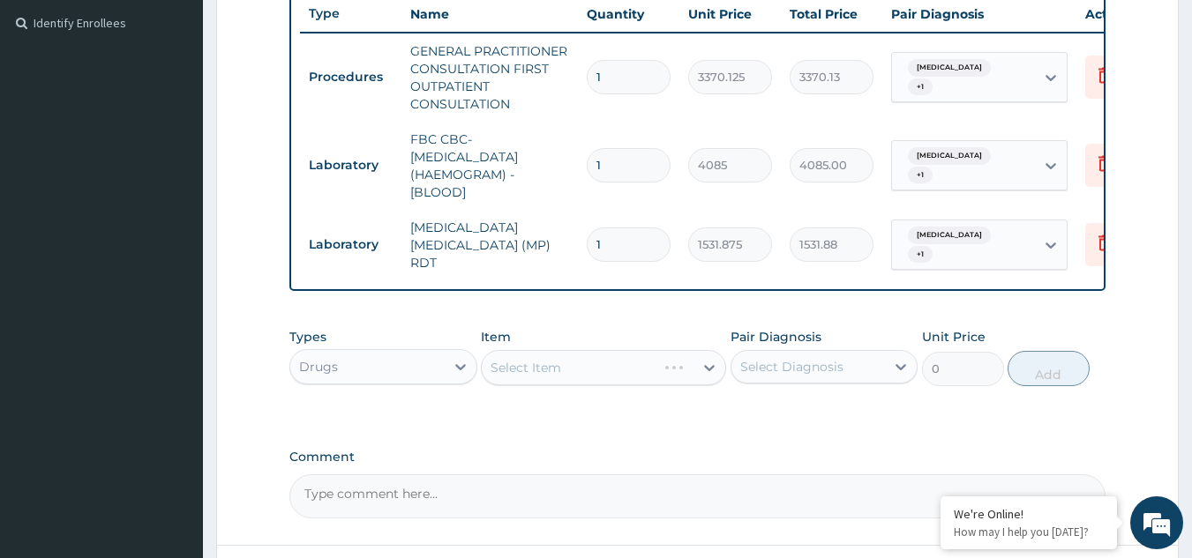
click at [577, 377] on div "Select Item" at bounding box center [603, 367] width 245 height 35
click at [577, 377] on div "Select Item" at bounding box center [588, 368] width 212 height 28
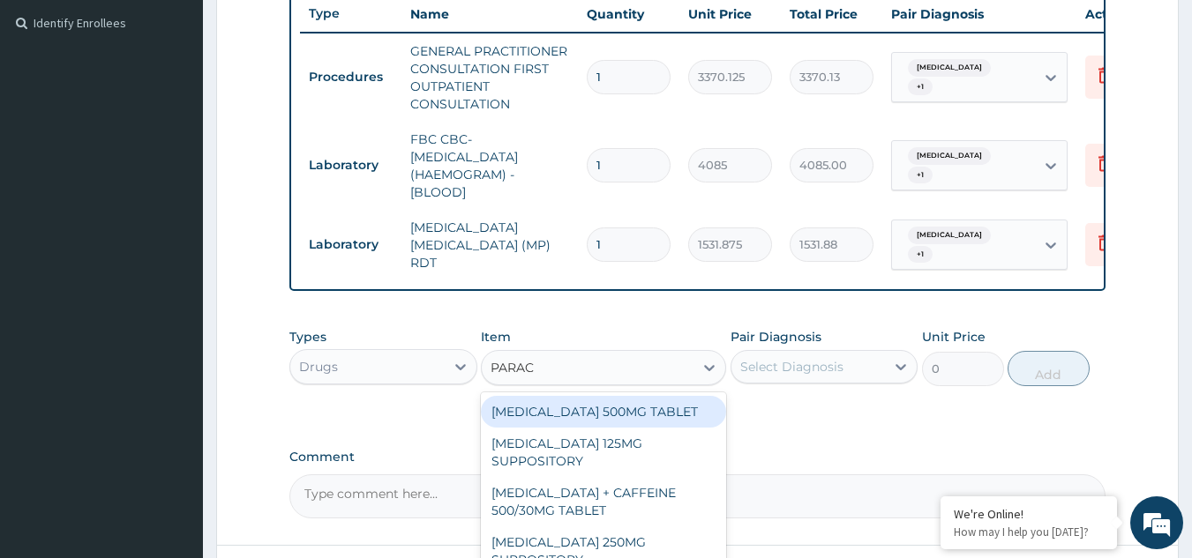
type input "PARACE"
click at [590, 419] on div "PARACETAMOL 500MG TABLET" at bounding box center [603, 412] width 245 height 32
type input "30"
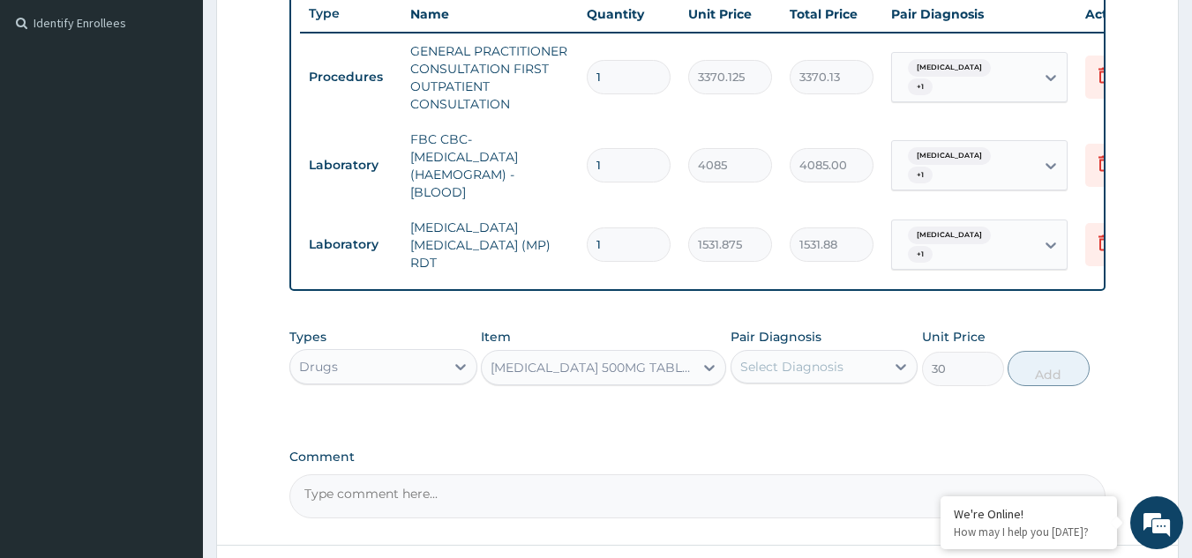
click at [767, 375] on div "Select Diagnosis" at bounding box center [791, 367] width 103 height 18
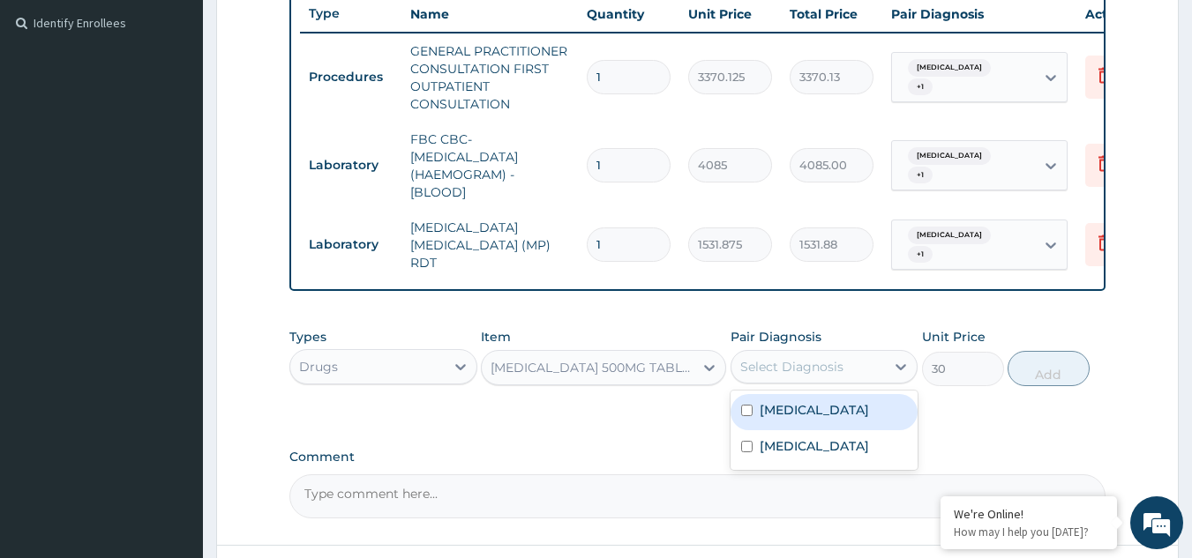
click at [774, 419] on label "[MEDICAL_DATA]" at bounding box center [813, 410] width 109 height 18
checkbox input "true"
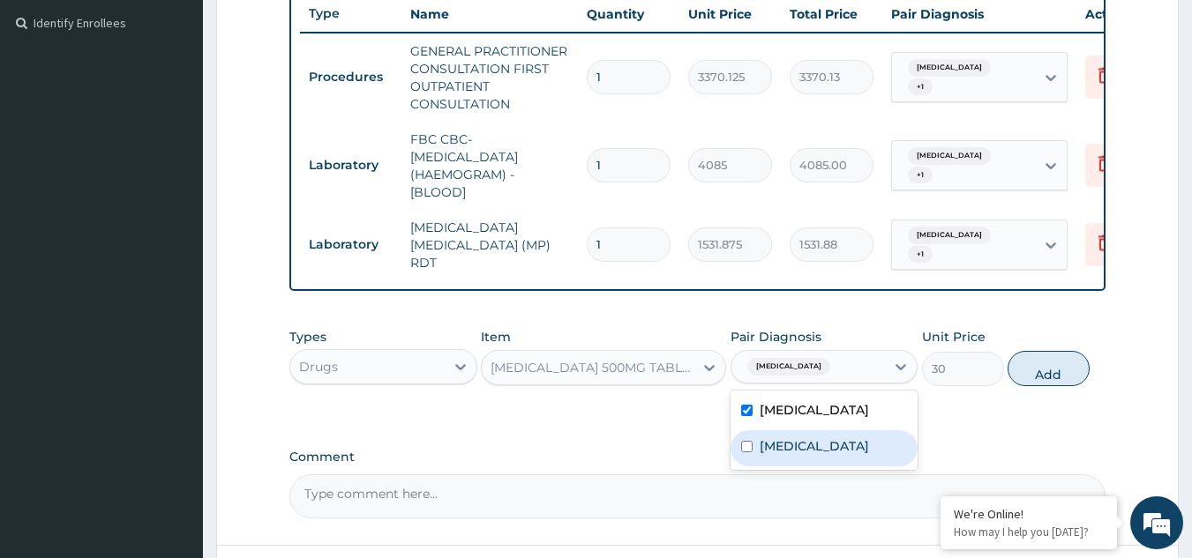
click at [771, 460] on div "Malaria" at bounding box center [824, 448] width 188 height 36
checkbox input "true"
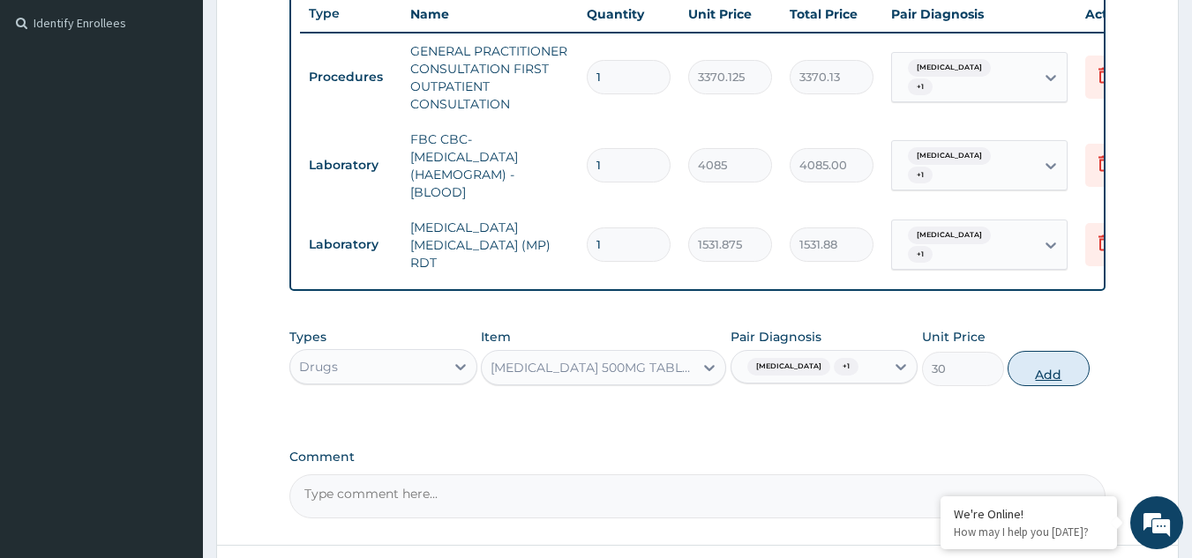
click at [1034, 386] on button "Add" at bounding box center [1048, 368] width 82 height 35
type input "0"
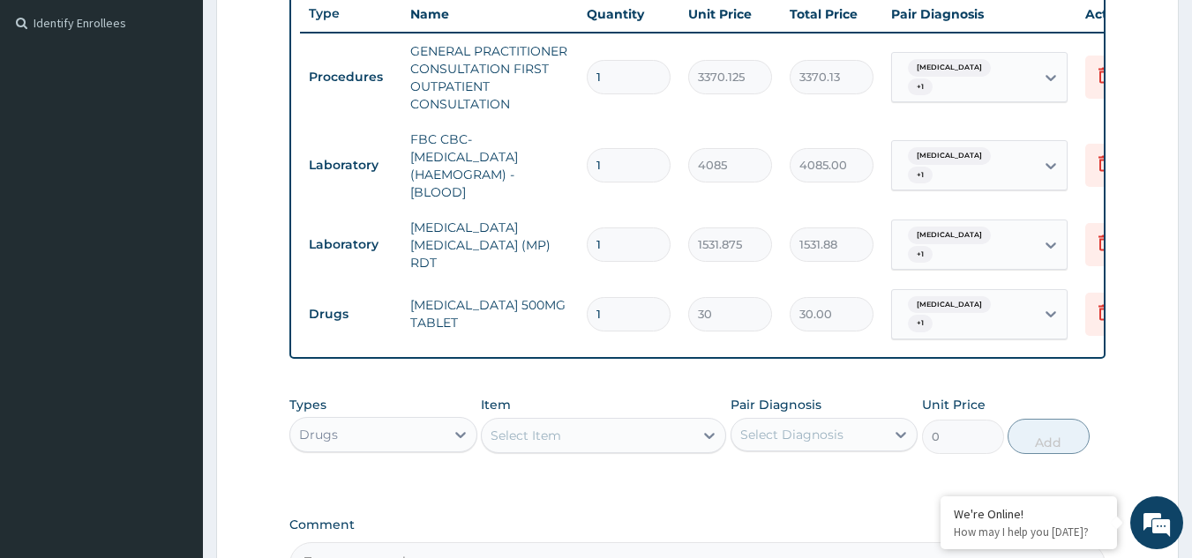
click at [689, 445] on div "Select Item" at bounding box center [588, 436] width 212 height 28
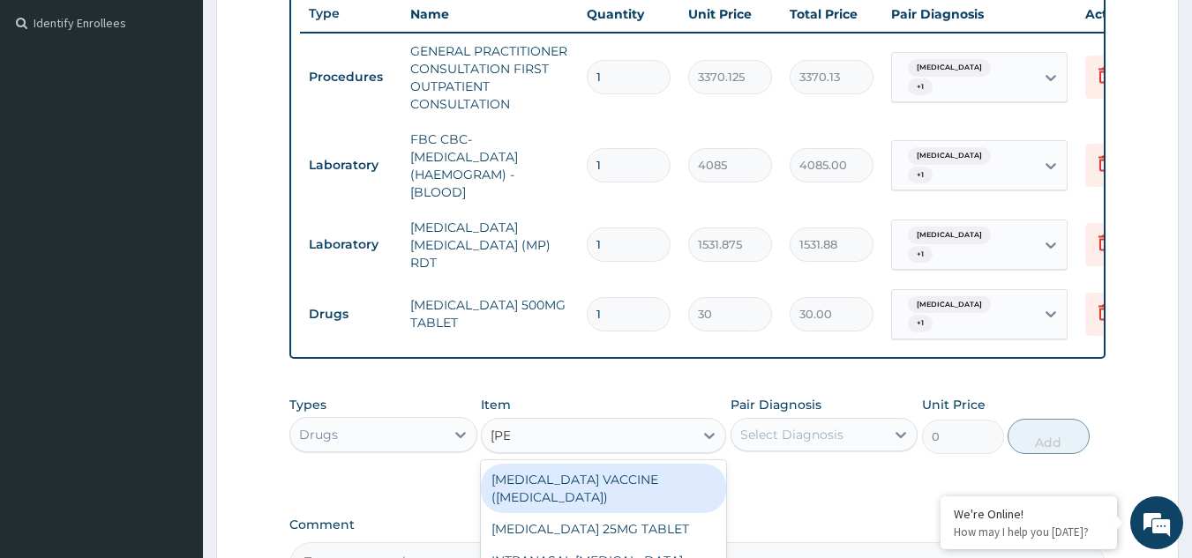
type input "LORAT"
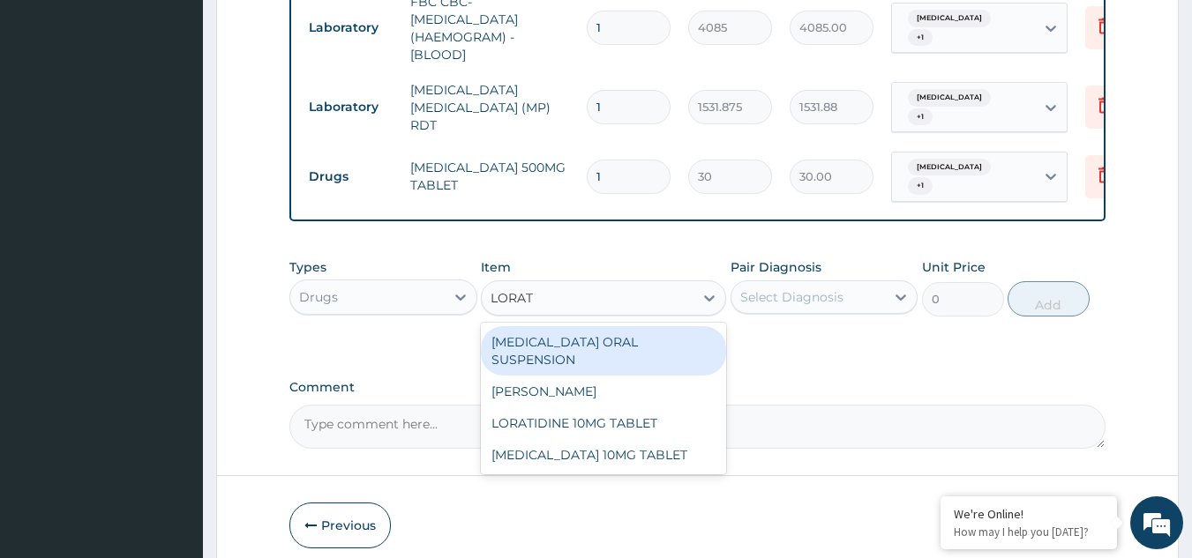
scroll to position [705, 0]
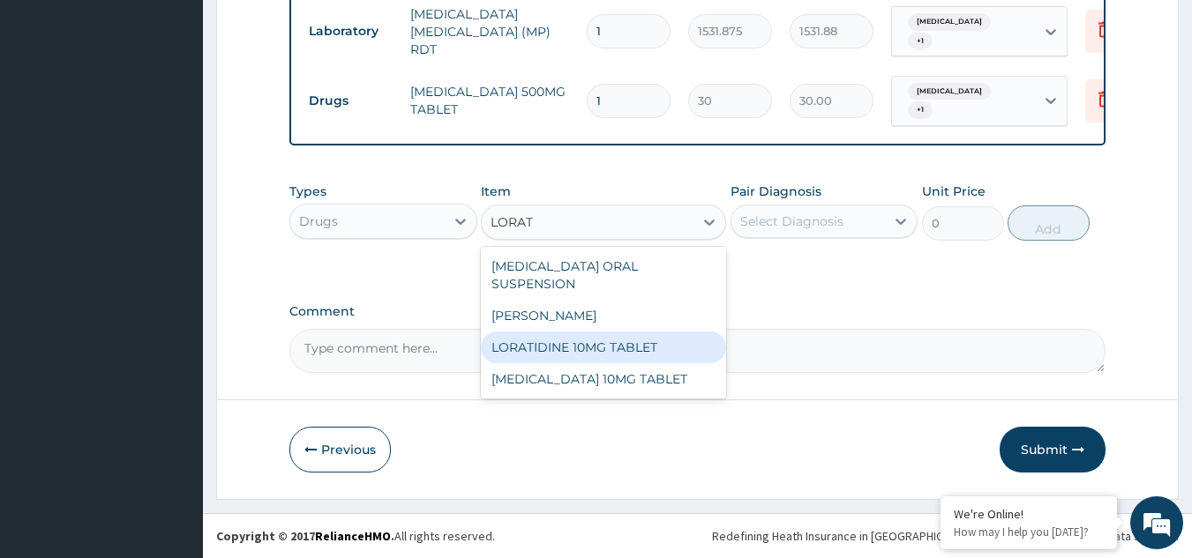
click at [572, 335] on div "LORATIDINE 10MG TABLET" at bounding box center [603, 348] width 245 height 32
type input "96"
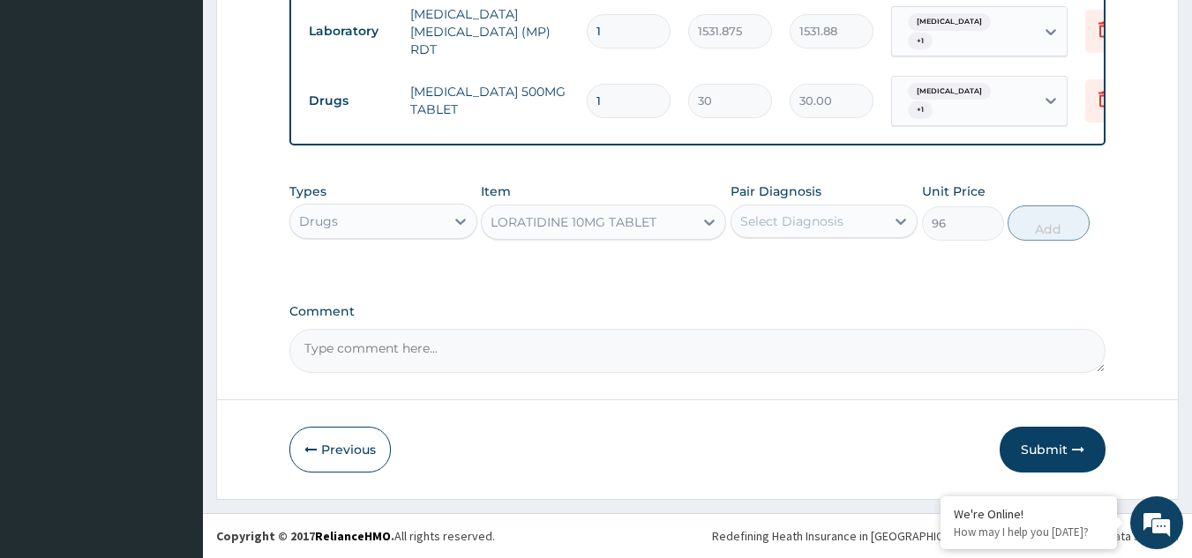
click at [851, 222] on div "Select Diagnosis" at bounding box center [808, 221] width 154 height 28
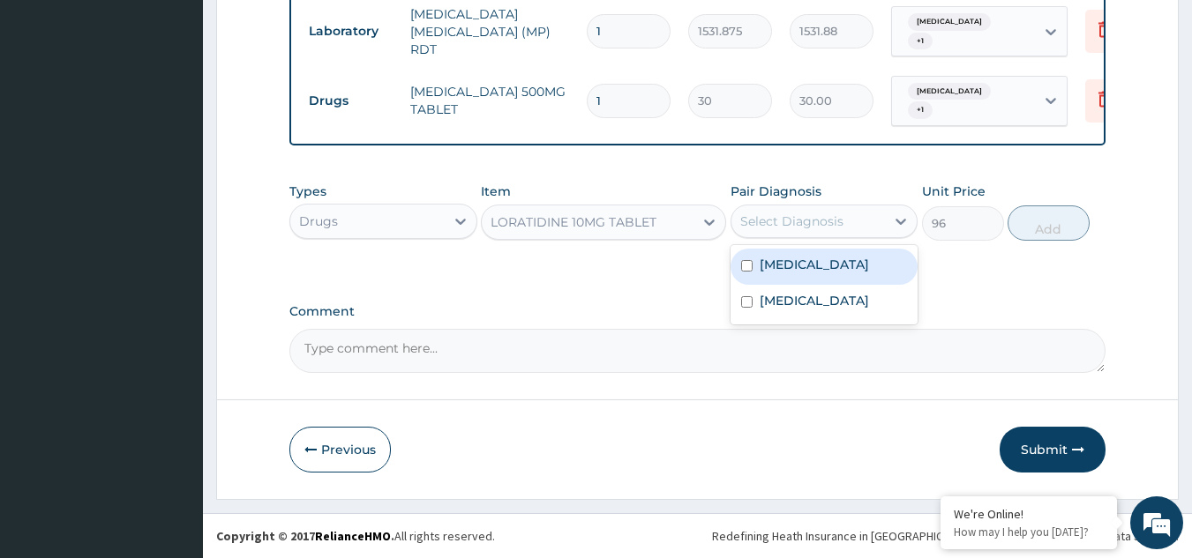
click at [842, 285] on div "[MEDICAL_DATA]" at bounding box center [824, 267] width 188 height 36
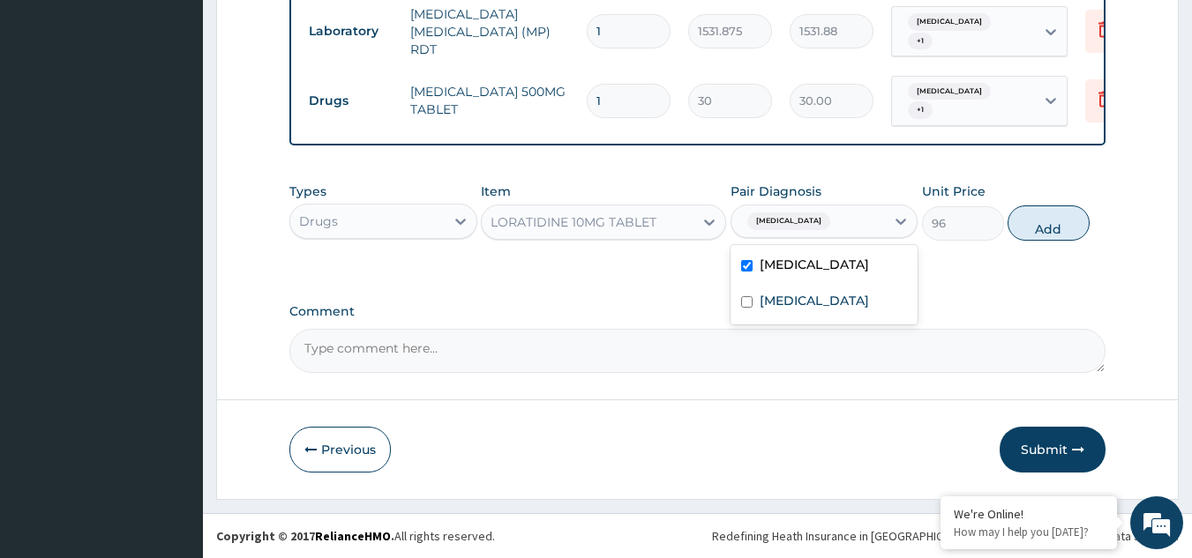
checkbox input "true"
click at [837, 321] on div "Malaria" at bounding box center [824, 303] width 188 height 36
checkbox input "true"
click at [1069, 236] on button "Add" at bounding box center [1048, 223] width 82 height 35
type input "0"
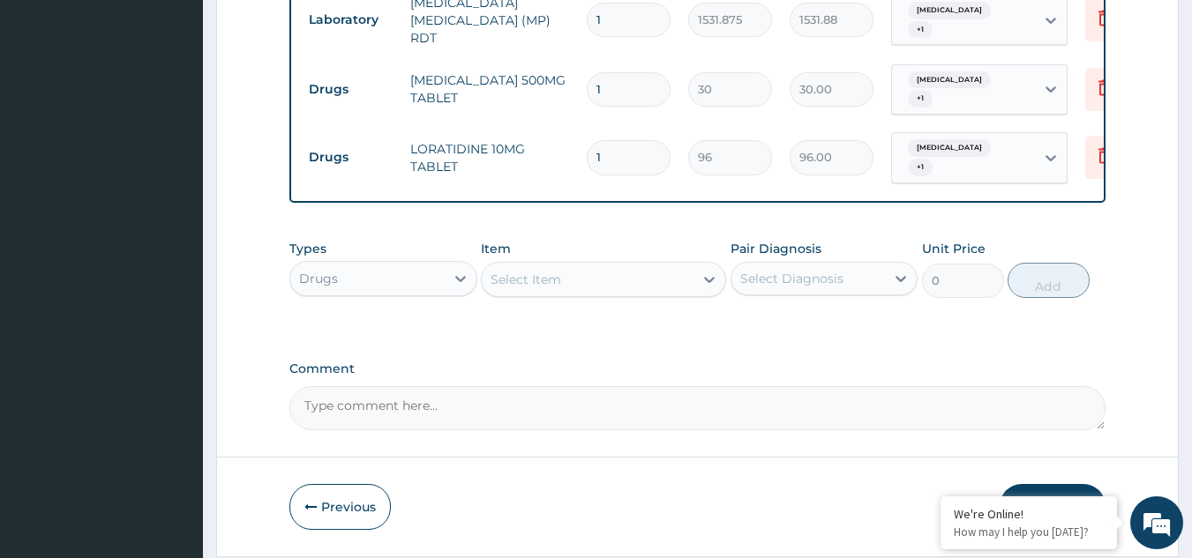
click at [665, 294] on div "Select Item" at bounding box center [588, 280] width 212 height 28
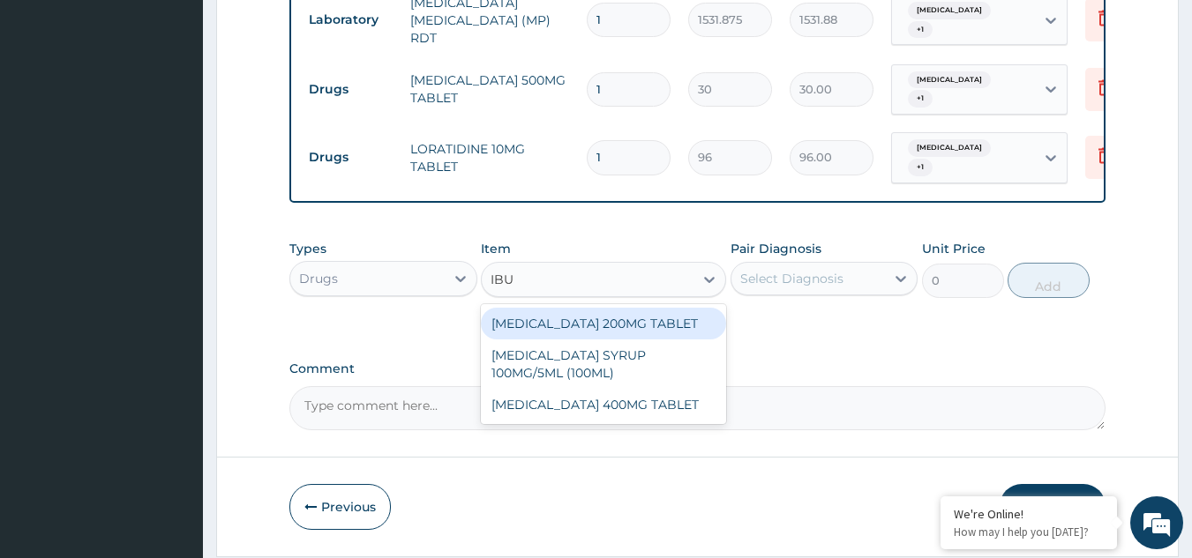
type input "IBUP"
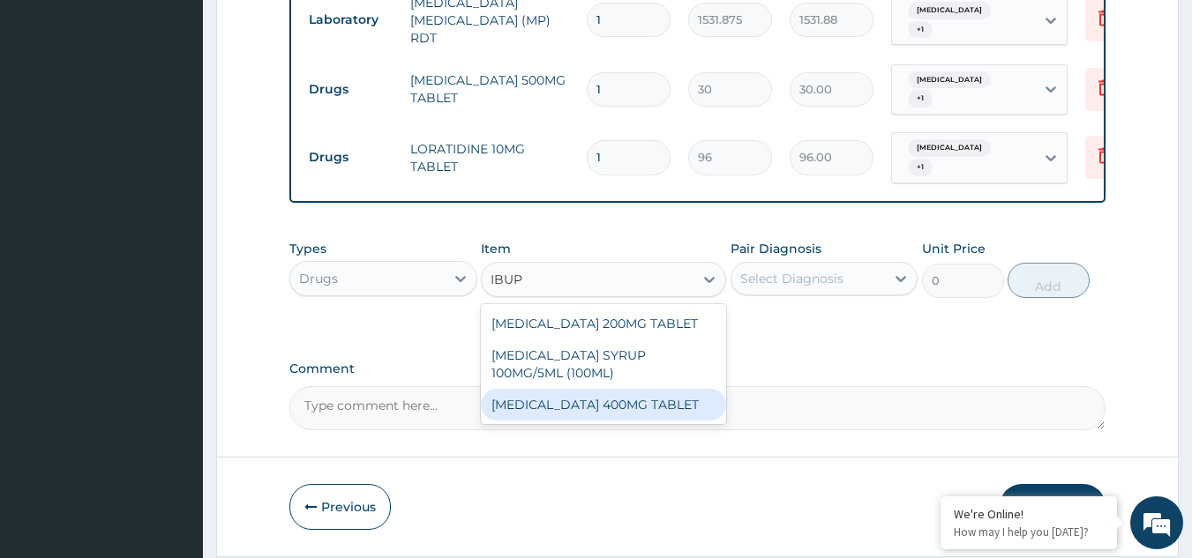
click at [660, 406] on div "IBUPROFEN 400MG TABLET" at bounding box center [603, 405] width 245 height 32
type input "156"
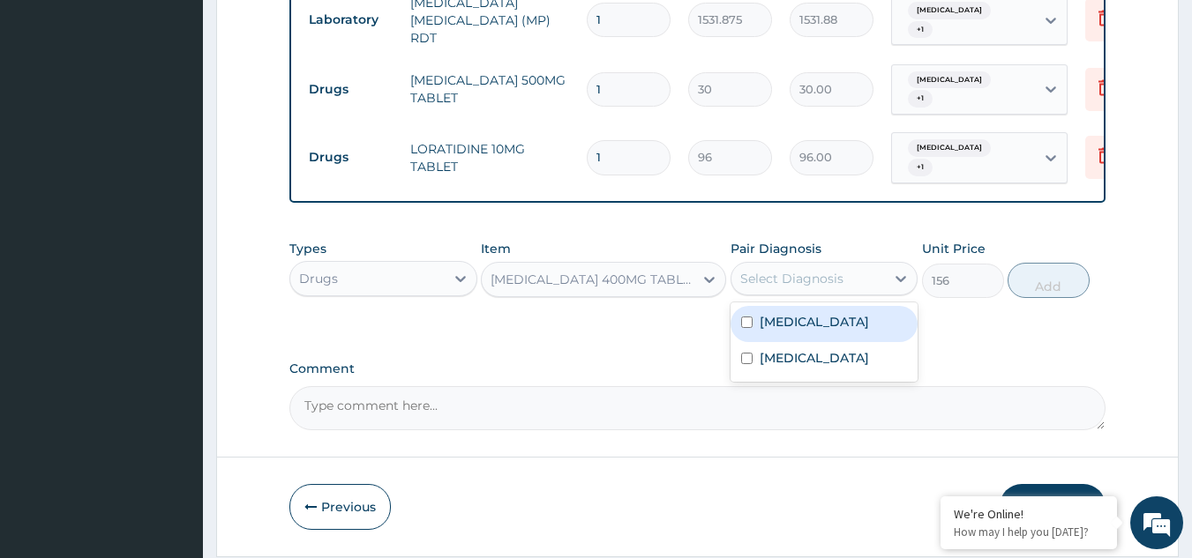
click at [778, 293] on div "Select Diagnosis" at bounding box center [808, 279] width 154 height 28
click at [774, 331] on label "[MEDICAL_DATA]" at bounding box center [813, 322] width 109 height 18
checkbox input "true"
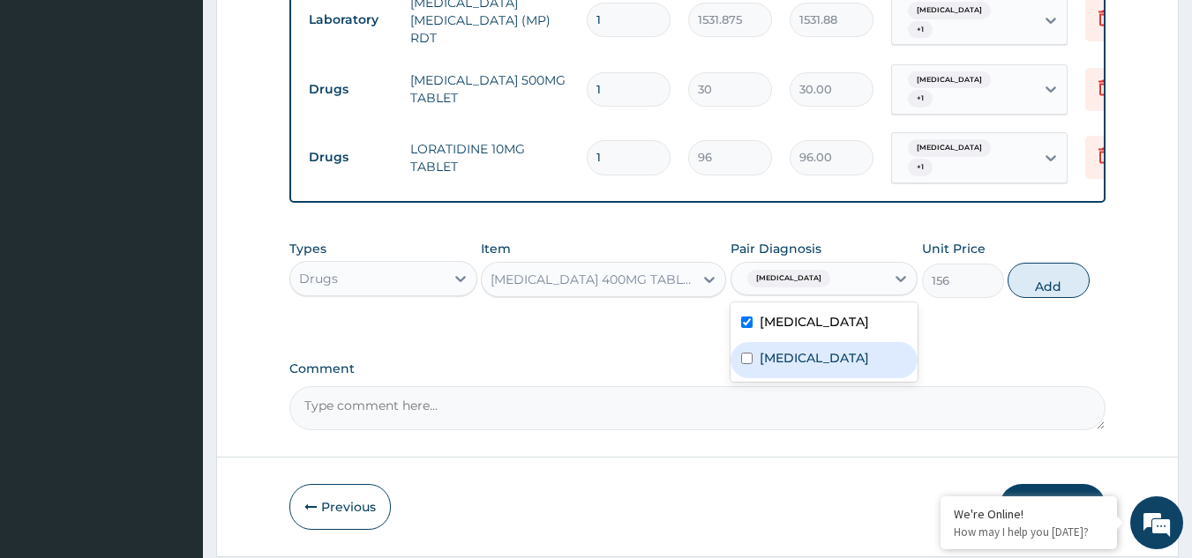
click at [770, 367] on label "Malaria" at bounding box center [813, 358] width 109 height 18
checkbox input "true"
click at [1036, 298] on button "Add" at bounding box center [1048, 280] width 82 height 35
type input "0"
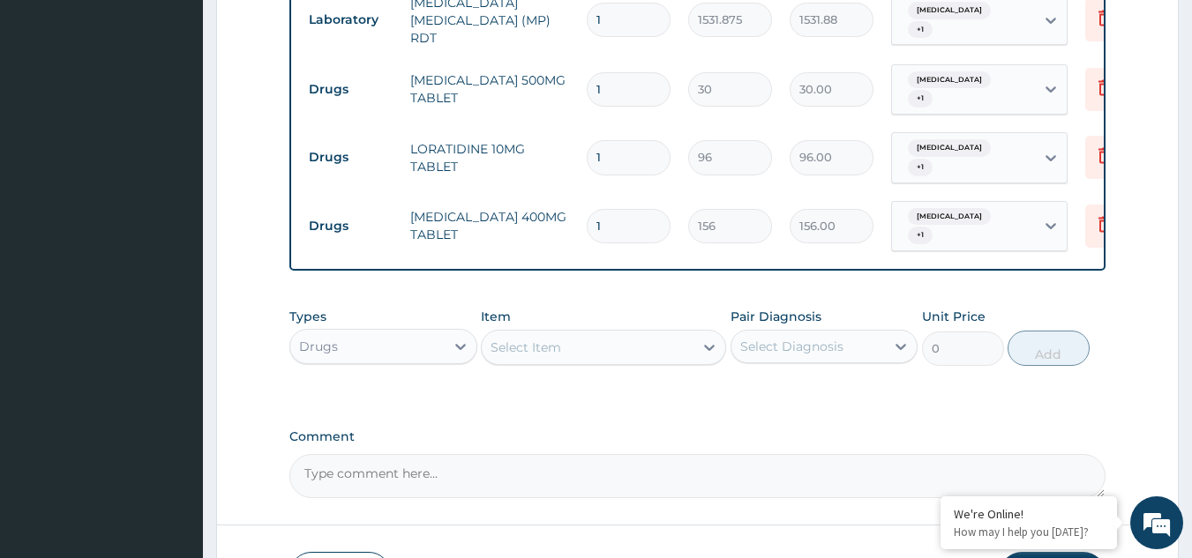
drag, startPoint x: 647, startPoint y: 219, endPoint x: 504, endPoint y: 214, distance: 143.0
click at [504, 214] on tr "Drugs IBUPROFEN 400MG TABLET 1 156 156.00 Upper respiratory infection + 1 Delete" at bounding box center [732, 226] width 864 height 69
type input "6"
type input "936.00"
type input "6"
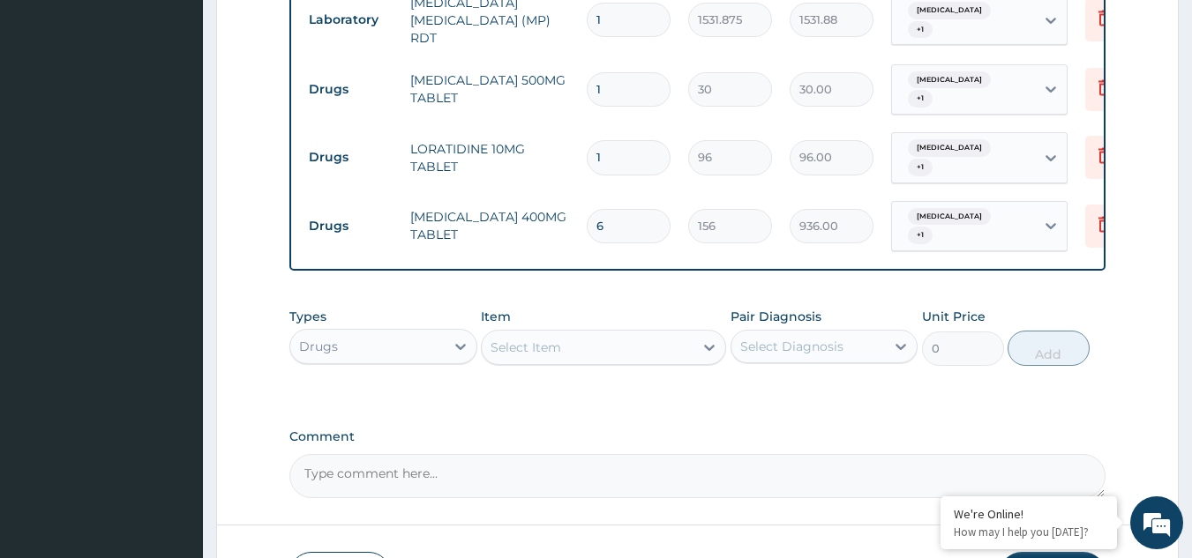
drag, startPoint x: 611, startPoint y: 154, endPoint x: 490, endPoint y: 143, distance: 122.3
click at [490, 143] on tr "Drugs LORATIDINE 10MG TABLET 1 96 96.00 Upper respiratory infection + 1 Delete" at bounding box center [732, 157] width 864 height 69
type input "7"
type input "672.00"
type input "7"
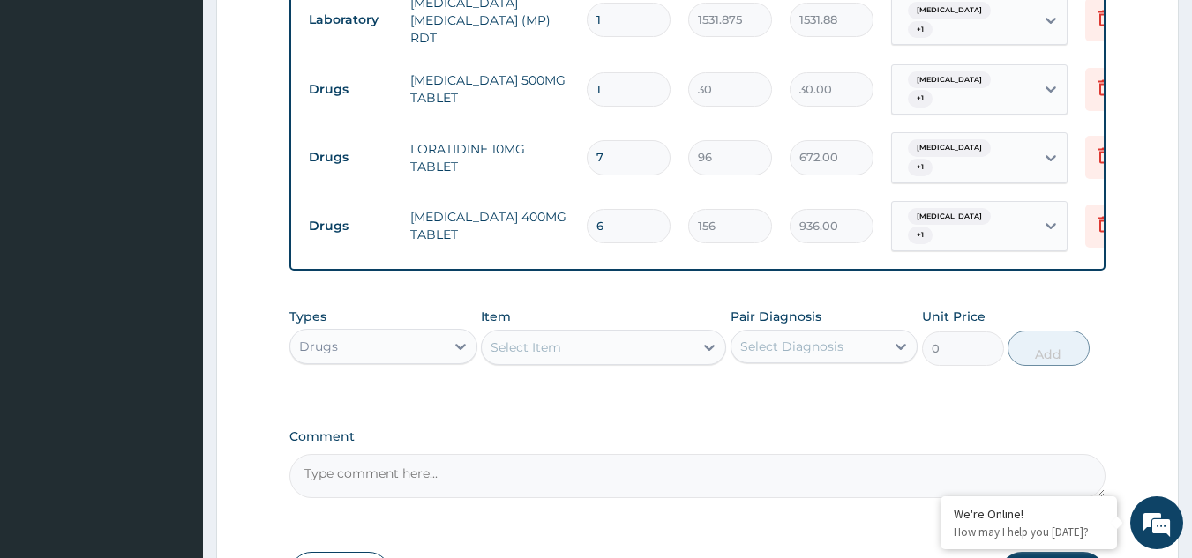
click at [614, 82] on input "1" at bounding box center [629, 89] width 84 height 34
type input "18"
type input "540.00"
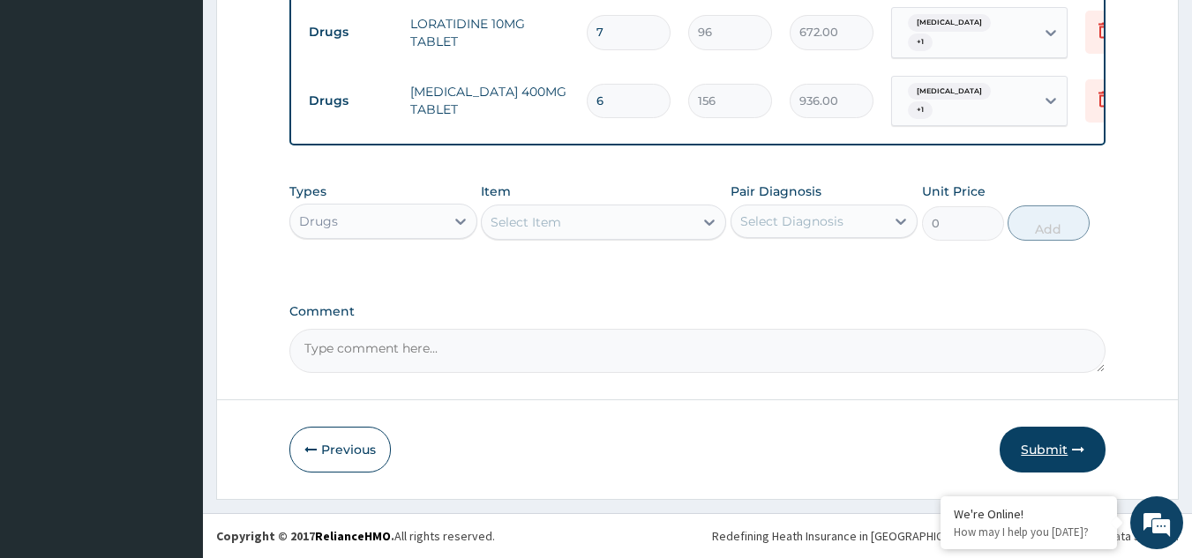
type input "18"
click at [1059, 444] on button "Submit" at bounding box center [1052, 450] width 106 height 46
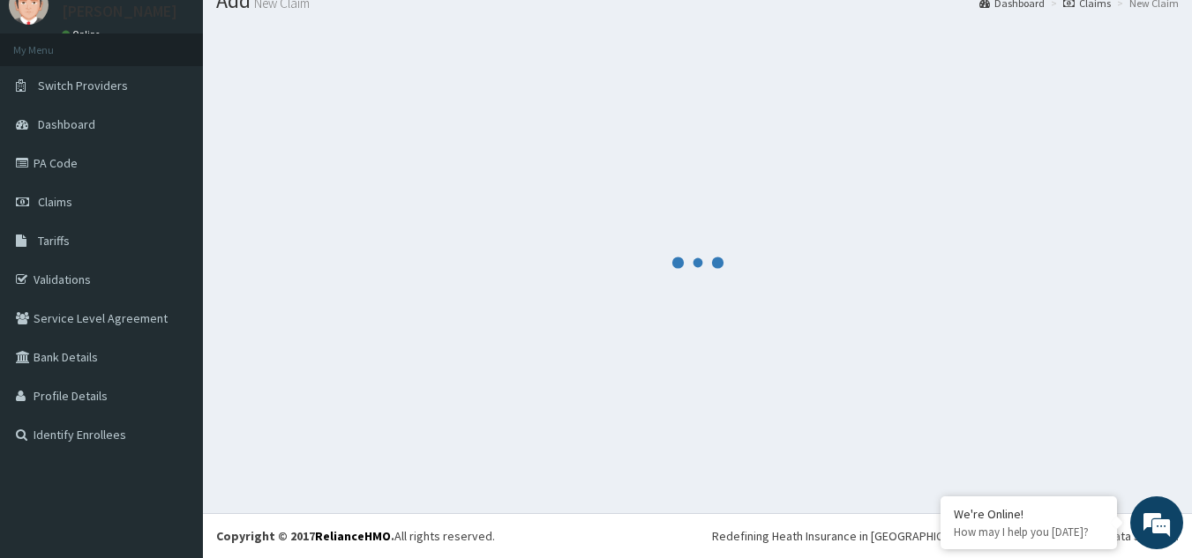
scroll to position [68, 0]
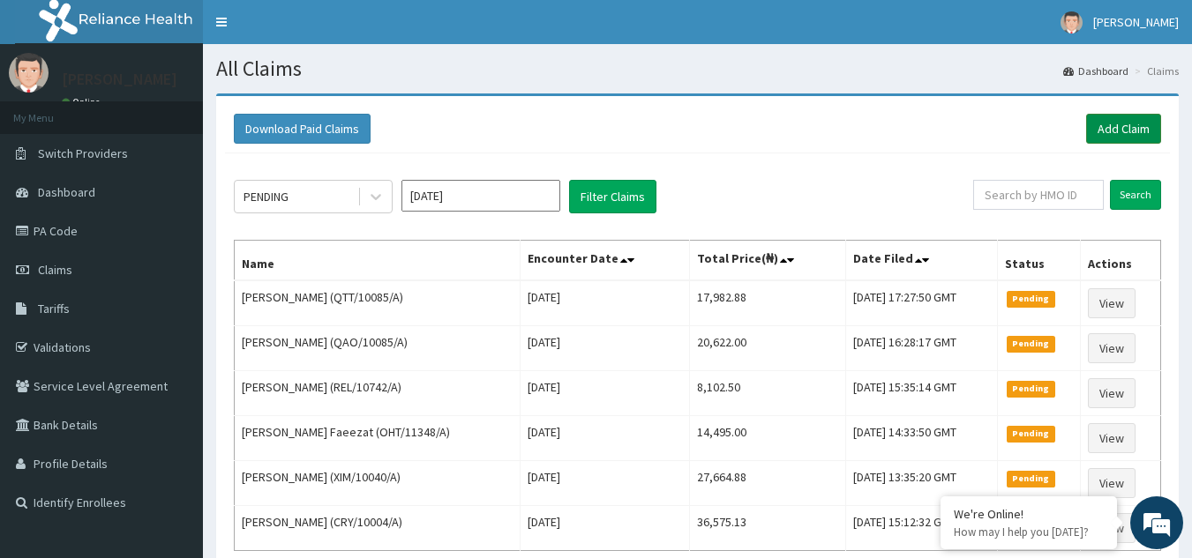
click at [1109, 137] on link "Add Claim" at bounding box center [1123, 129] width 75 height 30
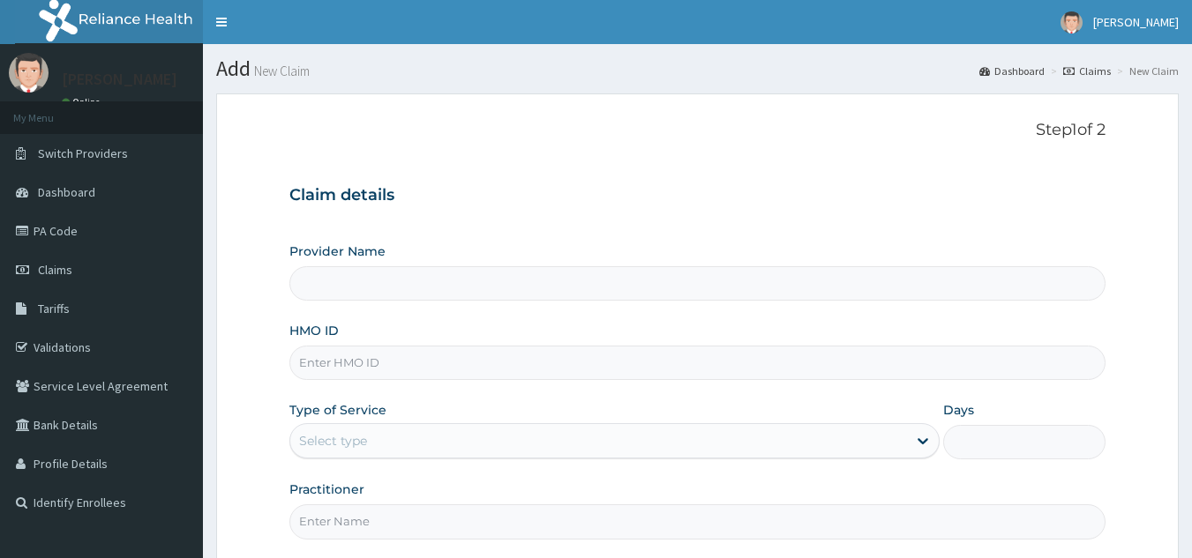
type input "Reliance Family Clinics (RFC) - [GEOGRAPHIC_DATA]"
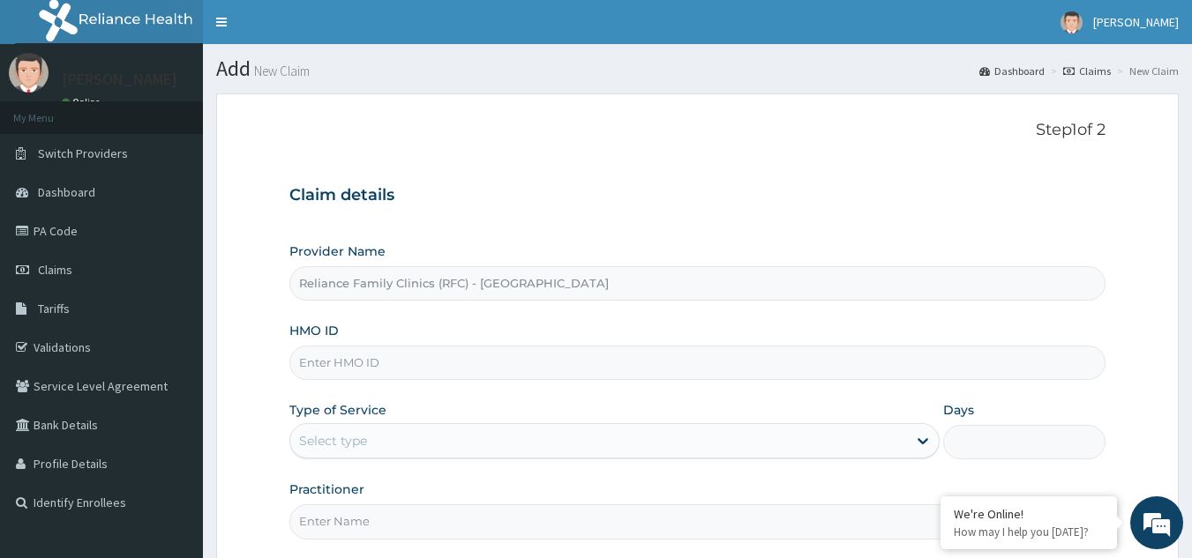
click at [403, 361] on input "HMO ID" at bounding box center [697, 363] width 817 height 34
paste input "CIP/10143/D"
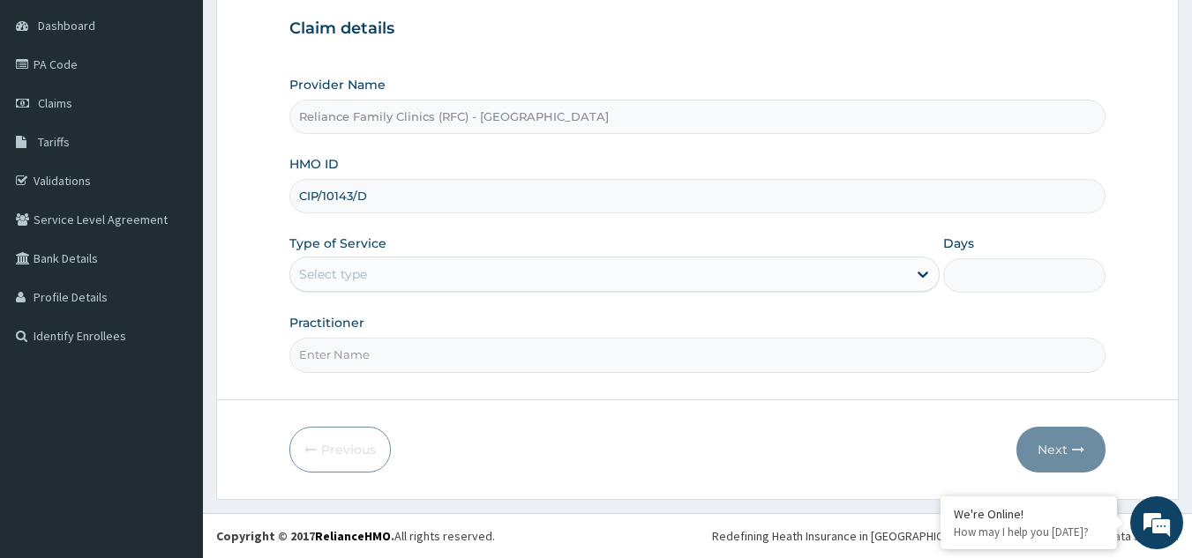
type input "CIP/10143/D"
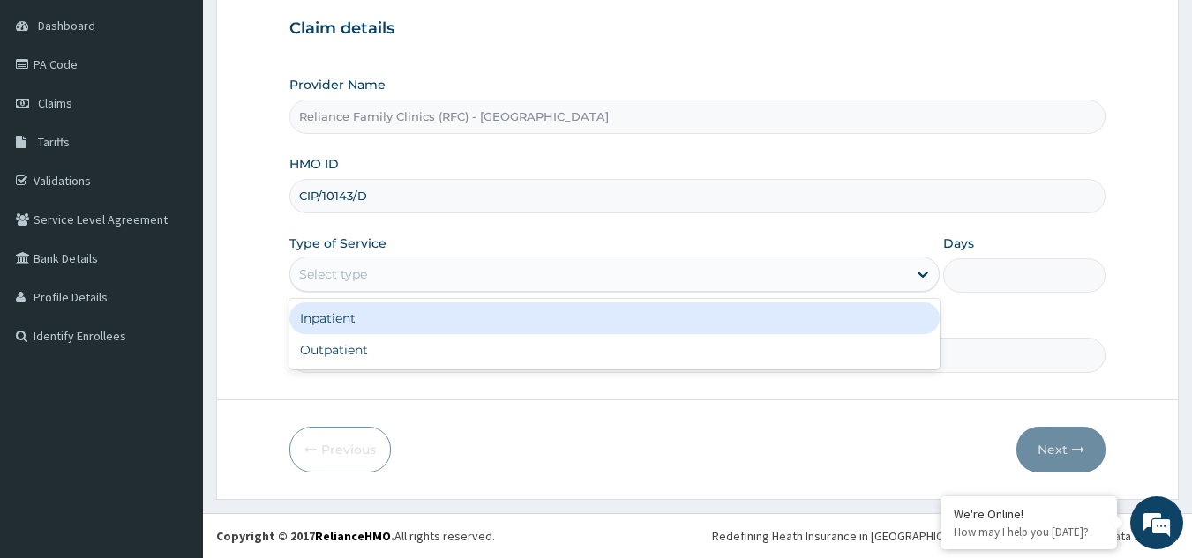
click at [582, 262] on div "Select type" at bounding box center [598, 274] width 617 height 28
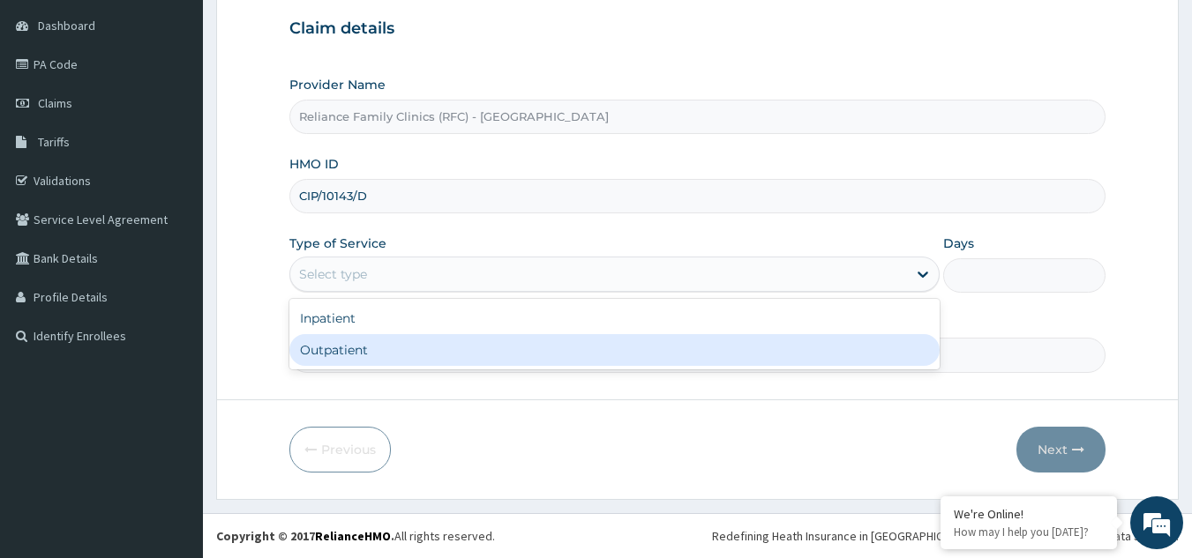
click at [510, 340] on div "Outpatient" at bounding box center [614, 350] width 650 height 32
type input "1"
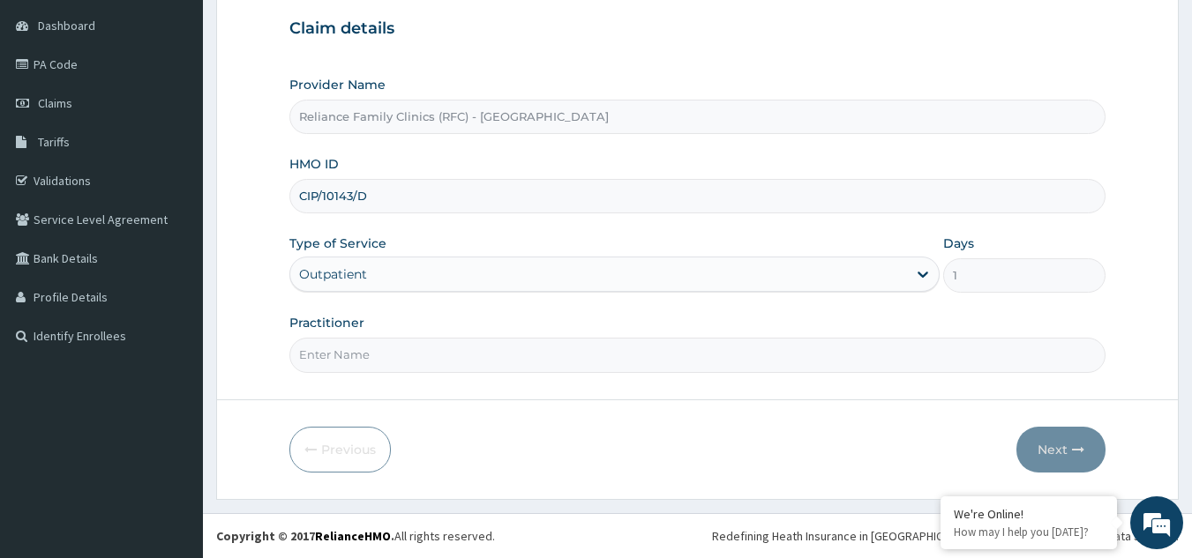
click at [517, 349] on input "Practitioner" at bounding box center [697, 355] width 817 height 34
type input "LOCUM"
click at [1042, 437] on button "Next" at bounding box center [1060, 450] width 89 height 46
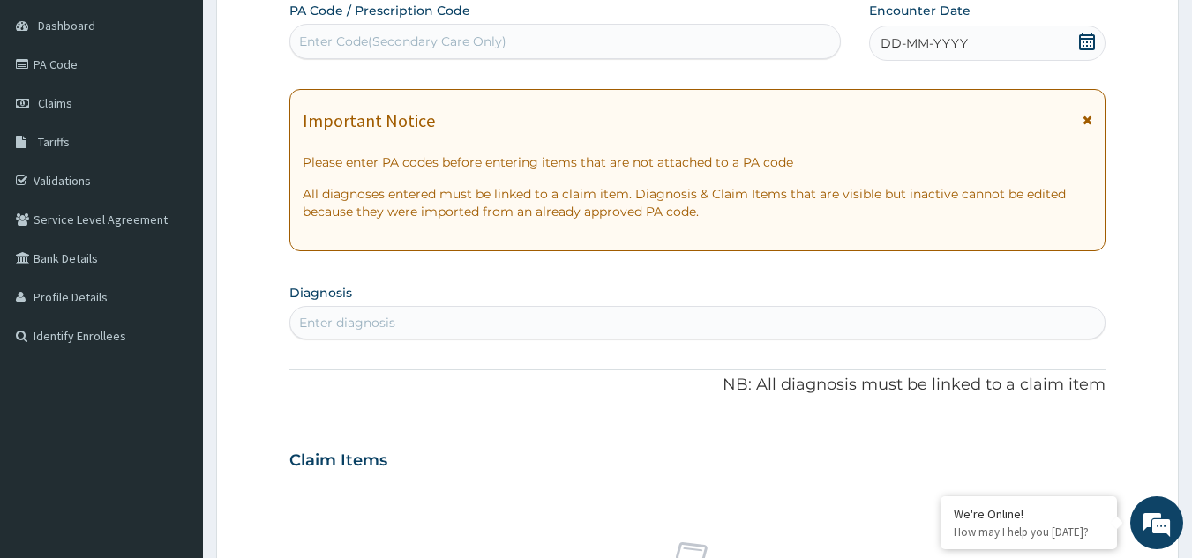
click at [803, 334] on div "Enter diagnosis" at bounding box center [697, 323] width 815 height 28
type input "C"
type input "SCIAT"
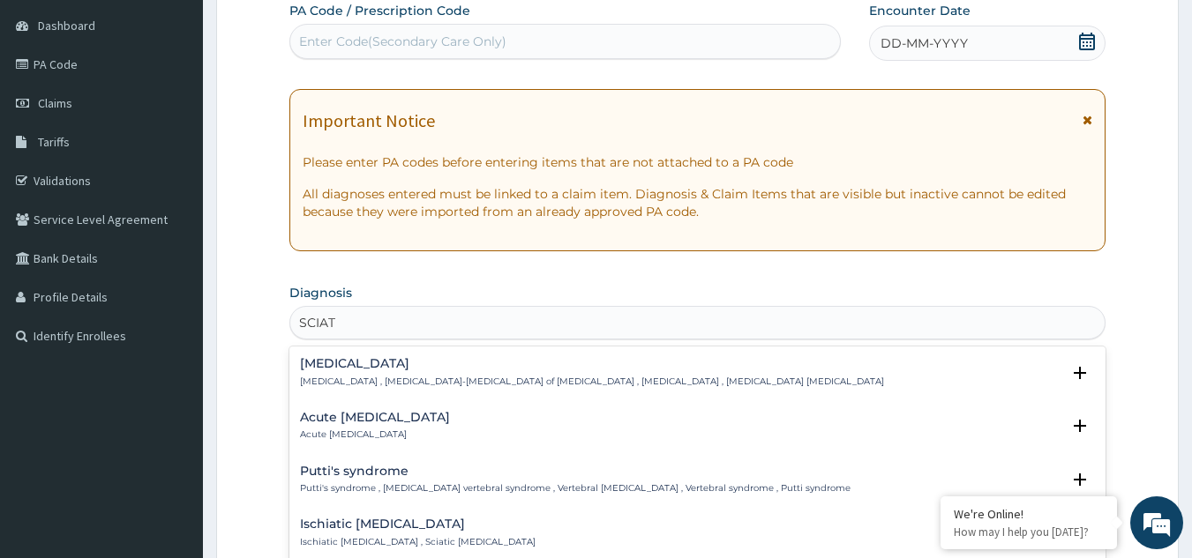
click at [355, 379] on p "Sciatica , Neuralgia-neuritis of sciatic nerve , Sciatic neuralgia , Sciatica n…" at bounding box center [592, 382] width 584 height 12
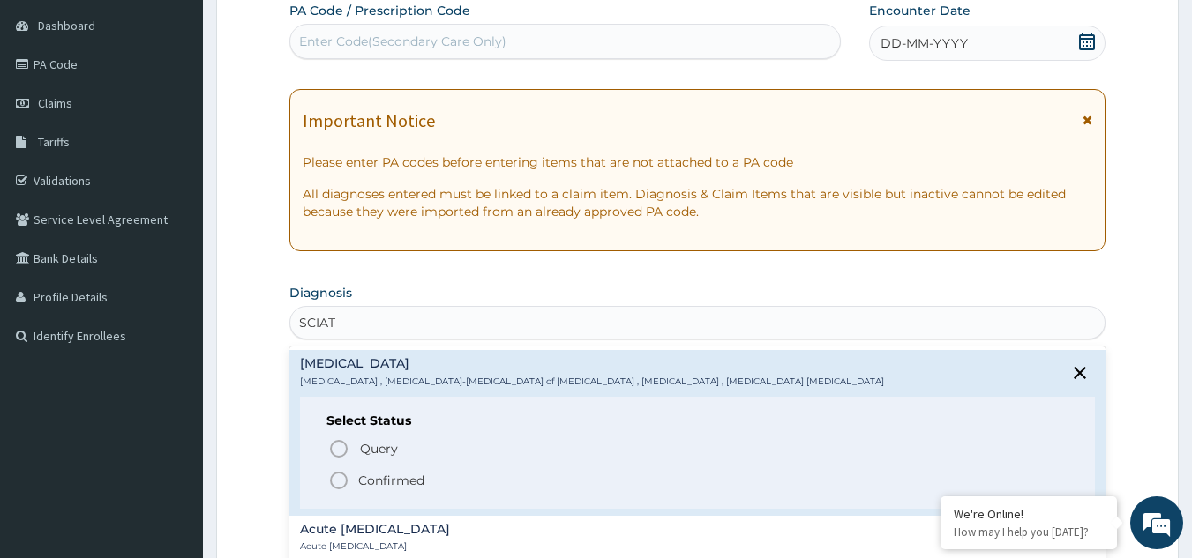
click at [360, 476] on p "Confirmed" at bounding box center [391, 481] width 66 height 18
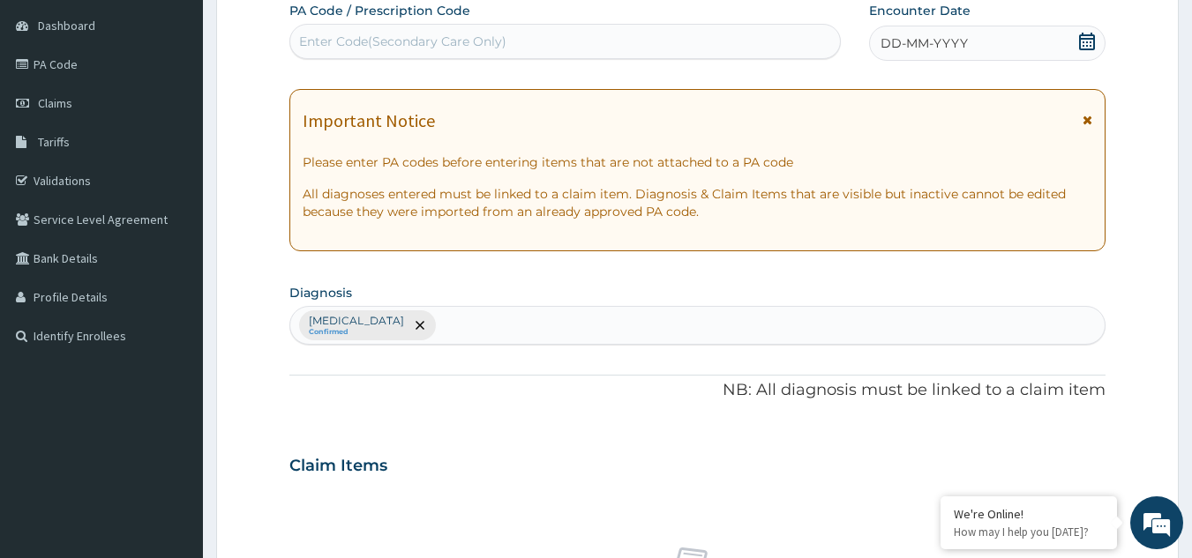
click at [1041, 44] on div "DD-MM-YYYY" at bounding box center [987, 43] width 236 height 35
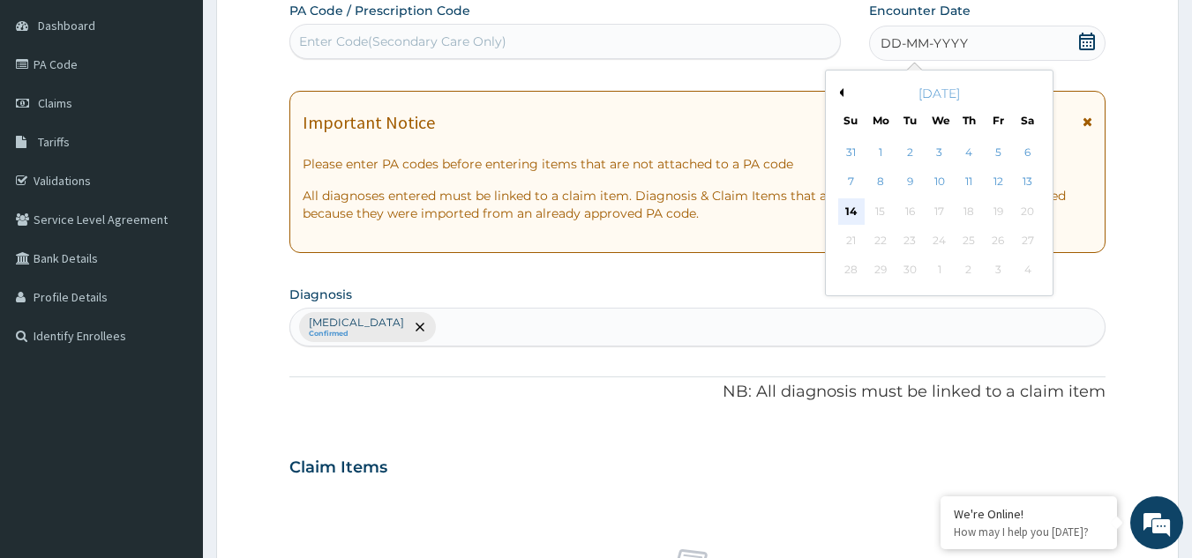
click at [854, 209] on div "14" at bounding box center [851, 211] width 26 height 26
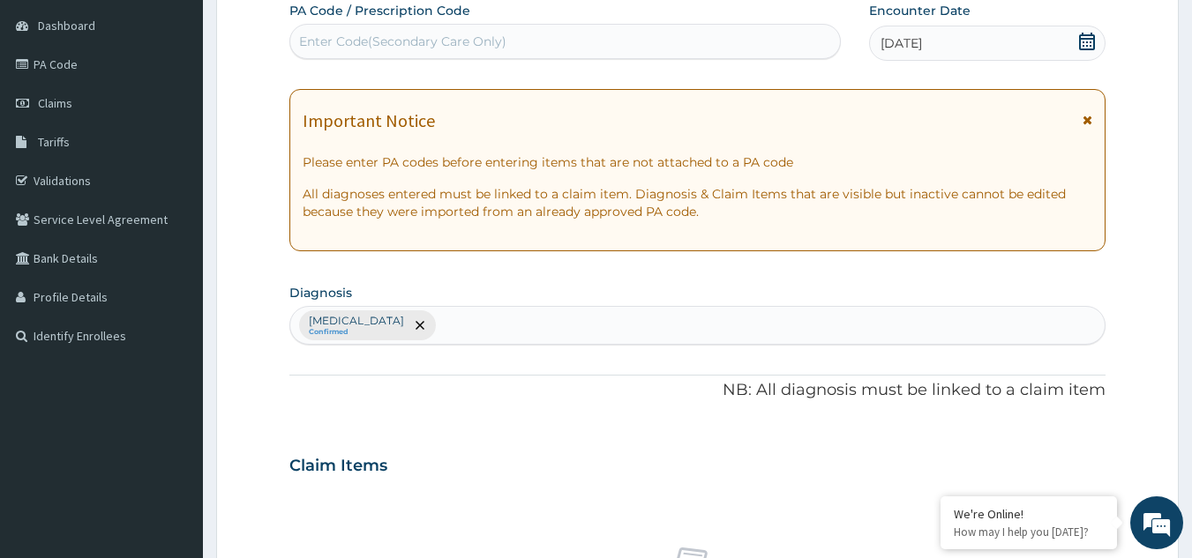
click at [1072, 120] on div "Important Notice" at bounding box center [698, 125] width 790 height 28
click at [1085, 120] on icon at bounding box center [1087, 120] width 10 height 12
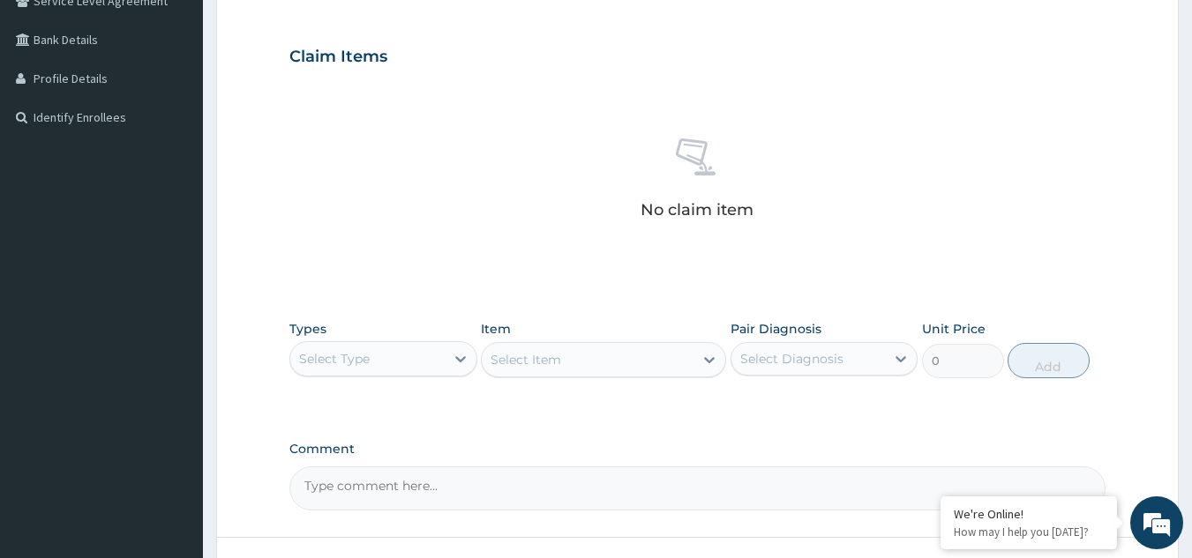
scroll to position [454, 0]
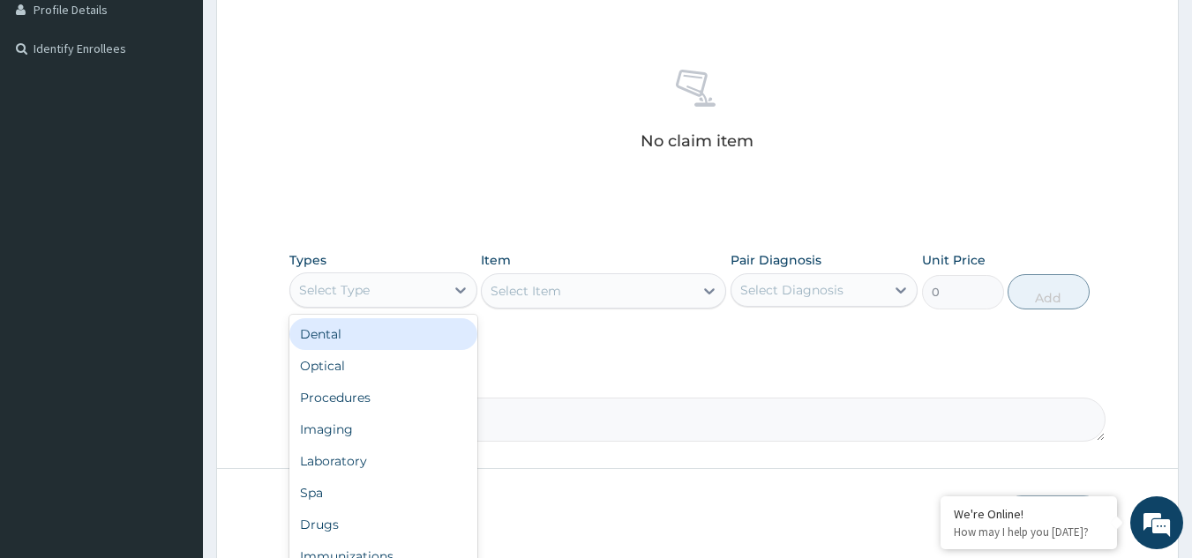
click at [383, 293] on div "Select Type" at bounding box center [367, 290] width 154 height 28
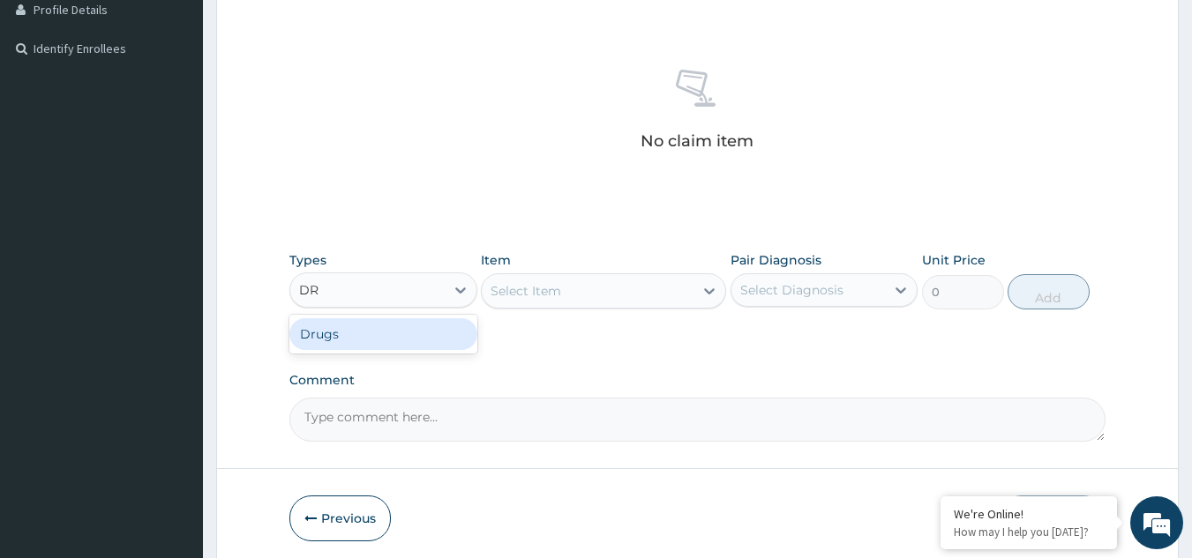
type input "DRU"
click at [529, 296] on div "Select Item" at bounding box center [525, 291] width 71 height 18
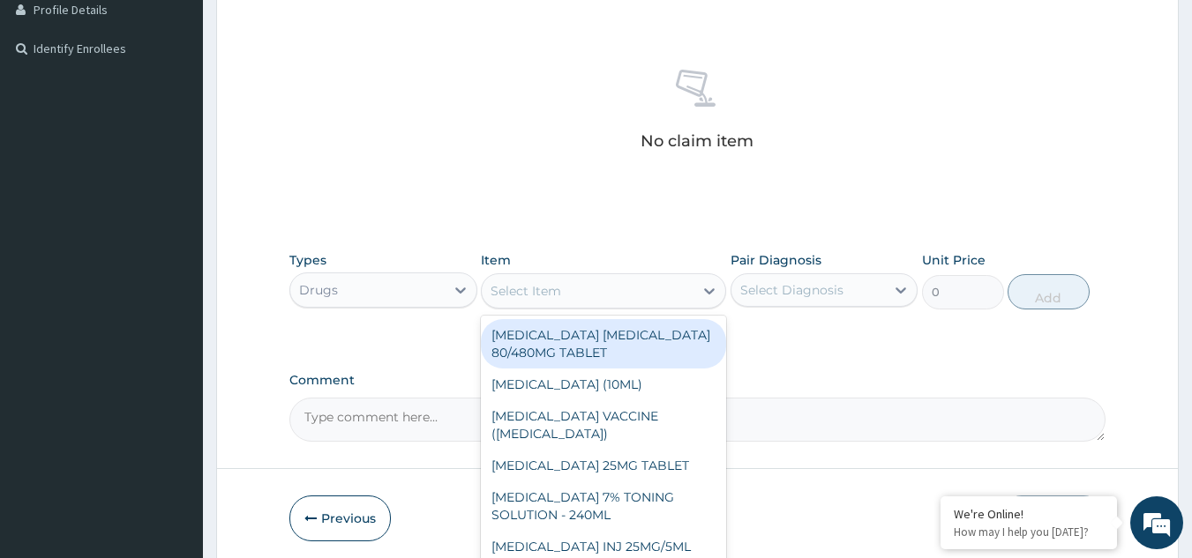
paste input "NEUROVITE"
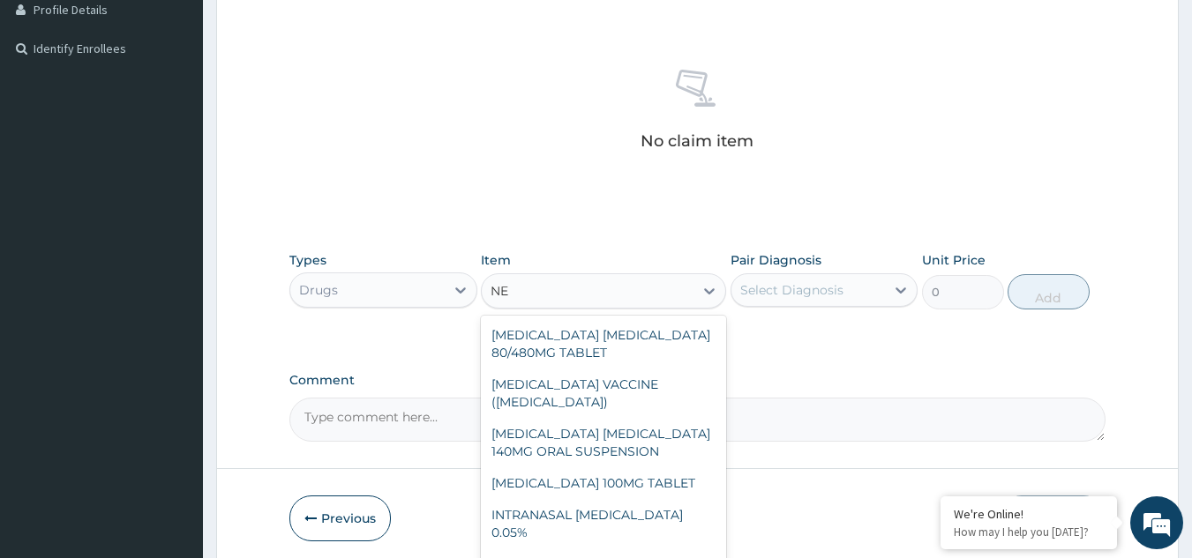
type input "N"
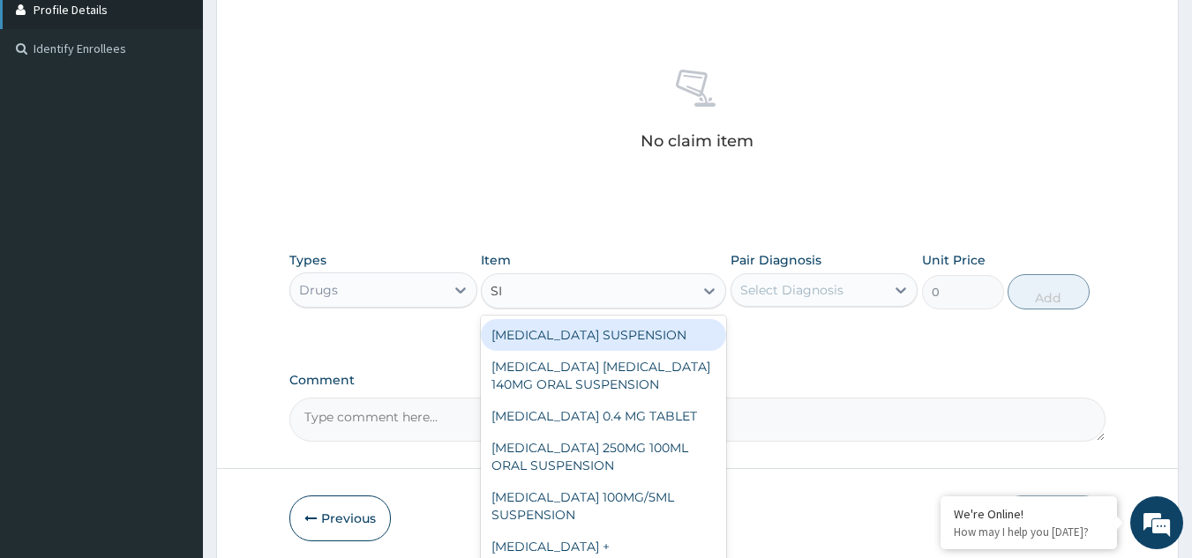
type input "SI"
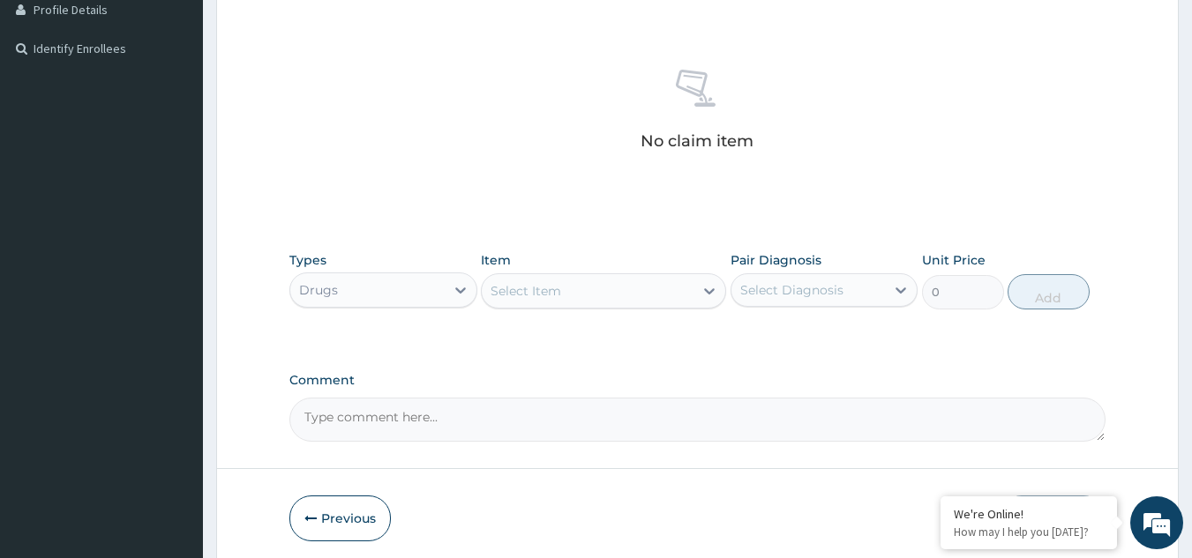
click at [663, 309] on div "Item Select Item" at bounding box center [603, 280] width 245 height 58
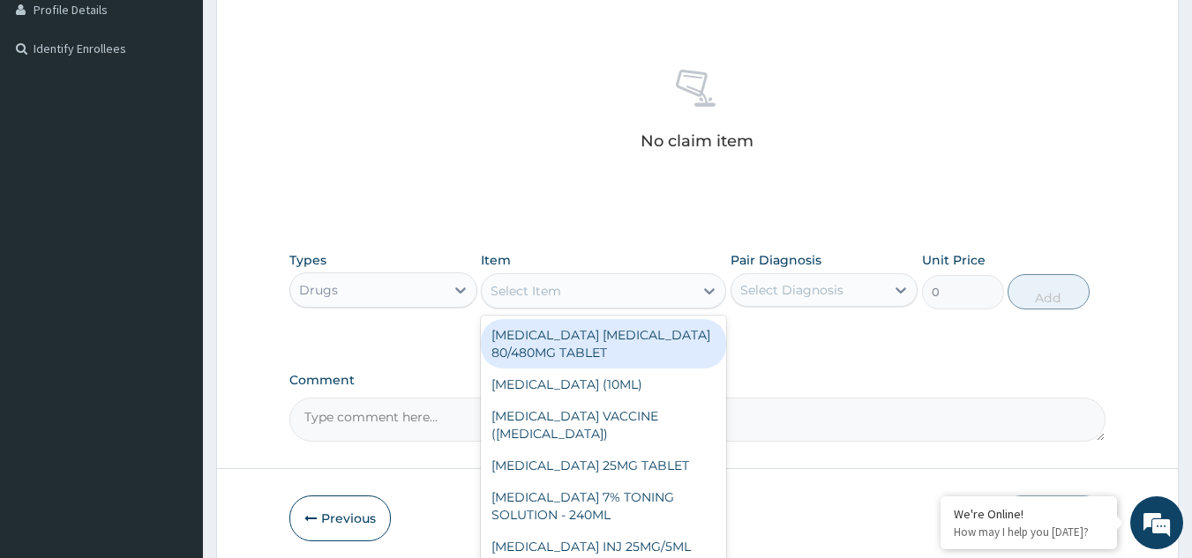
click at [648, 293] on div "Select Item" at bounding box center [588, 291] width 212 height 28
paste input "PREGABALIN"
type input "PREGABALIN"
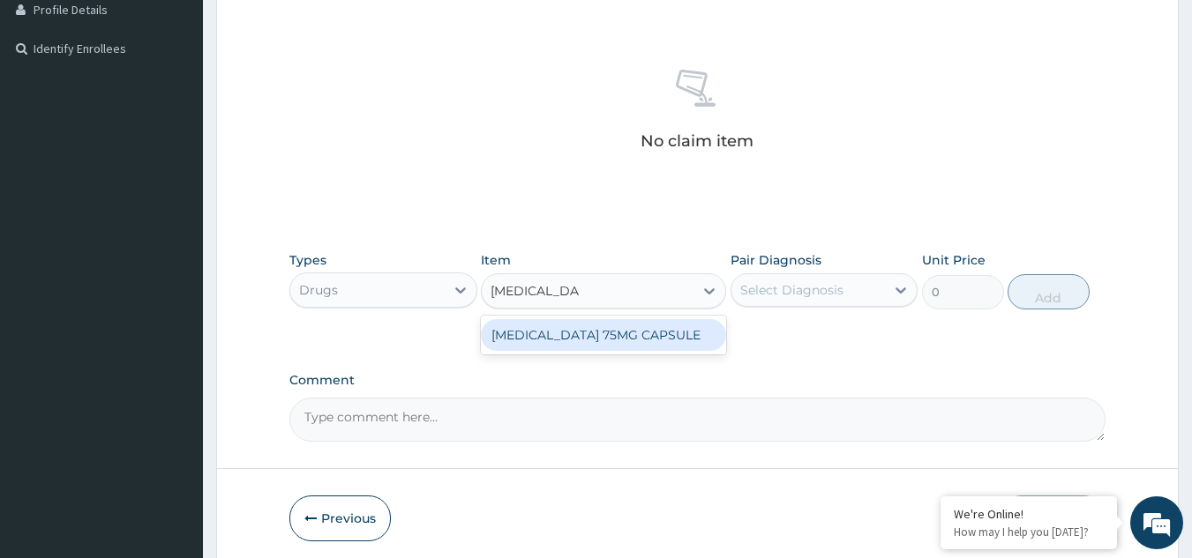
click at [557, 333] on div "PREGABALIN 75MG CAPSULE" at bounding box center [603, 335] width 245 height 32
type input "198"
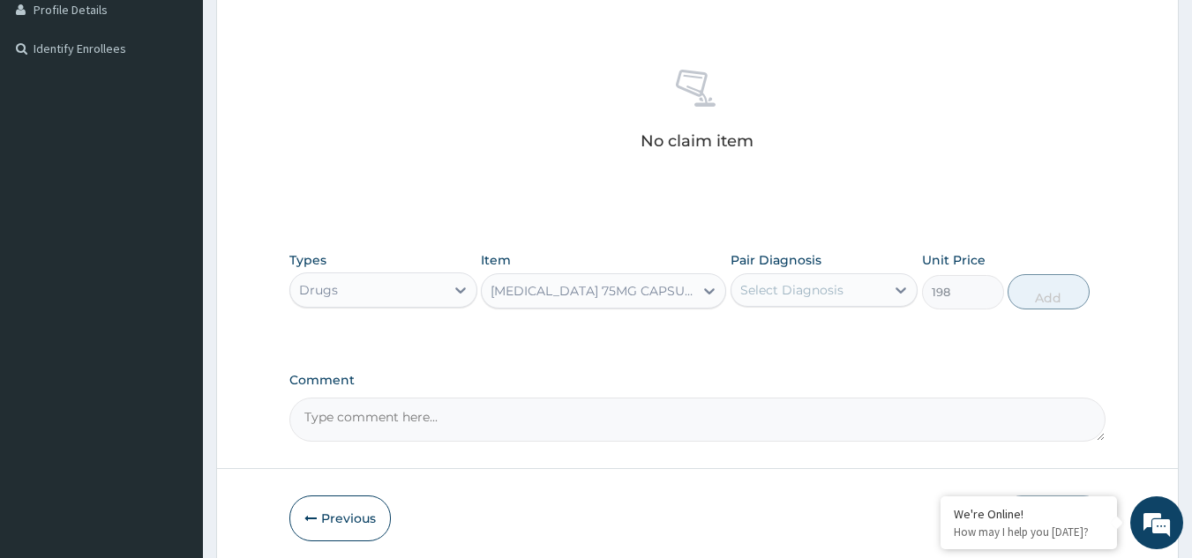
click at [810, 287] on div "Select Diagnosis" at bounding box center [791, 290] width 103 height 18
click at [806, 338] on label "Sciatica" at bounding box center [813, 334] width 109 height 18
checkbox input "true"
click at [1046, 292] on button "Add" at bounding box center [1048, 291] width 82 height 35
type input "0"
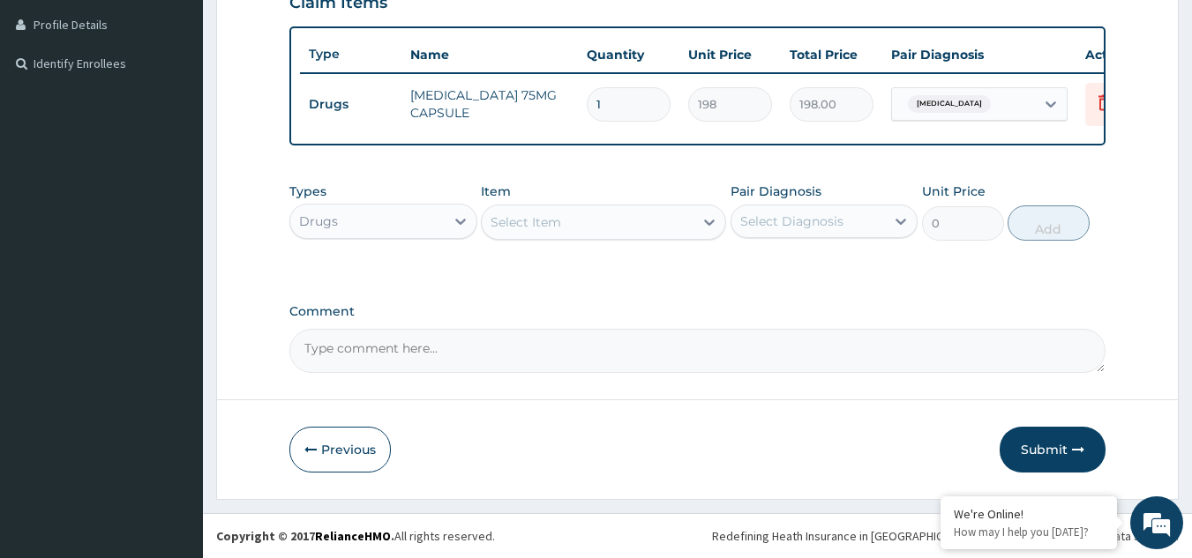
scroll to position [453, 0]
type input "10"
type input "1980.00"
type input "10"
click at [580, 225] on div "Select Item" at bounding box center [588, 222] width 212 height 28
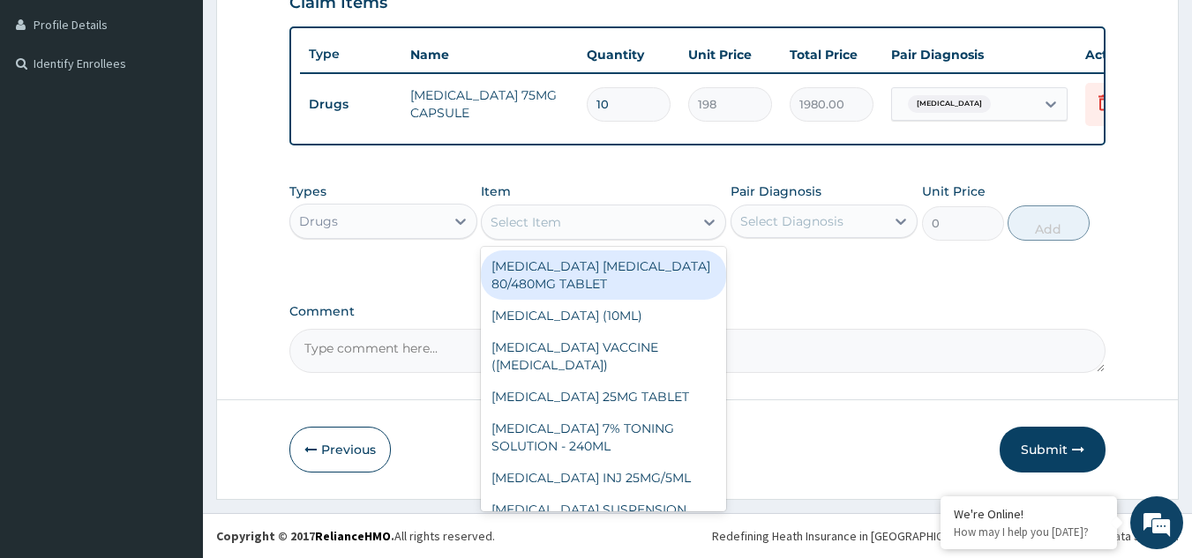
paste input "DICLOFENAC"
type input "DICLOFENAC"
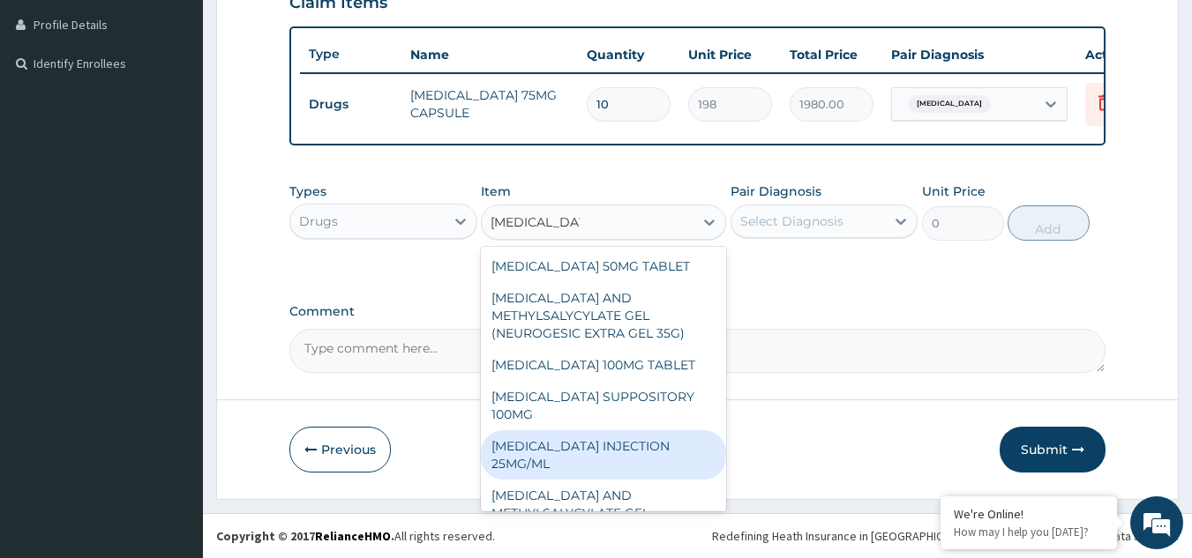
click at [567, 455] on div "DICLOFENAC INJECTION 25MG/ML" at bounding box center [603, 454] width 245 height 49
type input "97.75"
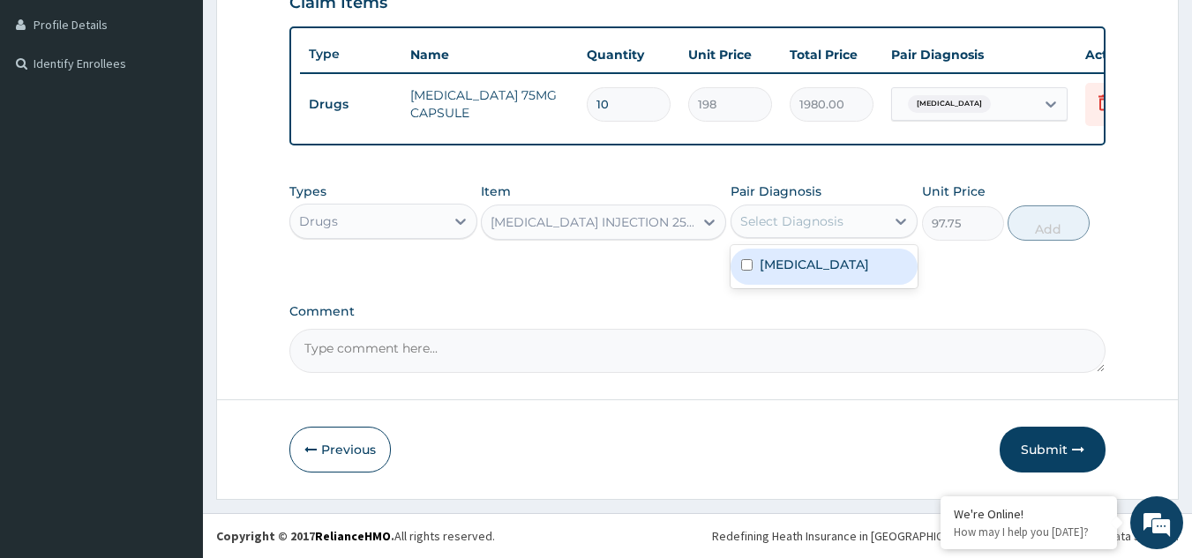
click at [804, 209] on div "Select Diagnosis" at bounding box center [808, 221] width 154 height 28
click at [800, 291] on div "PA Code / Prescription Code Enter Code(Secondary Care Only) Encounter Date 14-0…" at bounding box center [697, 51] width 817 height 644
click at [804, 213] on div "Select Diagnosis" at bounding box center [791, 222] width 103 height 18
click at [803, 273] on div "Sciatica" at bounding box center [824, 267] width 188 height 36
checkbox input "true"
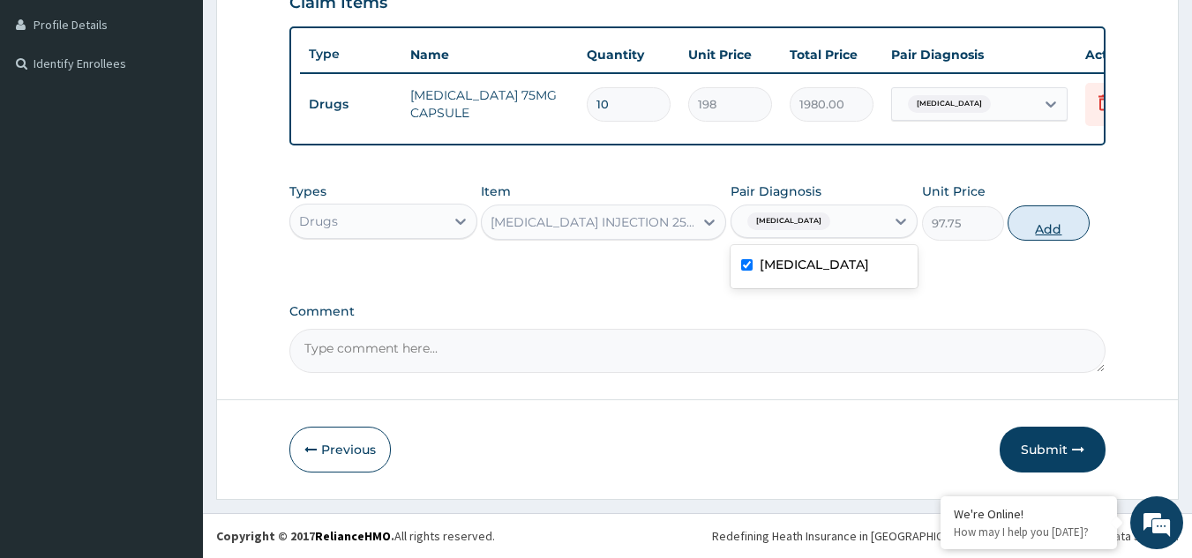
click at [1047, 219] on button "Add" at bounding box center [1048, 223] width 82 height 35
type input "0"
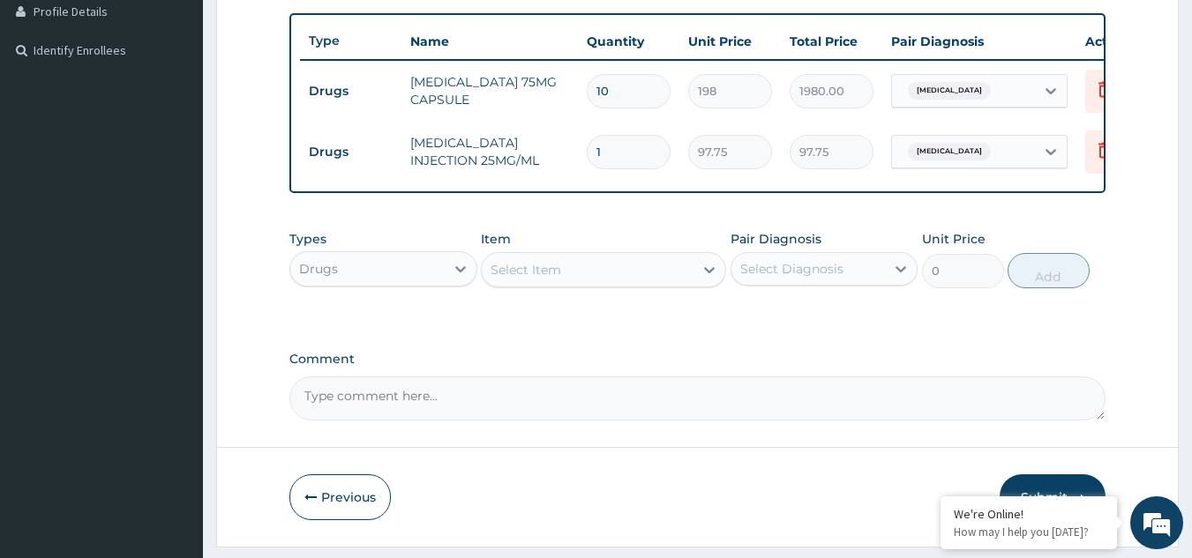
drag, startPoint x: 601, startPoint y: 159, endPoint x: 491, endPoint y: 146, distance: 110.2
click at [491, 146] on tr "Drugs DICLOFENAC INJECTION 25MG/ML 1 97.75 97.75 Sciatica Delete" at bounding box center [732, 152] width 864 height 61
type input "3"
type input "293.25"
type input "3"
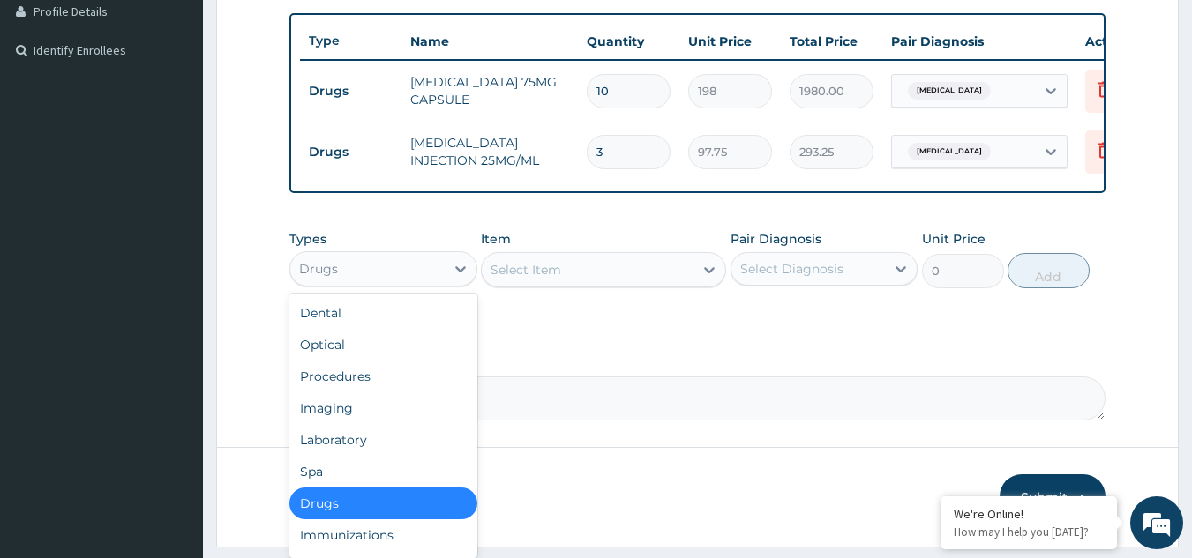
click at [370, 283] on div "Drugs" at bounding box center [367, 269] width 154 height 28
click at [378, 391] on div "Procedures" at bounding box center [383, 377] width 188 height 32
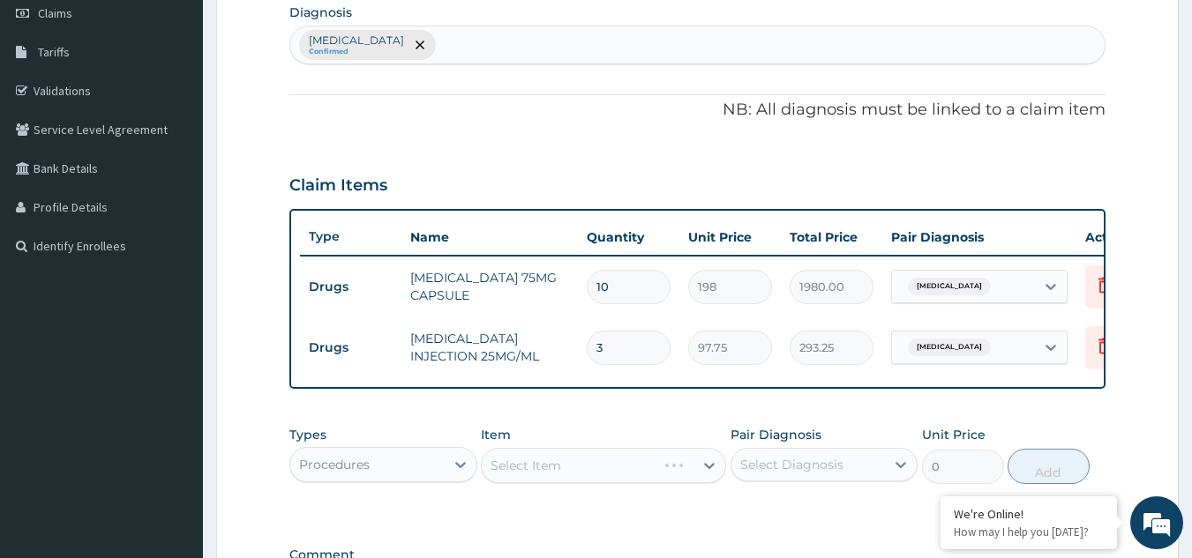
scroll to position [241, 0]
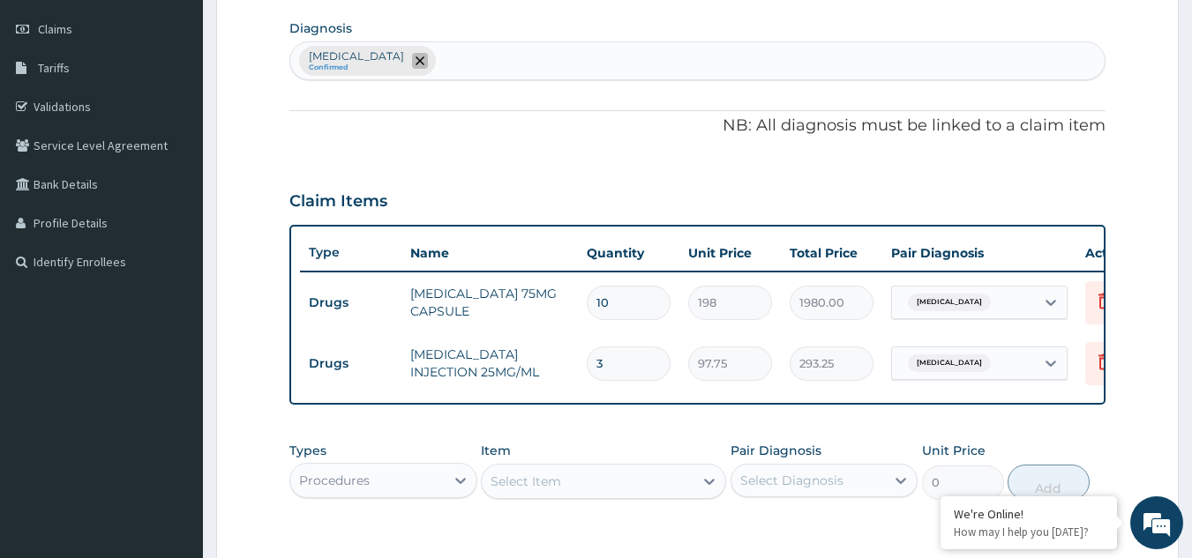
click at [415, 60] on icon "remove selection option" at bounding box center [419, 60] width 9 height 9
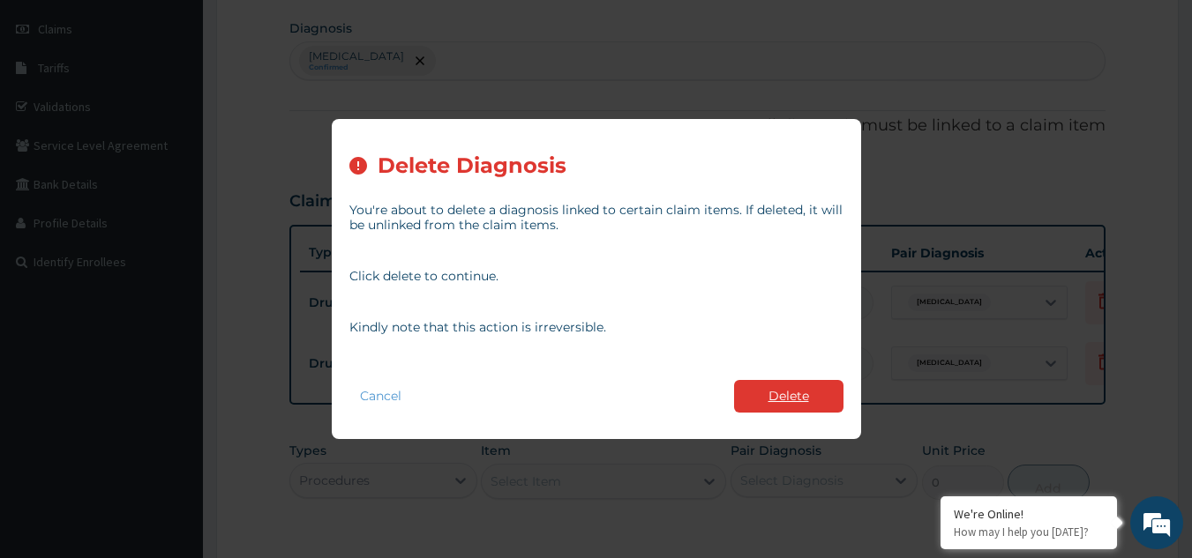
click at [782, 391] on button "Delete" at bounding box center [788, 396] width 109 height 33
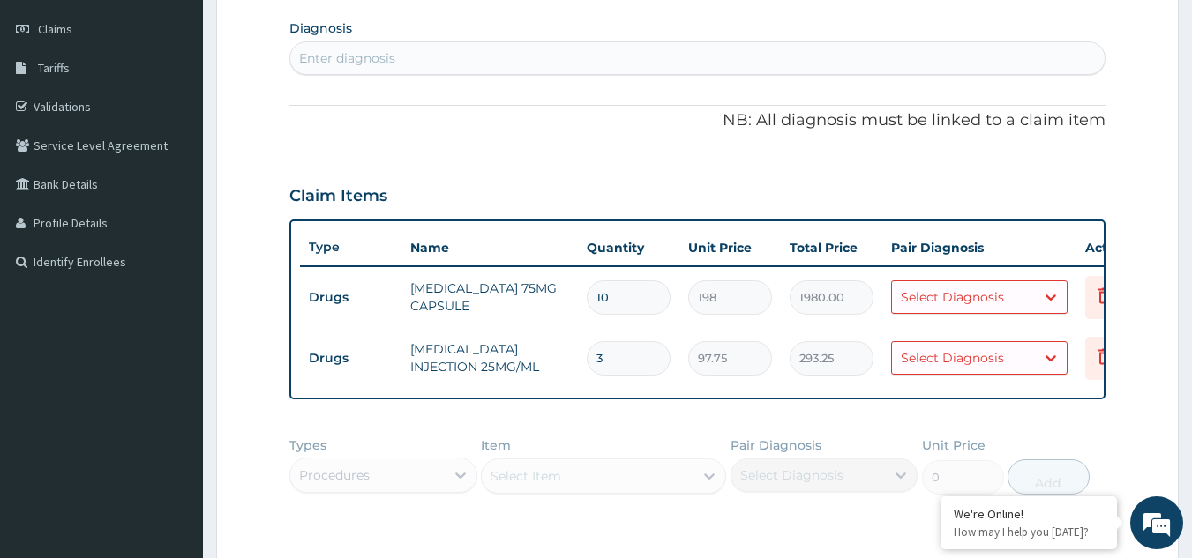
click at [461, 64] on div "Enter diagnosis" at bounding box center [697, 58] width 815 height 28
type input "SCIAT"
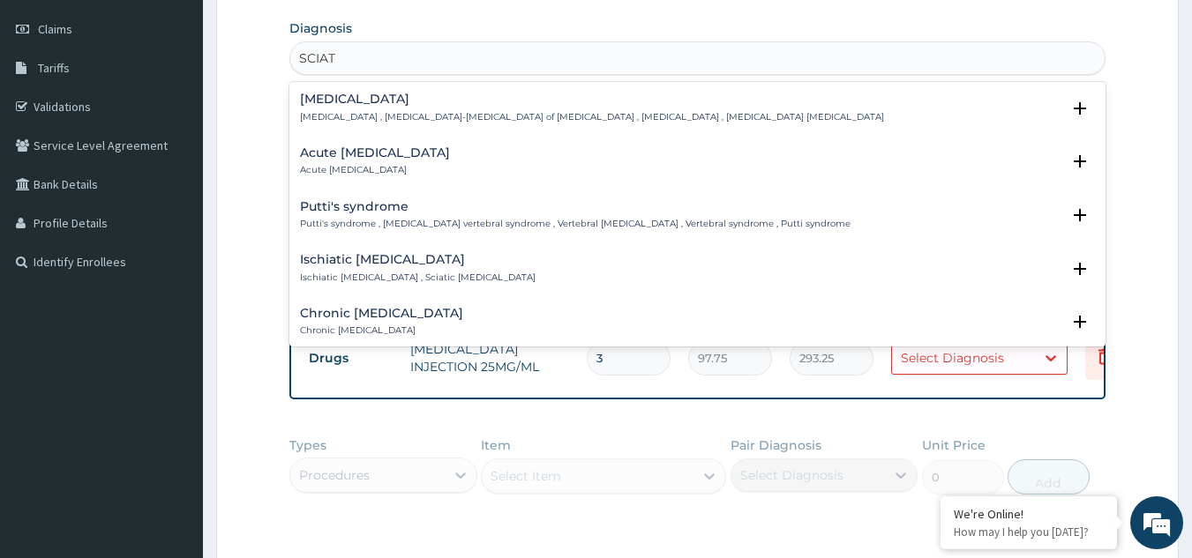
click at [390, 106] on h4 "Sciatica" at bounding box center [592, 99] width 584 height 13
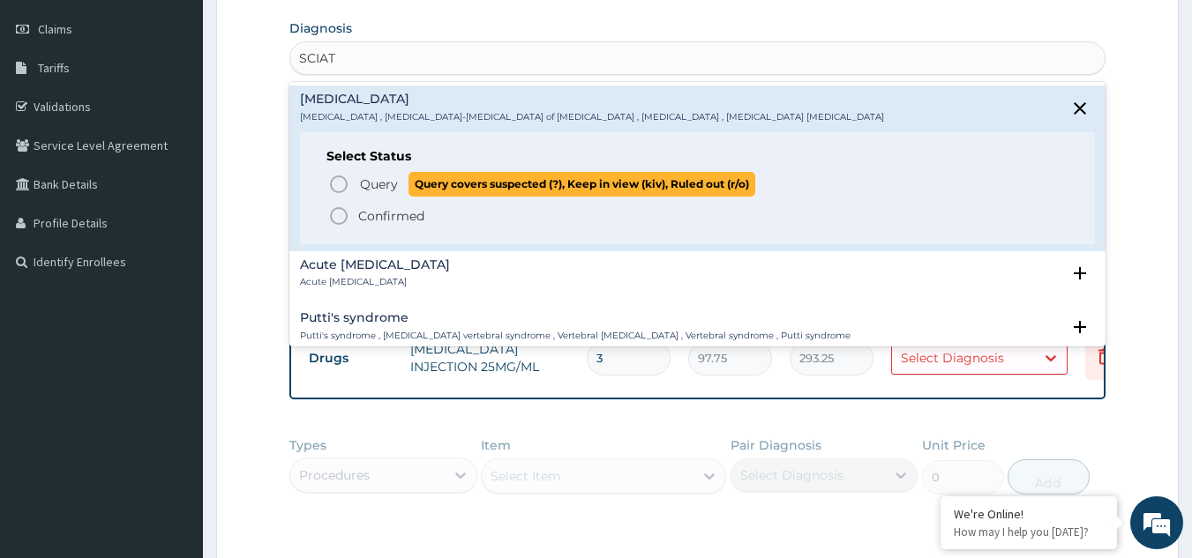
click at [380, 192] on span "Query" at bounding box center [379, 185] width 38 height 18
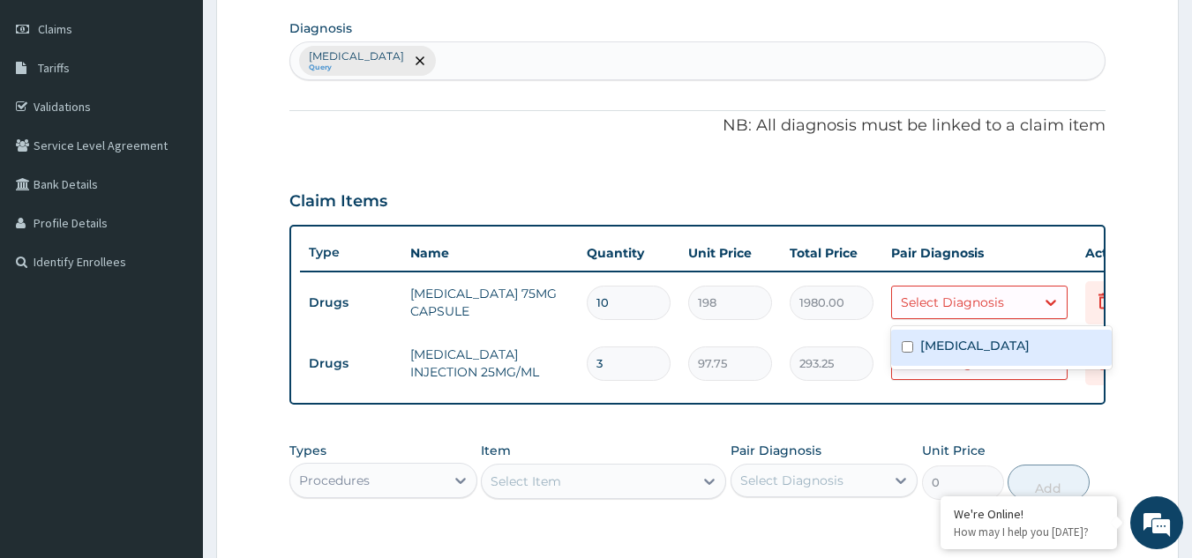
click at [974, 304] on div "Select Diagnosis" at bounding box center [952, 303] width 103 height 18
click at [971, 346] on div "Sciatica" at bounding box center [1001, 348] width 221 height 36
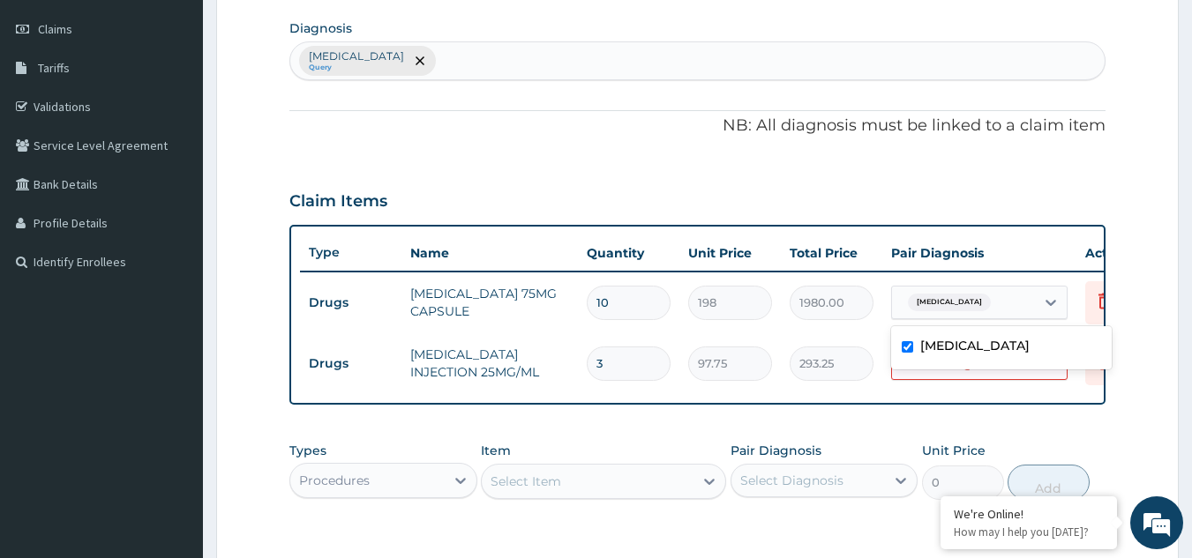
click at [972, 348] on div "Sciatica" at bounding box center [1001, 348] width 221 height 36
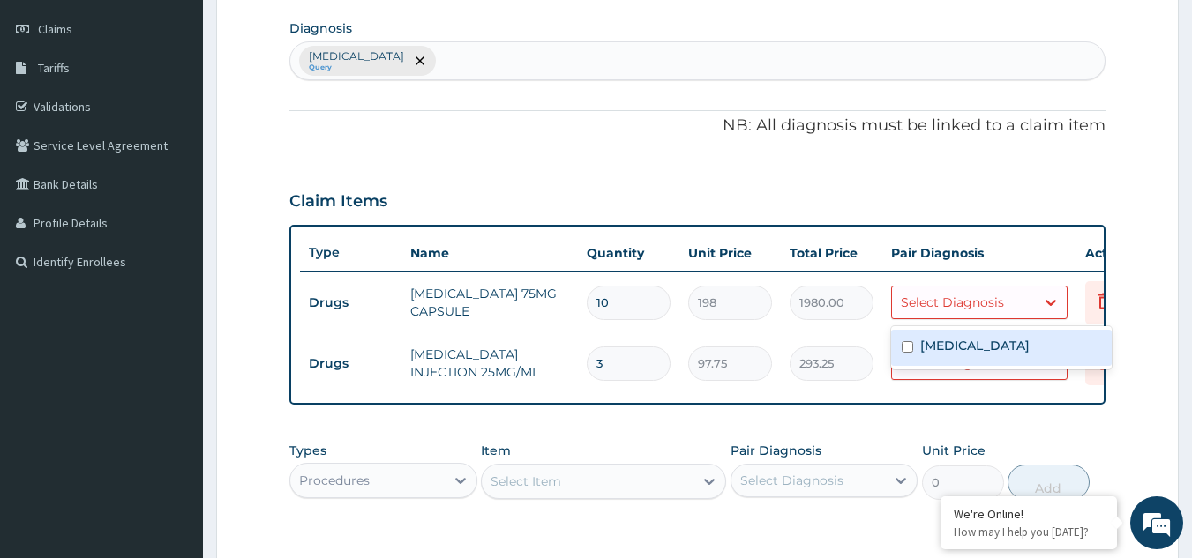
click at [968, 348] on label "Sciatica" at bounding box center [974, 346] width 109 height 18
checkbox input "true"
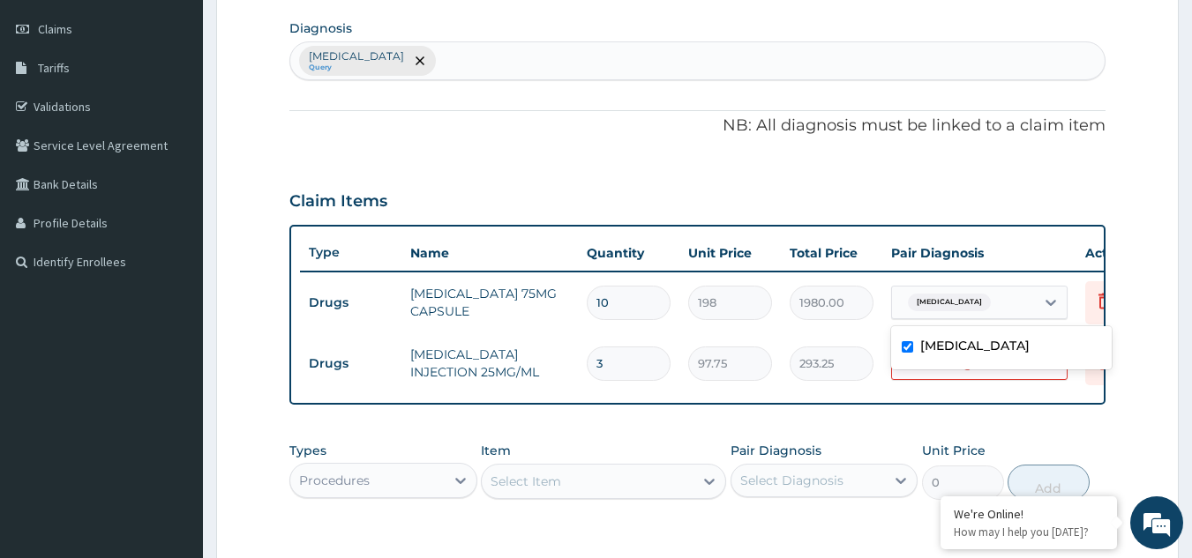
click at [1010, 175] on div "Claim Items" at bounding box center [697, 198] width 817 height 46
click at [988, 367] on div "Select Diagnosis" at bounding box center [952, 364] width 103 height 18
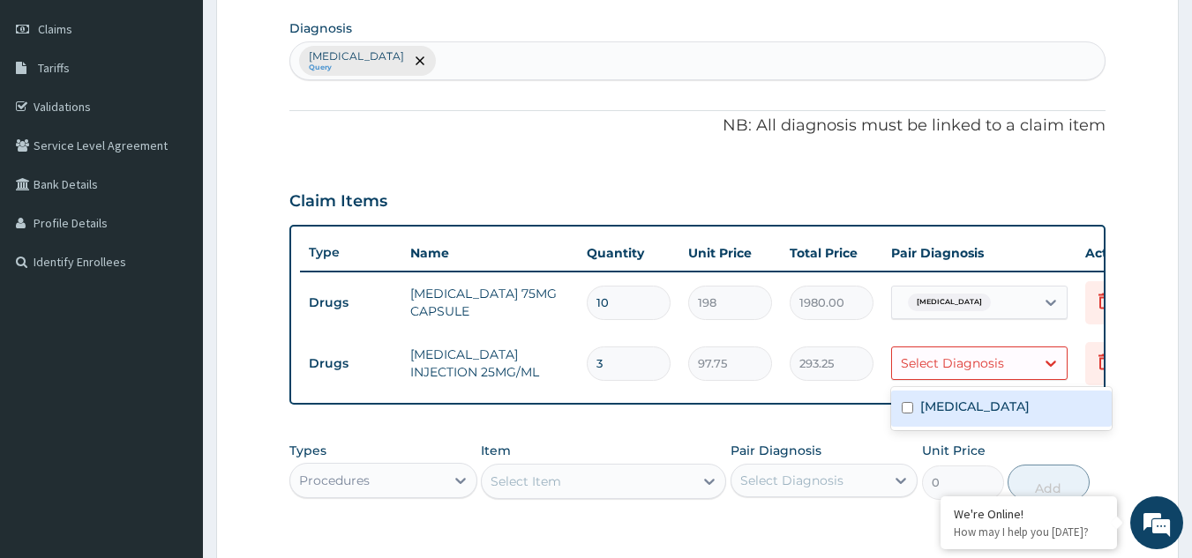
click at [952, 400] on label "Sciatica" at bounding box center [974, 407] width 109 height 18
checkbox input "true"
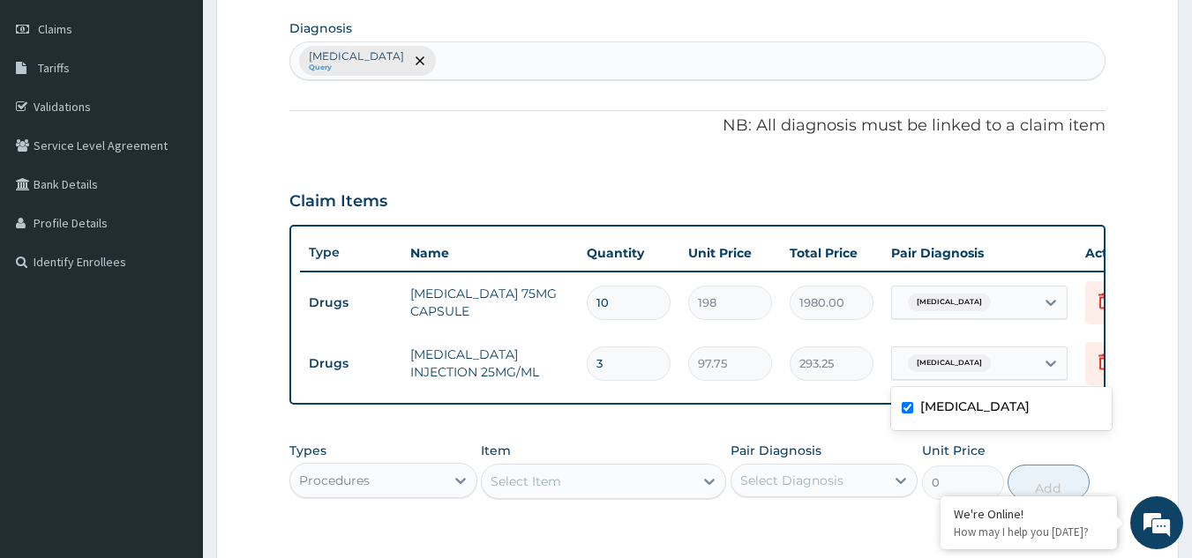
scroll to position [453, 0]
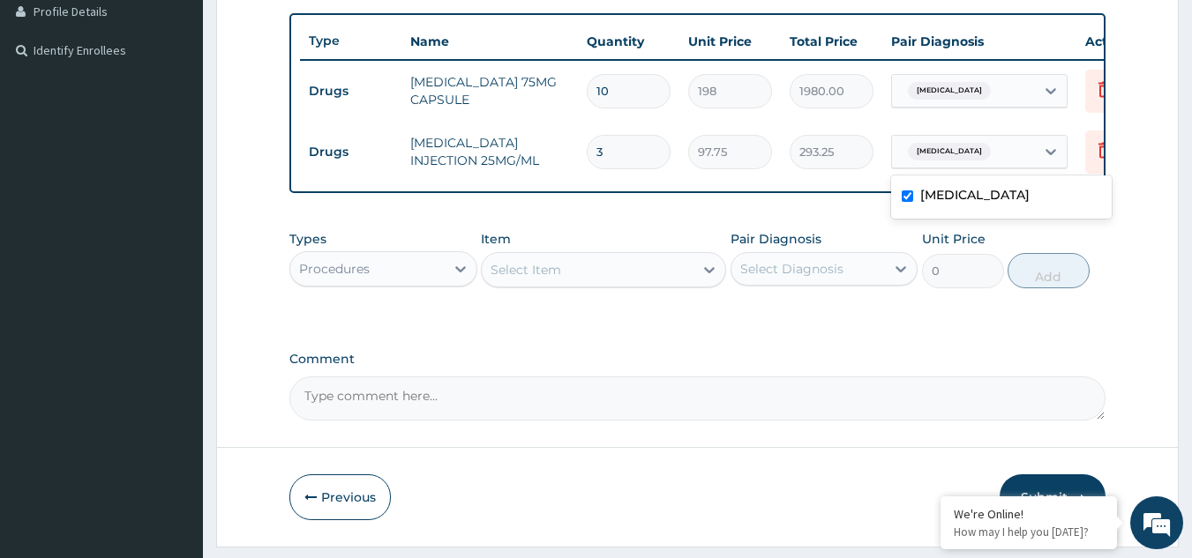
click at [553, 279] on div "Select Item" at bounding box center [525, 270] width 71 height 18
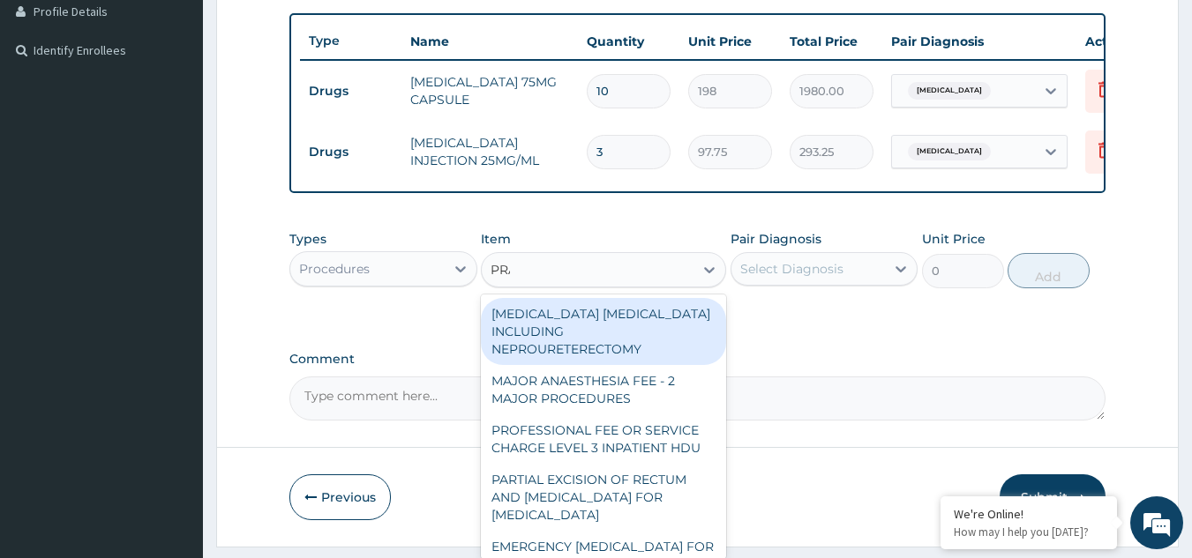
type input "PRAC"
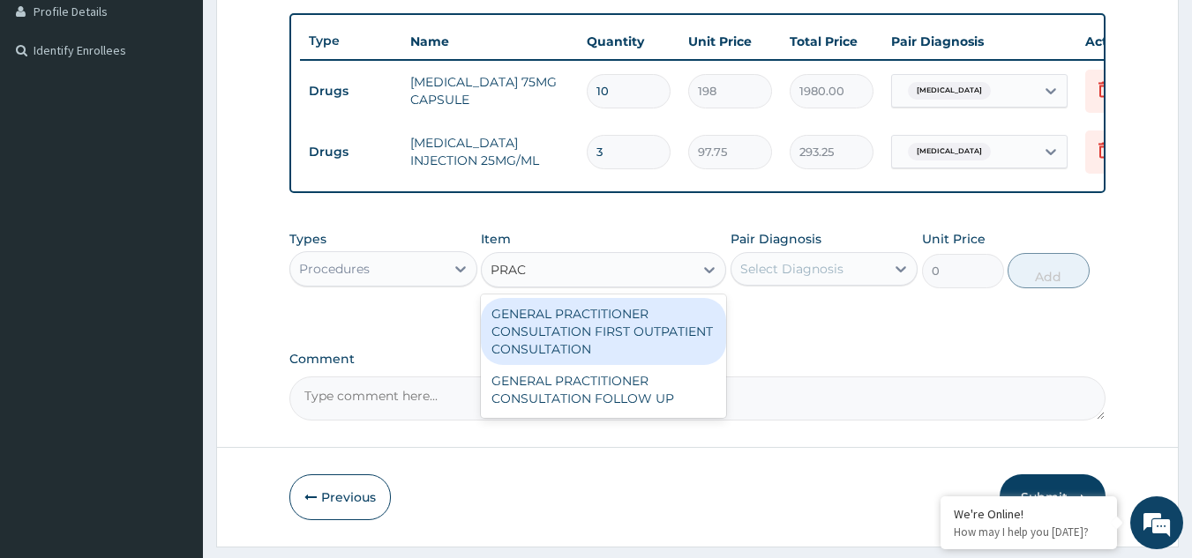
click at [573, 335] on div "GENERAL PRACTITIONER CONSULTATION FIRST OUTPATIENT CONSULTATION" at bounding box center [603, 331] width 245 height 67
type input "3370.125"
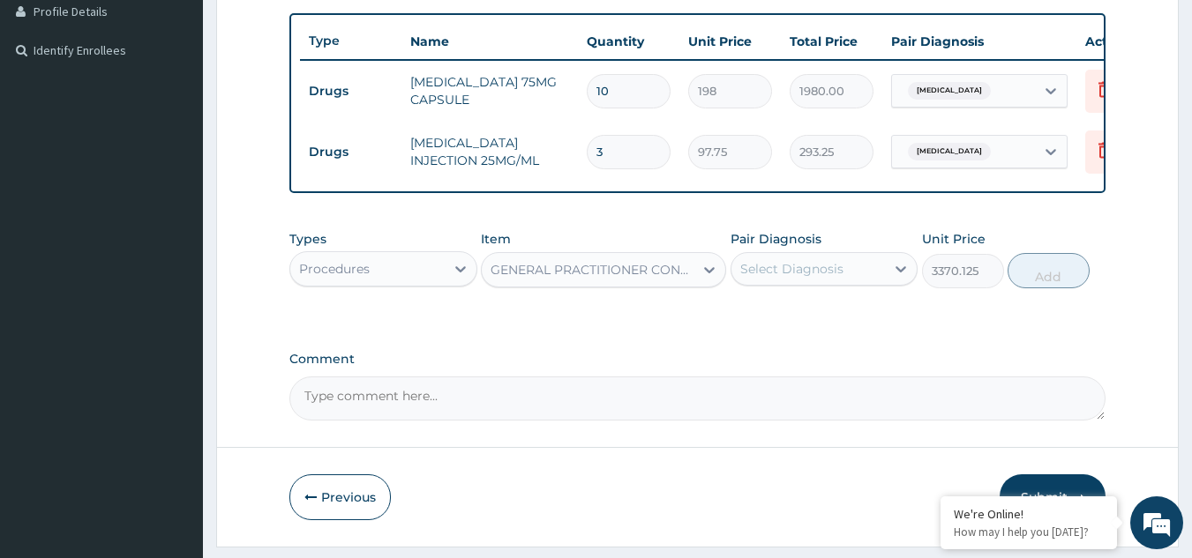
click at [779, 283] on div "Select Diagnosis" at bounding box center [808, 269] width 154 height 28
click at [779, 320] on label "Sciatica" at bounding box center [813, 312] width 109 height 18
checkbox input "true"
click at [1027, 287] on button "Add" at bounding box center [1048, 270] width 82 height 35
type input "0"
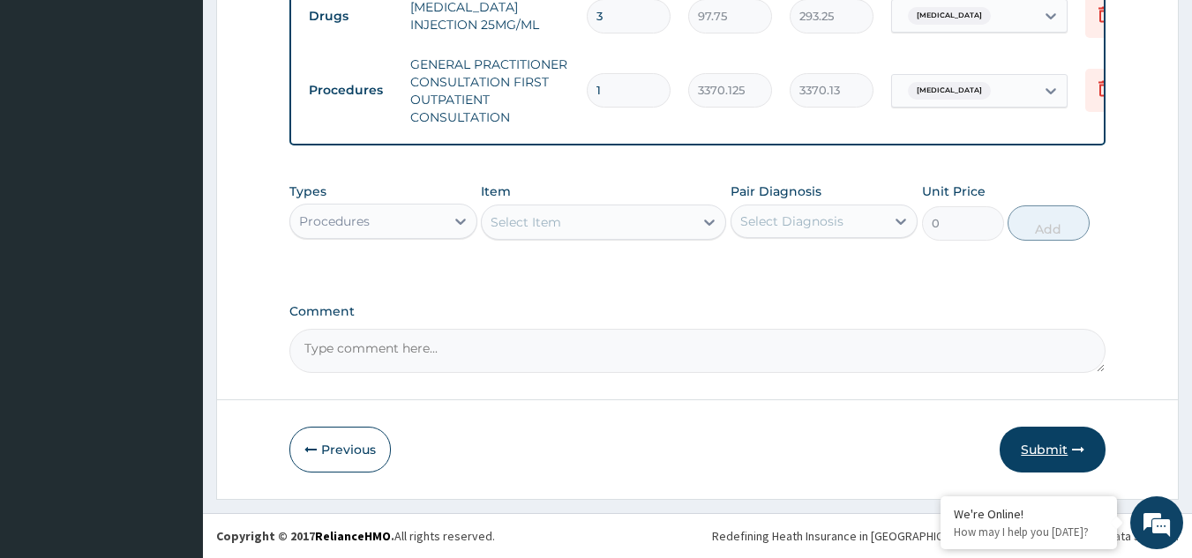
click at [1017, 441] on button "Submit" at bounding box center [1052, 450] width 106 height 46
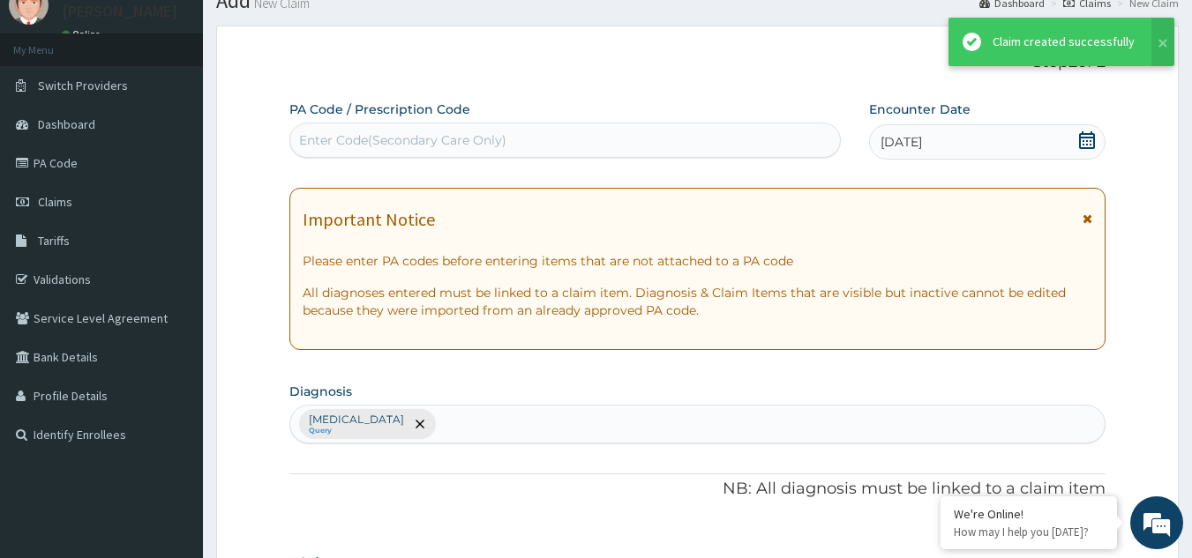
scroll to position [602, 0]
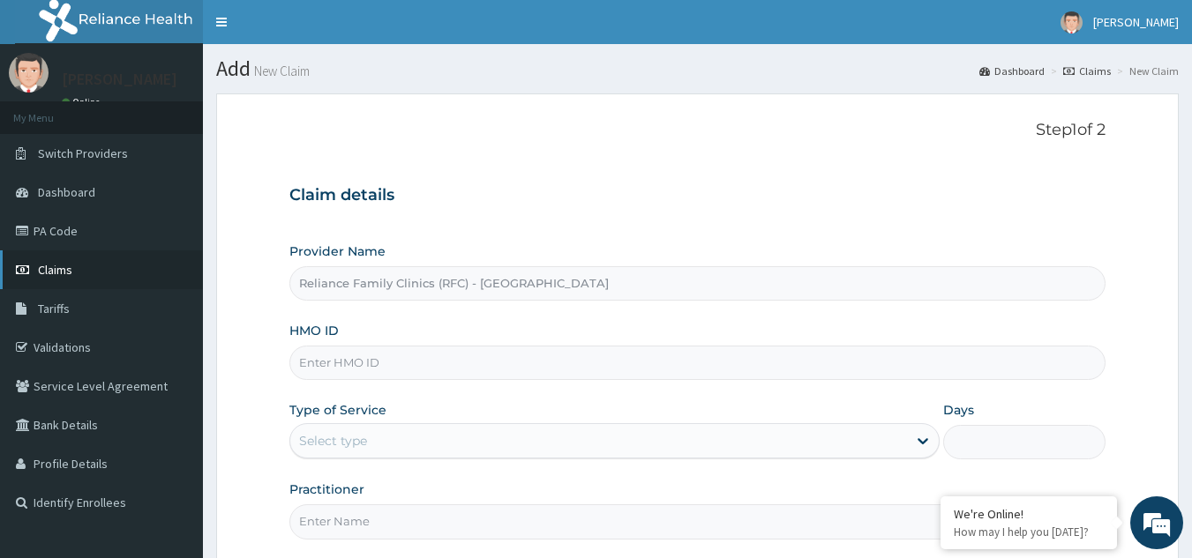
click at [57, 278] on link "Claims" at bounding box center [101, 270] width 203 height 39
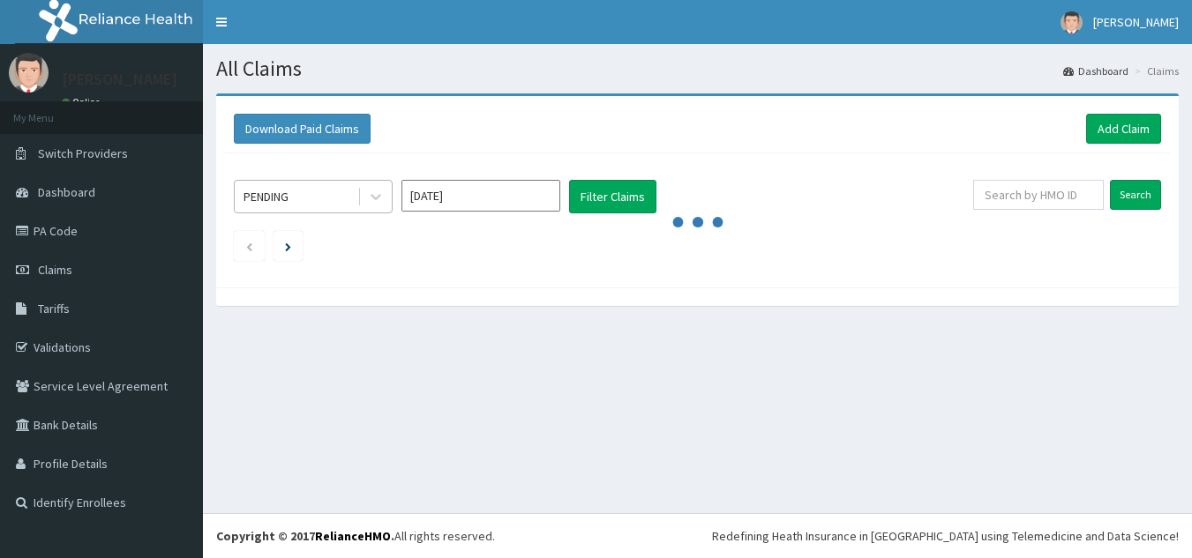
click at [335, 199] on div "PENDING" at bounding box center [296, 197] width 123 height 28
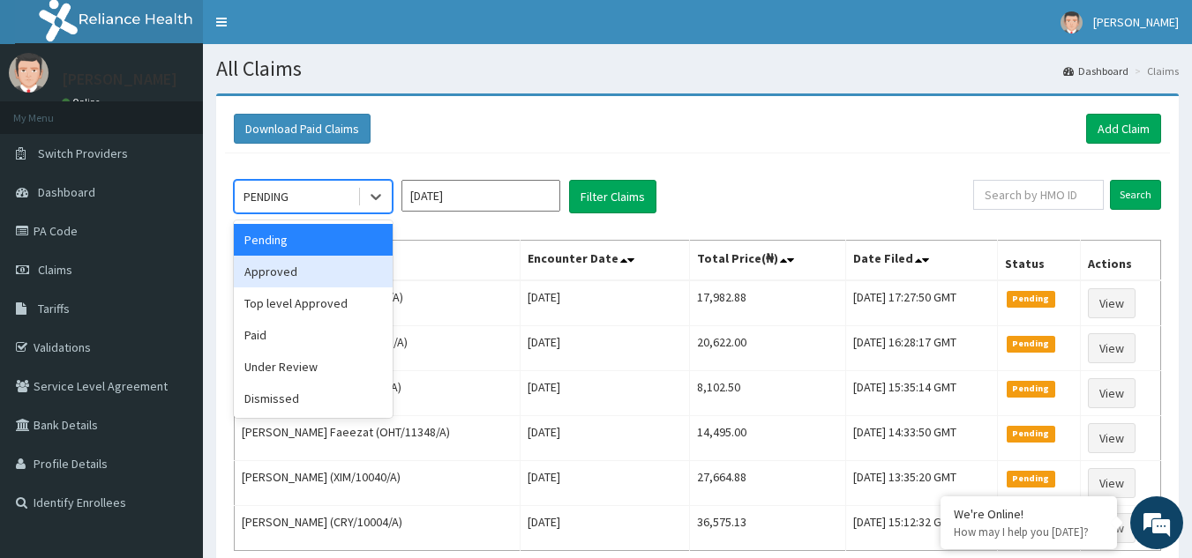
click at [318, 266] on div "Approved" at bounding box center [313, 272] width 159 height 32
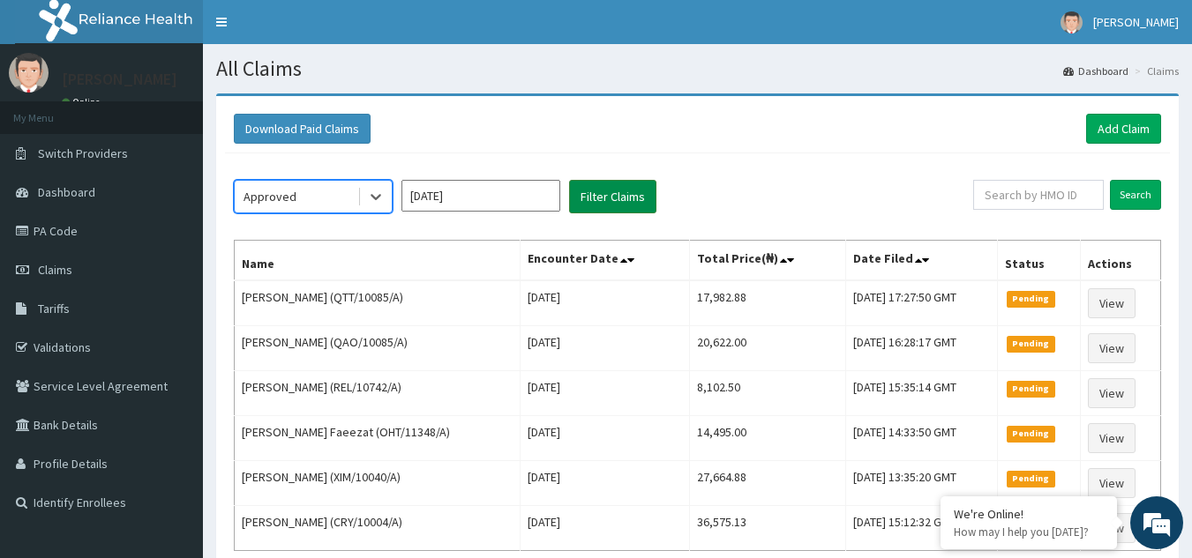
click at [592, 199] on button "Filter Claims" at bounding box center [612, 197] width 87 height 34
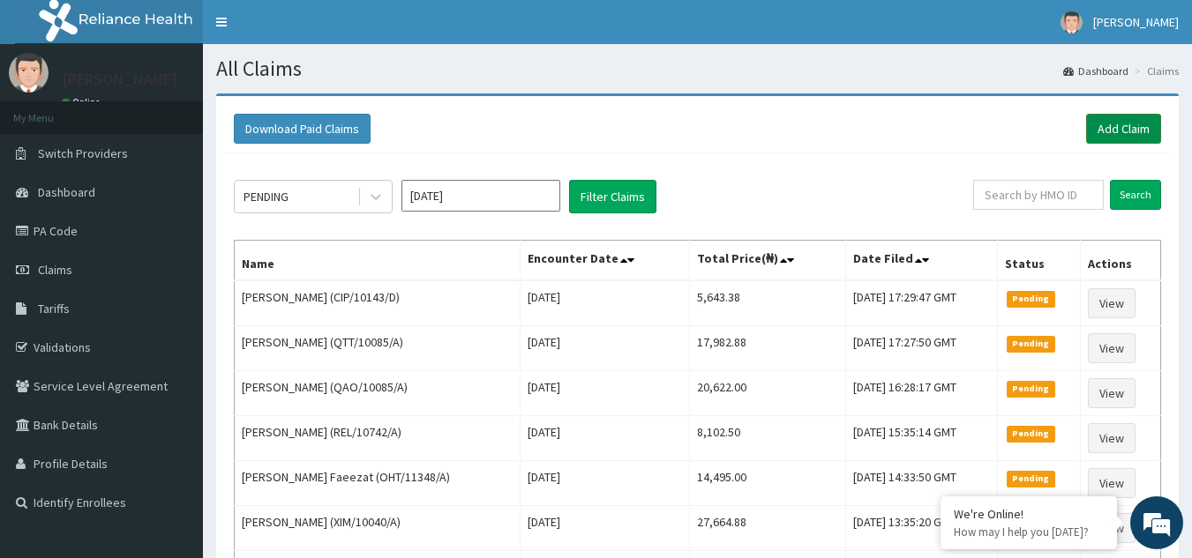
click at [1100, 135] on link "Add Claim" at bounding box center [1123, 129] width 75 height 30
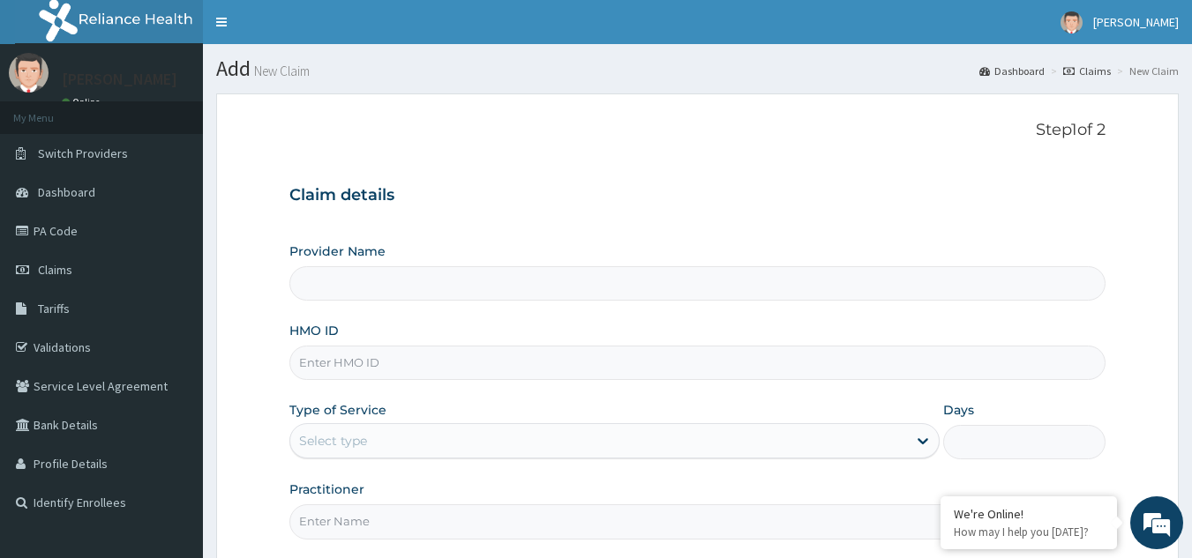
type input "Reliance Family Clinics (RFC) - [GEOGRAPHIC_DATA]"
click at [480, 362] on input "HMO ID" at bounding box center [697, 363] width 817 height 34
paste input "FFA/10001/A"
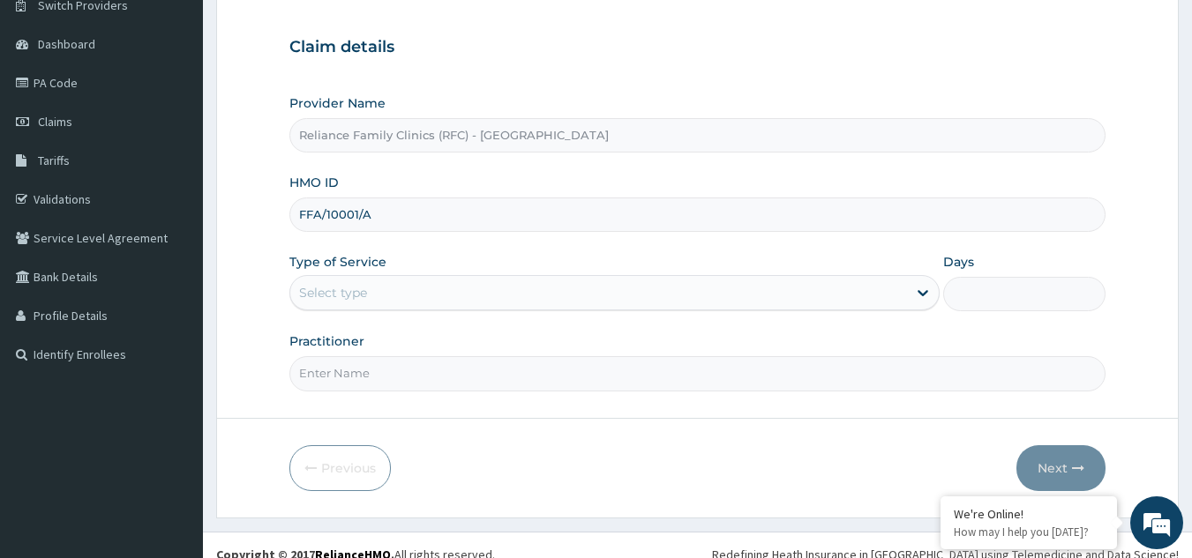
scroll to position [150, 0]
type input "FFA/10001/A"
click at [386, 292] on div "Select type" at bounding box center [598, 291] width 617 height 28
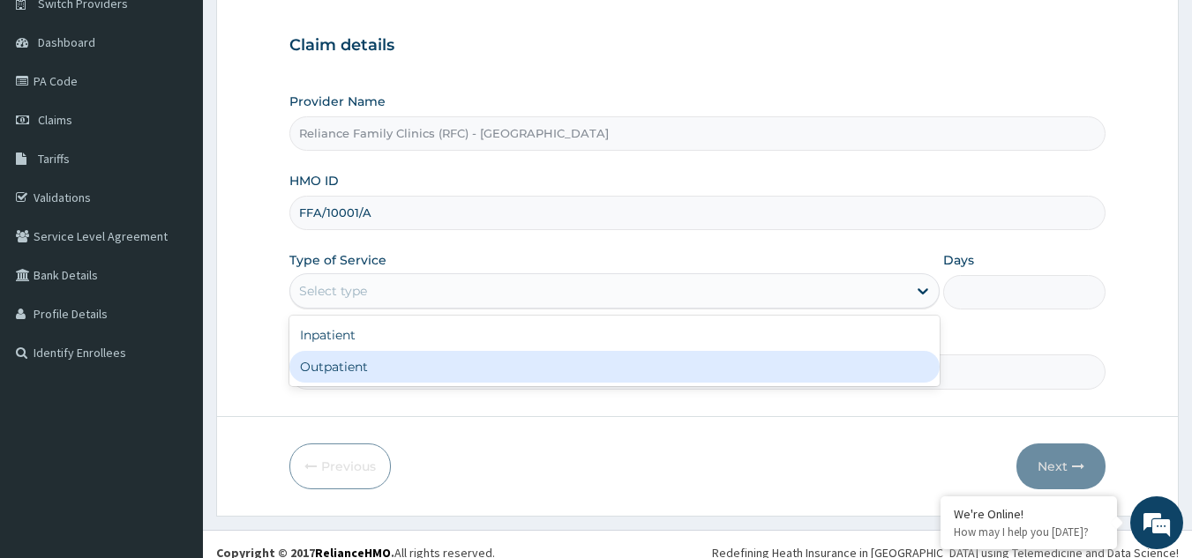
click at [390, 363] on div "Outpatient" at bounding box center [614, 367] width 650 height 32
type input "1"
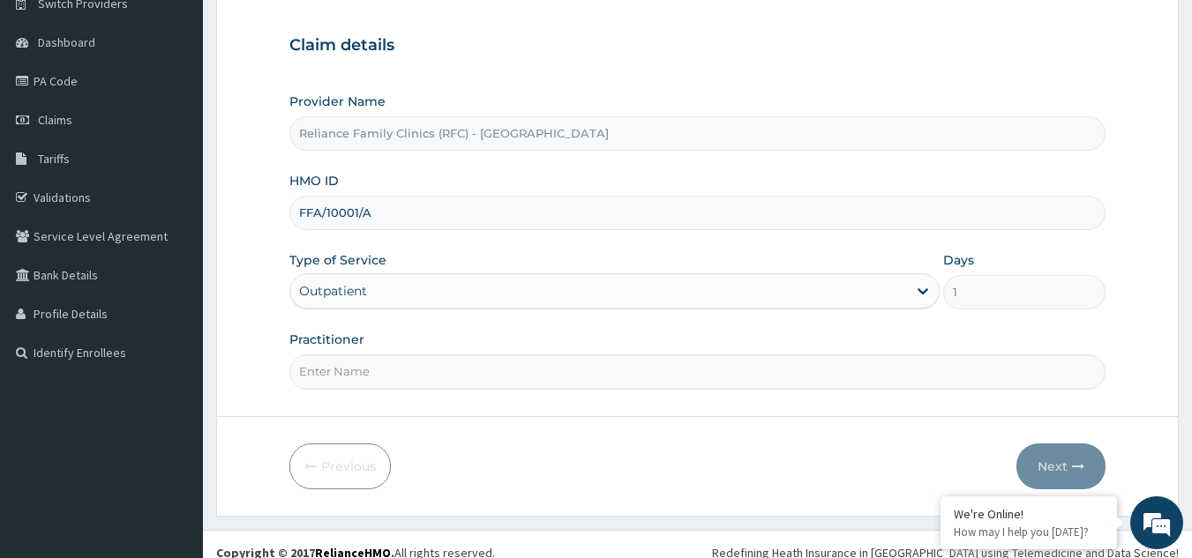
click at [390, 363] on input "Practitioner" at bounding box center [697, 372] width 817 height 34
type input "LOCUM"
click at [1049, 452] on button "Next" at bounding box center [1060, 467] width 89 height 46
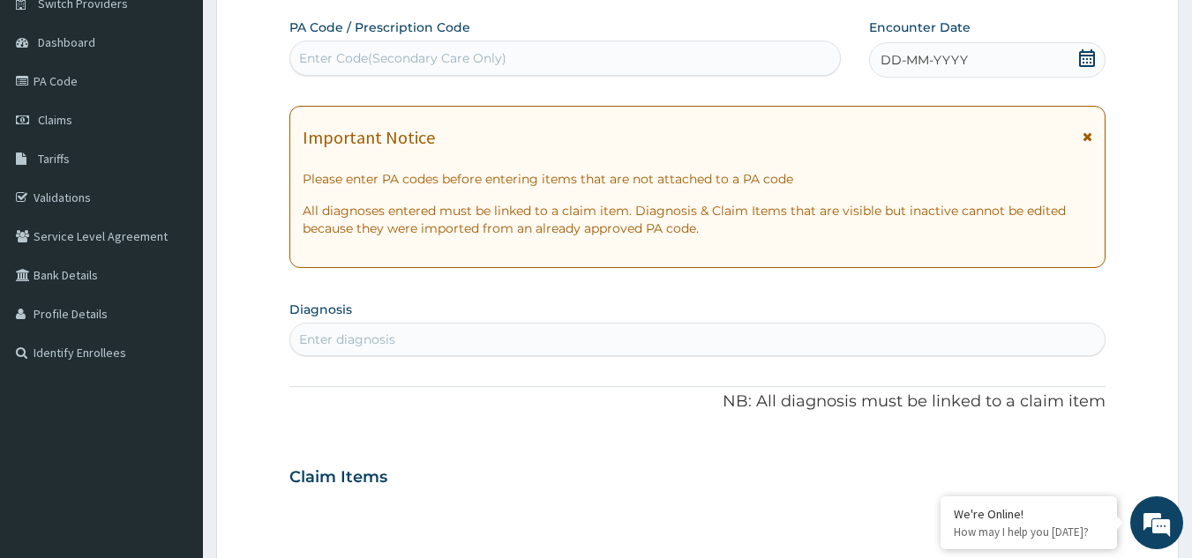
click at [1016, 52] on div "DD-MM-YYYY" at bounding box center [987, 59] width 236 height 35
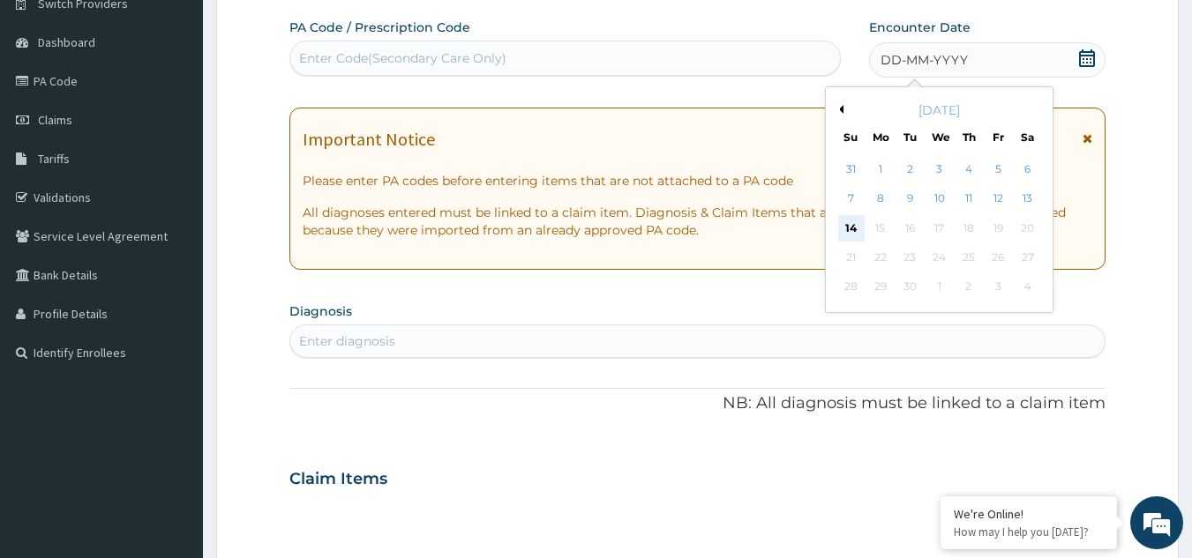
click at [844, 226] on div "14" at bounding box center [851, 228] width 26 height 26
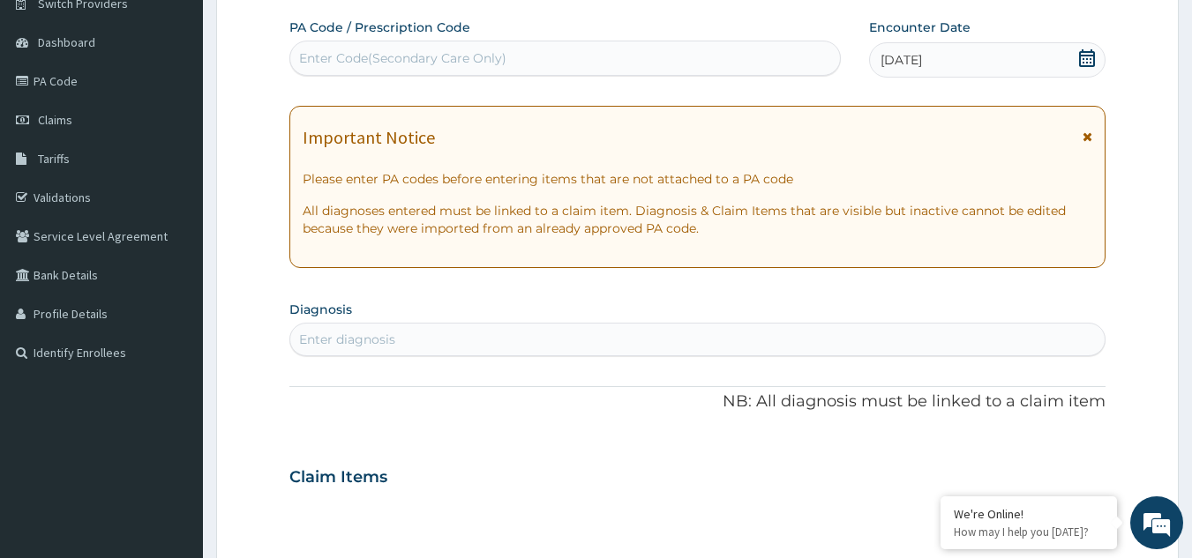
click at [1081, 132] on div "Important Notice" at bounding box center [698, 142] width 790 height 28
click at [1083, 132] on icon at bounding box center [1087, 137] width 10 height 12
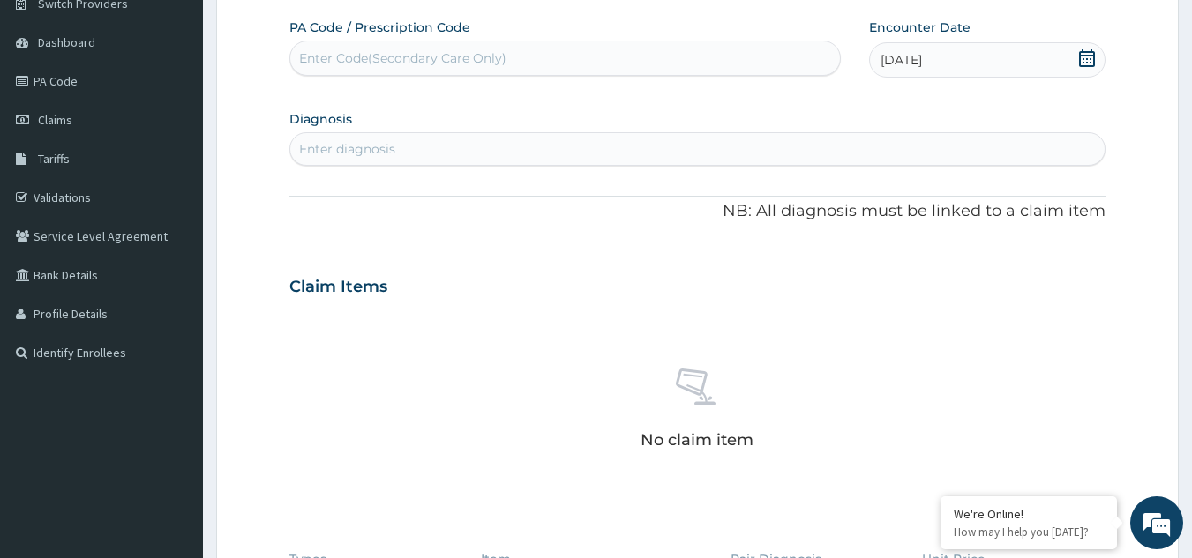
click at [393, 150] on div "Enter diagnosis" at bounding box center [347, 149] width 96 height 18
type input "UPPER RESP"
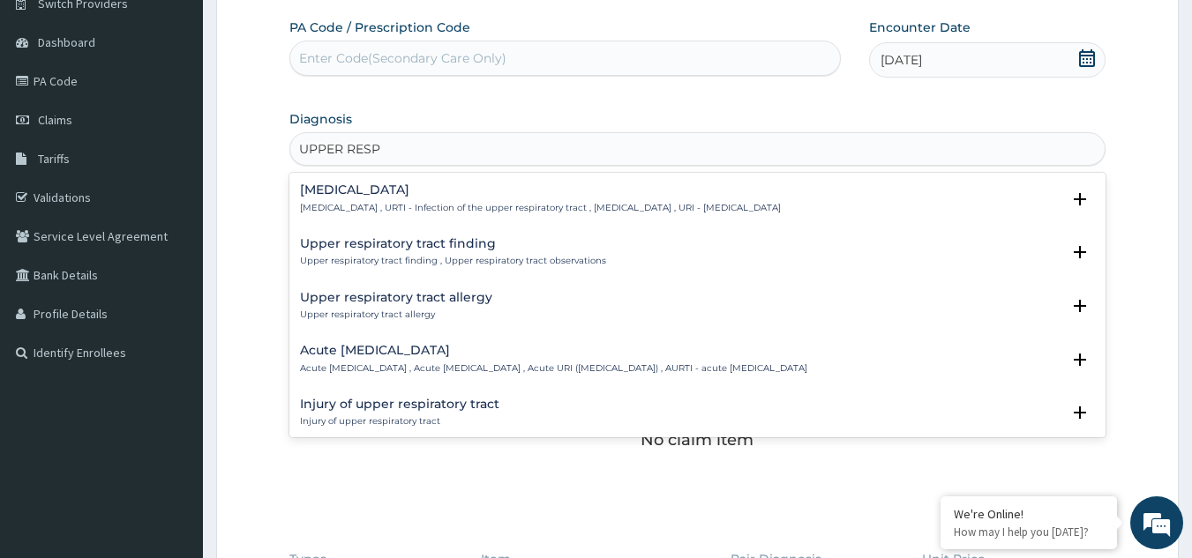
click at [409, 199] on div "[MEDICAL_DATA] [MEDICAL_DATA] , URTI - Infection of the upper respiratory tract…" at bounding box center [540, 198] width 481 height 31
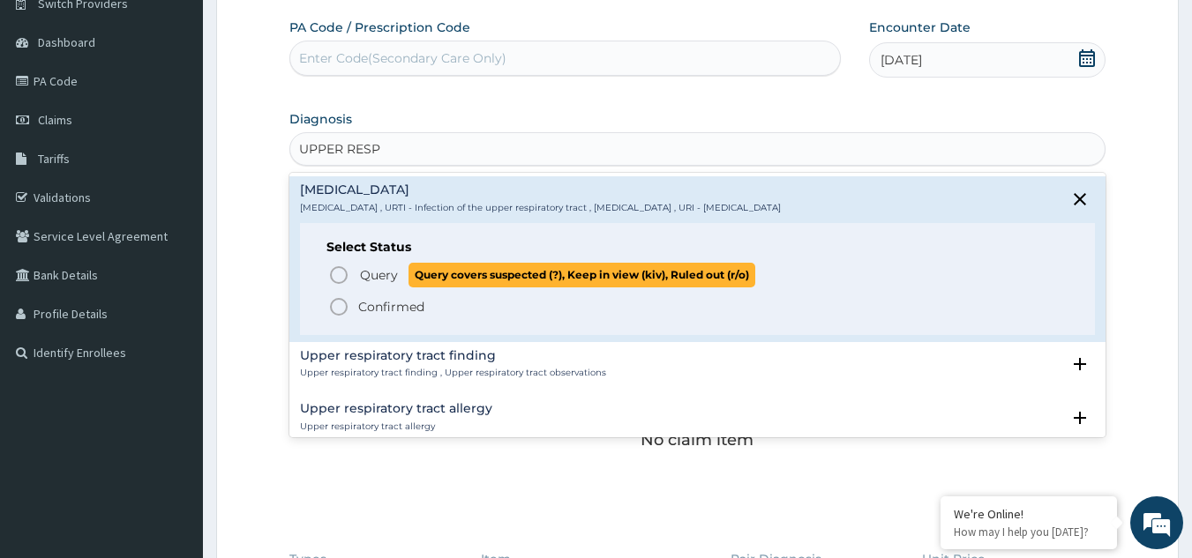
click at [360, 270] on span "Query" at bounding box center [379, 275] width 38 height 18
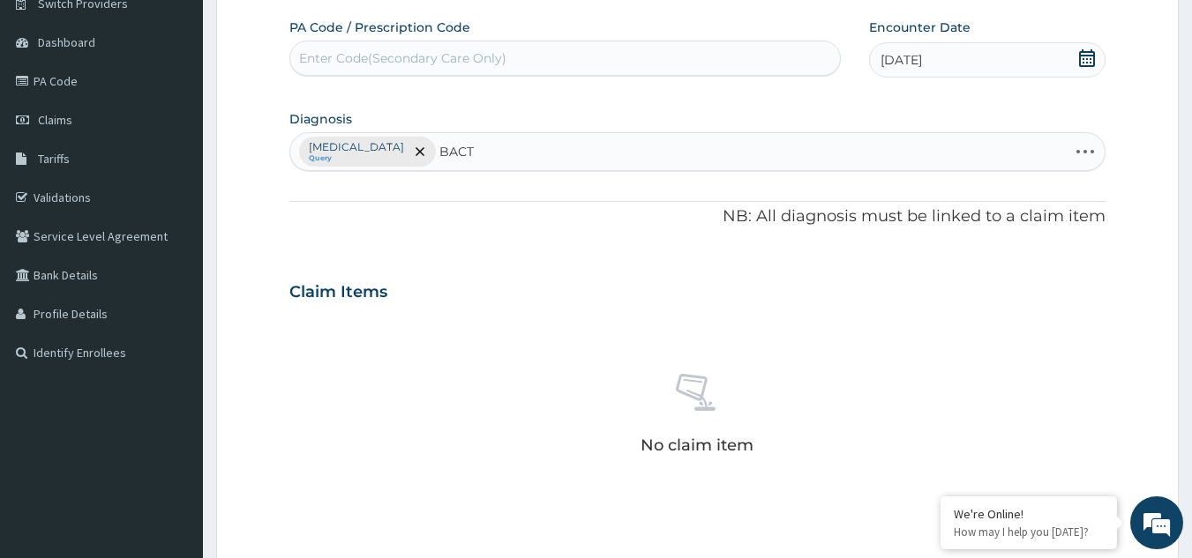
type input "BACTER"
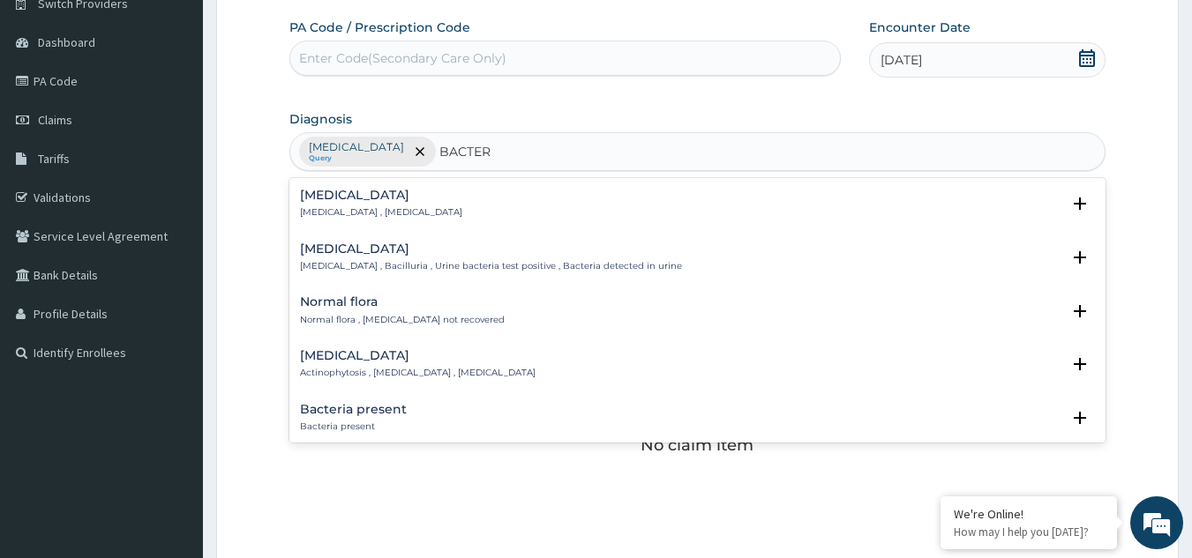
click at [376, 203] on div "[MEDICAL_DATA] [MEDICAL_DATA] , [MEDICAL_DATA]" at bounding box center [381, 204] width 162 height 31
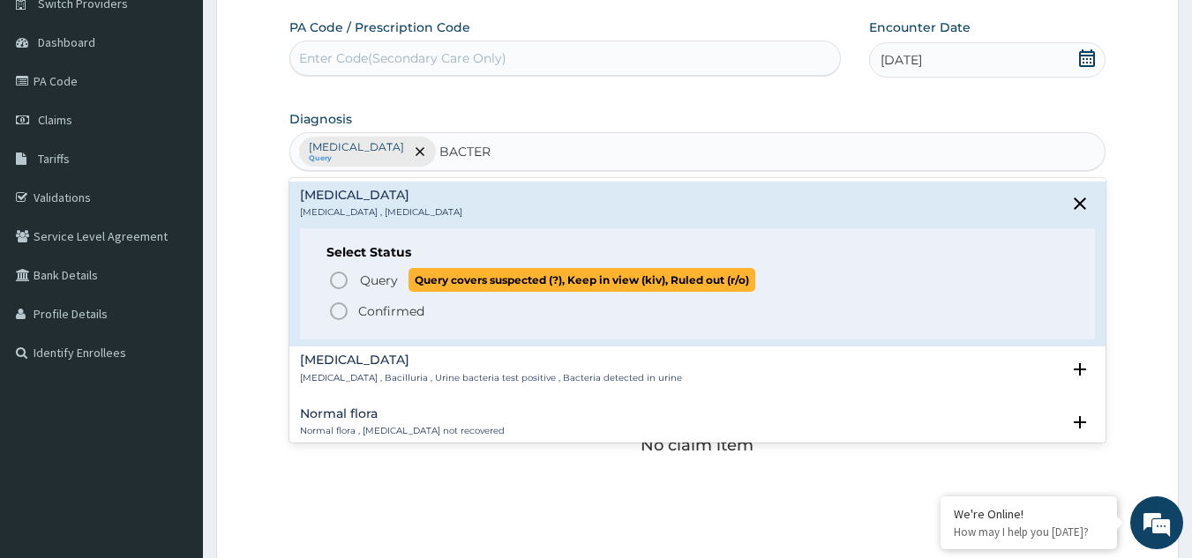
click at [385, 281] on span "Query" at bounding box center [379, 281] width 38 height 18
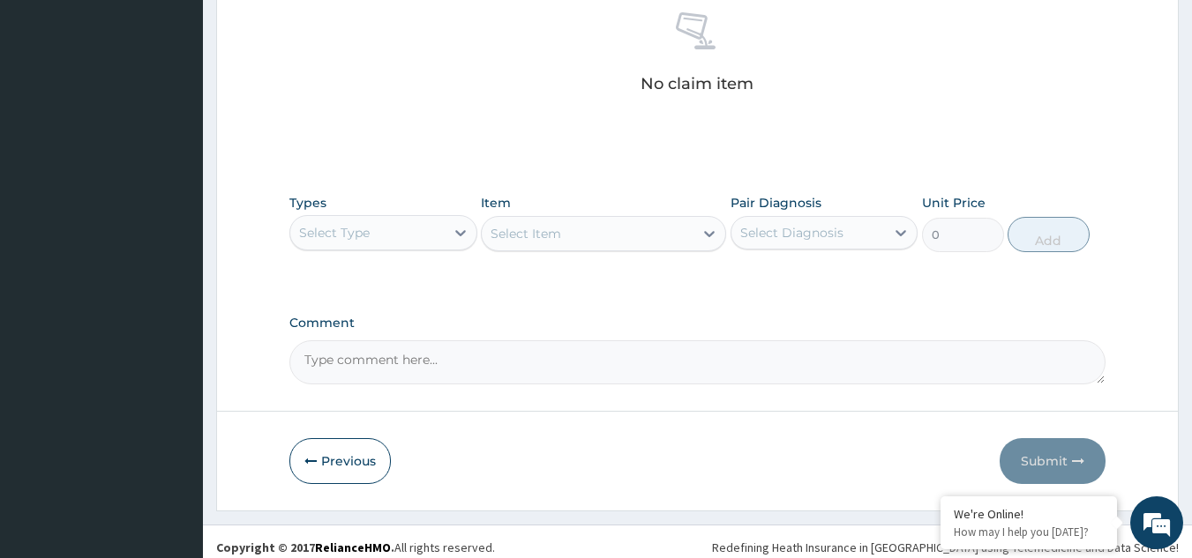
scroll to position [523, 0]
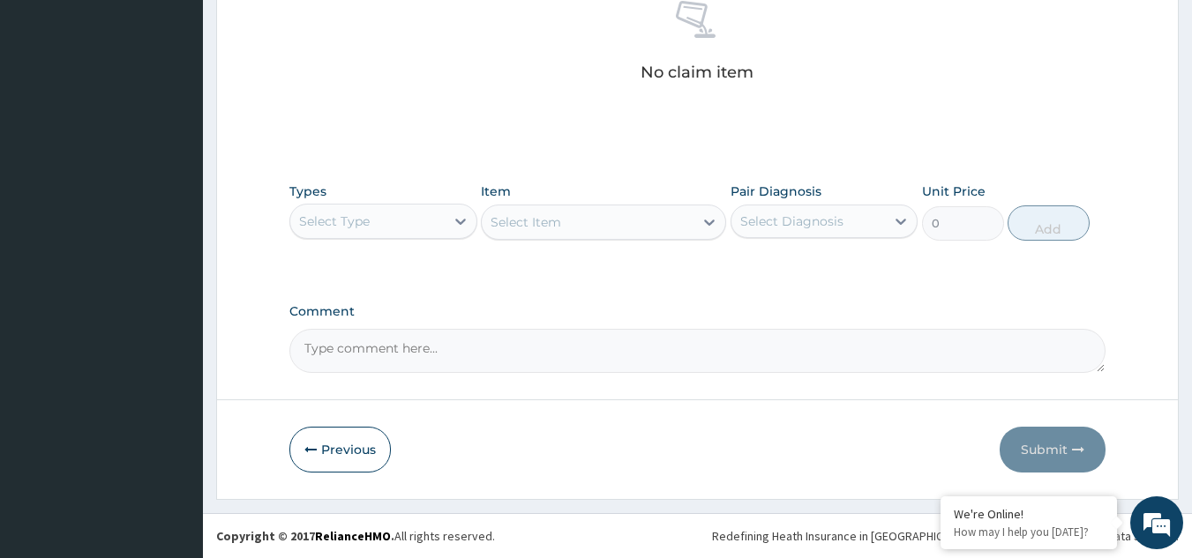
click at [333, 221] on div "Select Type" at bounding box center [334, 222] width 71 height 18
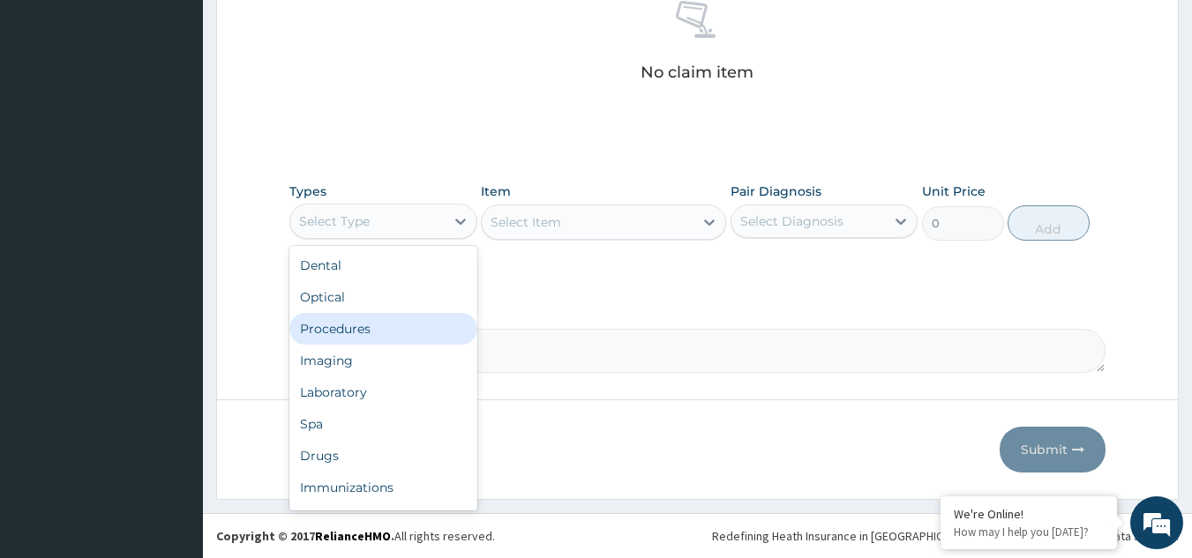
click at [348, 331] on div "Procedures" at bounding box center [383, 329] width 188 height 32
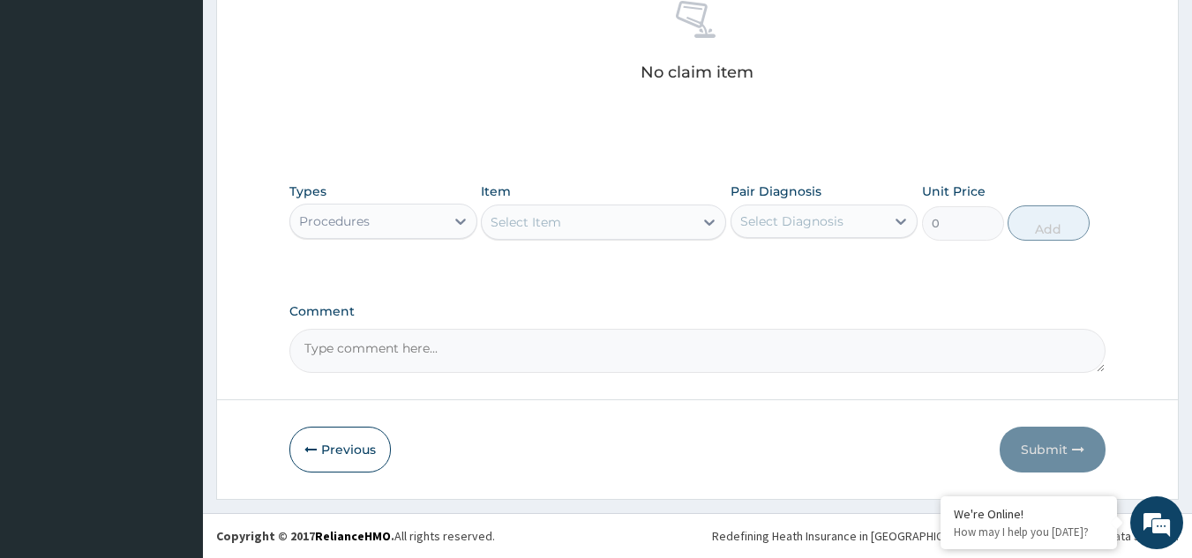
click at [632, 223] on div "Select Item" at bounding box center [588, 222] width 212 height 28
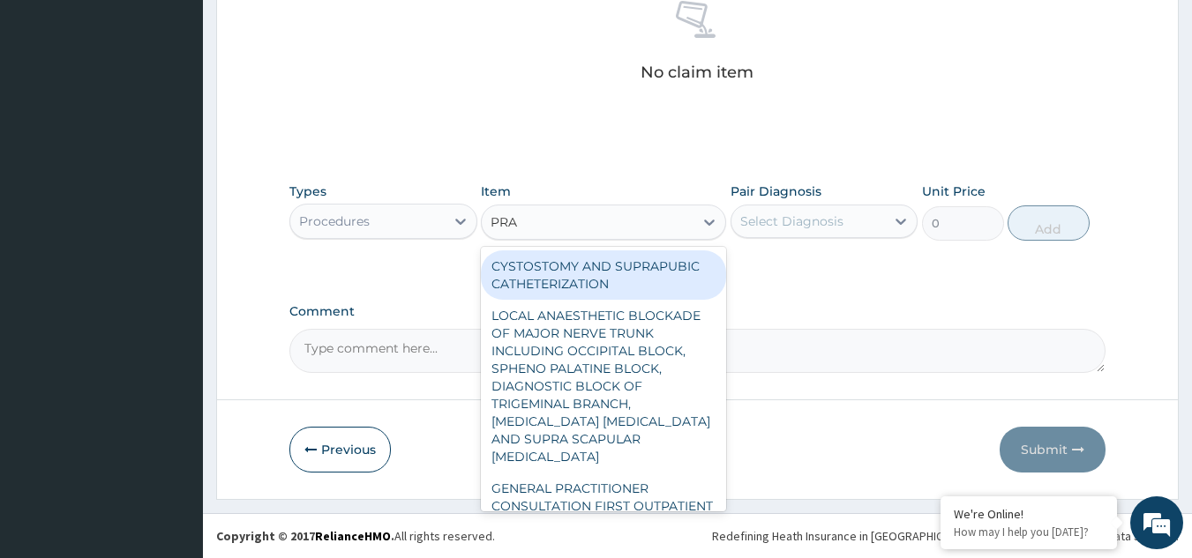
type input "PRAC"
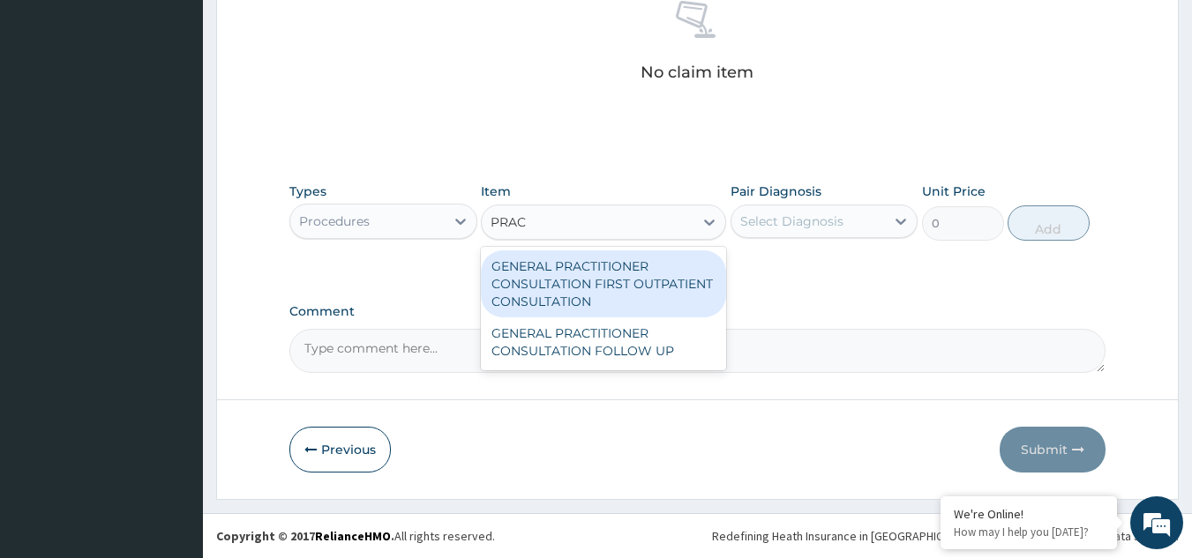
click at [651, 295] on div "GENERAL PRACTITIONER CONSULTATION FIRST OUTPATIENT CONSULTATION" at bounding box center [603, 284] width 245 height 67
type input "3370.125"
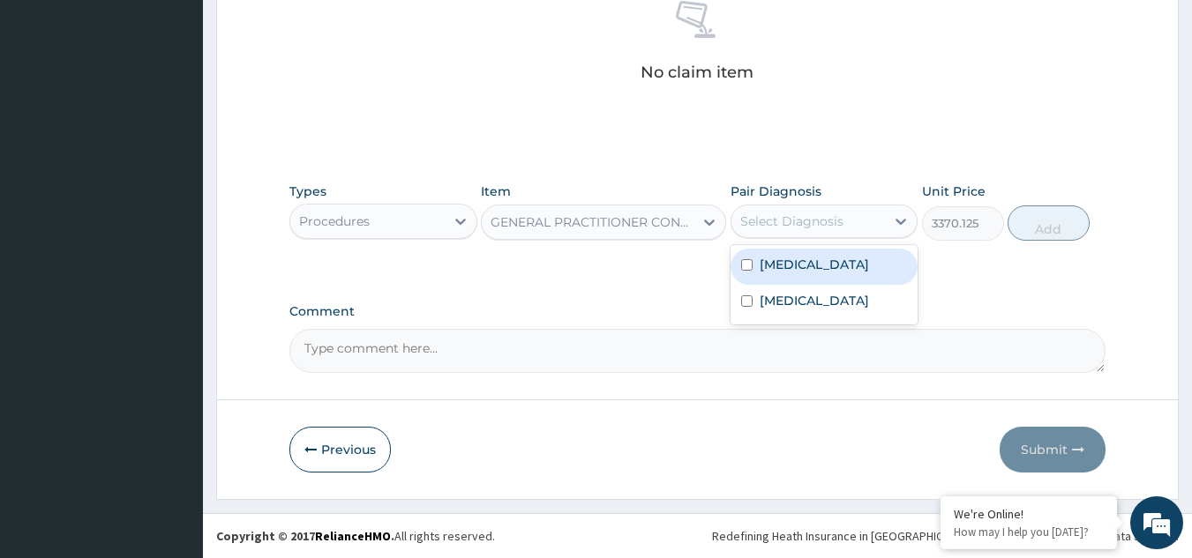
click at [824, 207] on div "Select Diagnosis" at bounding box center [808, 221] width 154 height 28
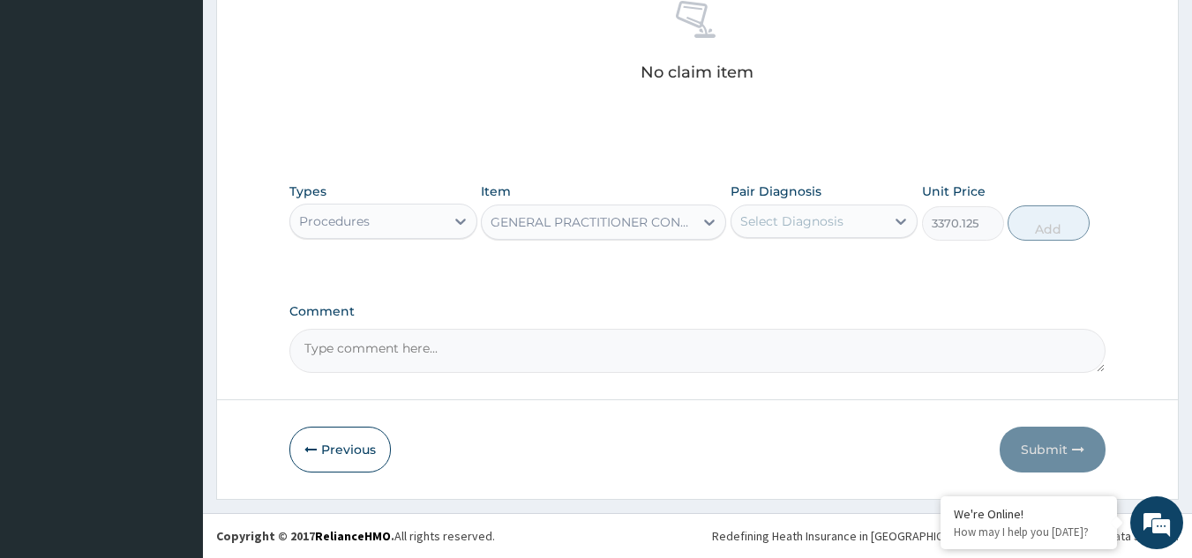
click at [826, 236] on div "Select Diagnosis" at bounding box center [824, 222] width 188 height 34
click at [816, 223] on div "Select Diagnosis" at bounding box center [791, 222] width 103 height 18
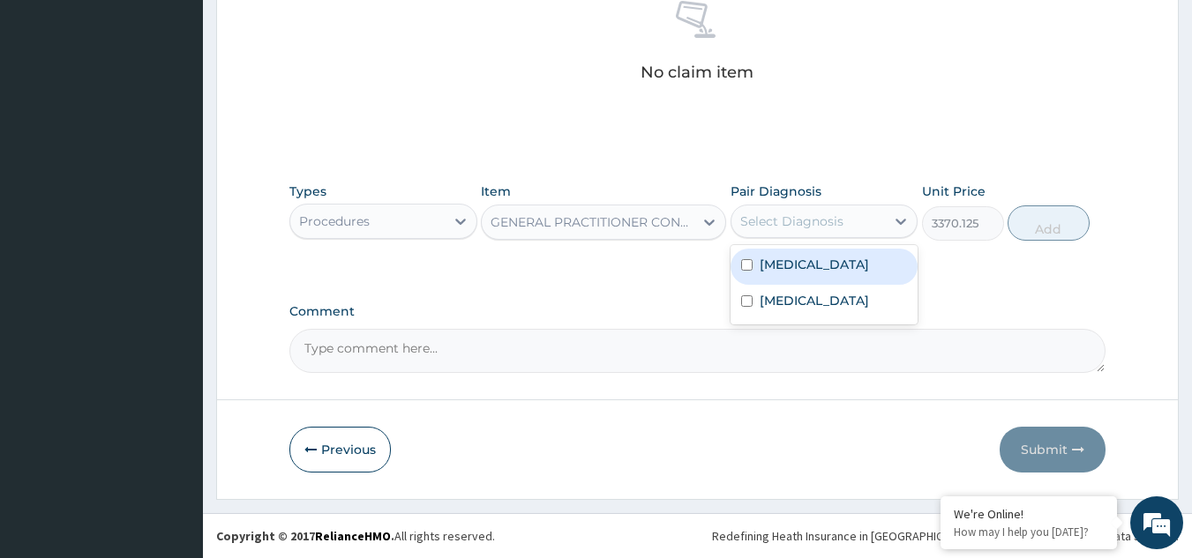
click at [810, 268] on label "[MEDICAL_DATA]" at bounding box center [813, 265] width 109 height 18
checkbox input "true"
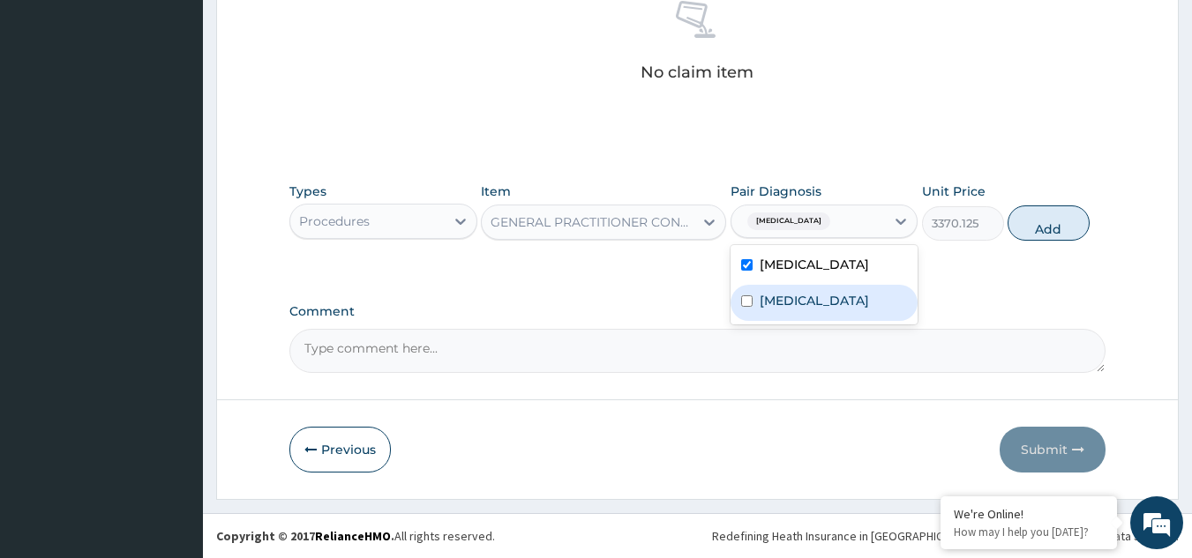
click at [809, 321] on div "[MEDICAL_DATA]" at bounding box center [824, 303] width 188 height 36
checkbox input "true"
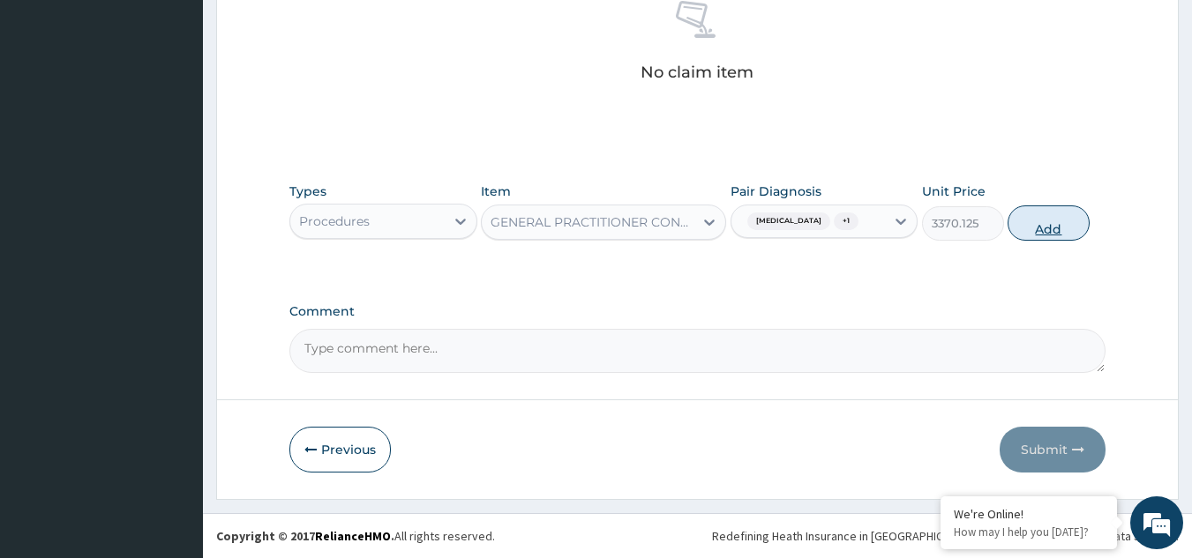
click at [1029, 241] on button "Add" at bounding box center [1048, 223] width 82 height 35
type input "0"
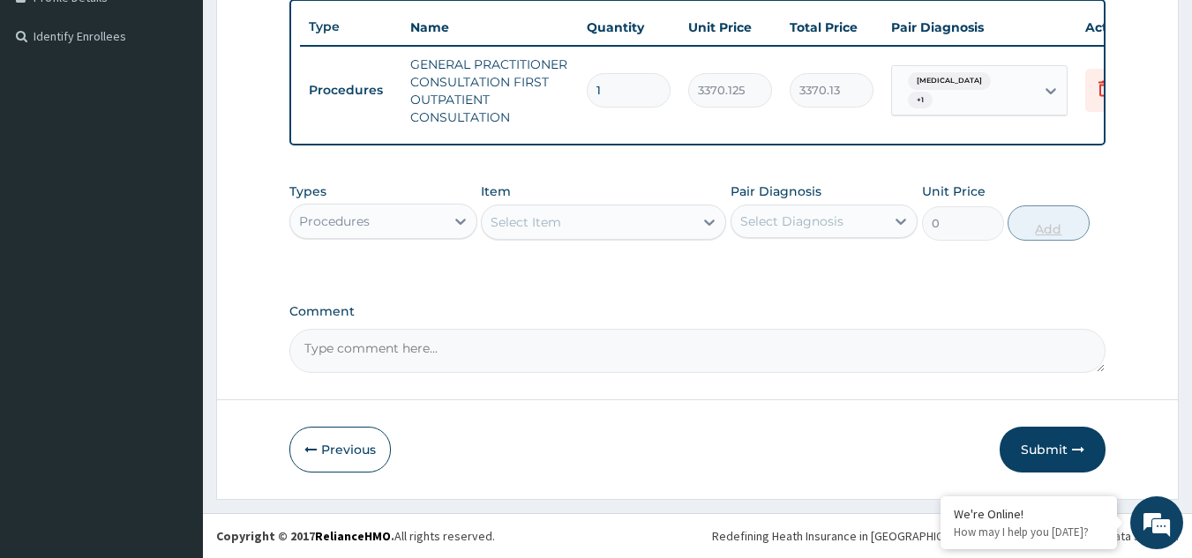
scroll to position [480, 0]
click at [396, 222] on div "Procedures" at bounding box center [367, 221] width 154 height 28
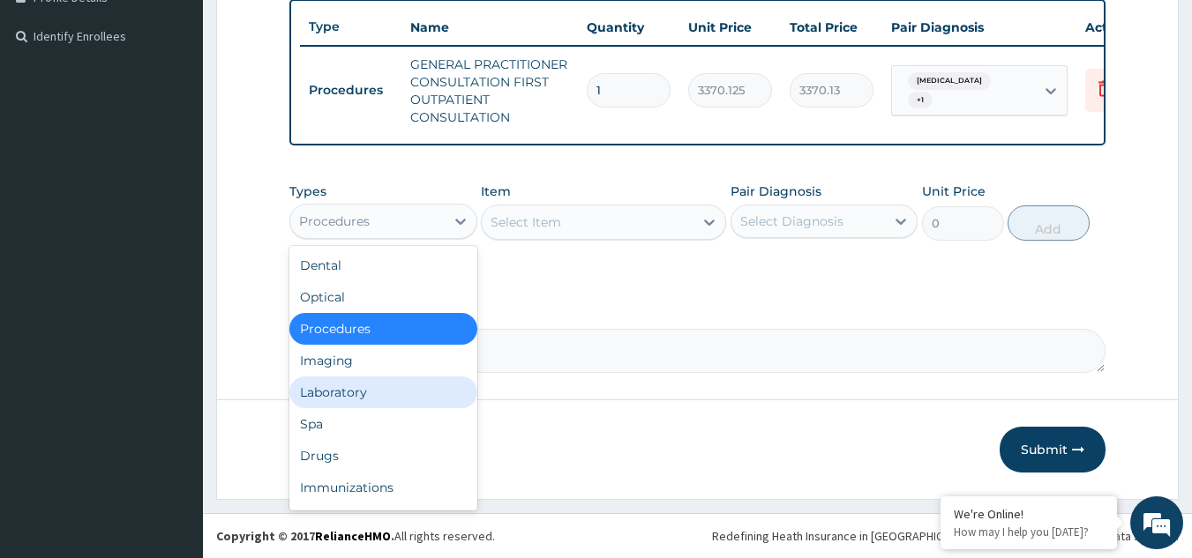
click at [331, 388] on div "Laboratory" at bounding box center [383, 393] width 188 height 32
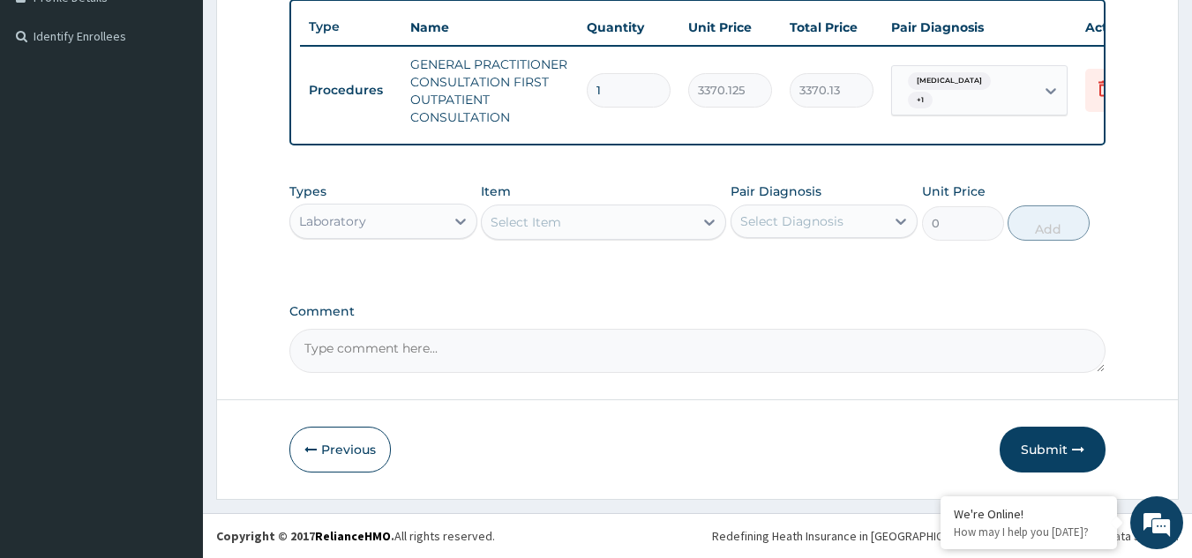
click at [523, 221] on div "Select Item" at bounding box center [525, 222] width 71 height 18
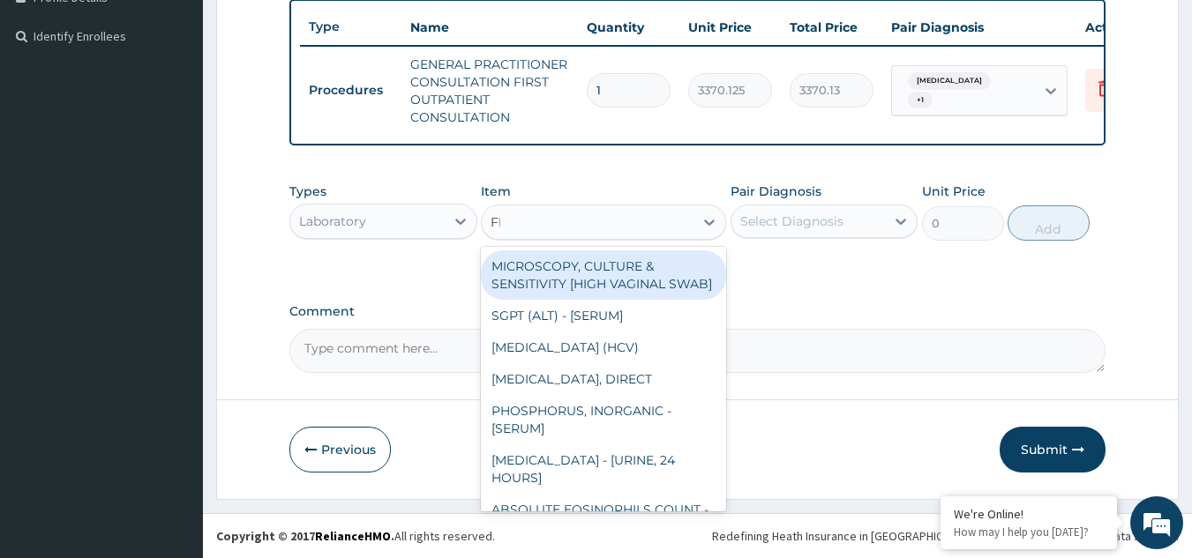
type input "FBC"
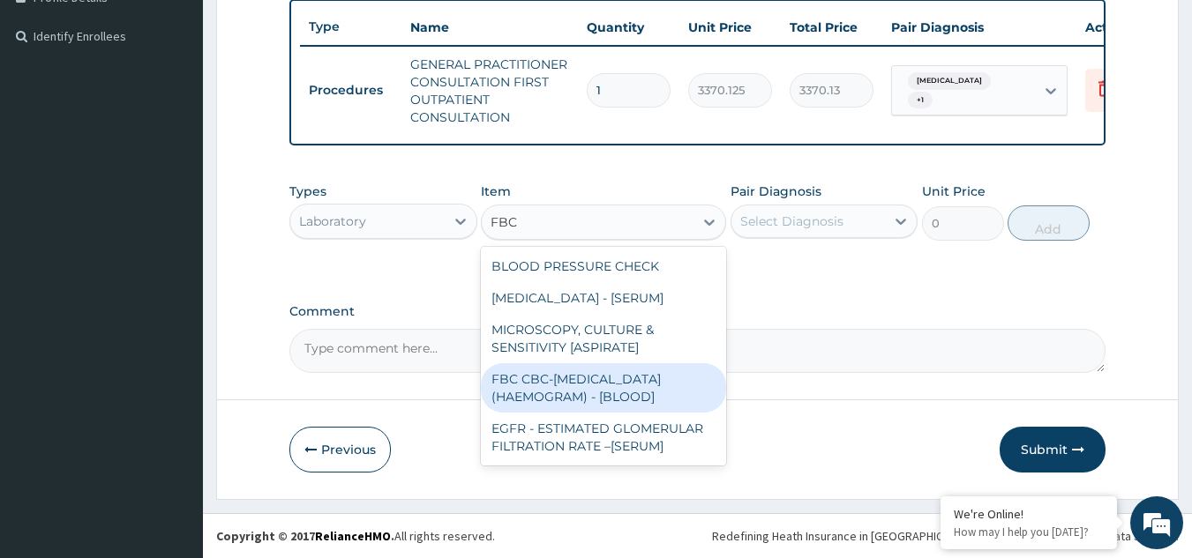
click at [591, 386] on div "FBC CBC-[MEDICAL_DATA] (HAEMOGRAM) - [BLOOD]" at bounding box center [603, 387] width 245 height 49
type input "4085"
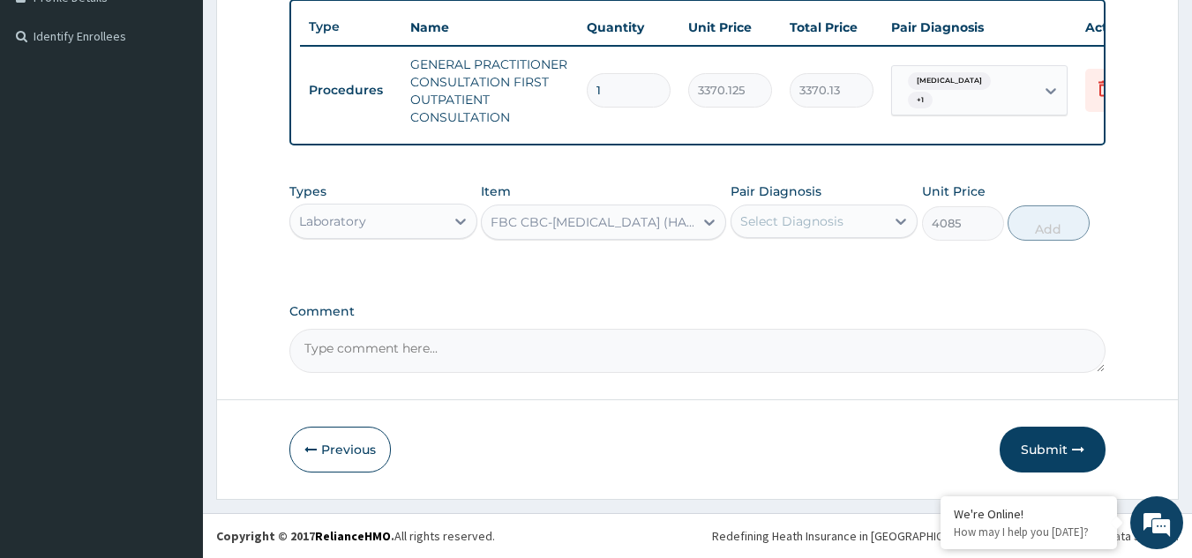
click at [790, 228] on div "Select Diagnosis" at bounding box center [791, 222] width 103 height 18
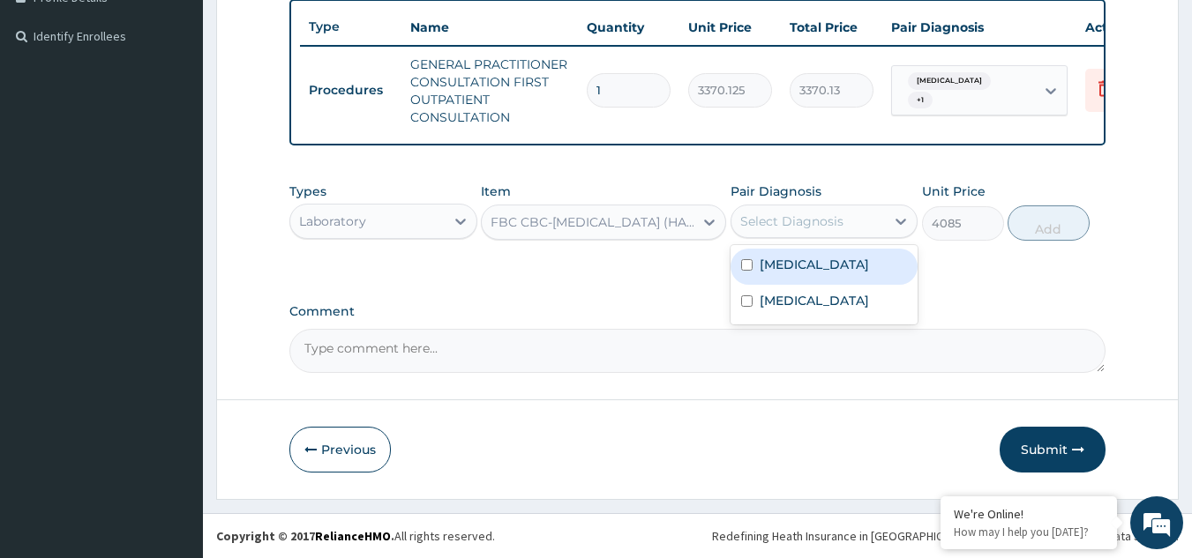
click at [794, 257] on label "[MEDICAL_DATA]" at bounding box center [813, 265] width 109 height 18
checkbox input "true"
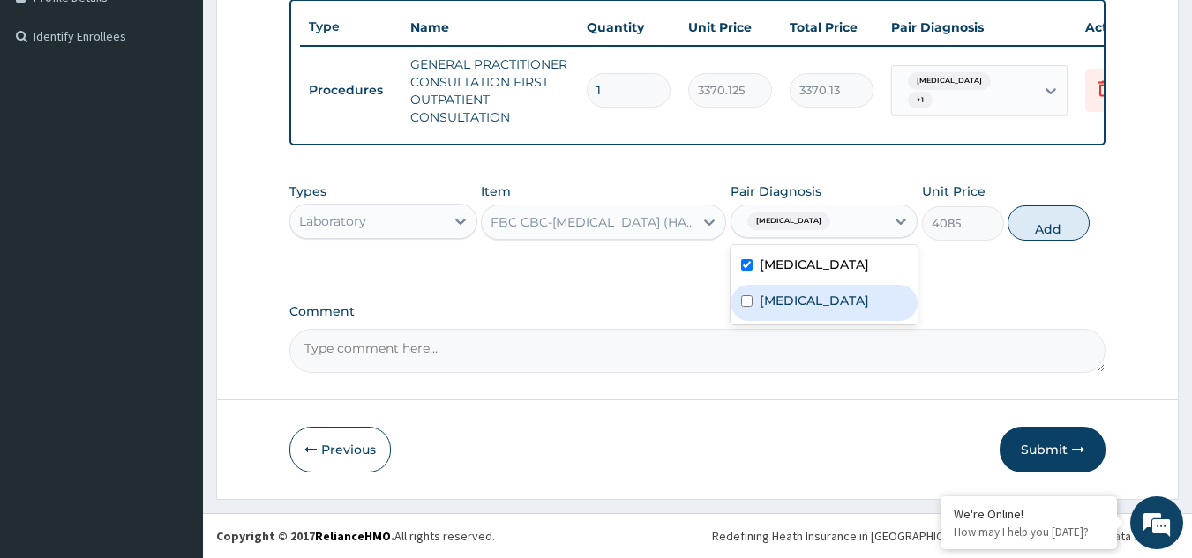
click at [800, 321] on div "[MEDICAL_DATA]" at bounding box center [824, 303] width 188 height 36
checkbox input "true"
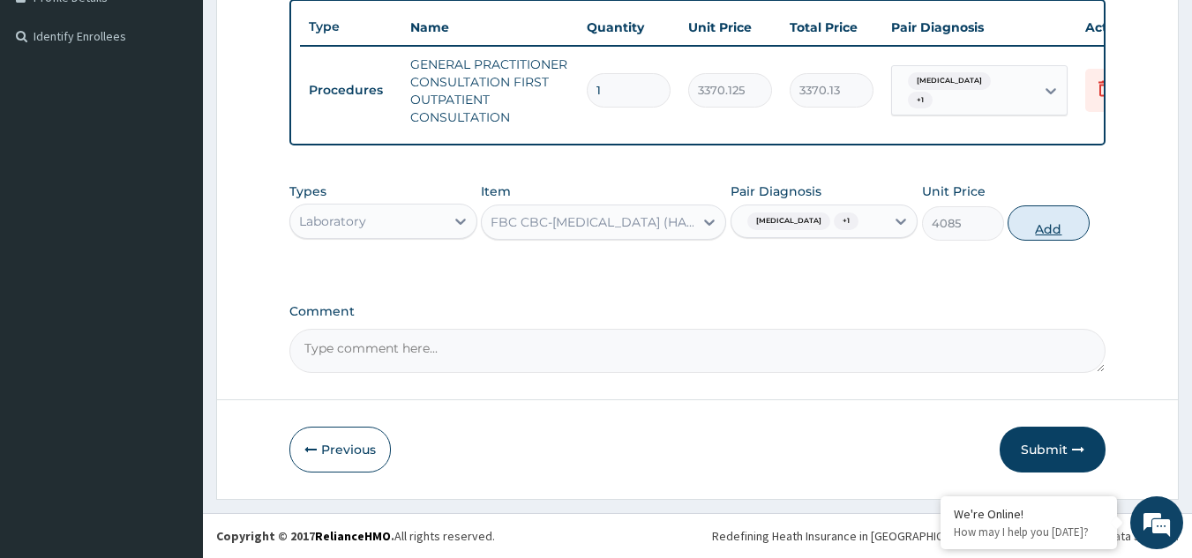
click at [1060, 236] on button "Add" at bounding box center [1048, 223] width 82 height 35
type input "0"
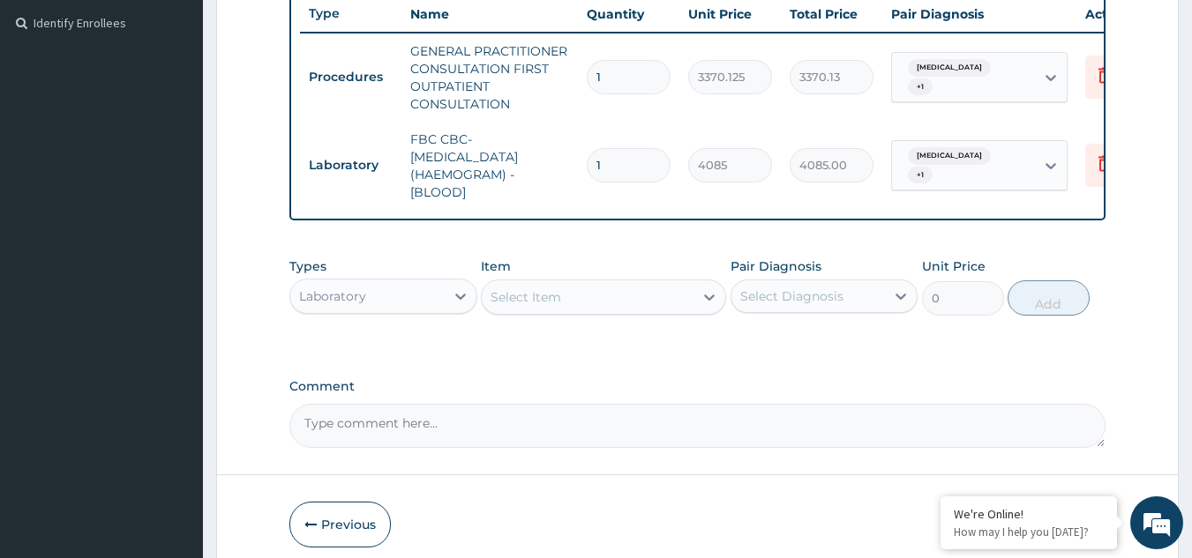
click at [565, 311] on div "Select Item" at bounding box center [588, 297] width 212 height 28
